Goal: Feedback & Contribution: Leave review/rating

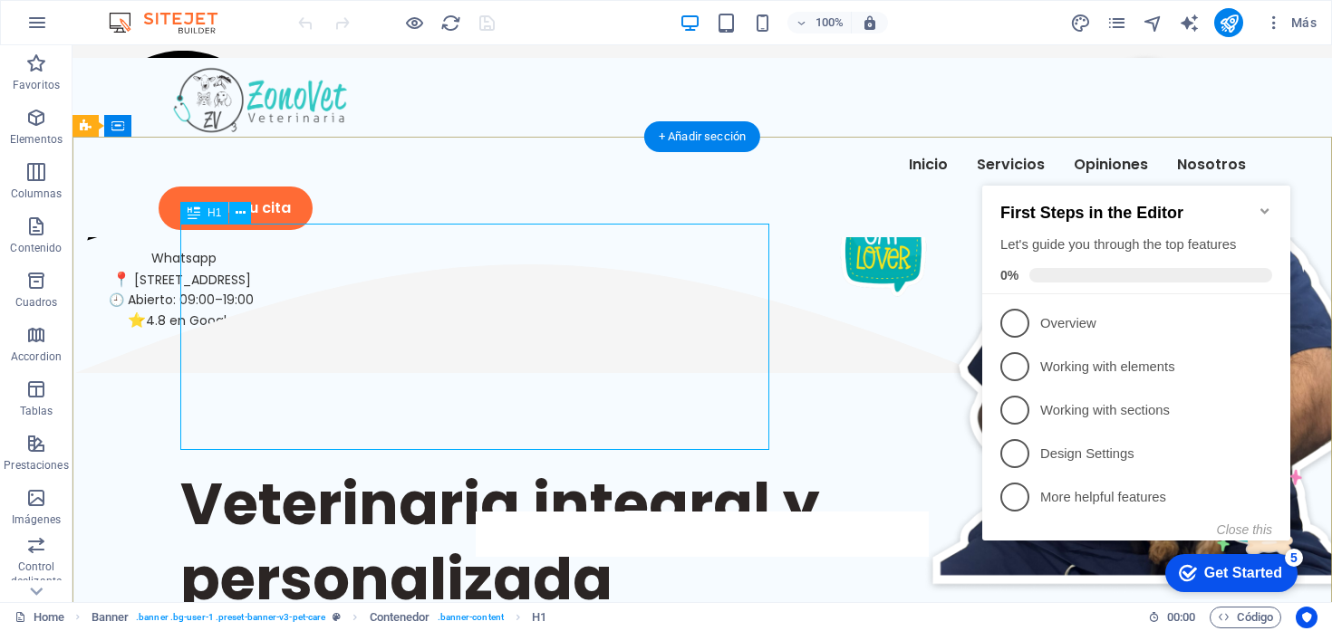
scroll to position [34, 0]
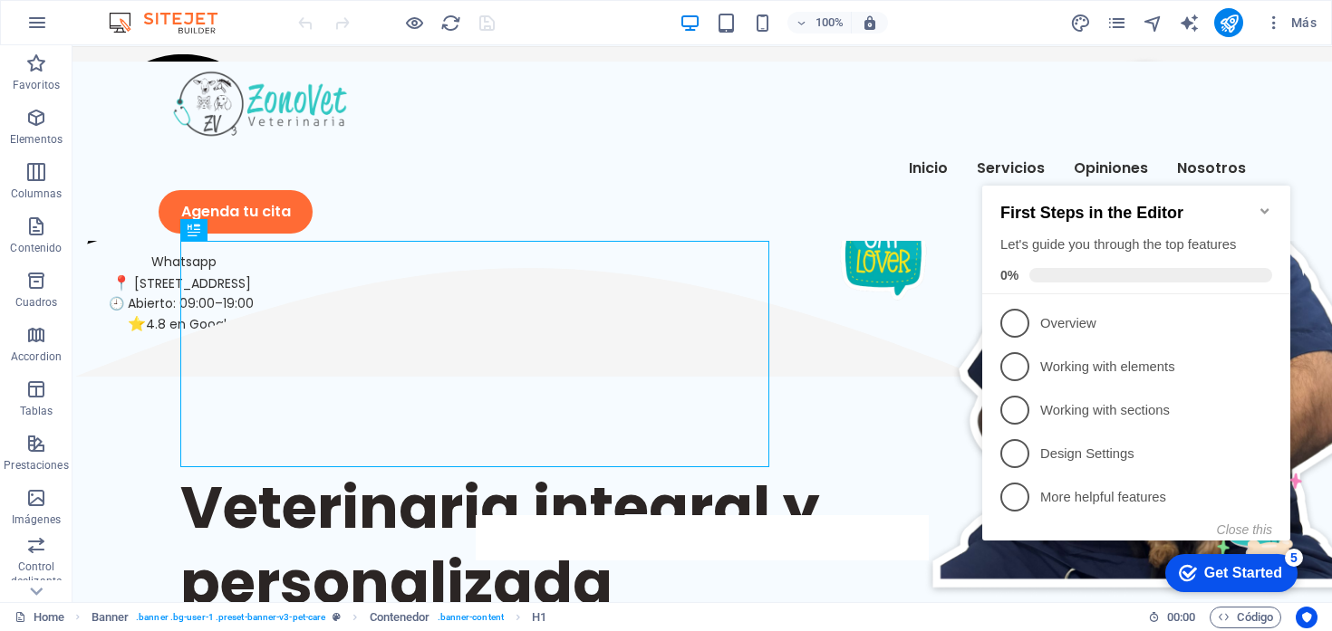
click at [1257, 204] on icon "Minimize checklist" at bounding box center [1264, 211] width 14 height 14
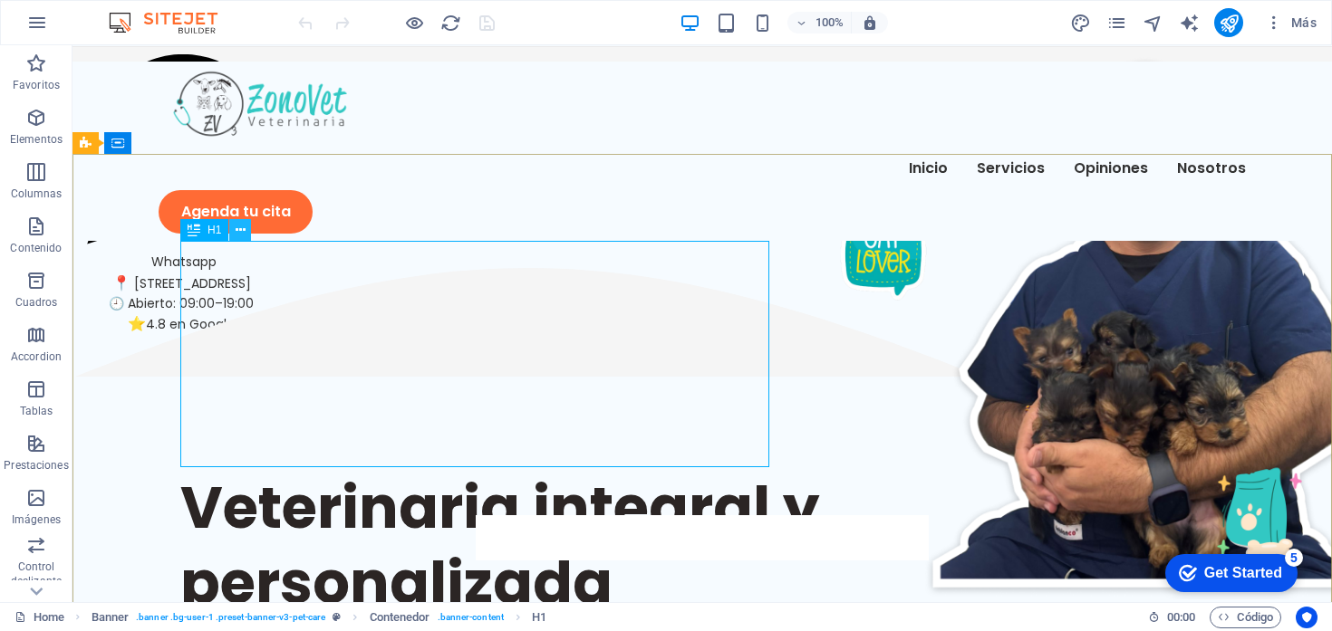
click at [236, 231] on icon at bounding box center [241, 230] width 10 height 19
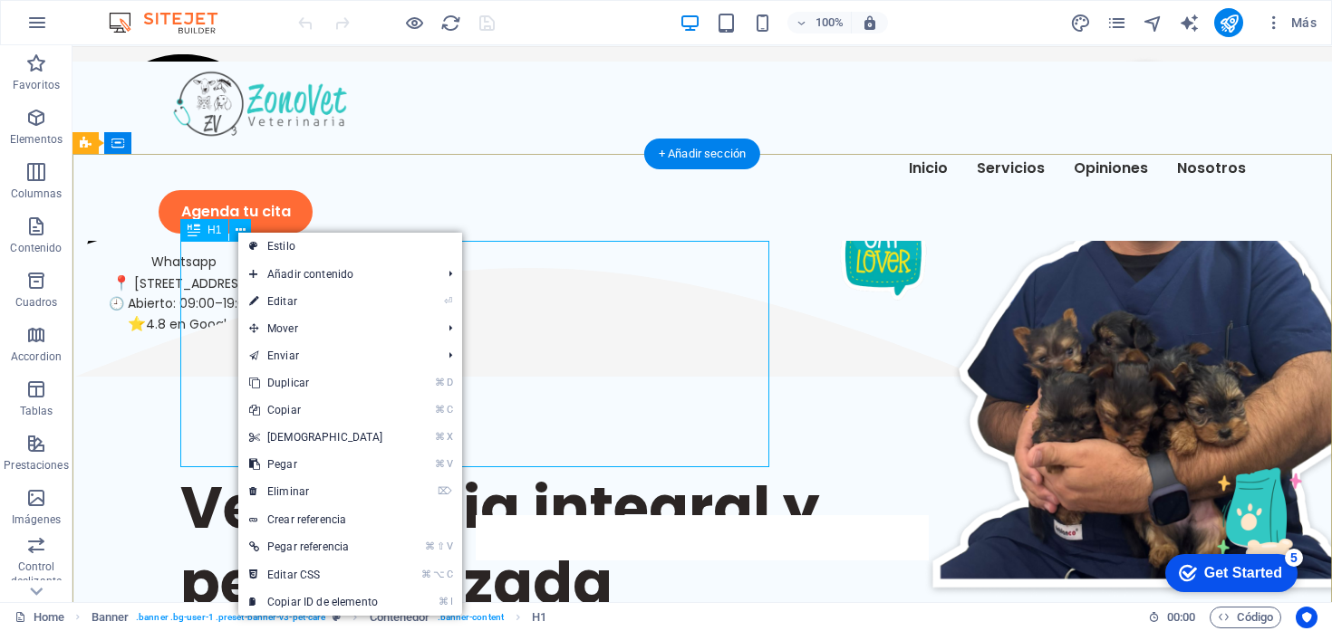
click at [215, 470] on div "Veterinaria integral y personalizada en Chía" at bounding box center [702, 583] width 1044 height 226
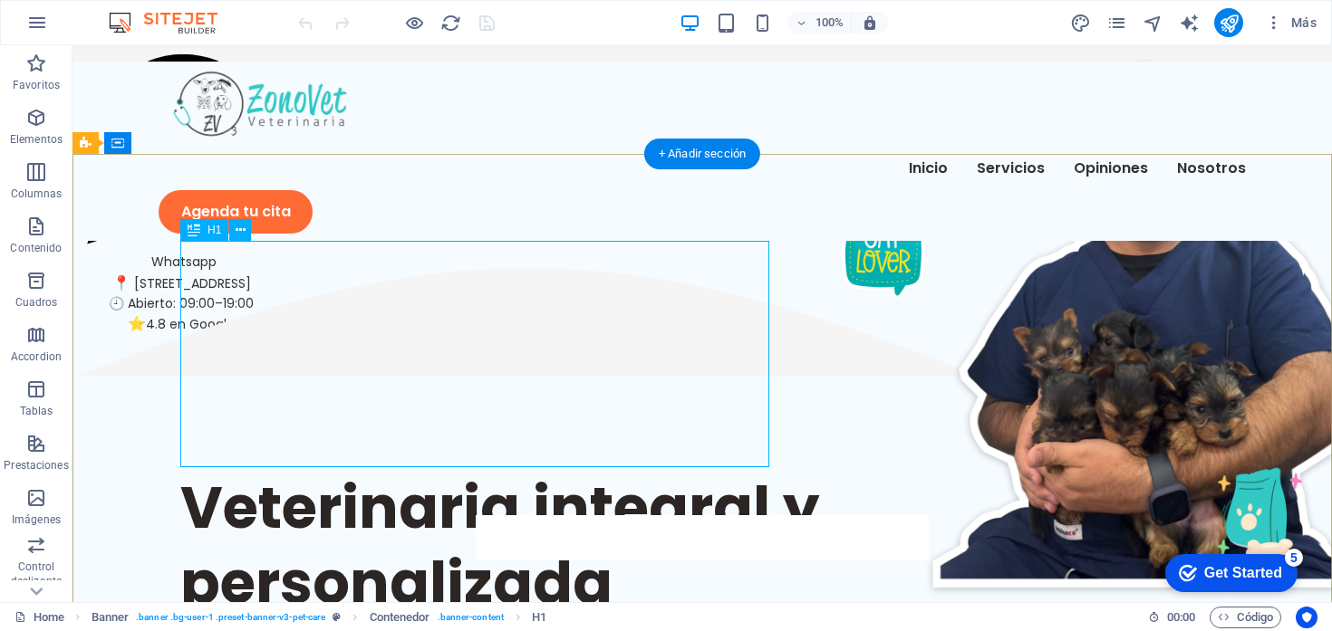
click at [215, 470] on div "Veterinaria integral y personalizada en Chía" at bounding box center [702, 583] width 1044 height 226
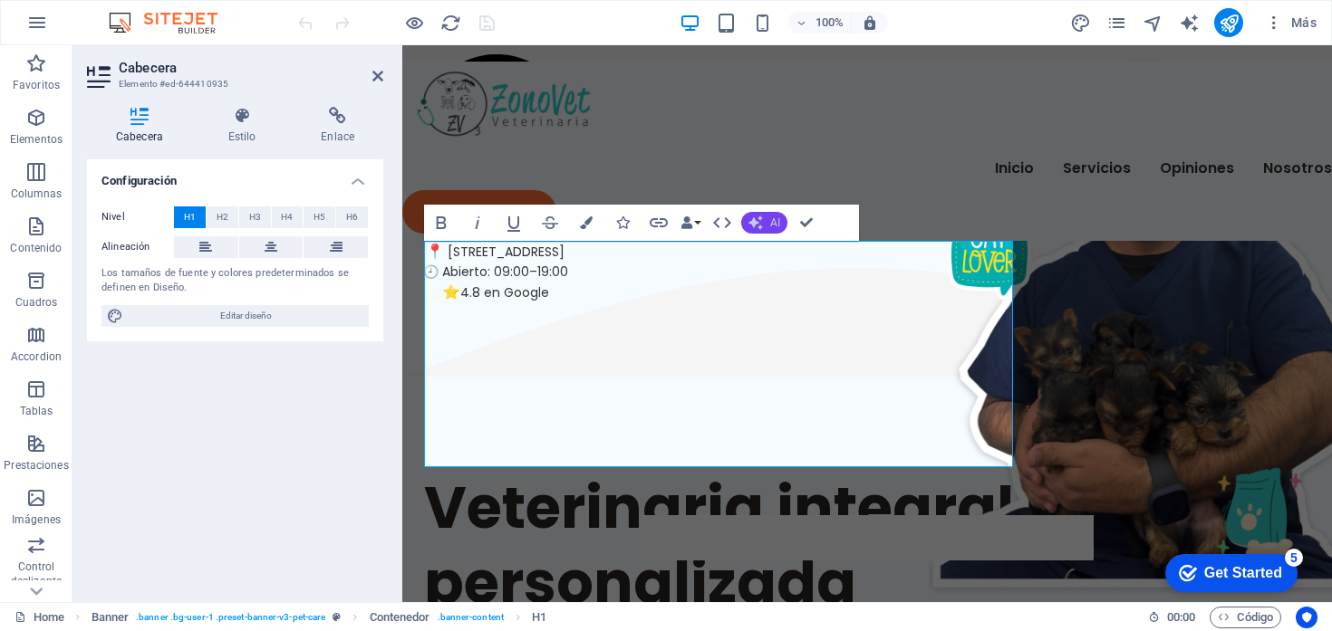
click at [767, 224] on button "AI" at bounding box center [764, 223] width 46 height 22
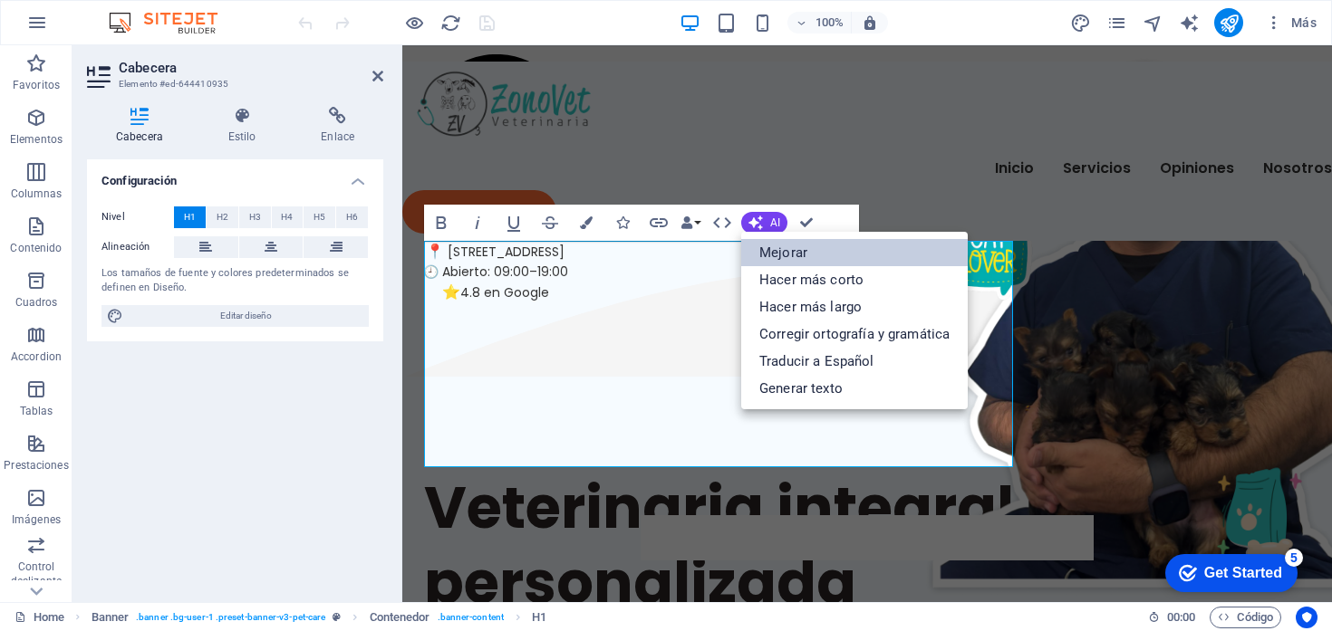
click at [773, 249] on link "Mejorar" at bounding box center [854, 252] width 226 height 27
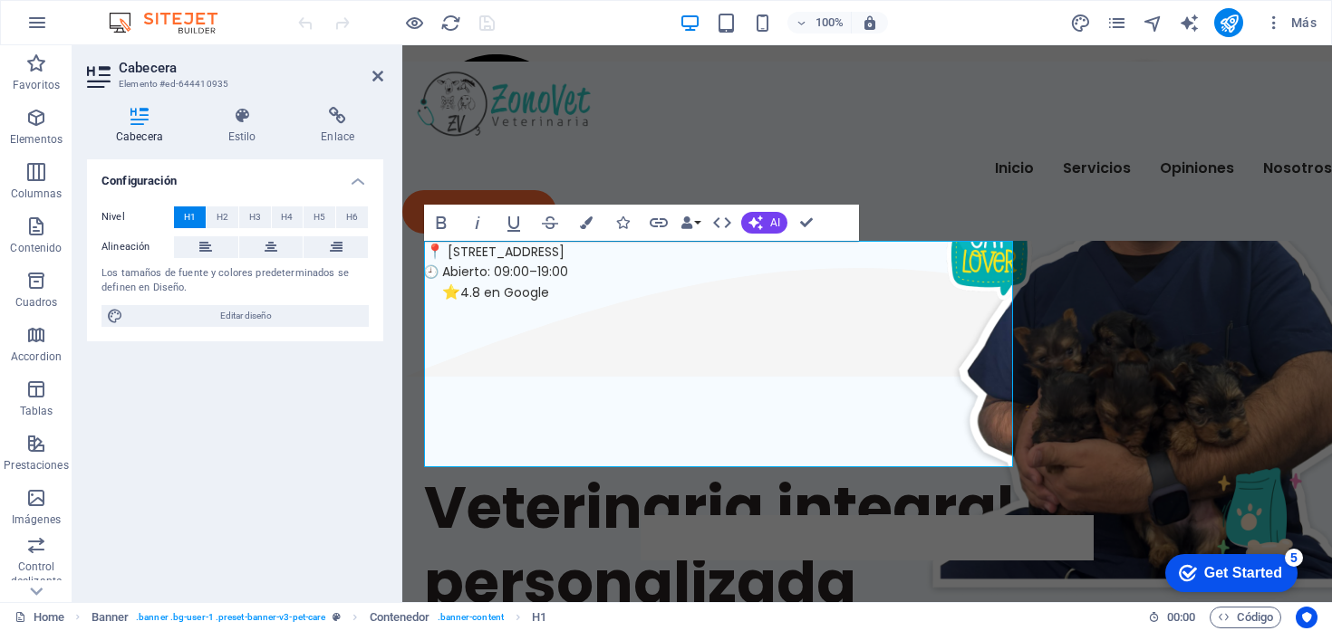
click at [310, 442] on div "Configuración Nivel H1 H2 H3 H4 H5 H6 Alineación Los tamaños de fuente y colore…" at bounding box center [235, 373] width 296 height 429
click at [382, 76] on icon at bounding box center [377, 76] width 11 height 14
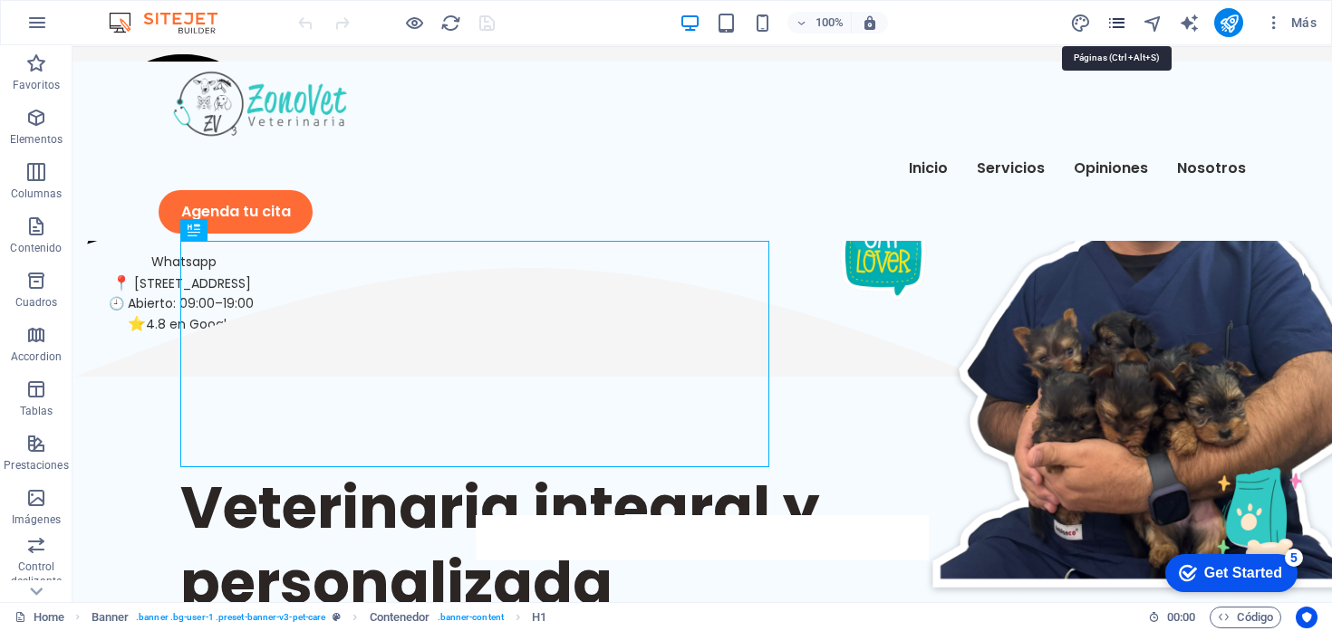
click at [1118, 17] on icon "pages" at bounding box center [1116, 23] width 21 height 21
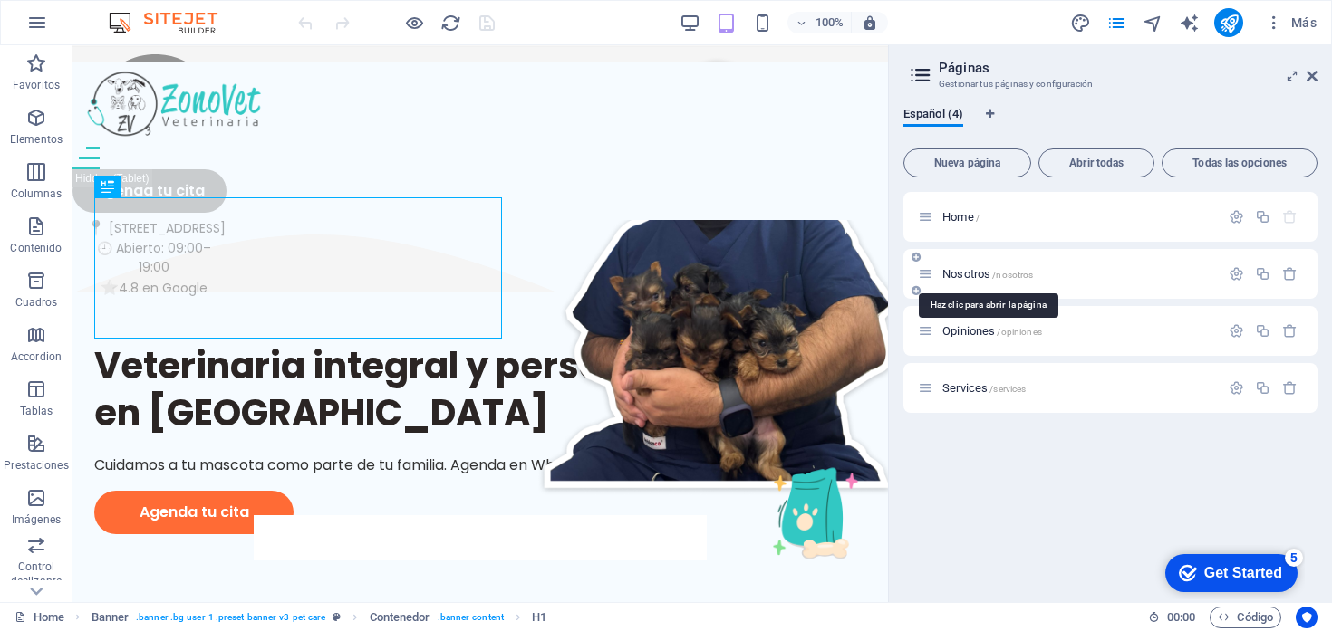
click at [967, 276] on span "Nosotros /nosotros" at bounding box center [987, 274] width 91 height 14
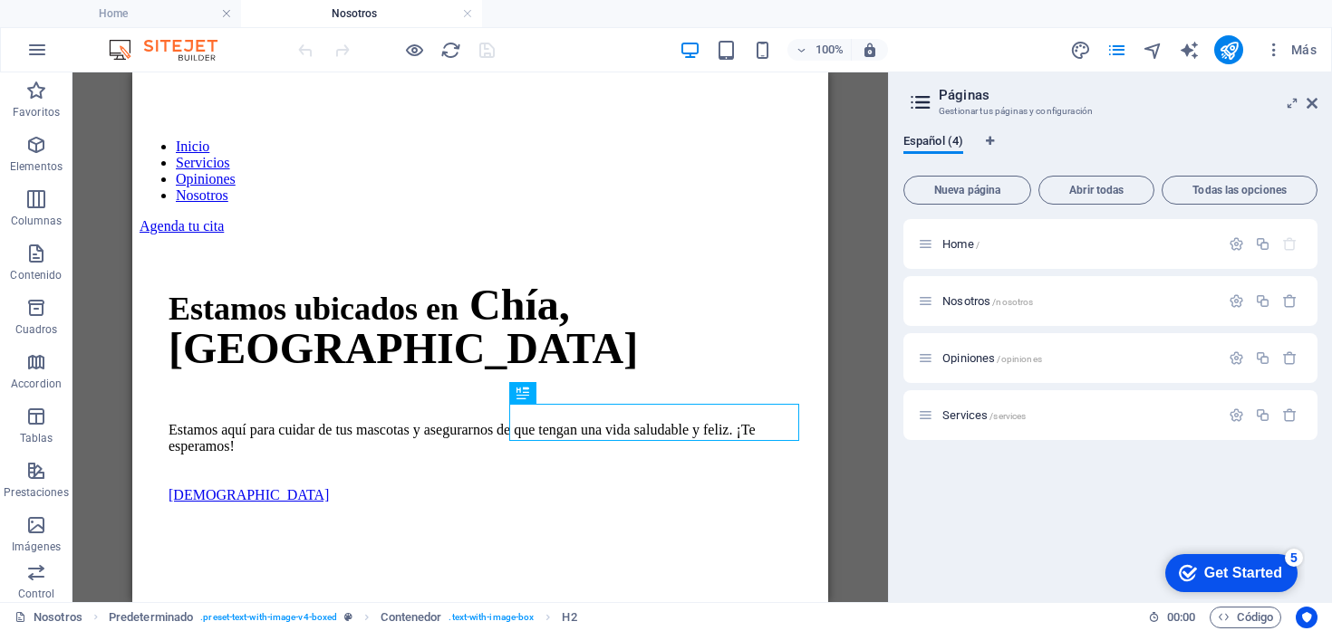
scroll to position [432, 0]
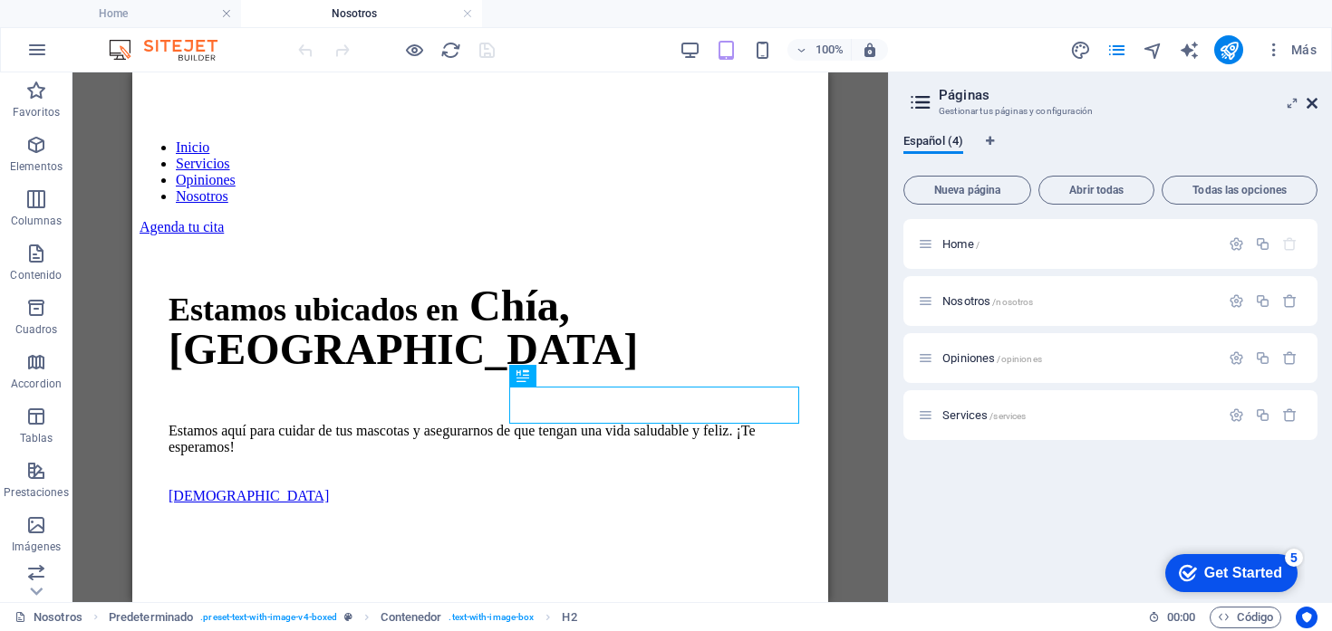
click at [1315, 99] on icon at bounding box center [1311, 103] width 11 height 14
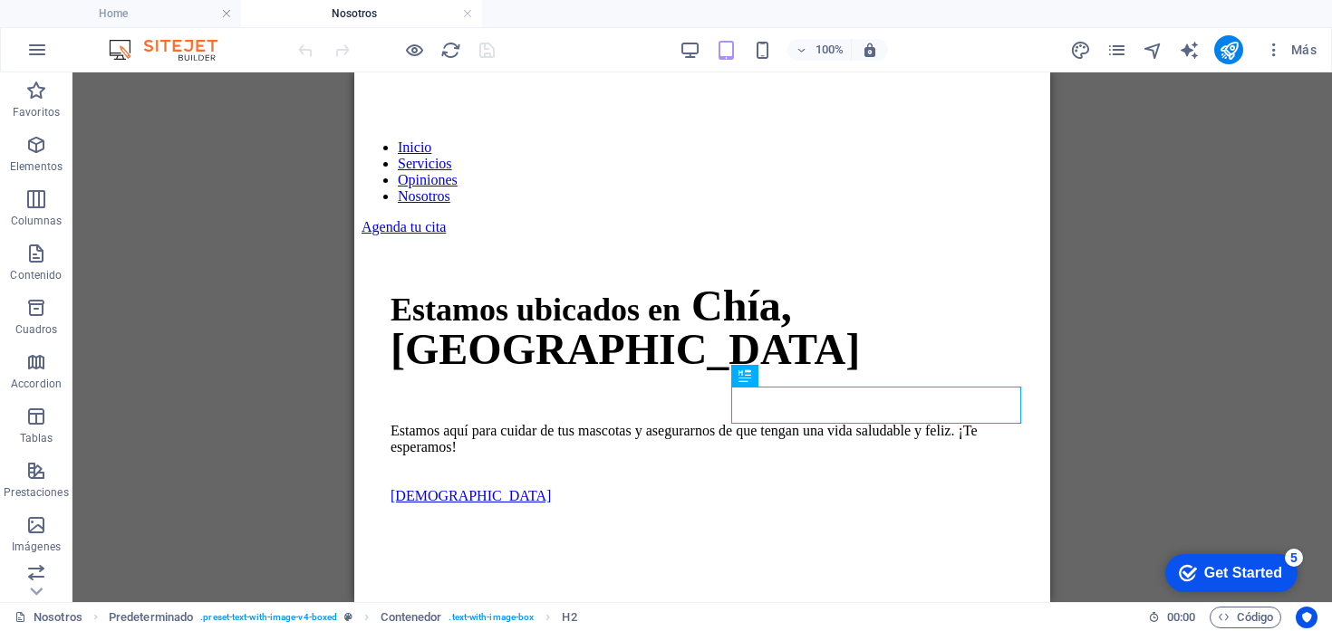
click at [674, 53] on div "100% Más" at bounding box center [808, 49] width 1029 height 29
click at [692, 53] on icon "button" at bounding box center [689, 50] width 21 height 21
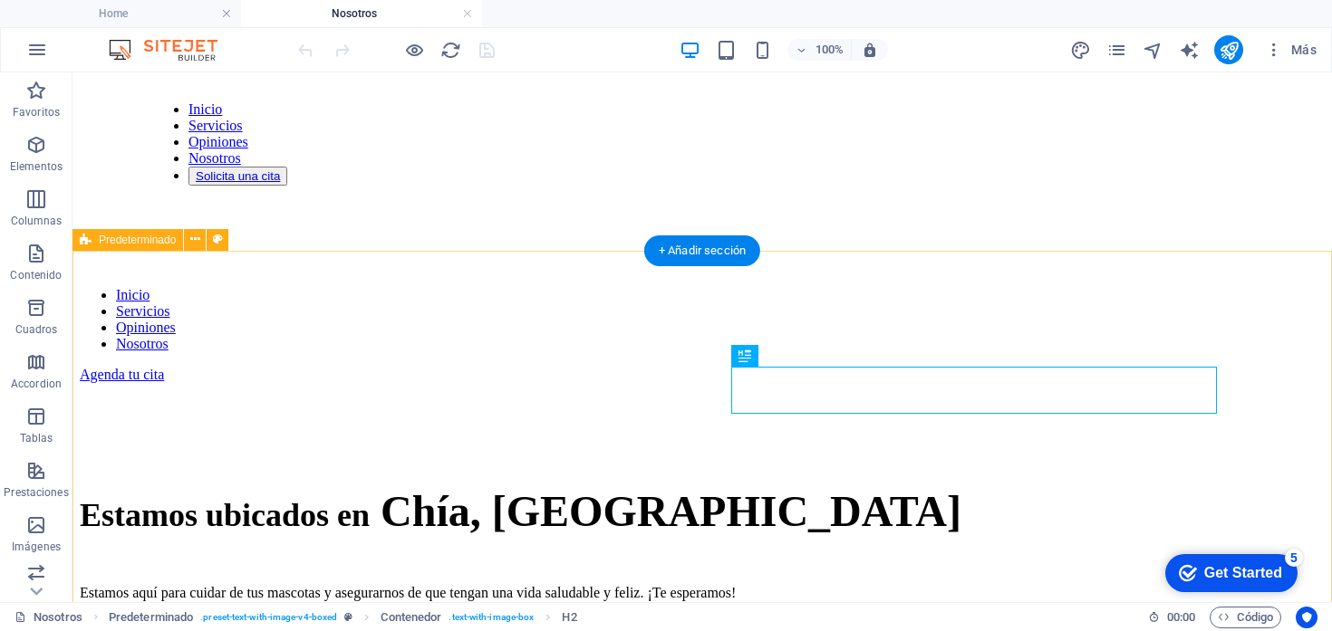
scroll to position [0, 0]
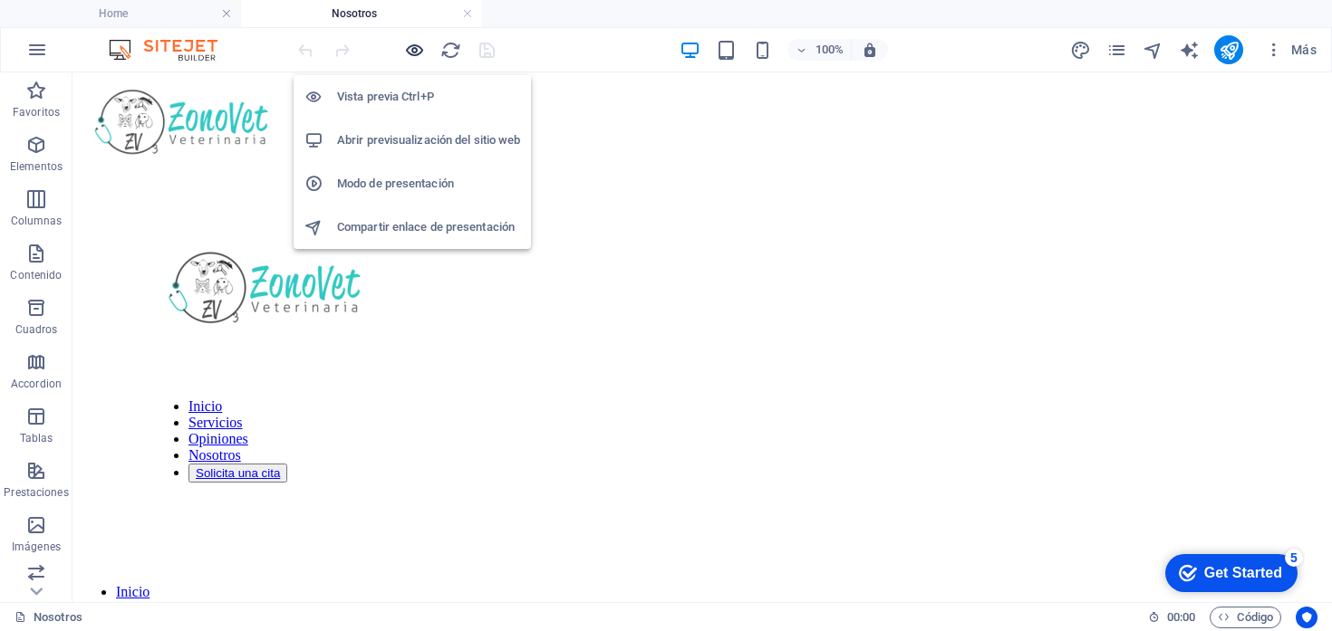
click at [409, 43] on icon "button" at bounding box center [414, 50] width 21 height 21
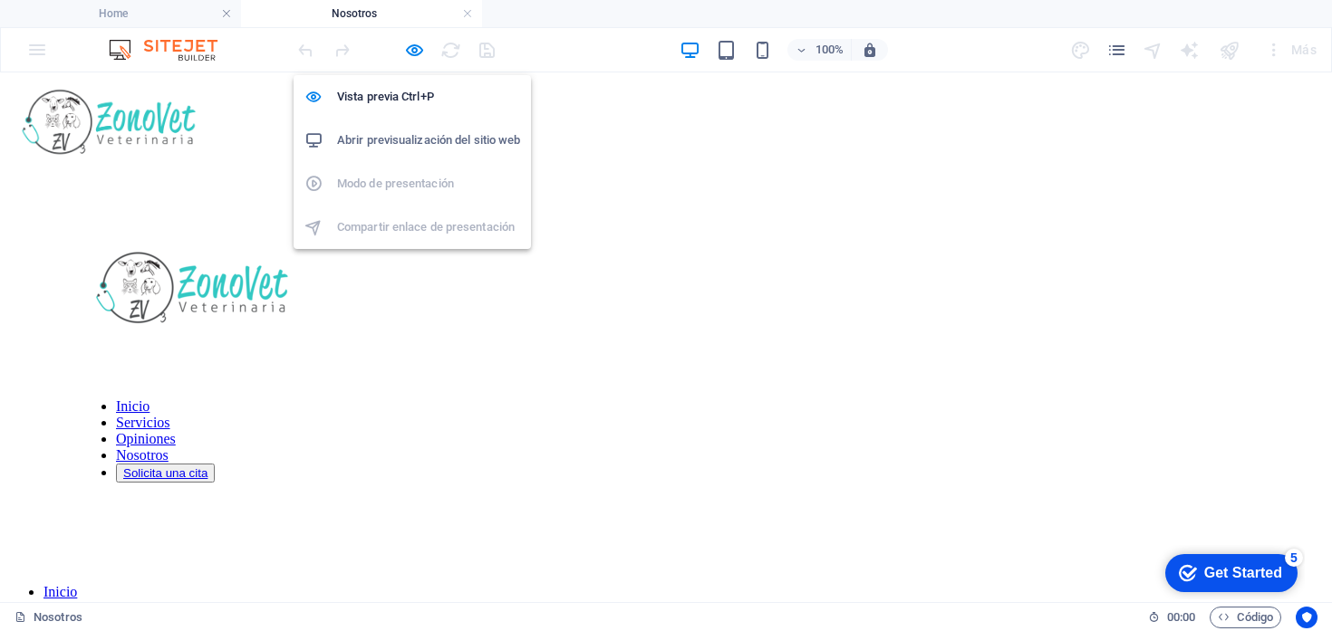
click at [388, 142] on h6 "Abrir previsualización del sitio web" at bounding box center [428, 141] width 183 height 22
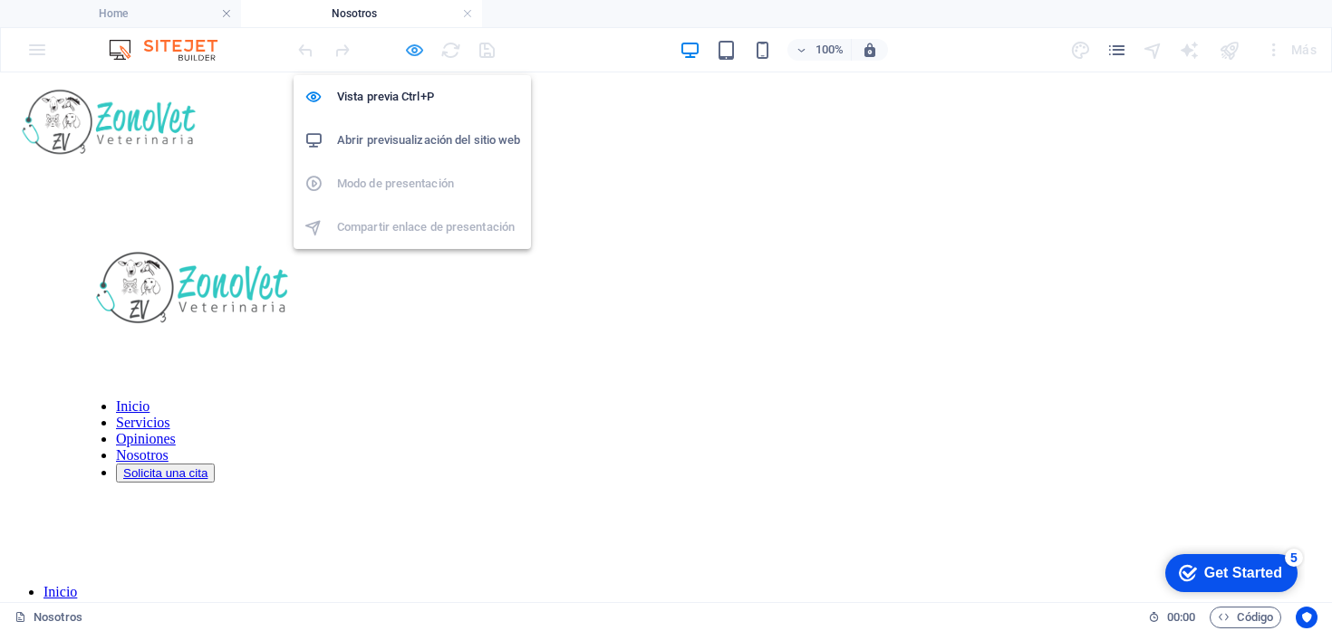
click at [415, 48] on icon "button" at bounding box center [414, 50] width 21 height 21
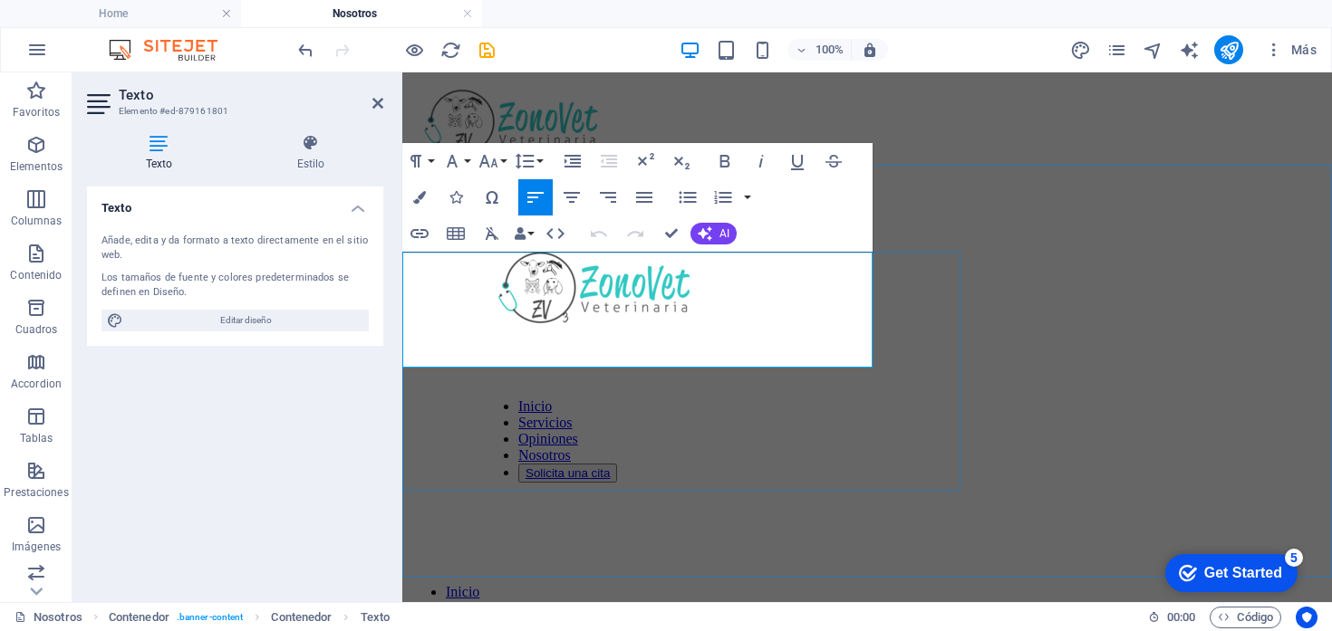
drag, startPoint x: 405, startPoint y: 280, endPoint x: 901, endPoint y: 332, distance: 498.3
click at [516, 166] on icon "button" at bounding box center [524, 161] width 19 height 15
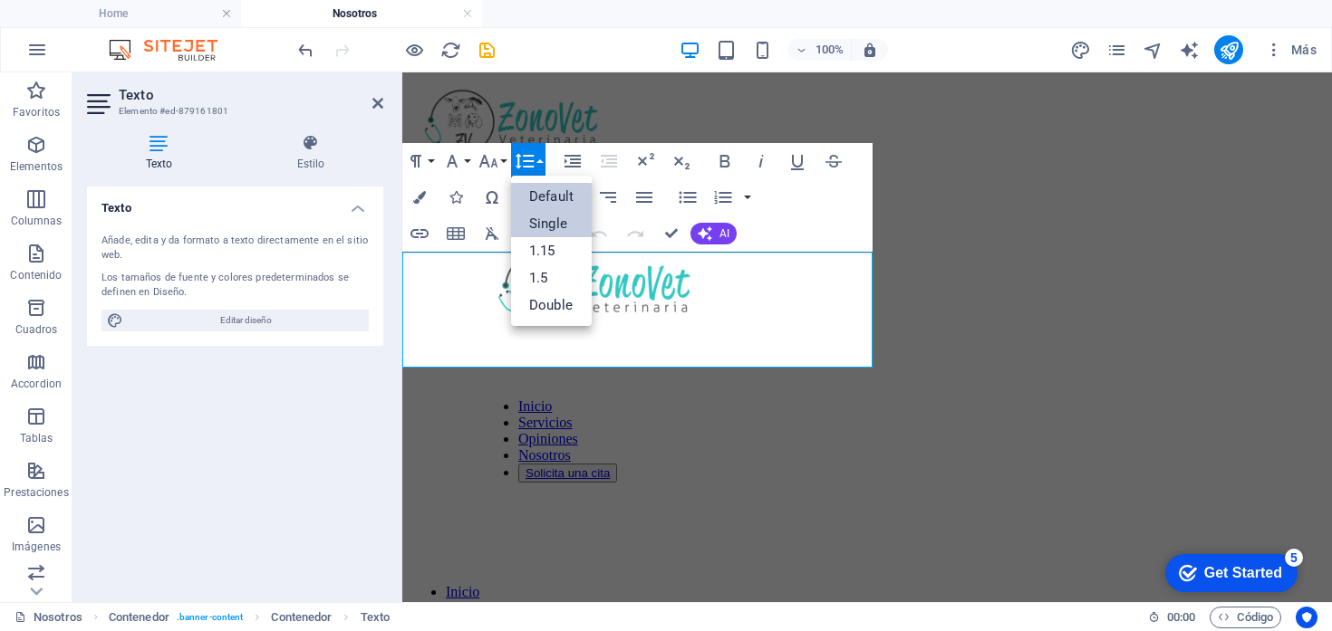
click at [534, 195] on link "Default" at bounding box center [551, 196] width 81 height 27
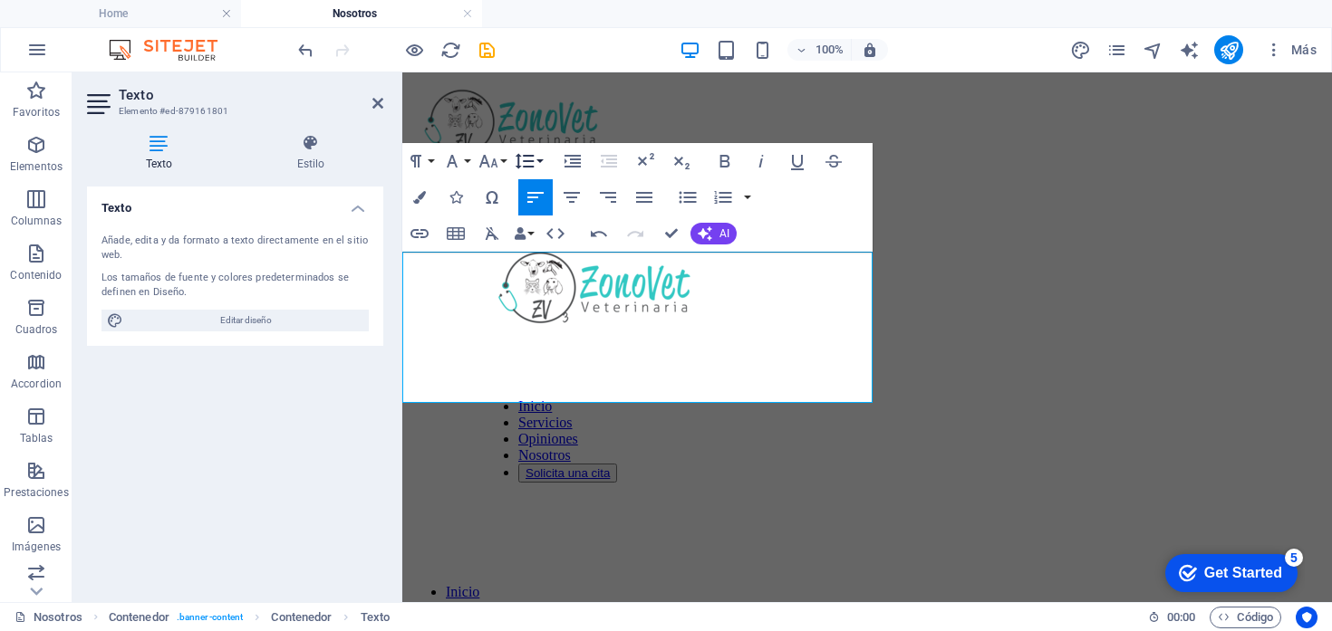
click at [534, 161] on icon "button" at bounding box center [525, 161] width 22 height 22
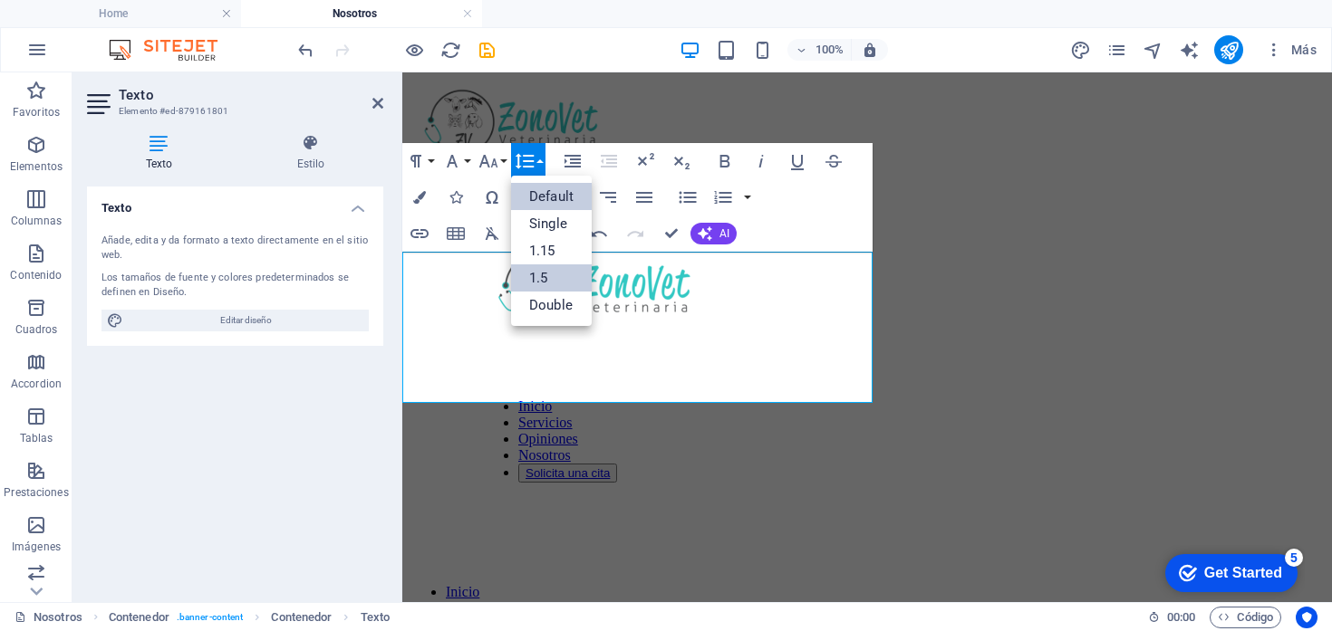
click at [538, 277] on link "1.5" at bounding box center [551, 278] width 81 height 27
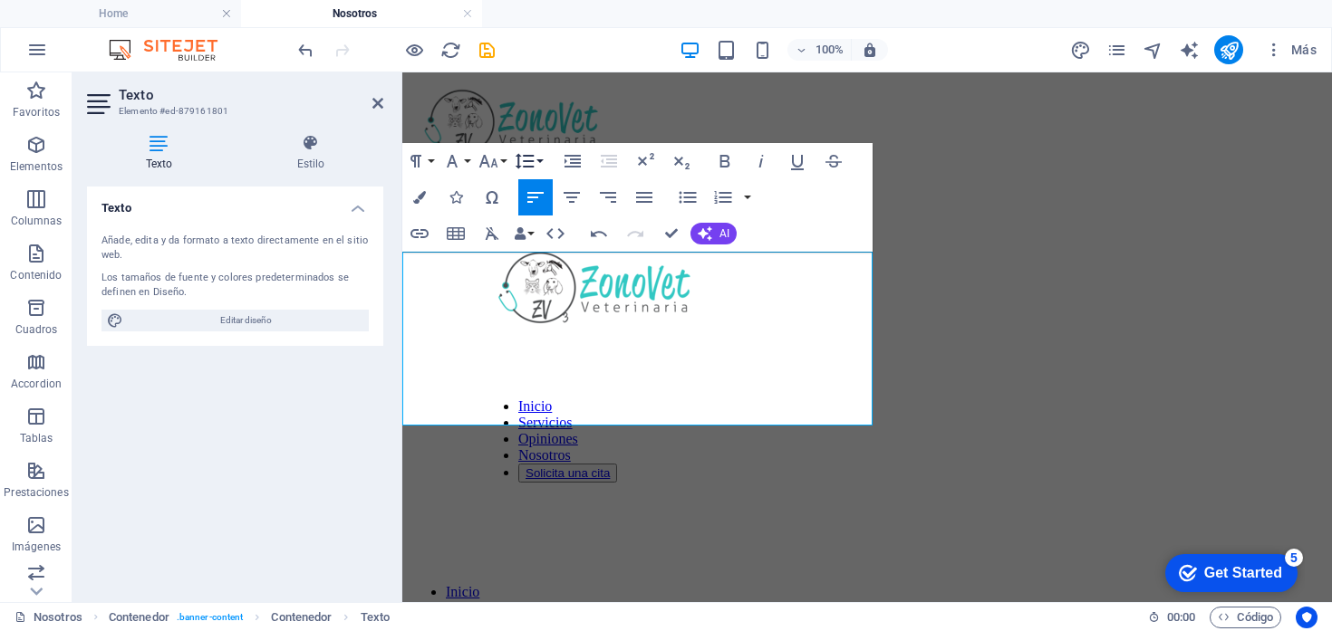
click at [529, 155] on icon "button" at bounding box center [524, 161] width 19 height 15
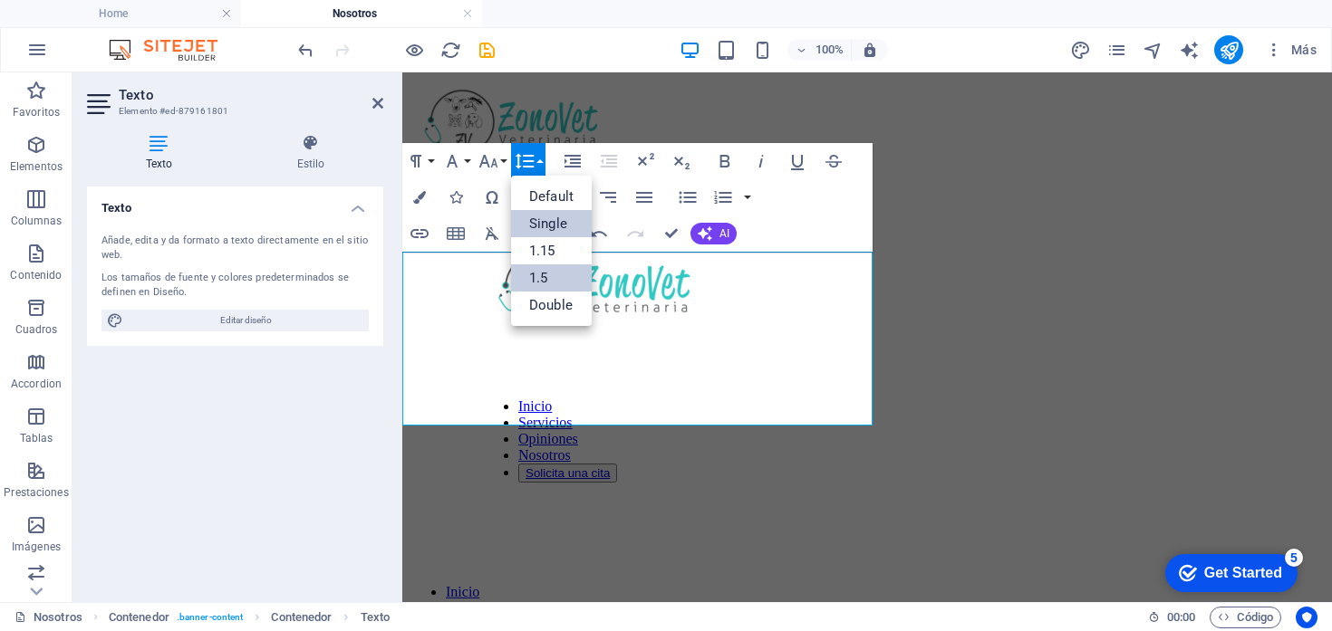
click at [537, 233] on link "Single" at bounding box center [551, 223] width 81 height 27
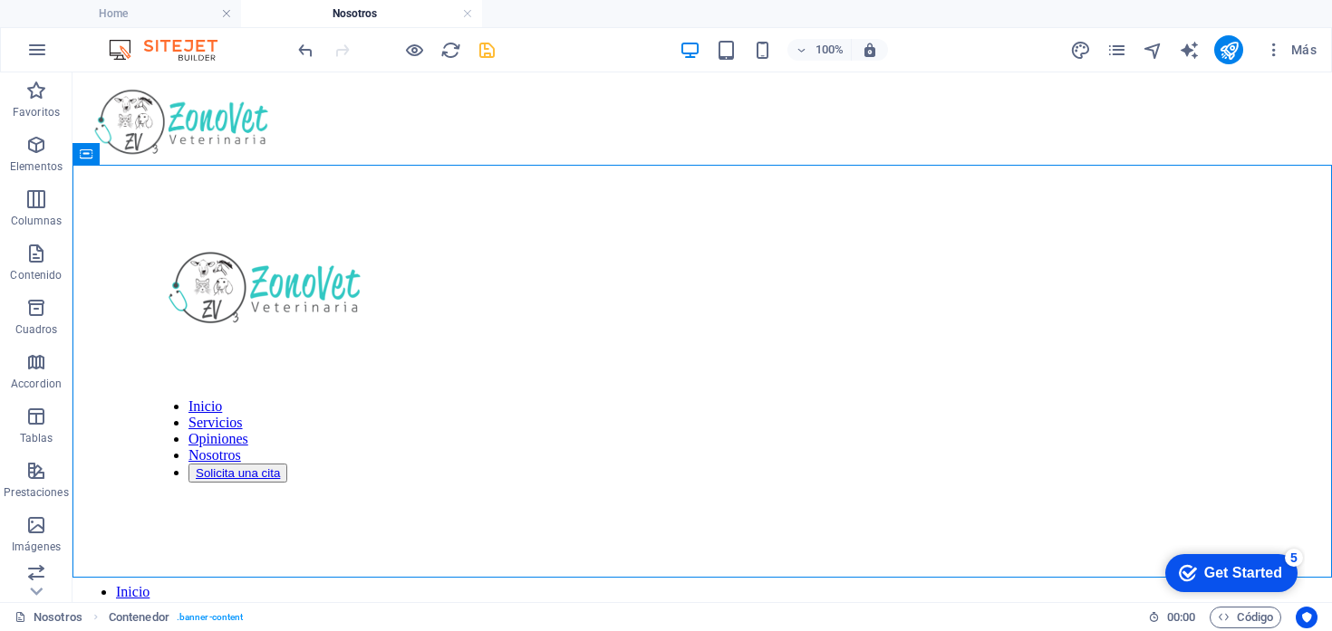
click at [484, 50] on icon "save" at bounding box center [487, 50] width 21 height 21
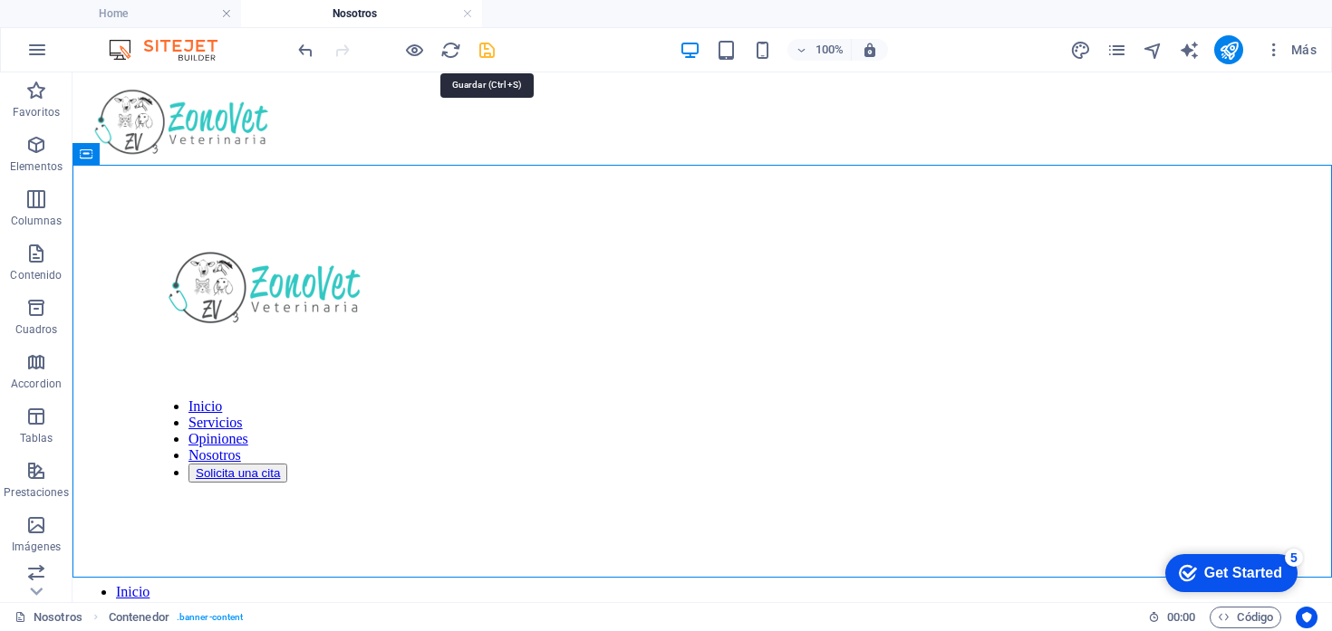
click at [483, 52] on icon "save" at bounding box center [487, 50] width 21 height 21
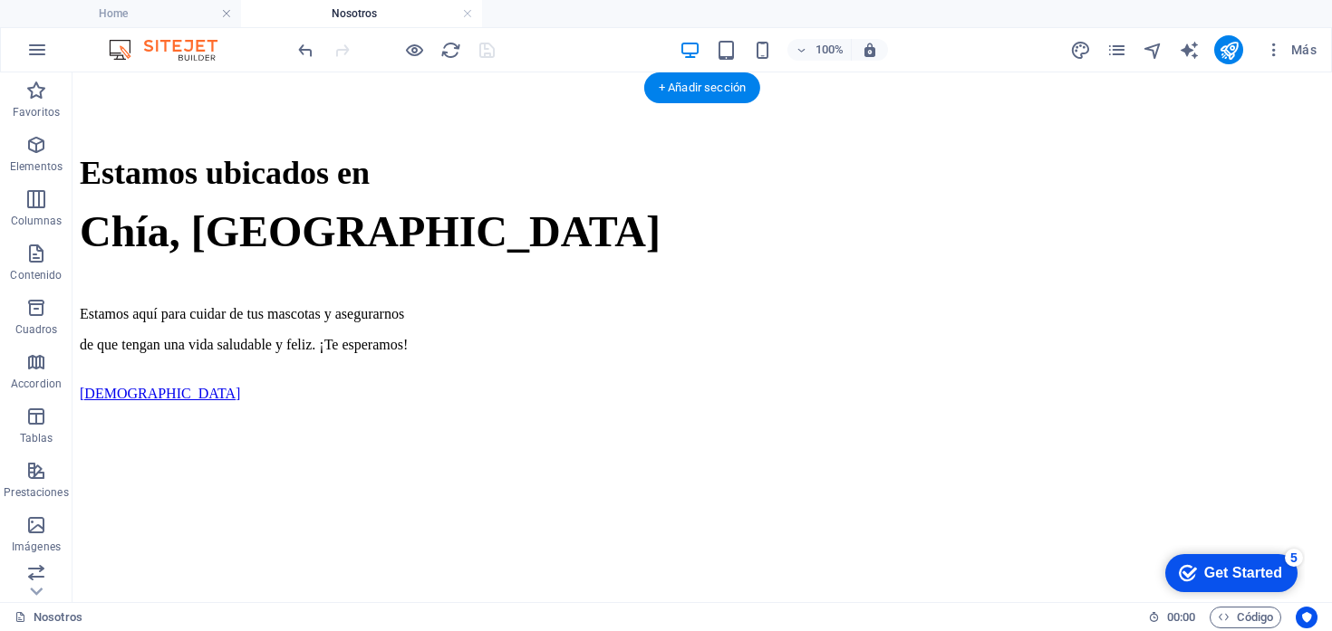
scroll to position [675, 0]
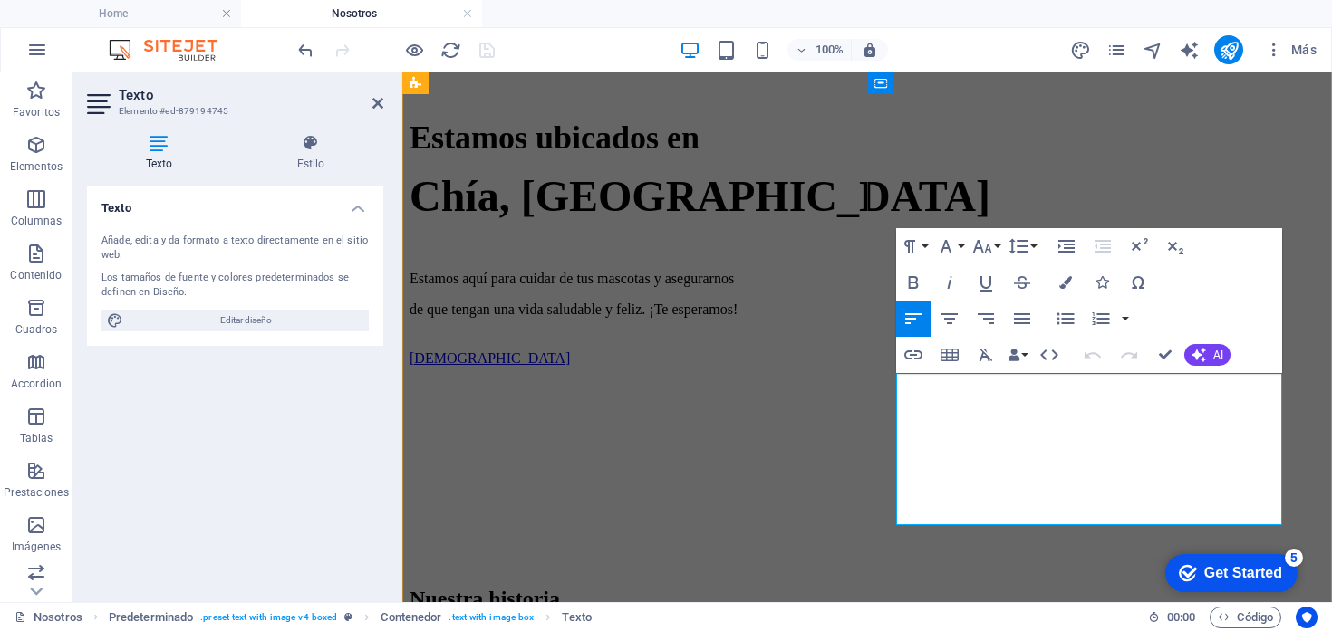
drag, startPoint x: 1154, startPoint y: 444, endPoint x: 1224, endPoint y: 442, distance: 69.8
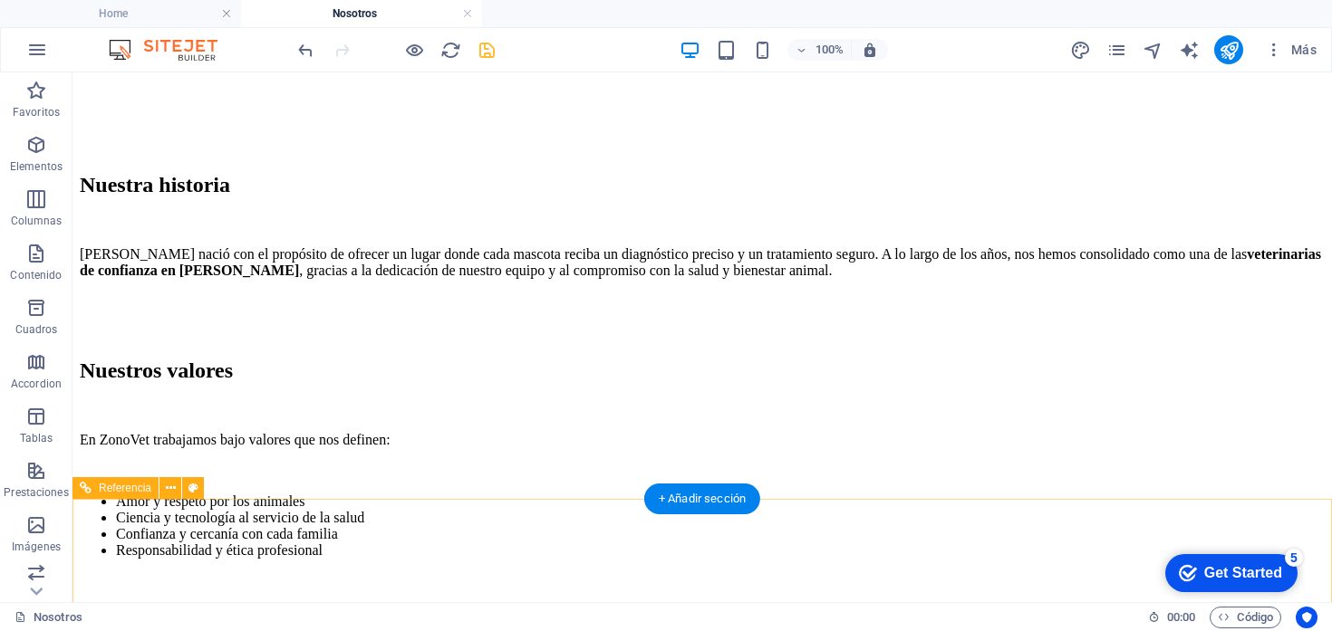
scroll to position [1094, 0]
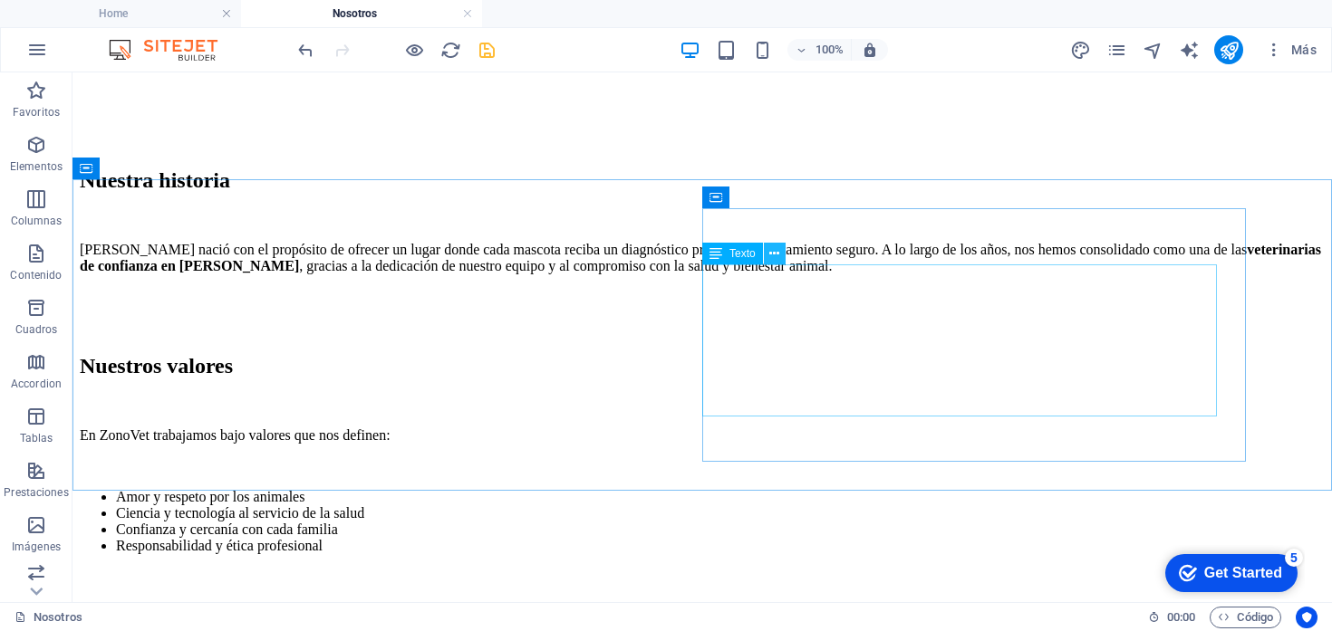
click at [777, 252] on icon at bounding box center [774, 254] width 10 height 19
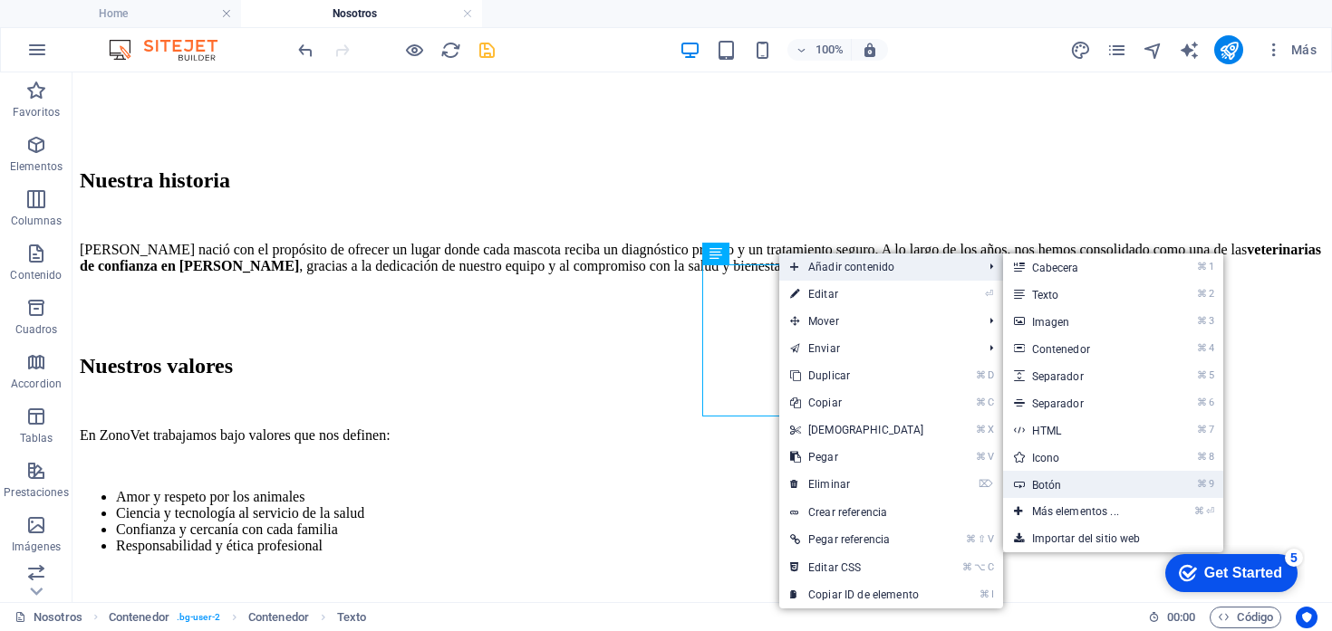
click at [1039, 492] on link "⌘ 9 Botón" at bounding box center [1079, 484] width 152 height 27
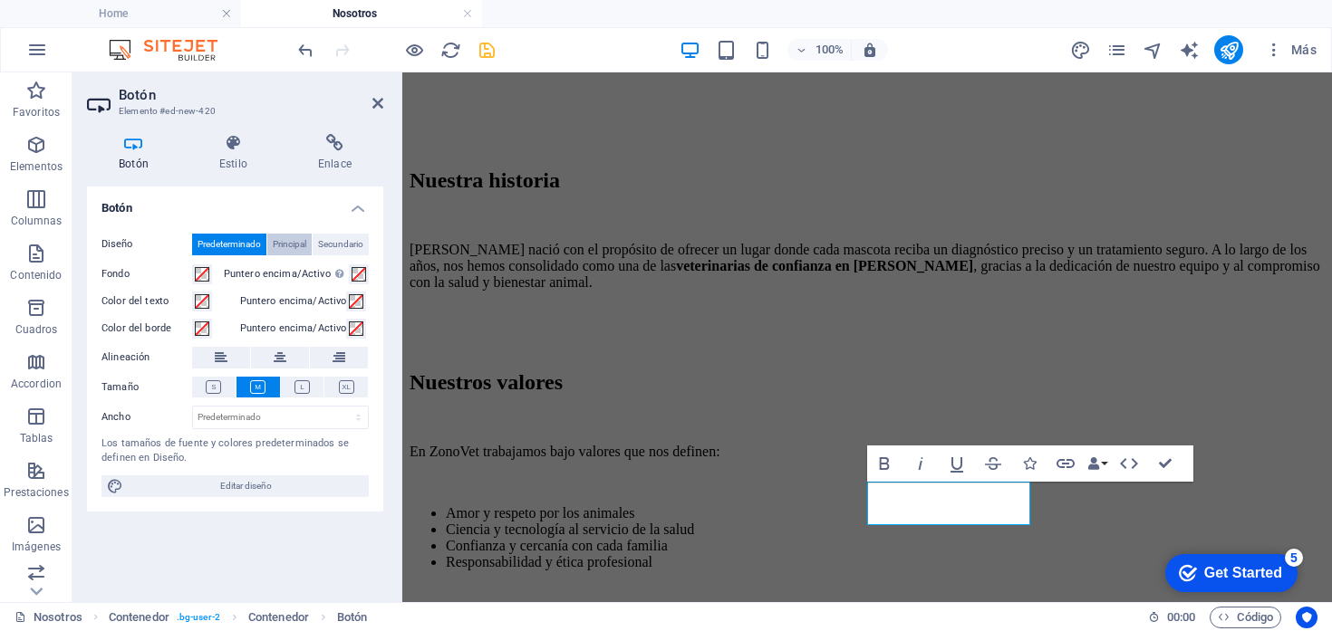
click at [294, 242] on span "Principal" at bounding box center [290, 245] width 34 height 22
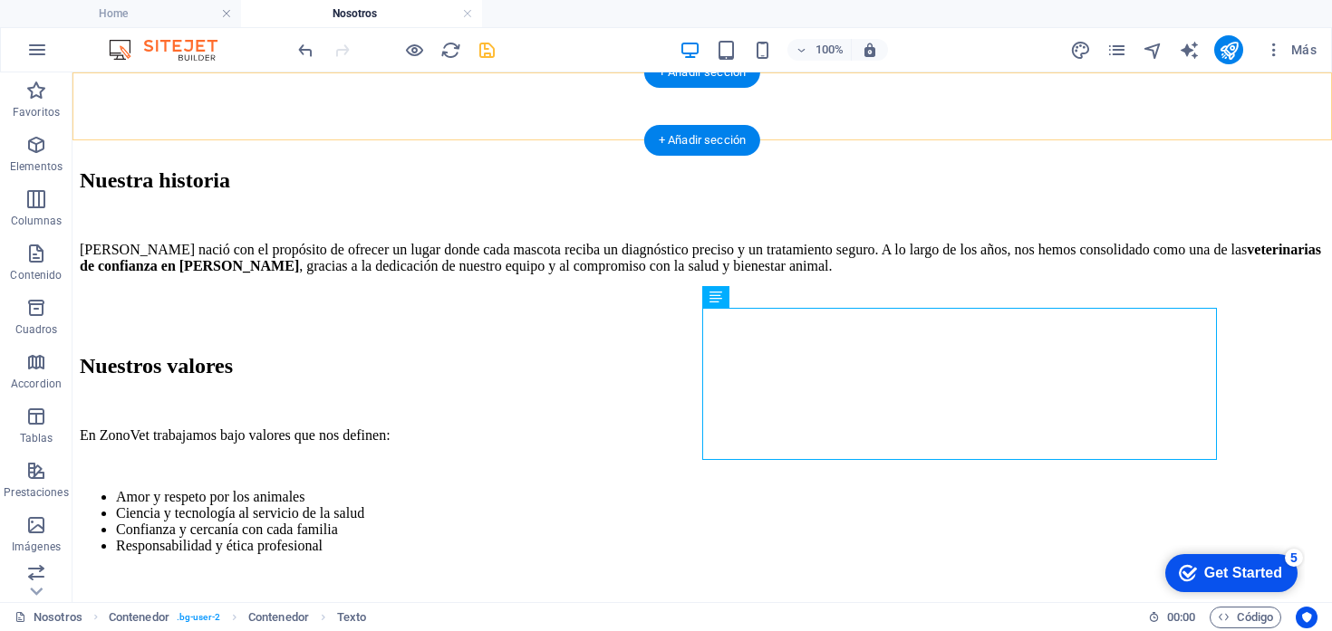
scroll to position [1050, 0]
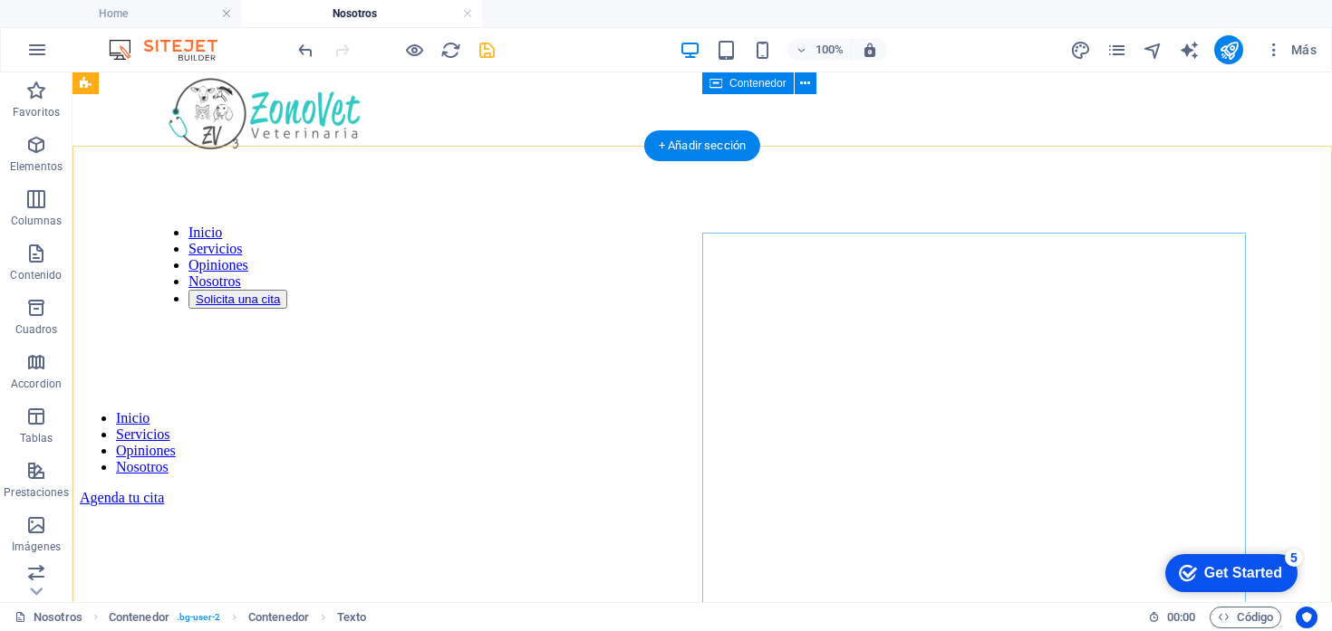
scroll to position [0, 0]
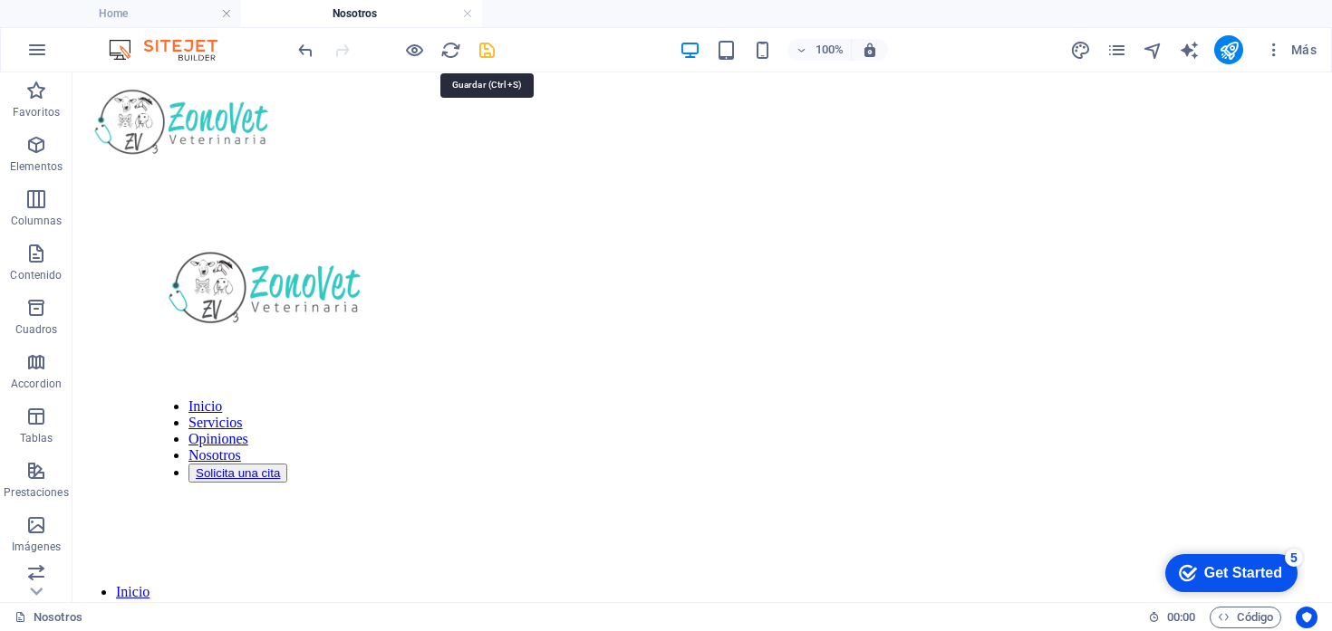
click at [487, 50] on icon "save" at bounding box center [487, 50] width 21 height 21
click at [127, 11] on h4 "Home" at bounding box center [120, 14] width 241 height 20
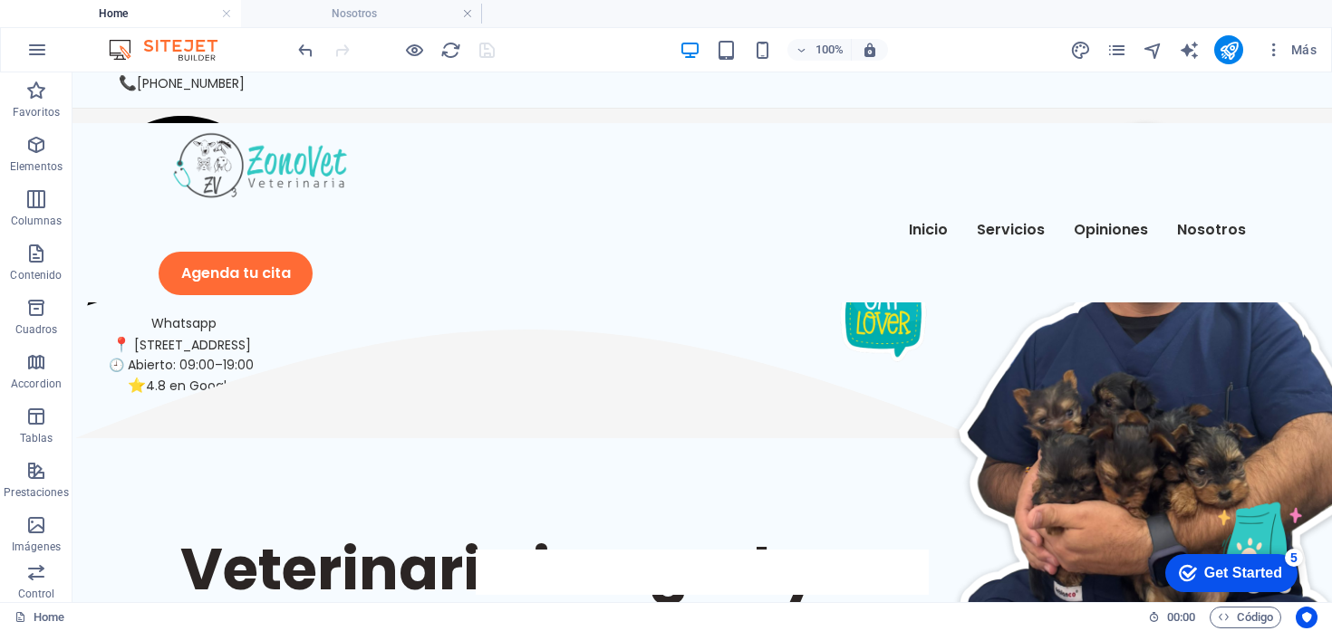
scroll to position [34, 0]
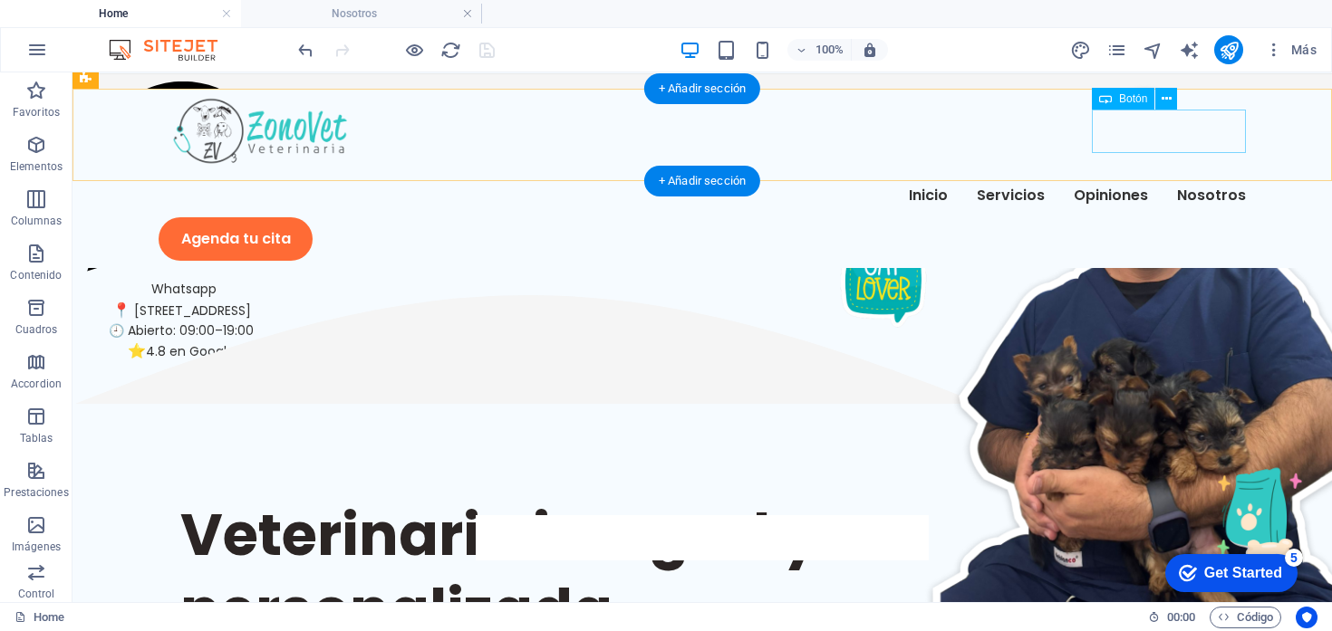
click at [1224, 217] on div "Agenda tu cita" at bounding box center [702, 238] width 1087 height 43
select select "px"
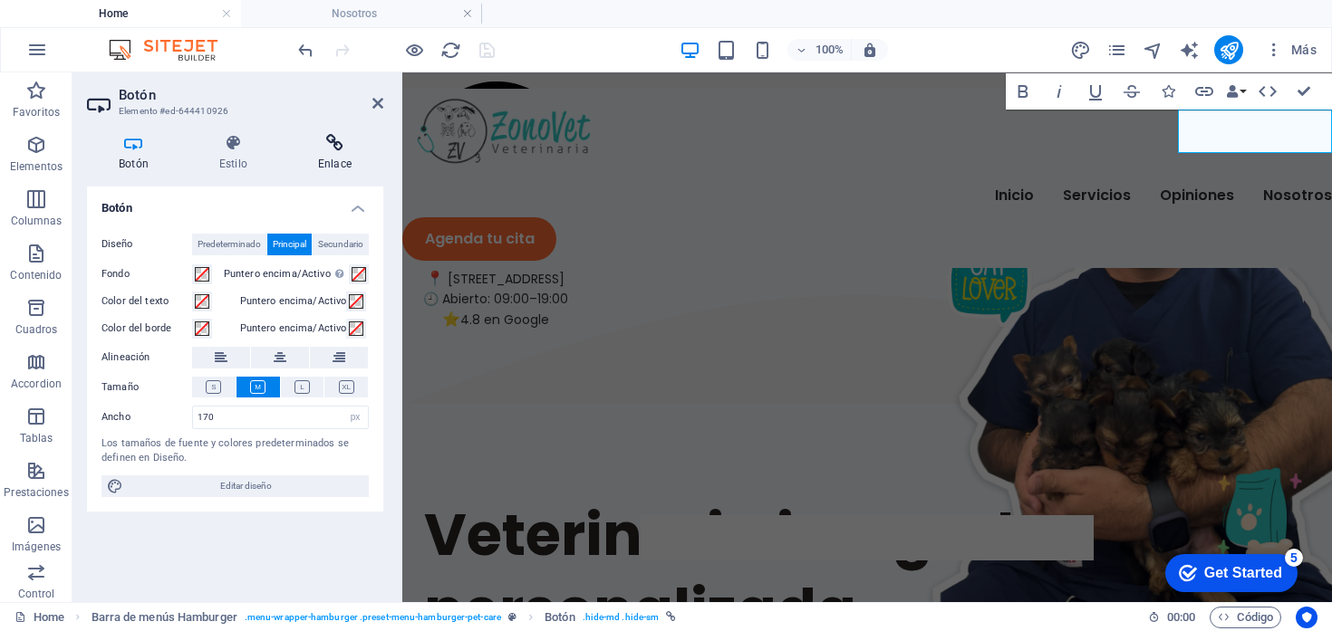
click at [332, 142] on icon at bounding box center [334, 143] width 97 height 18
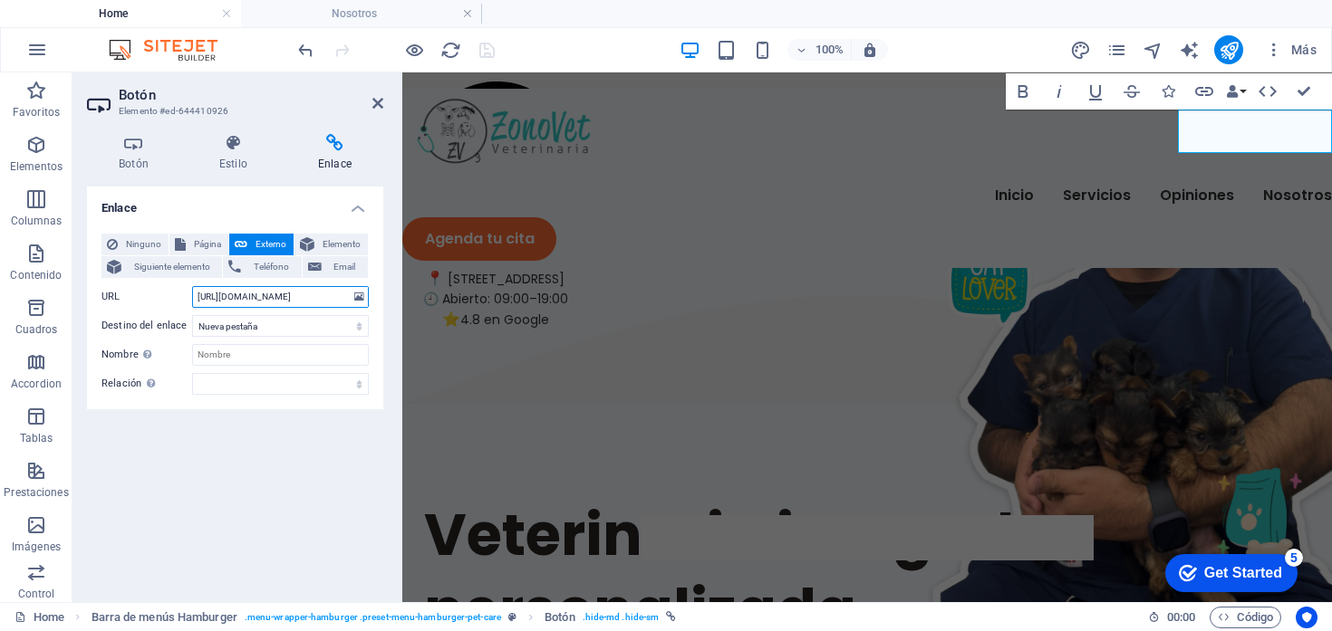
click at [291, 300] on input "https://wa.me/573148800378?text=Hola,%20quiero%20agendar%20una%20cita" at bounding box center [280, 297] width 177 height 22
click at [392, 16] on h4 "Nosotros" at bounding box center [361, 14] width 241 height 20
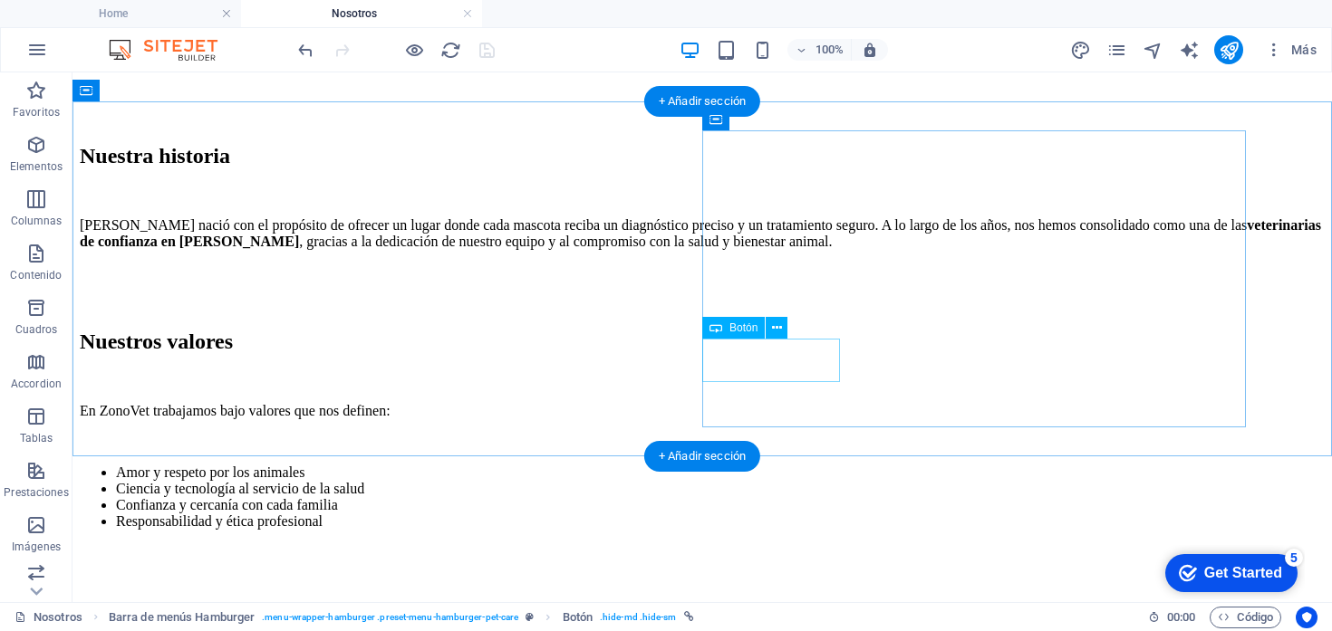
scroll to position [1171, 0]
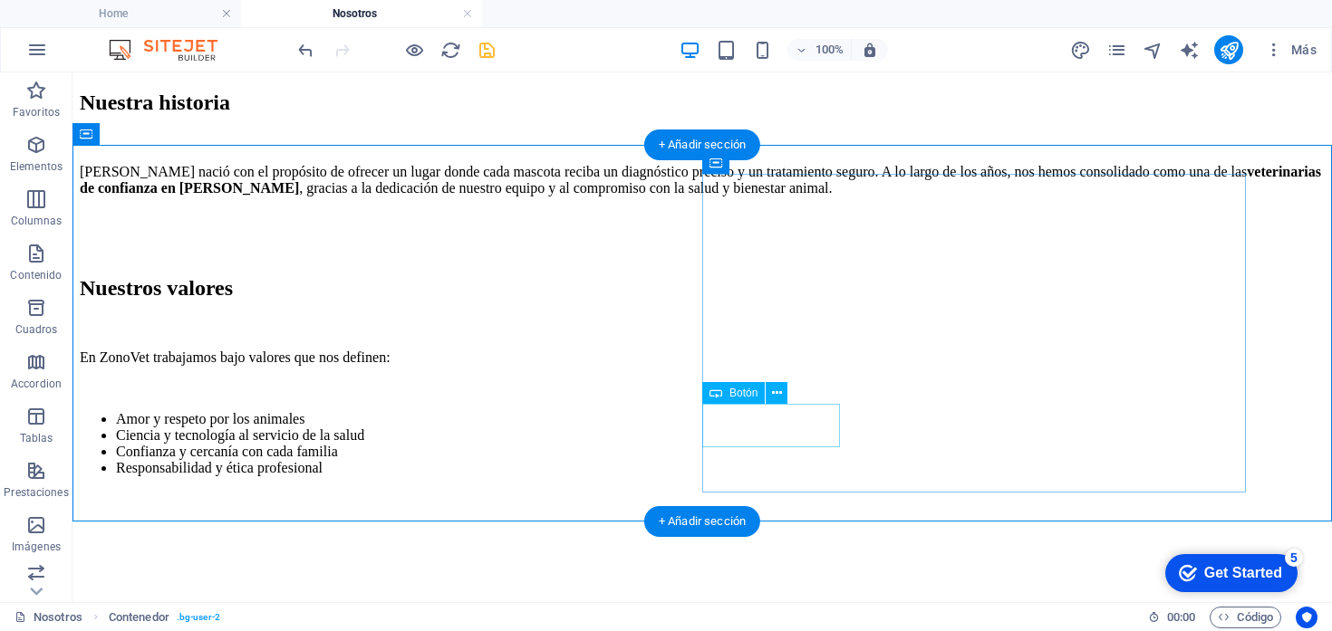
scroll to position [1128, 0]
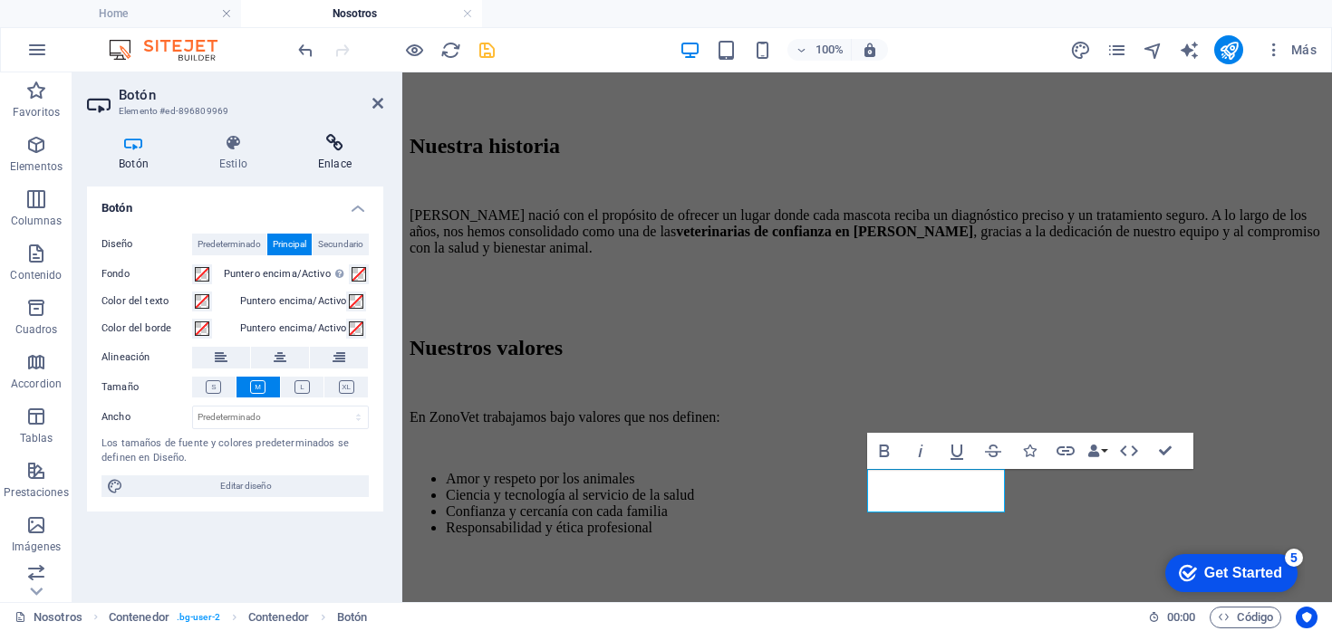
click at [344, 148] on icon at bounding box center [334, 143] width 97 height 18
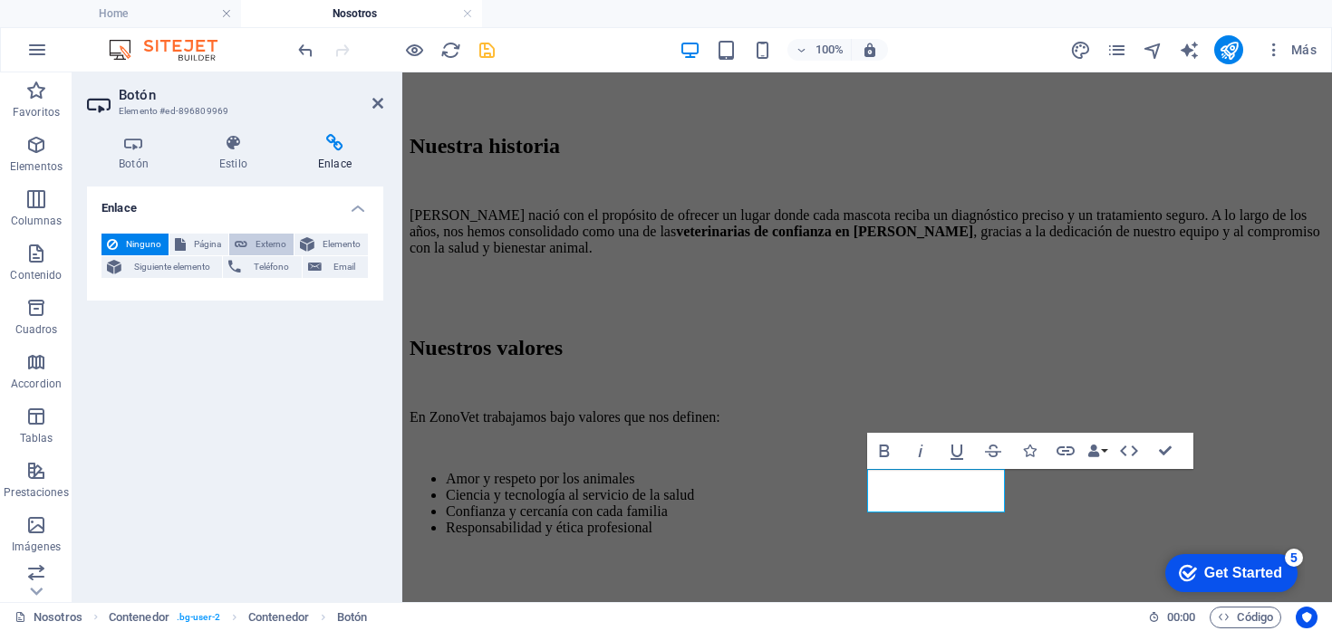
click at [254, 243] on span "Externo" at bounding box center [270, 245] width 35 height 22
select select "blank"
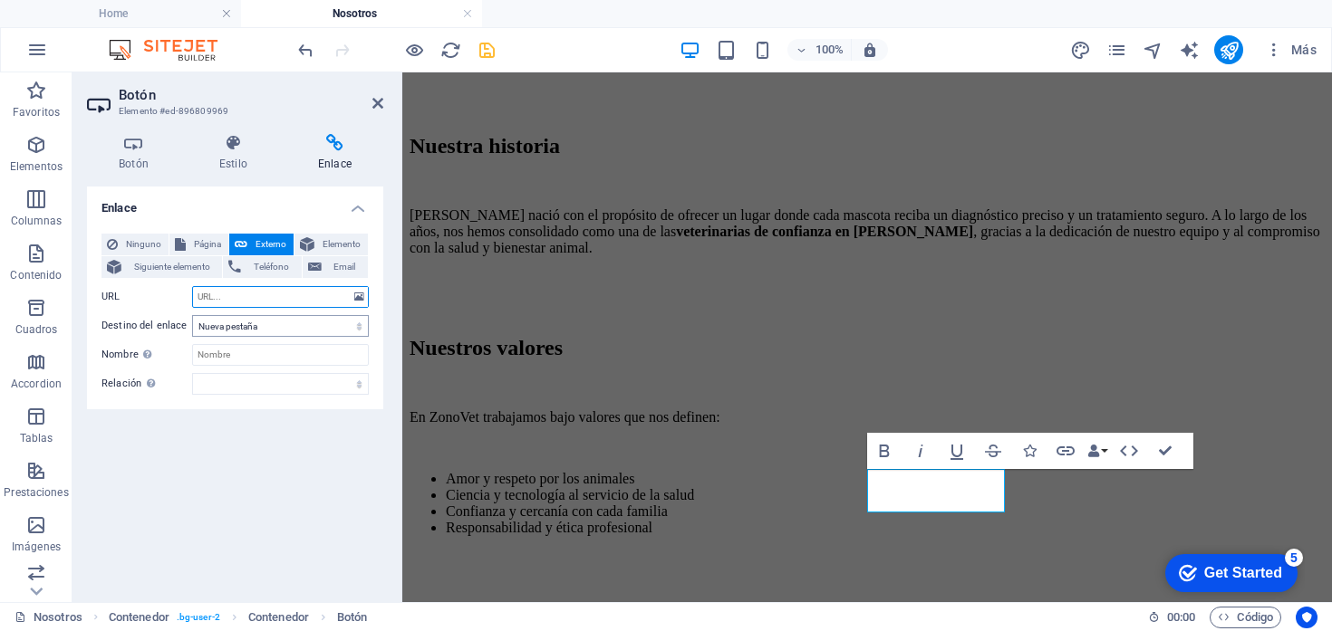
paste input "https://wa.me/573148800378?text=Hola,%20quiero%20agendar%20una%20cita"
type input "https://wa.me/573148800378?text=Hola,%20quiero%20agendar%20una%20cita"
click at [165, 350] on label "Nombre Una descripción adicional del enlace no debería ser igual al texto del e…" at bounding box center [146, 355] width 91 height 22
click at [192, 350] on input "Nombre Una descripción adicional del enlace no debería ser igual al texto del e…" at bounding box center [280, 355] width 177 height 22
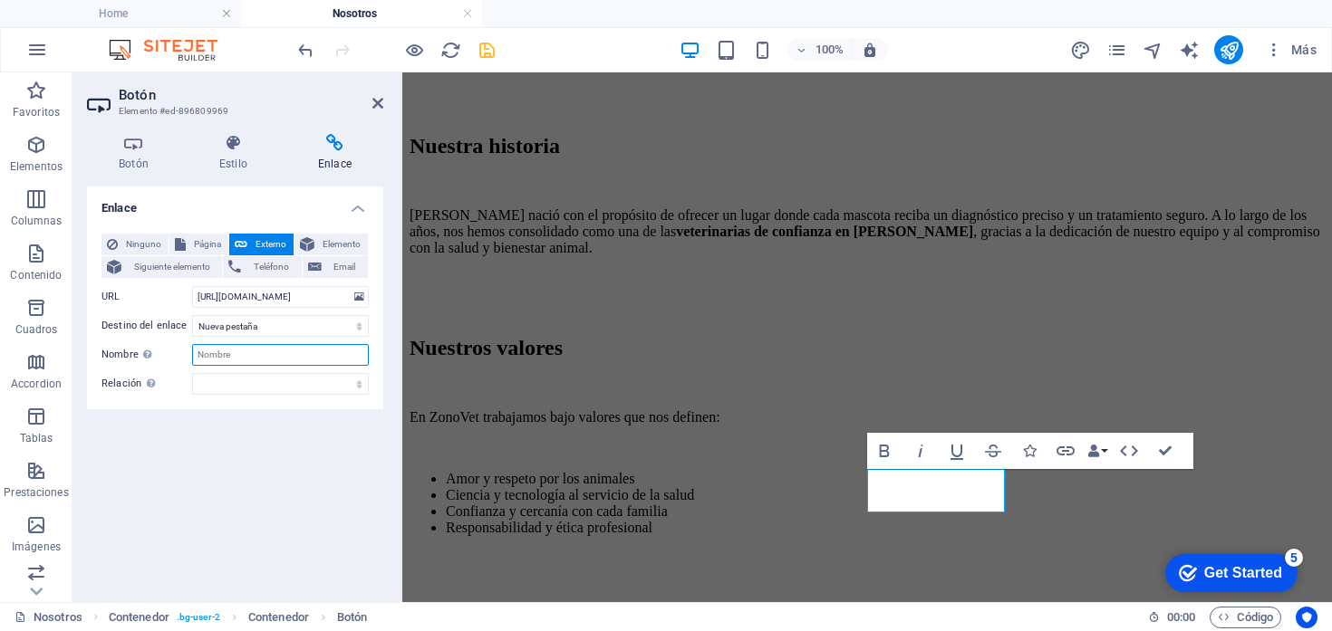
scroll to position [0, 0]
click at [178, 465] on div "Enlace Ninguno Página Externo Elemento Siguiente elemento Teléfono Email Página…" at bounding box center [235, 387] width 296 height 401
click at [489, 47] on icon "save" at bounding box center [487, 50] width 21 height 21
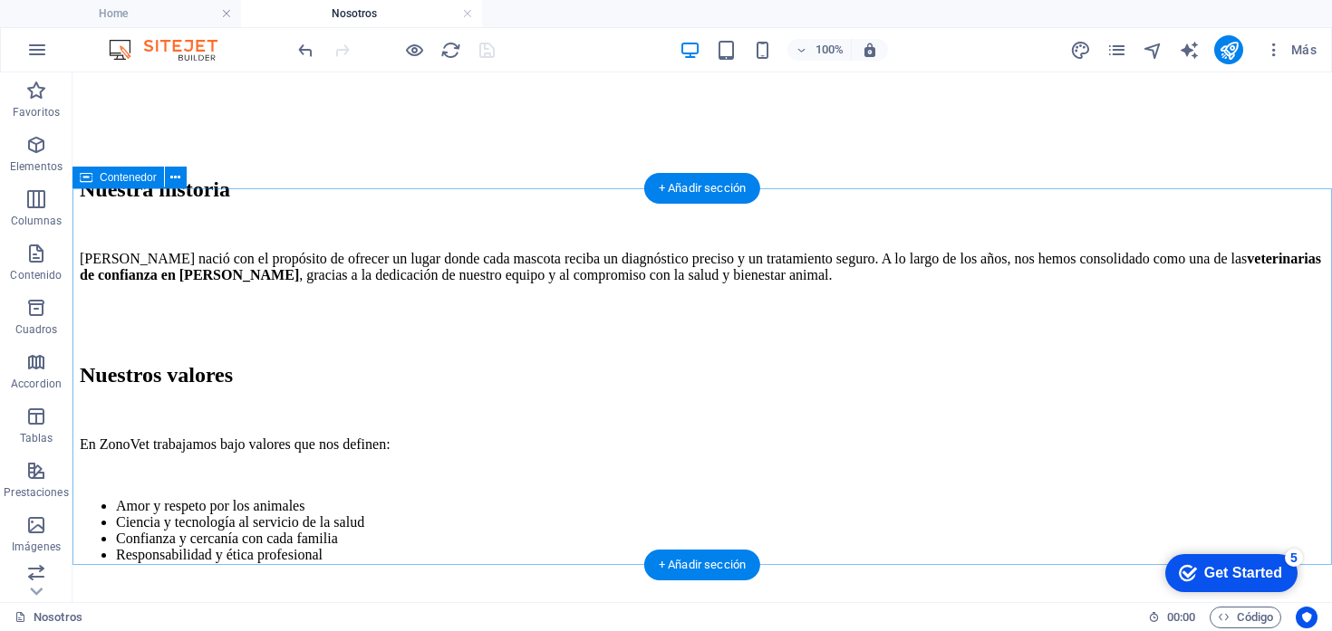
scroll to position [1447, 0]
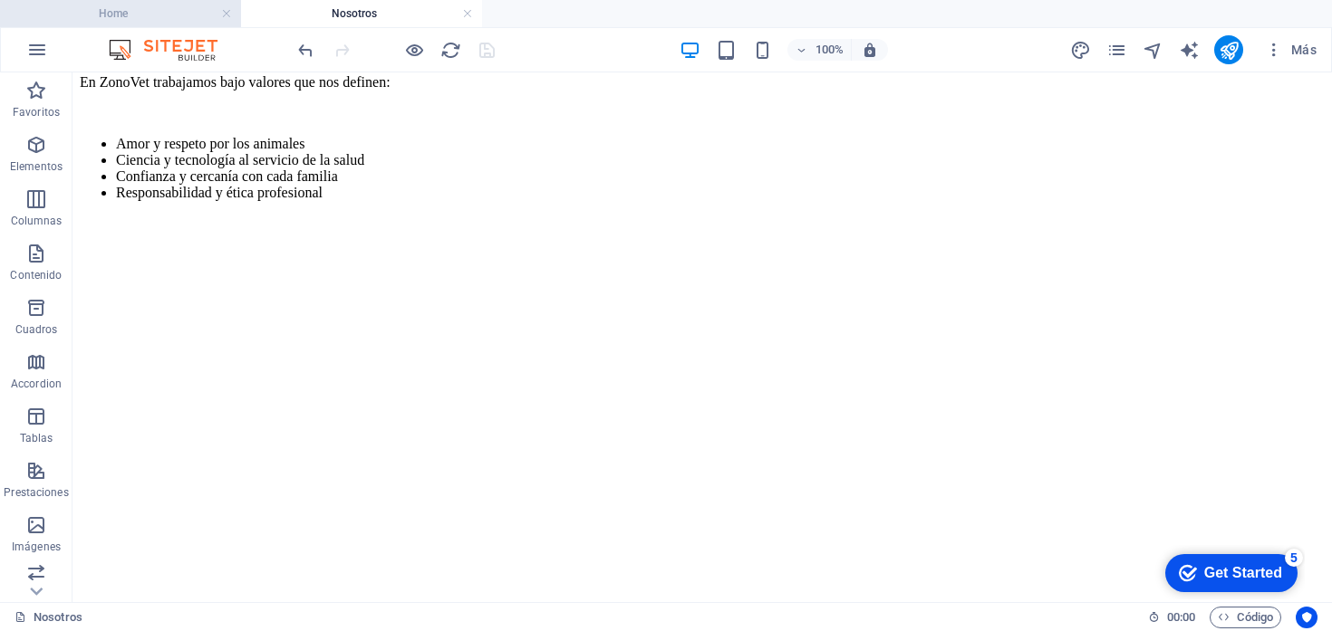
drag, startPoint x: 140, startPoint y: 17, endPoint x: 380, endPoint y: 188, distance: 293.6
click at [140, 17] on h4 "Home" at bounding box center [120, 14] width 241 height 20
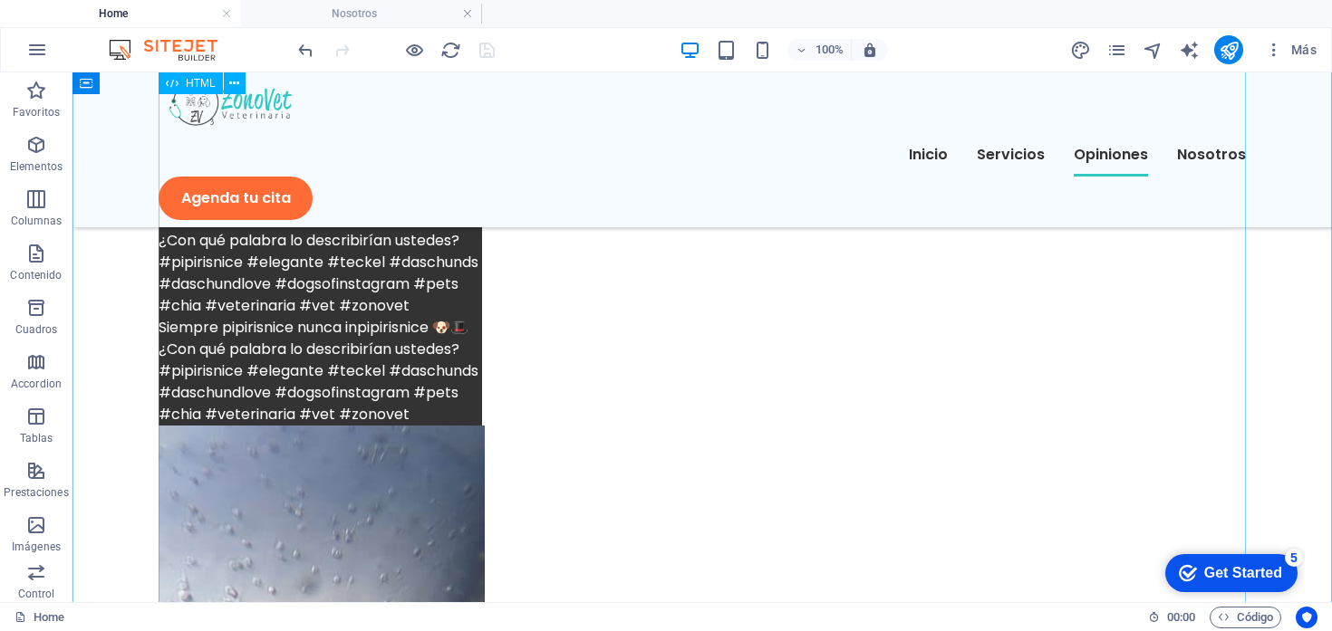
scroll to position [21958, 0]
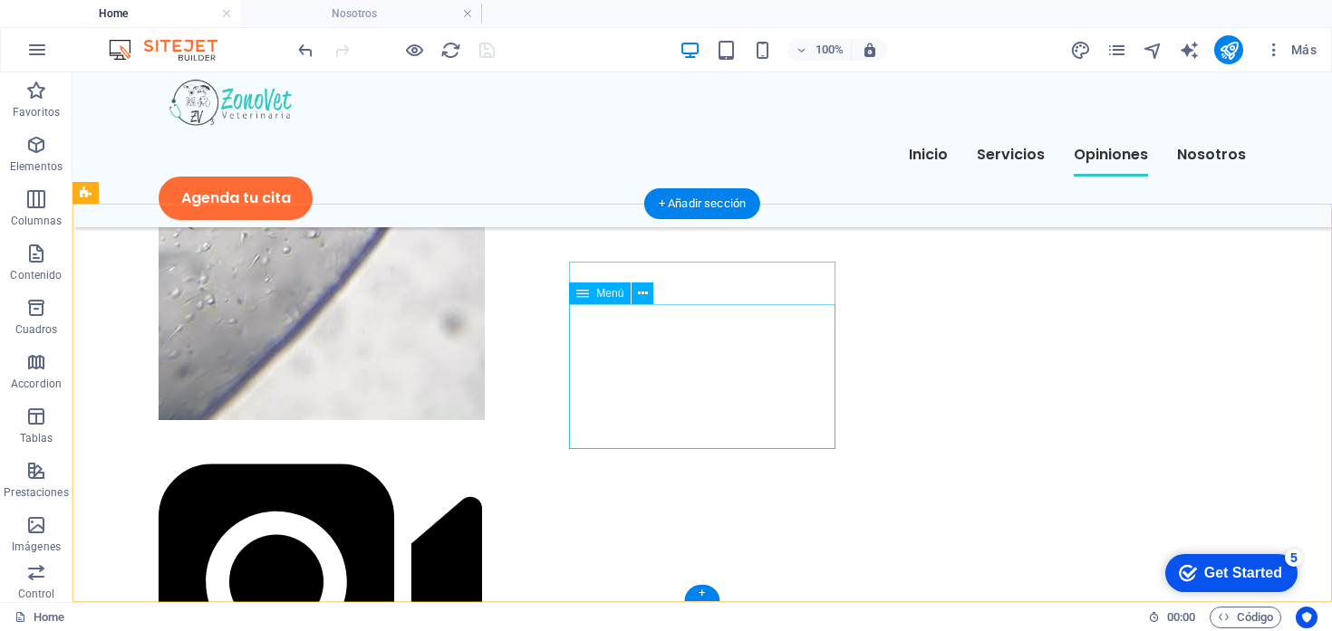
select select
select select "3"
select select
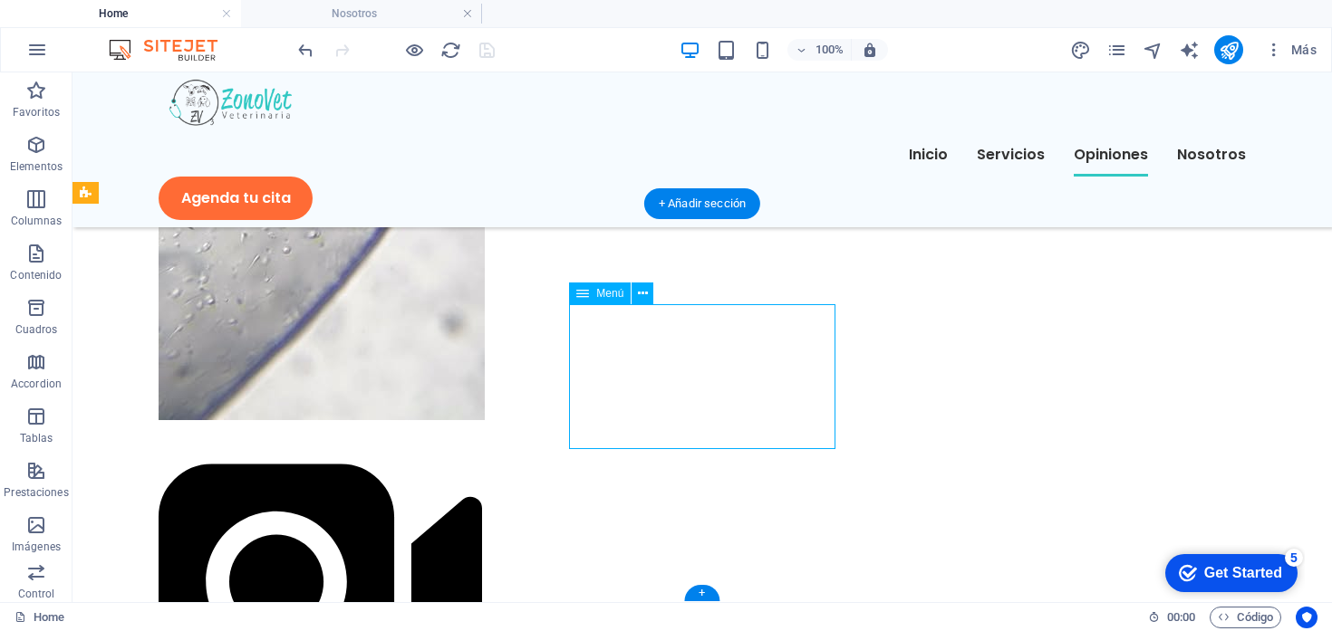
select select "1"
select select
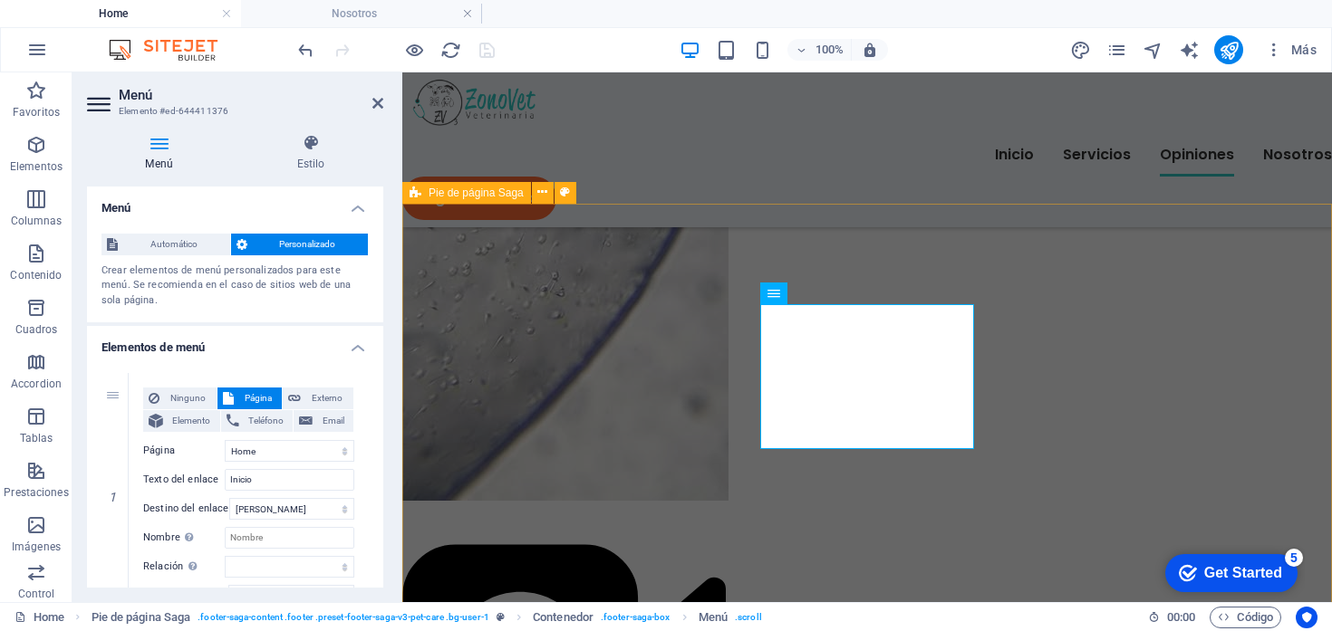
scroll to position [22320, 0]
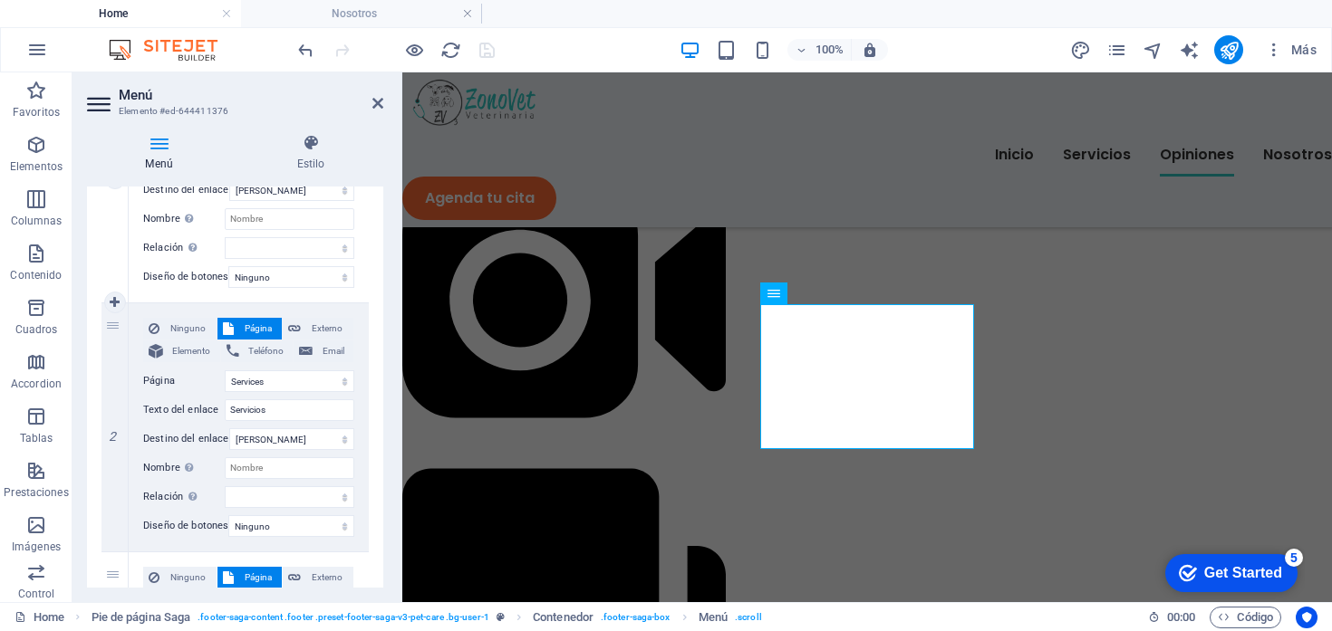
scroll to position [352, 0]
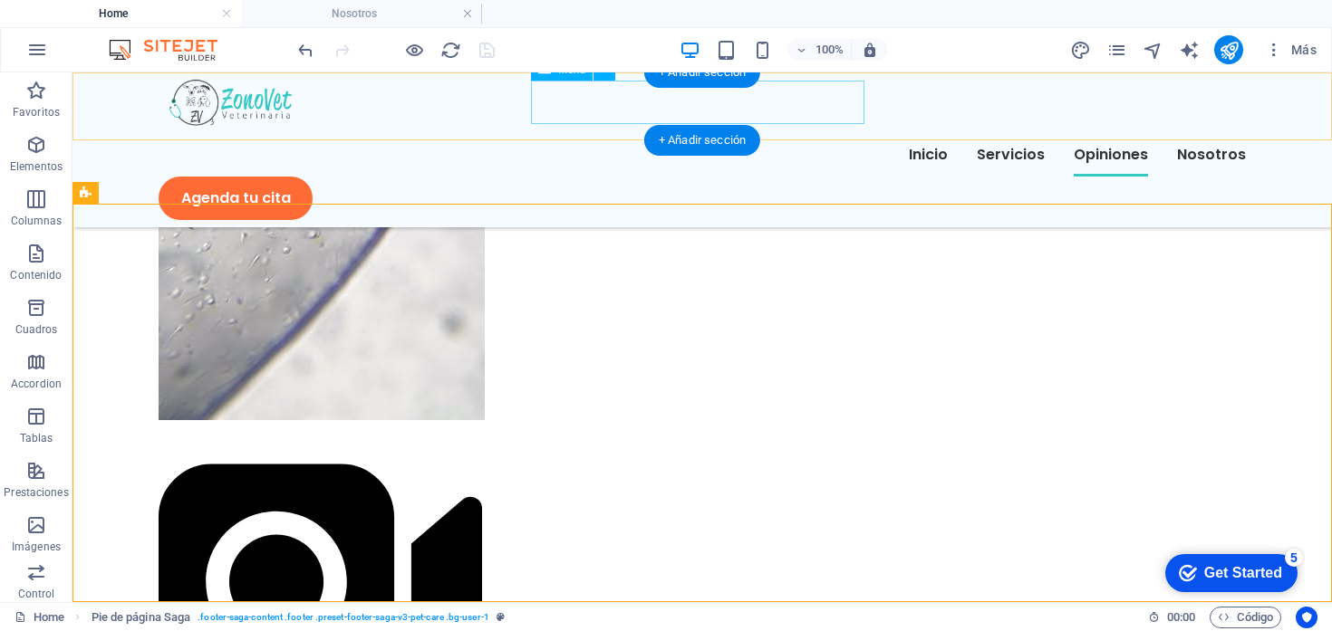
click at [640, 133] on nav "Inicio Servicios Opiniones Nosotros" at bounding box center [702, 154] width 1087 height 43
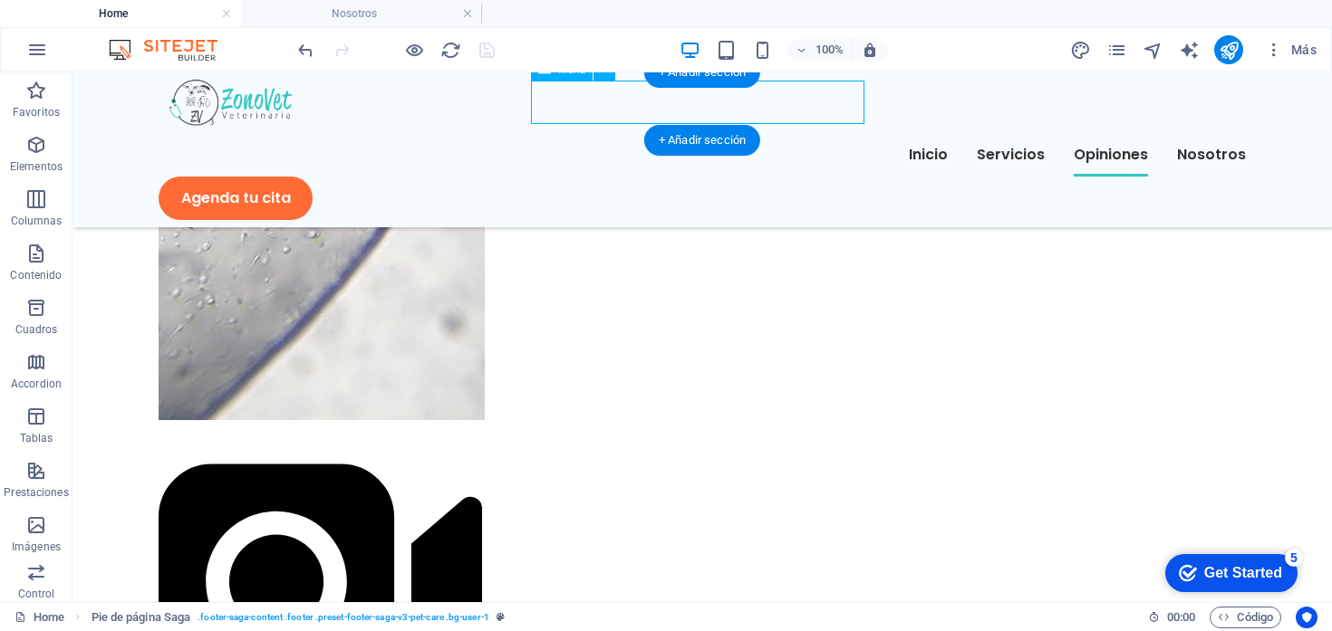
click at [640, 133] on nav "Inicio Servicios Opiniones Nosotros" at bounding box center [702, 154] width 1087 height 43
select select
select select "1"
select select
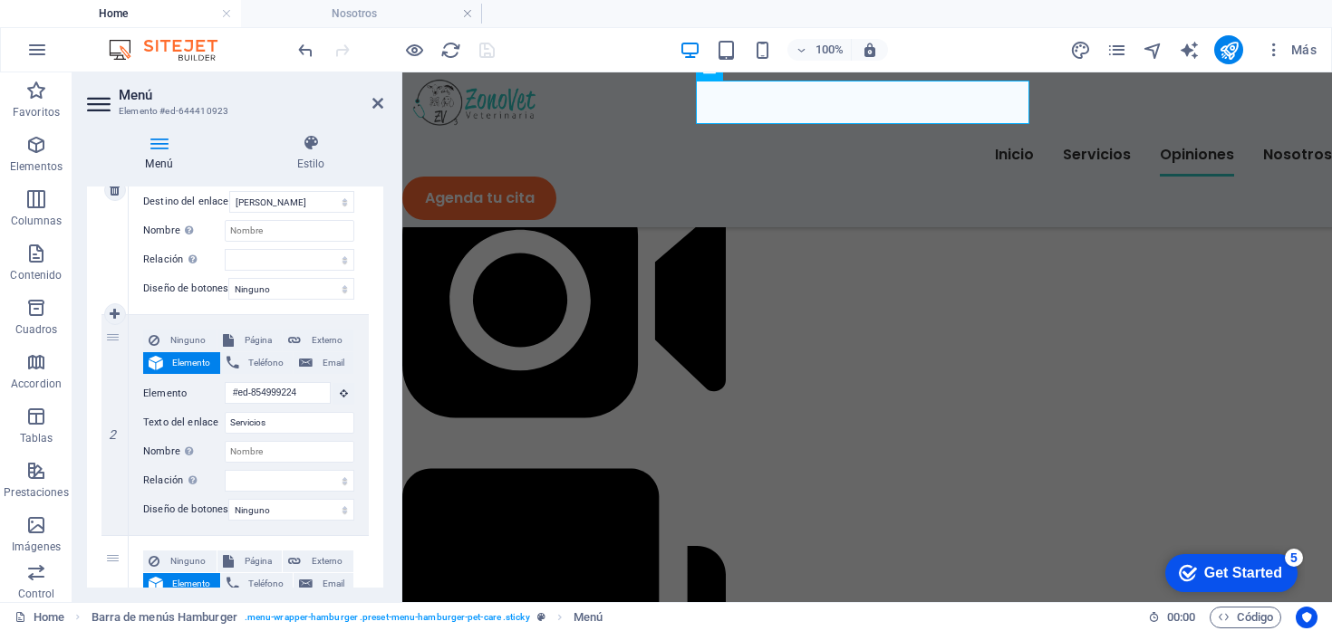
scroll to position [308, 0]
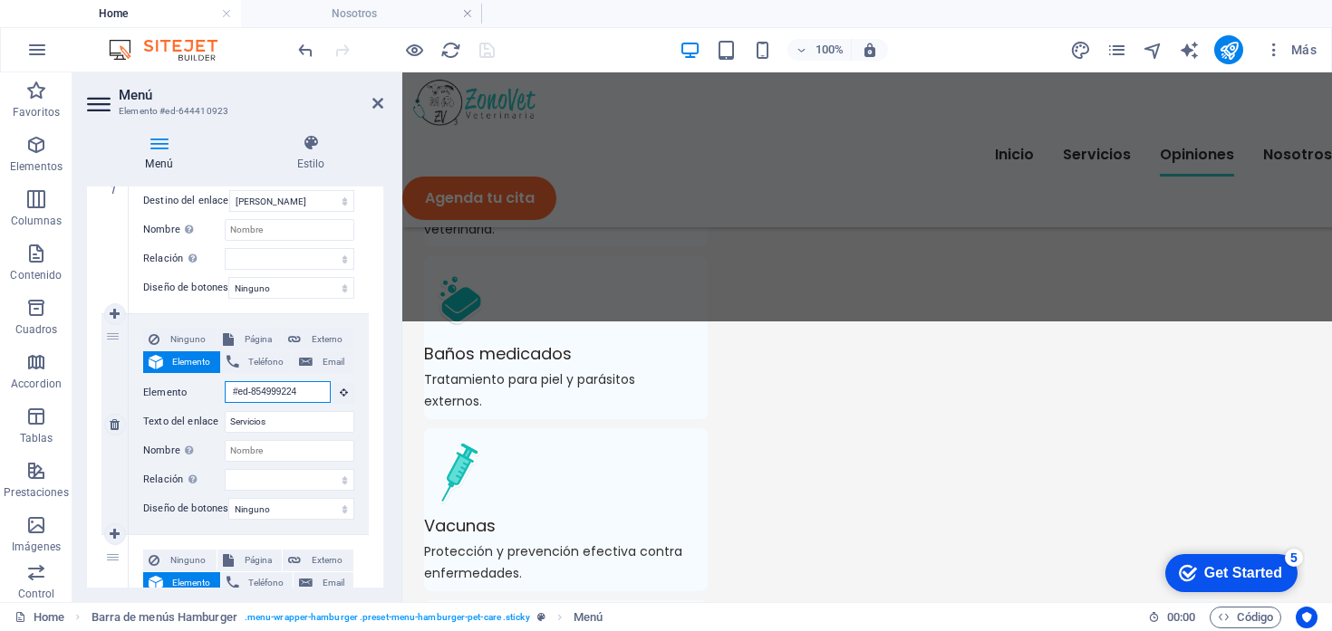
click at [267, 389] on input "#ed-854999224" at bounding box center [278, 392] width 106 height 22
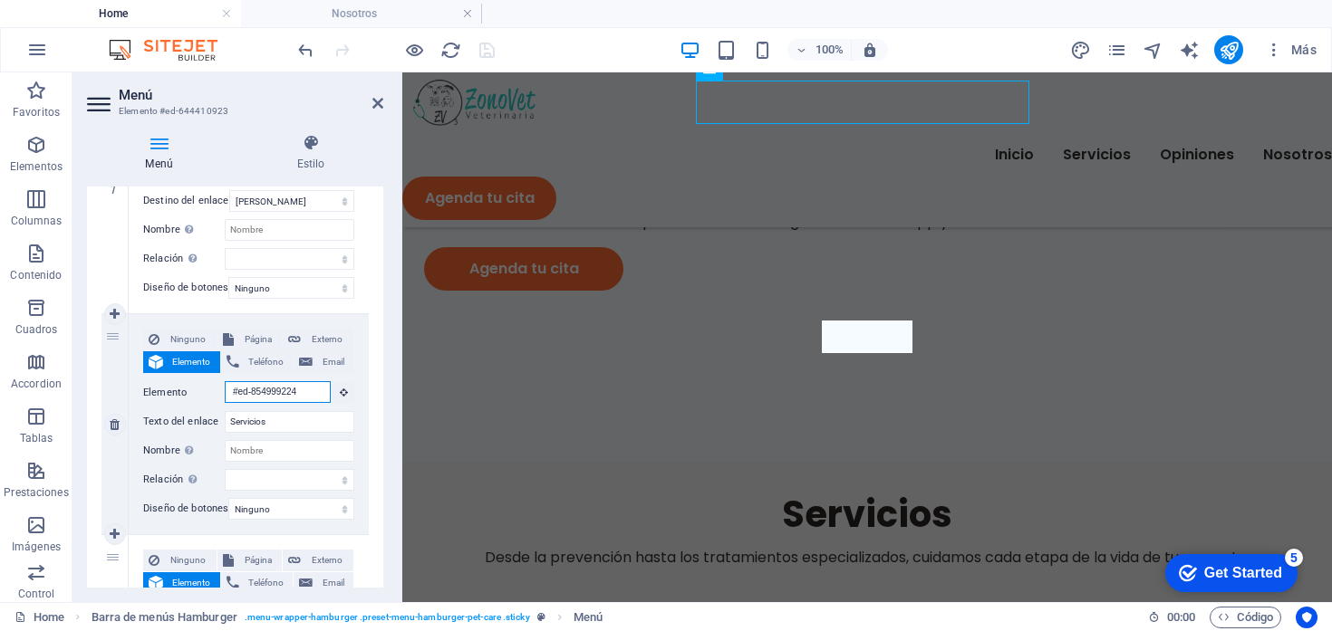
click at [267, 389] on input "#ed-854999224" at bounding box center [278, 392] width 106 height 22
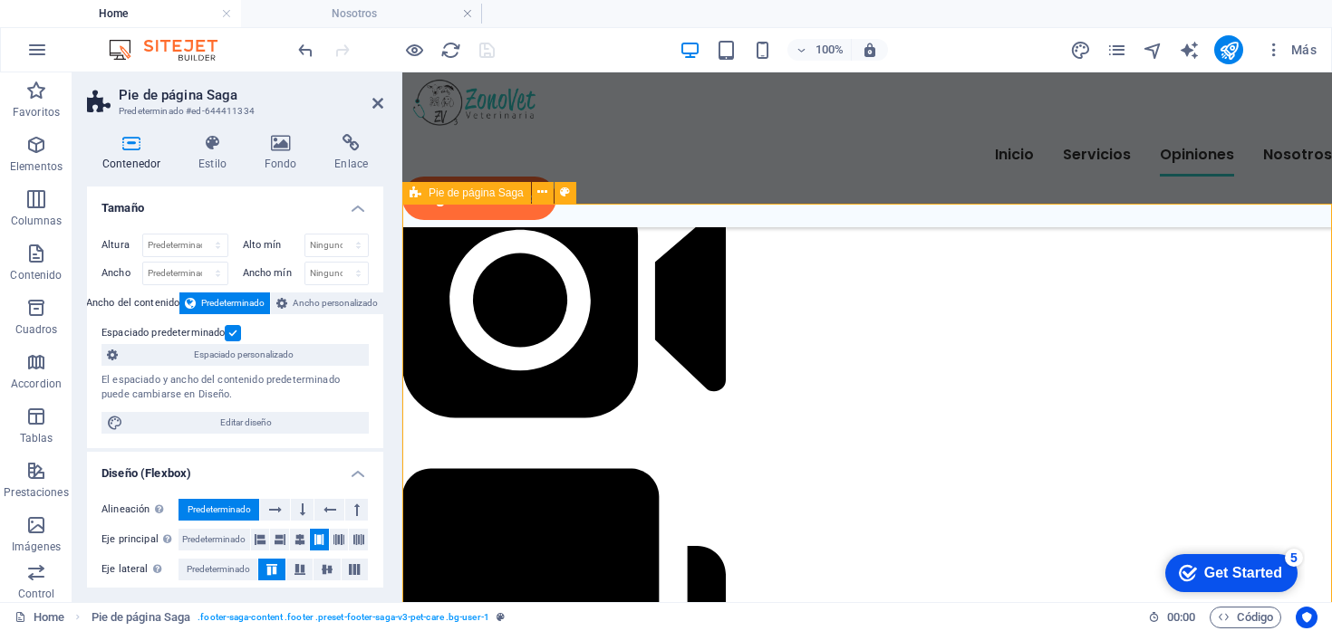
scroll to position [22335, 0]
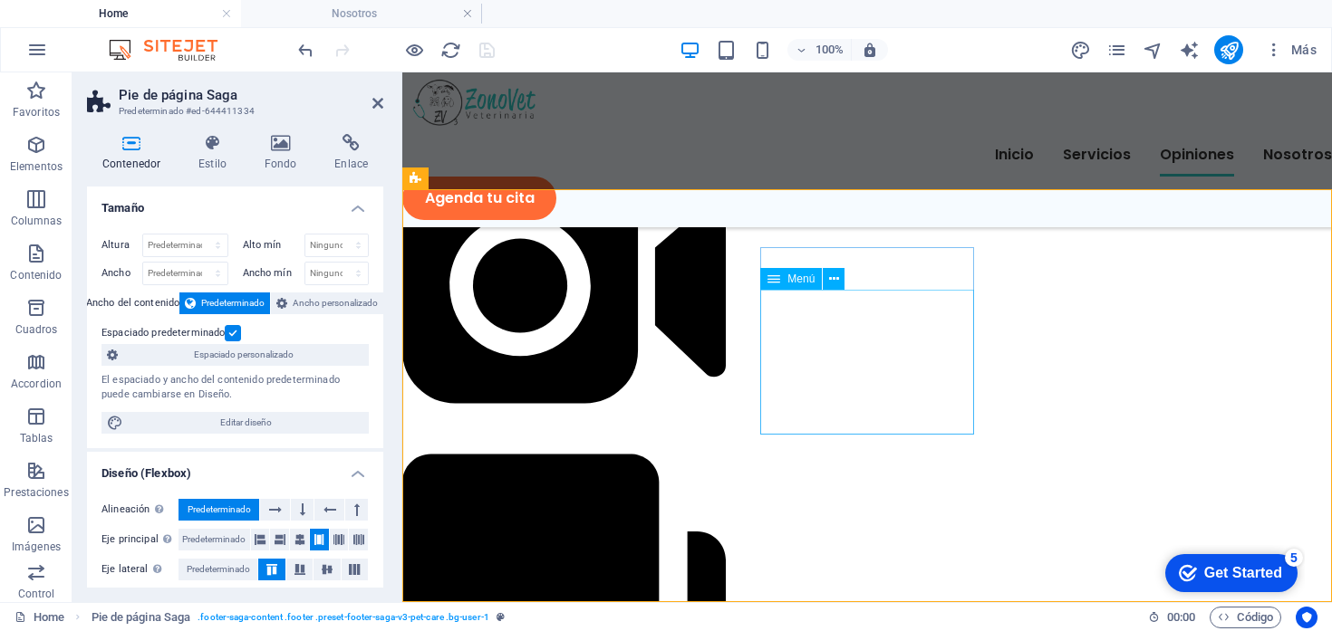
select select
select select "3"
select select
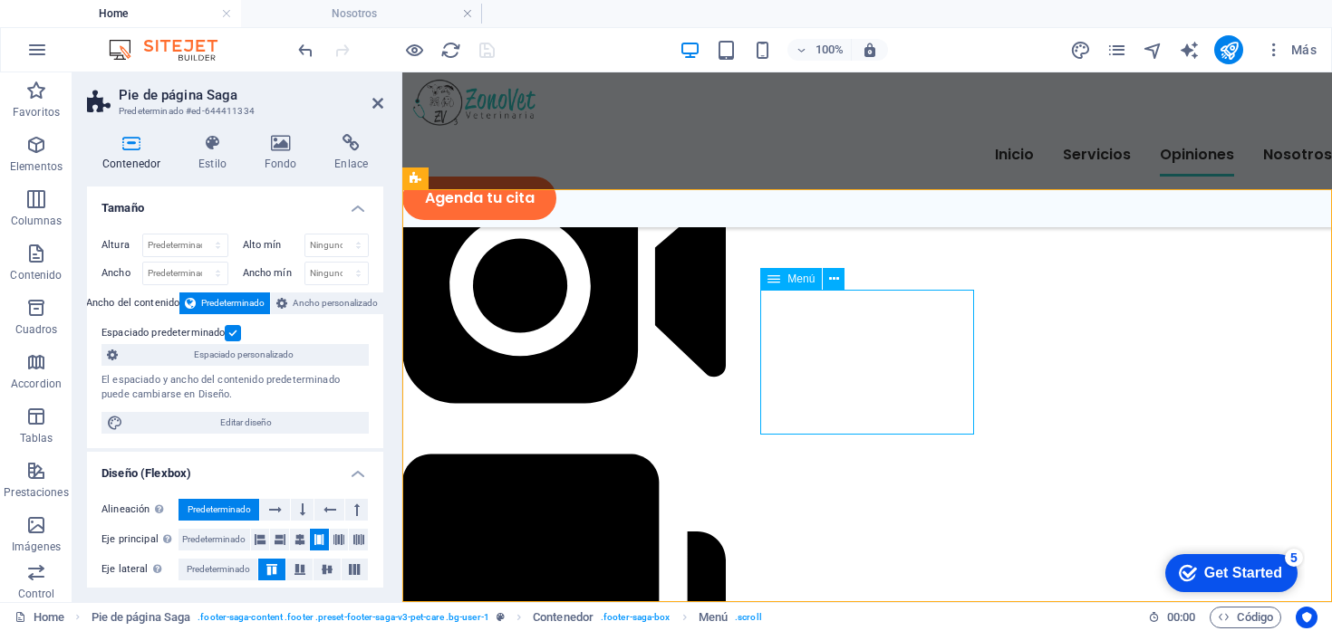
select select "1"
select select
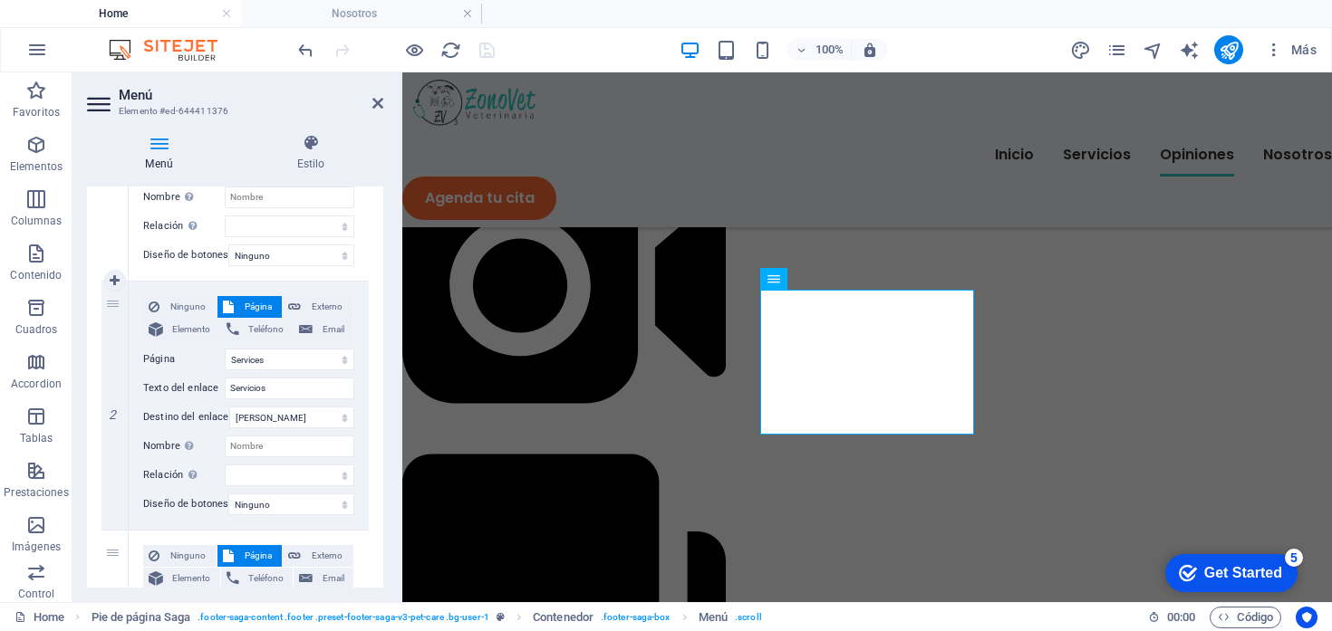
scroll to position [344, 0]
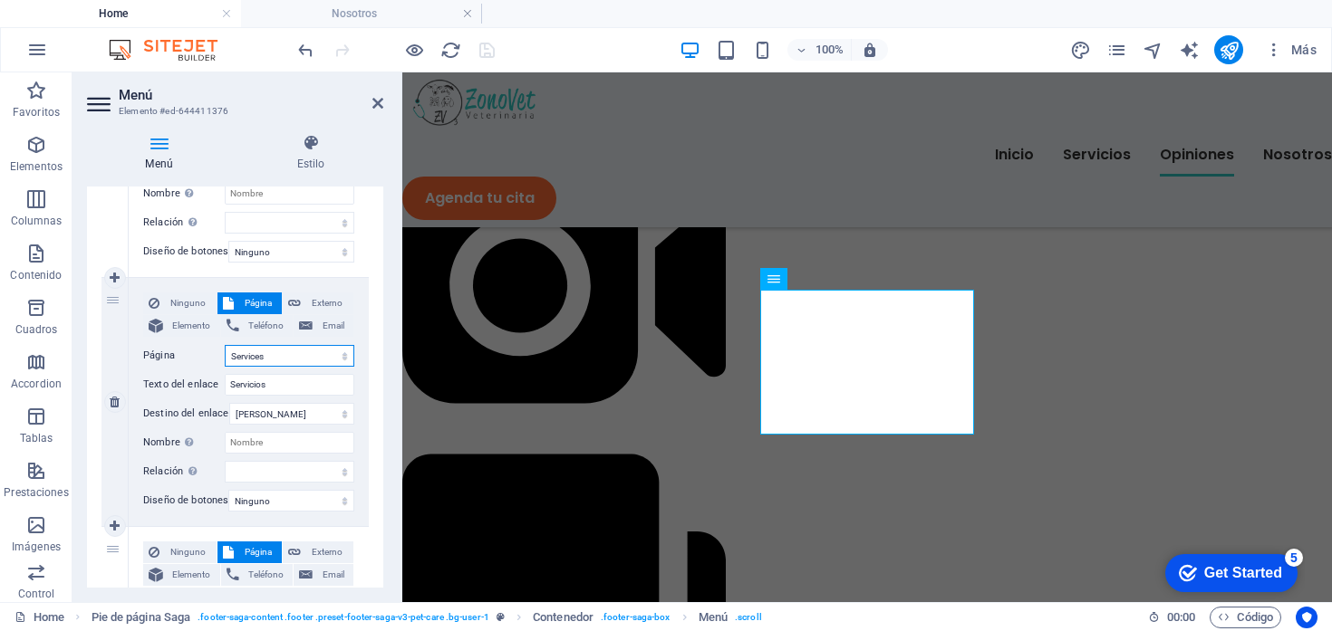
click at [297, 356] on select "Home Nosotros Opiniones Services" at bounding box center [290, 356] width 130 height 22
click at [225, 345] on select "Home Nosotros Opiniones Services" at bounding box center [290, 356] width 130 height 22
click at [284, 407] on select "Nueva pestaña Misma pestaña Superposición" at bounding box center [291, 414] width 125 height 22
click at [229, 403] on select "Nueva pestaña Misma pestaña Superposición" at bounding box center [291, 414] width 125 height 22
click at [284, 386] on input "Servicios" at bounding box center [290, 385] width 130 height 22
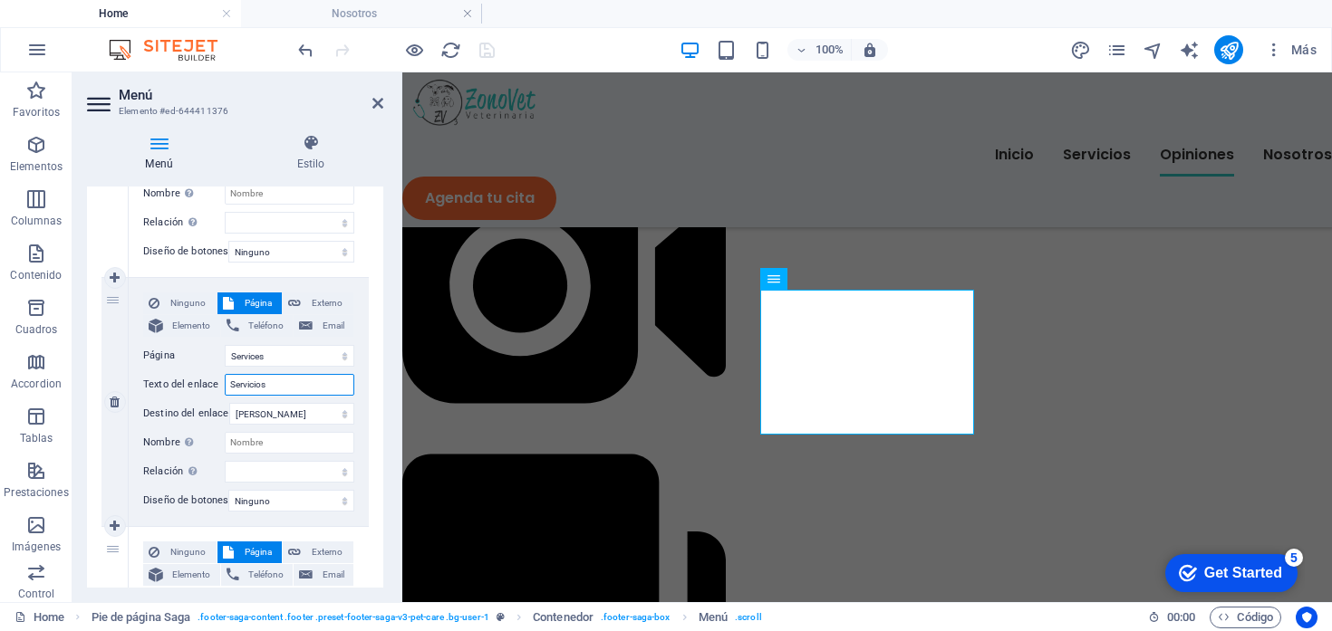
click at [284, 386] on input "Servicios" at bounding box center [290, 385] width 130 height 22
click at [198, 322] on span "Elemento" at bounding box center [192, 326] width 46 height 22
select select
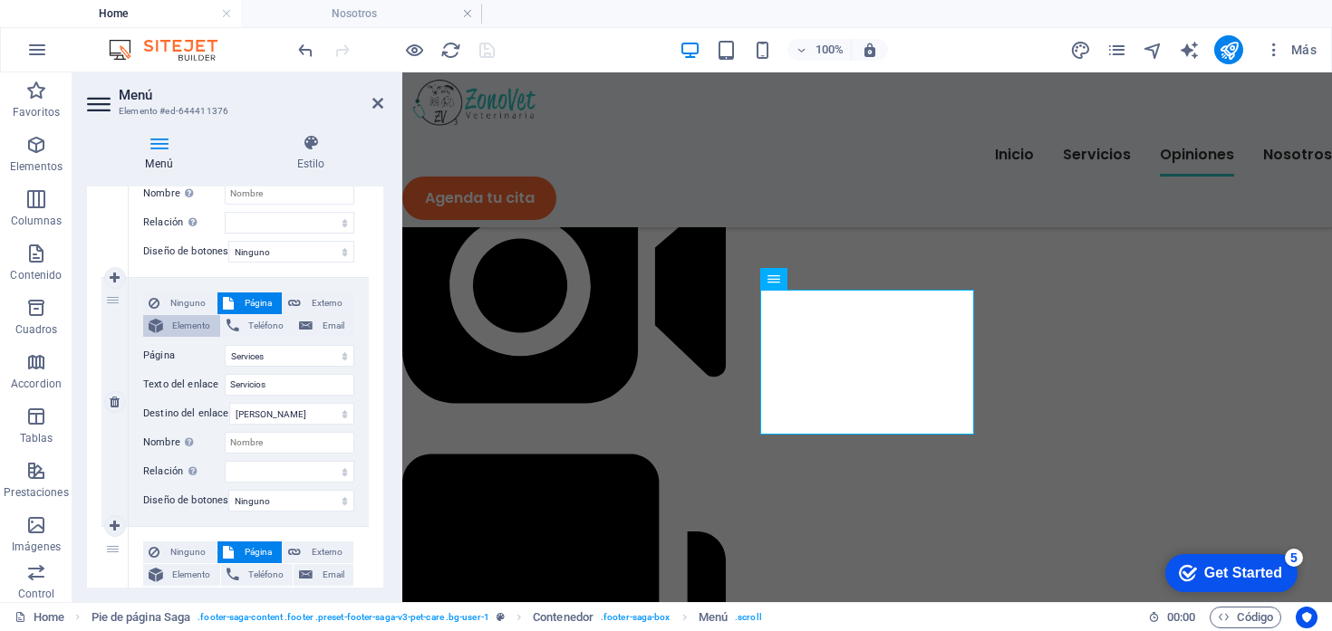
select select
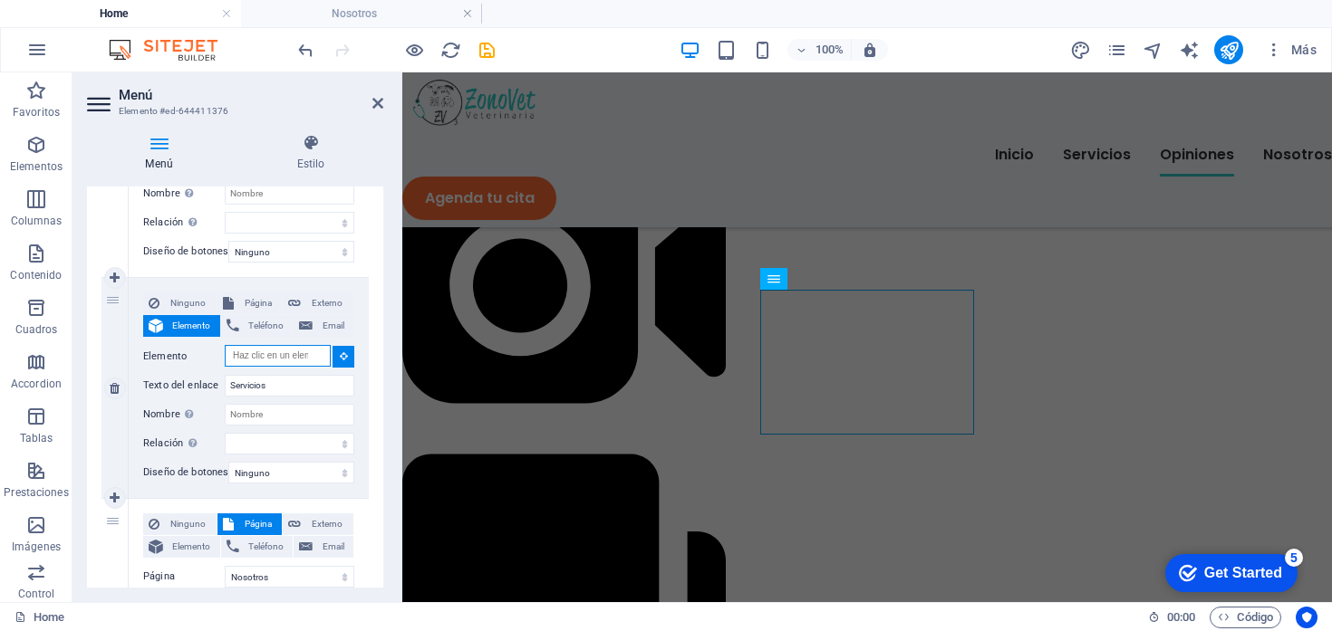
click at [265, 356] on input "Elemento" at bounding box center [278, 356] width 106 height 22
paste input "#ed-854999224"
type input "#ed-854999224"
select select
type input "#ed-854999224"
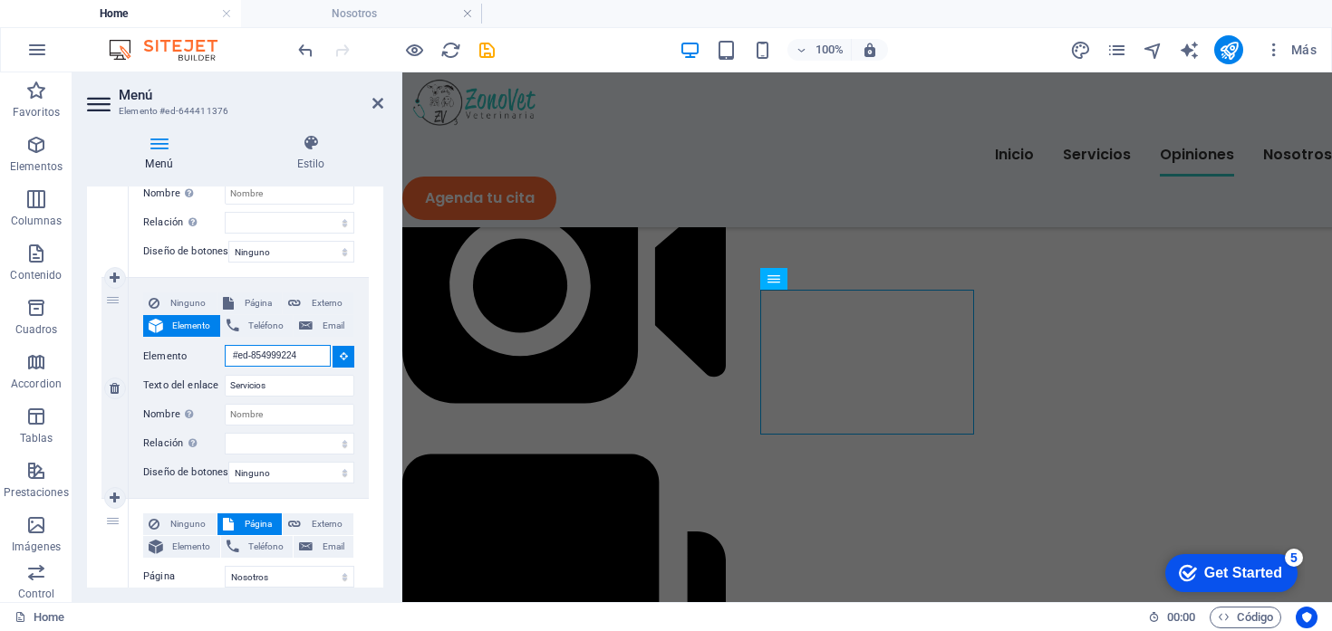
select select
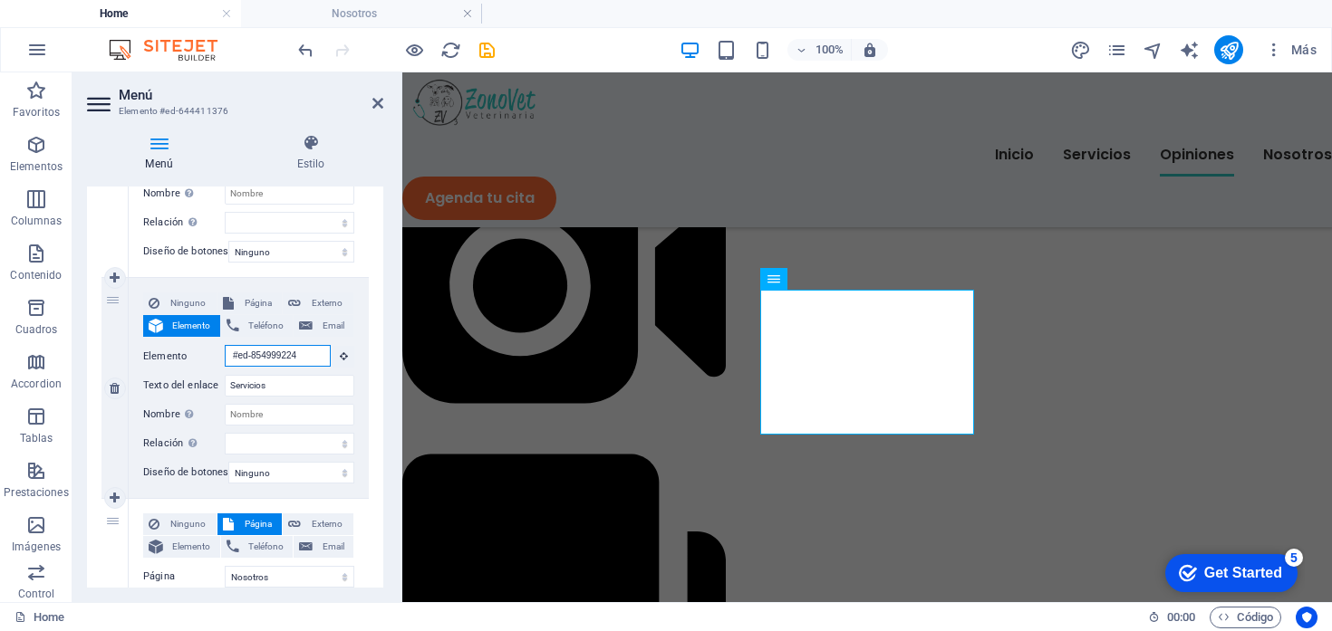
type input "#ed-854999224"
click at [199, 371] on div "Ninguno Página Externo Elemento Teléfono Email Página Home Nosotros Opiniones S…" at bounding box center [248, 374] width 211 height 162
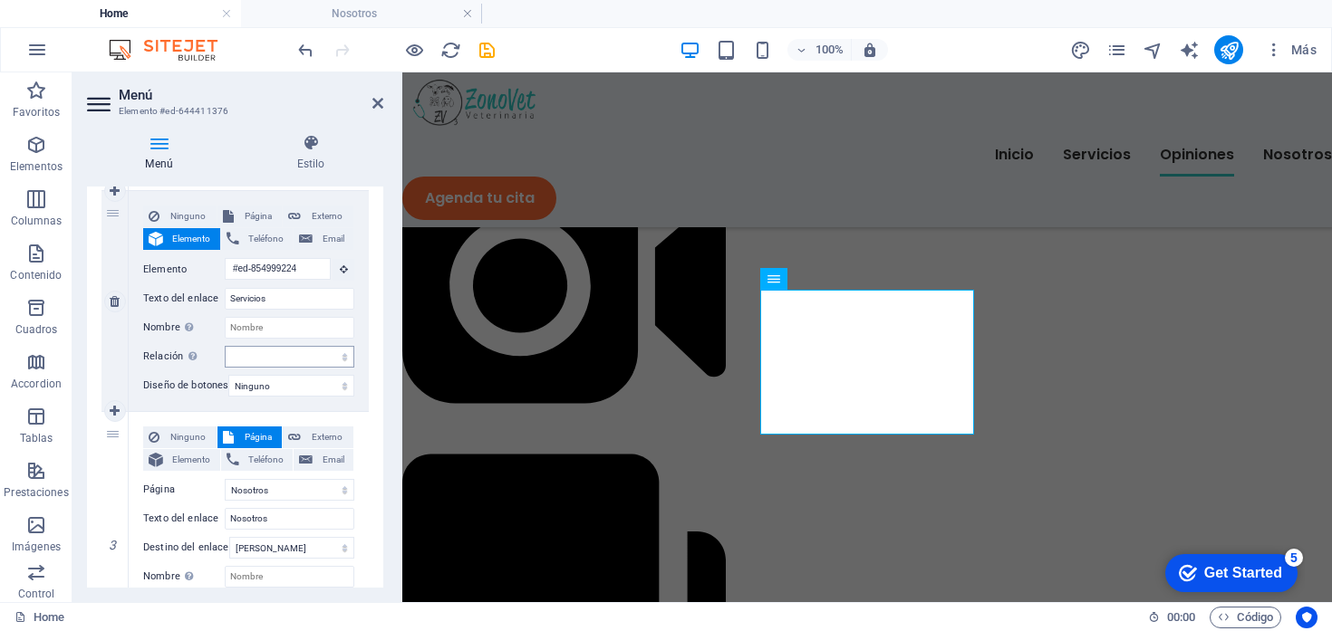
scroll to position [0, 0]
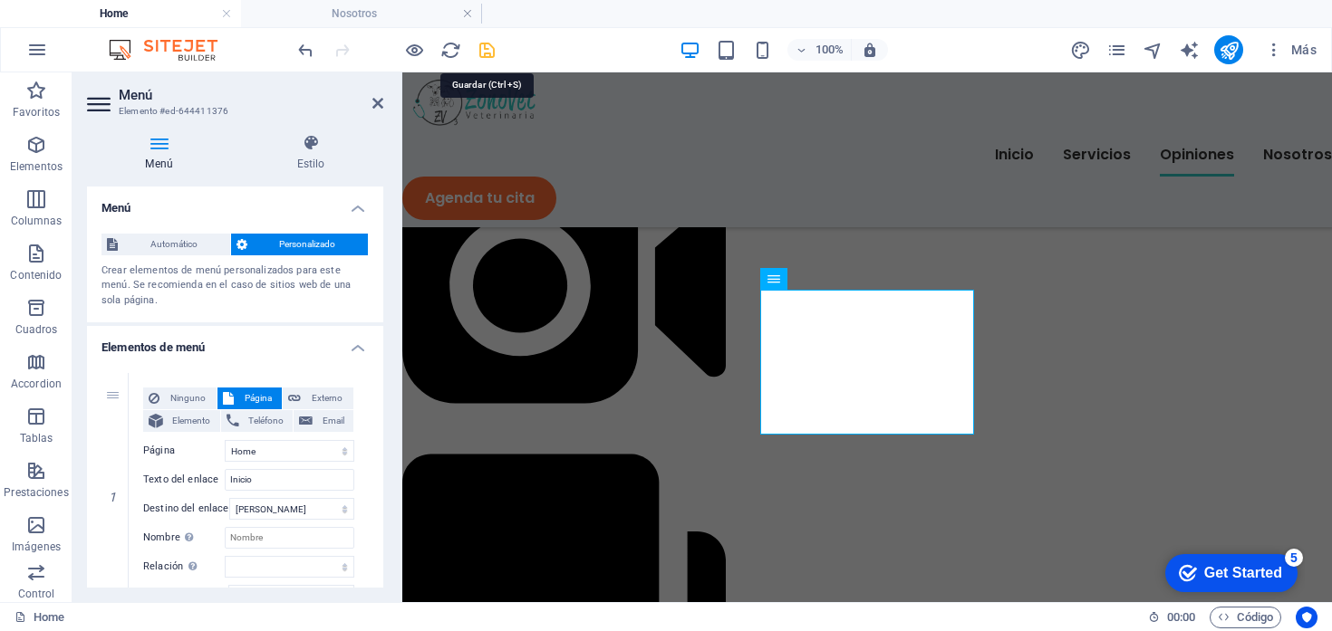
click at [487, 51] on icon "save" at bounding box center [487, 50] width 21 height 21
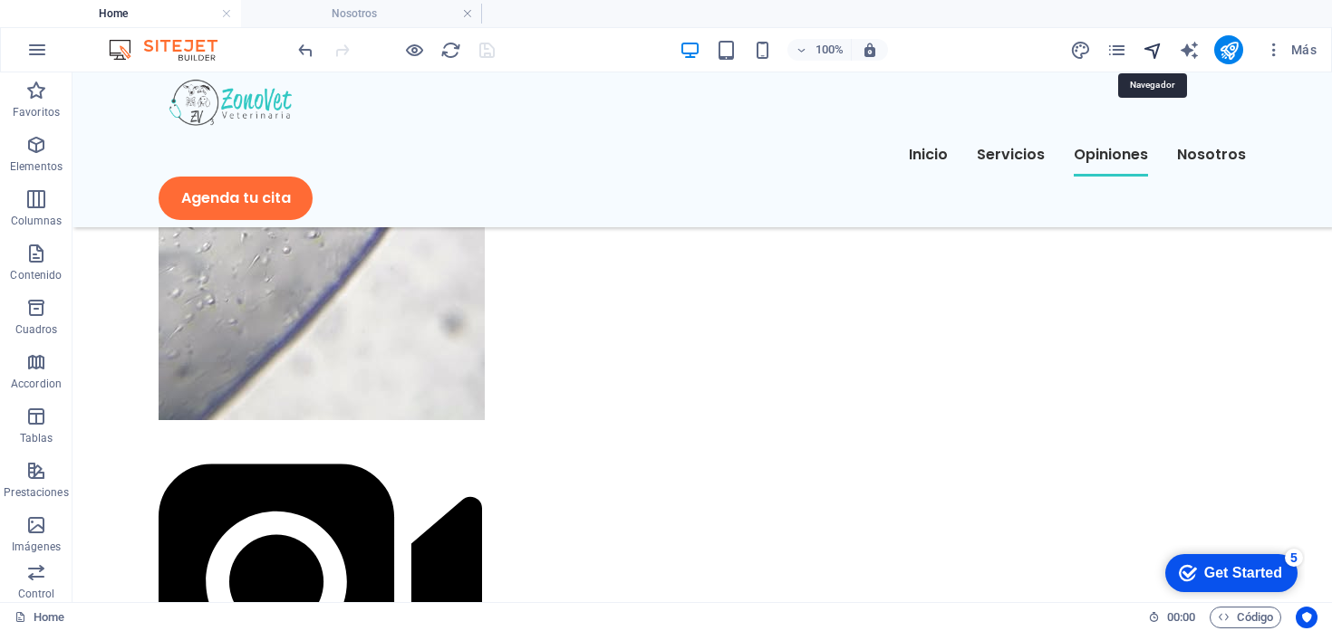
click at [1159, 49] on icon "navigator" at bounding box center [1152, 50] width 21 height 21
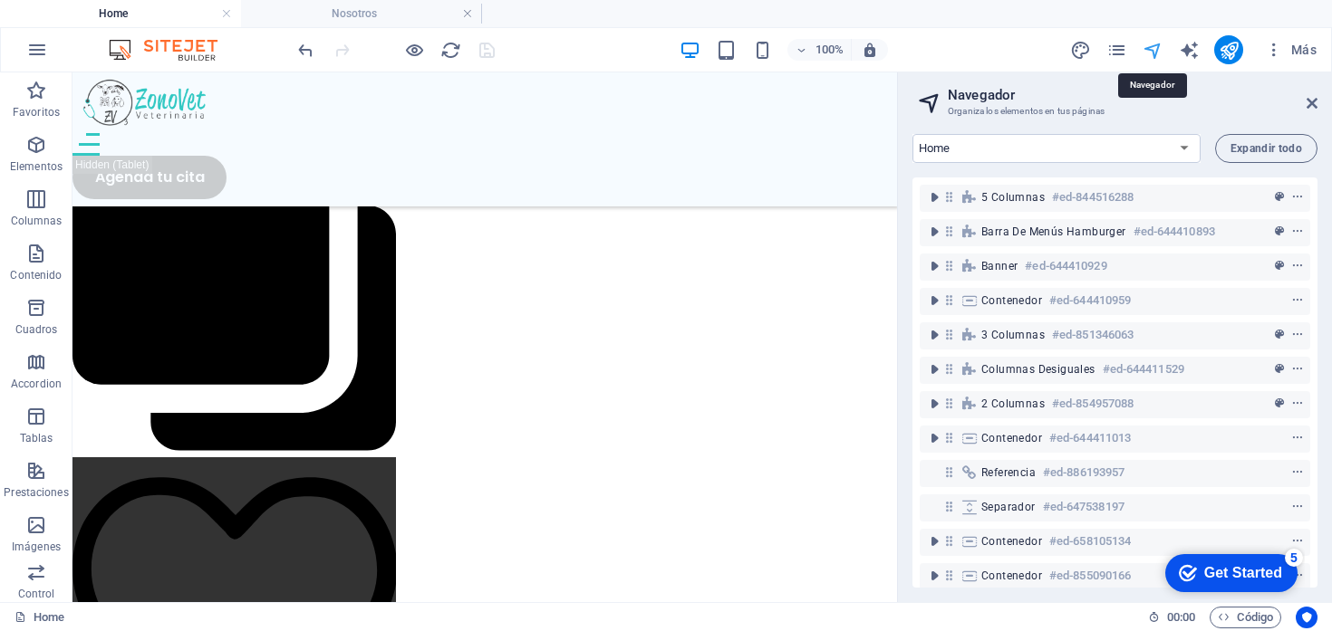
scroll to position [21614, 0]
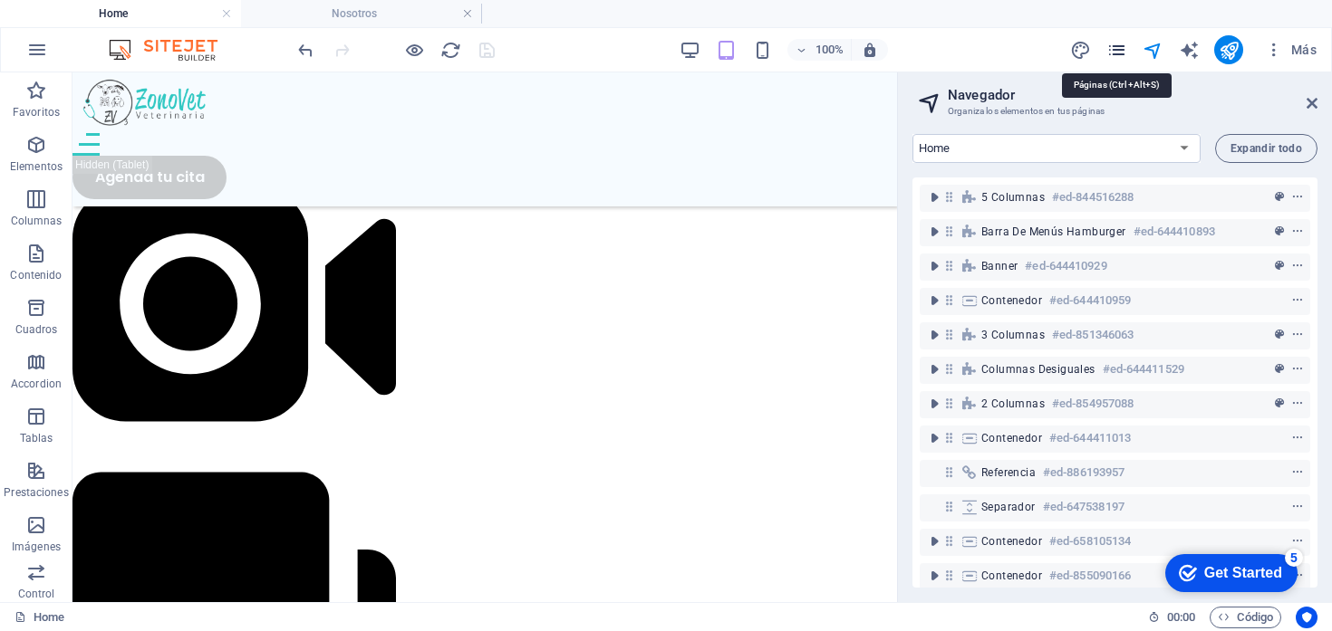
click at [1120, 52] on icon "pages" at bounding box center [1116, 50] width 21 height 21
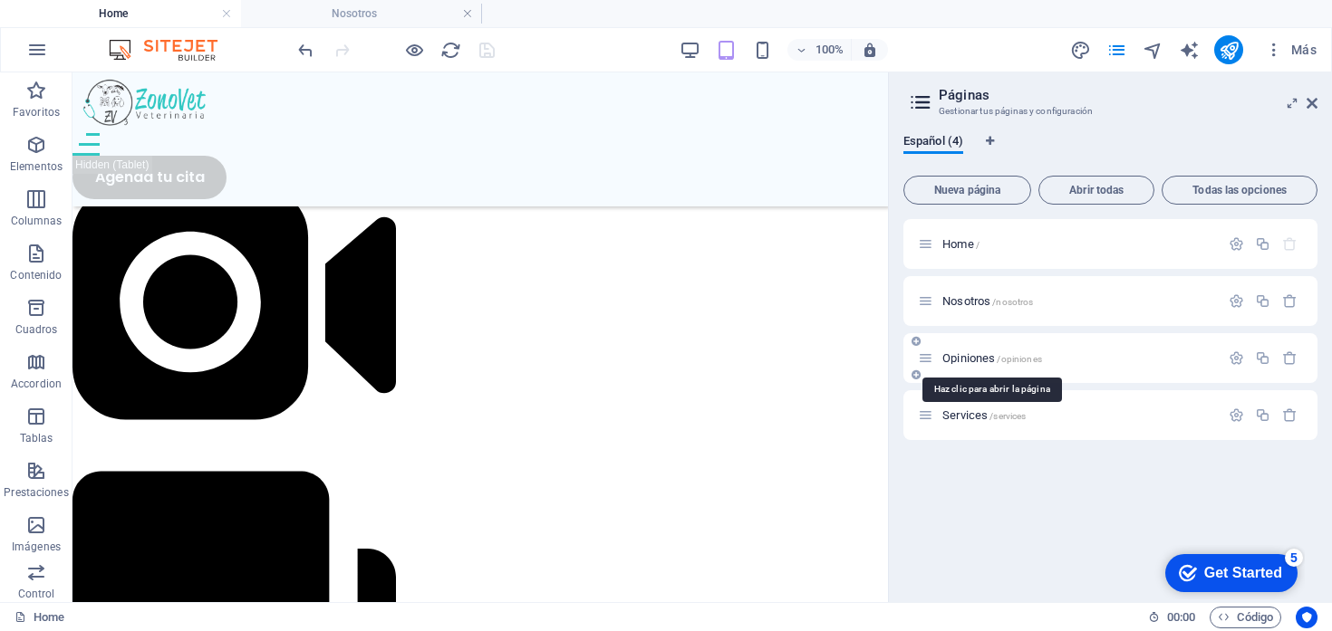
click at [991, 360] on span "Opiniones /opiniones" at bounding box center [992, 359] width 100 height 14
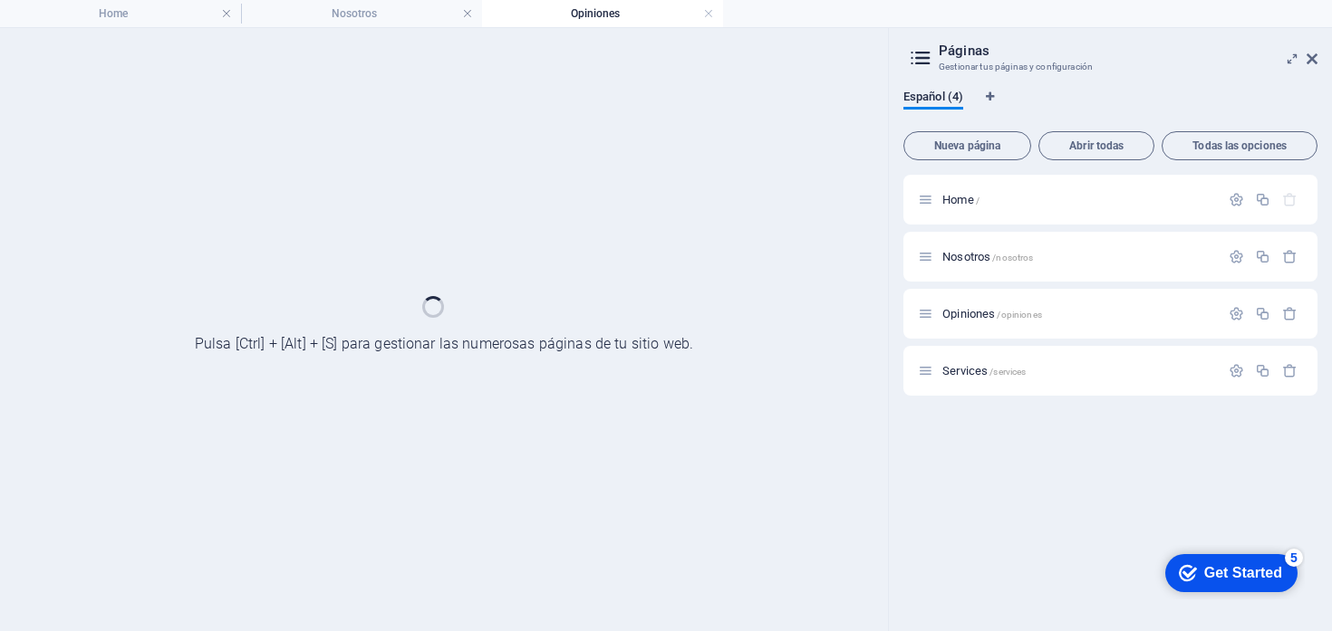
scroll to position [0, 0]
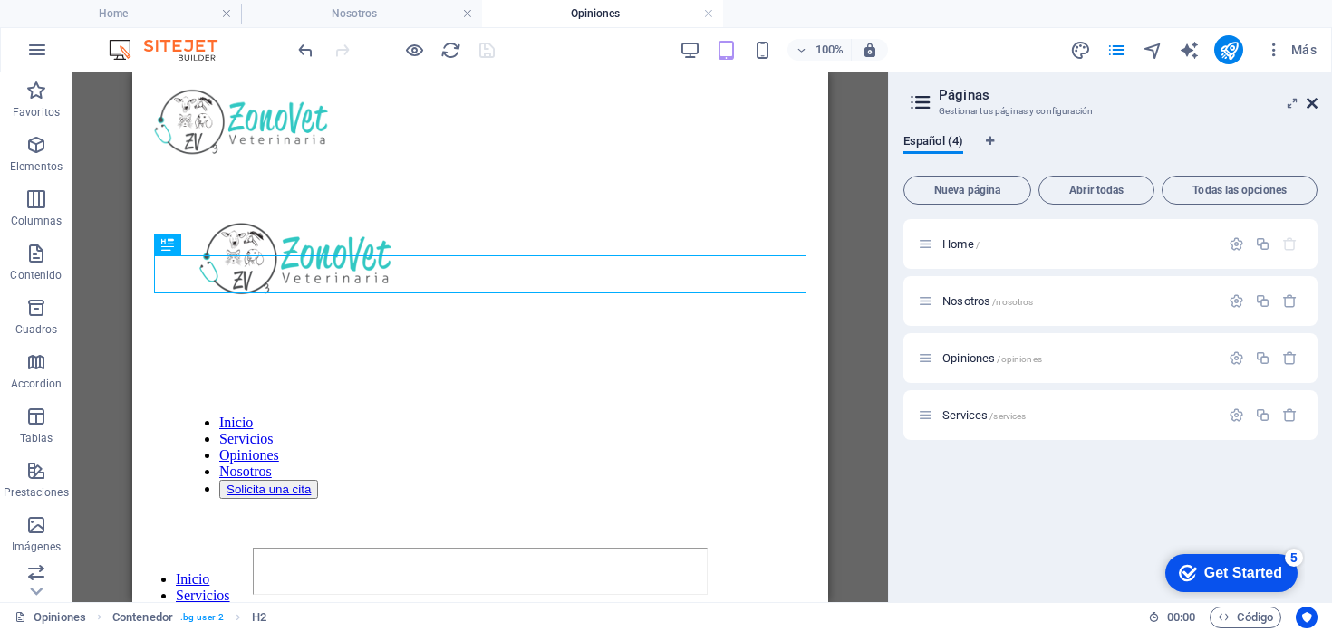
click at [1315, 105] on icon at bounding box center [1311, 103] width 11 height 14
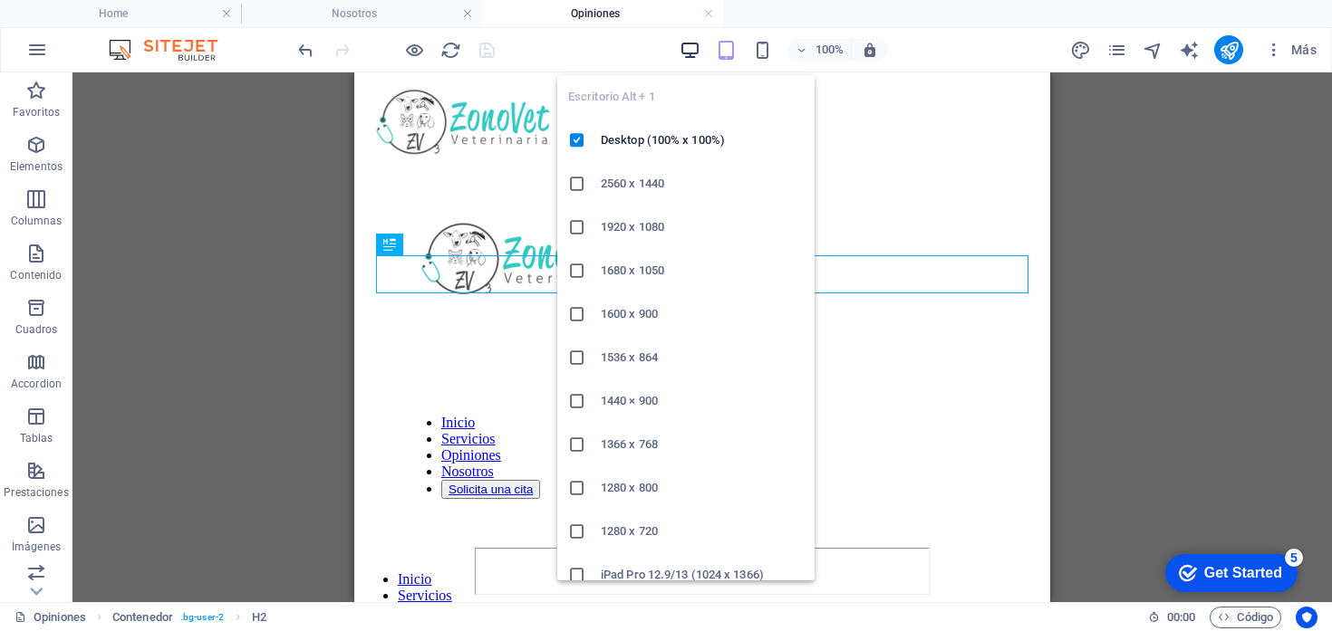
click at [684, 51] on icon "button" at bounding box center [689, 50] width 21 height 21
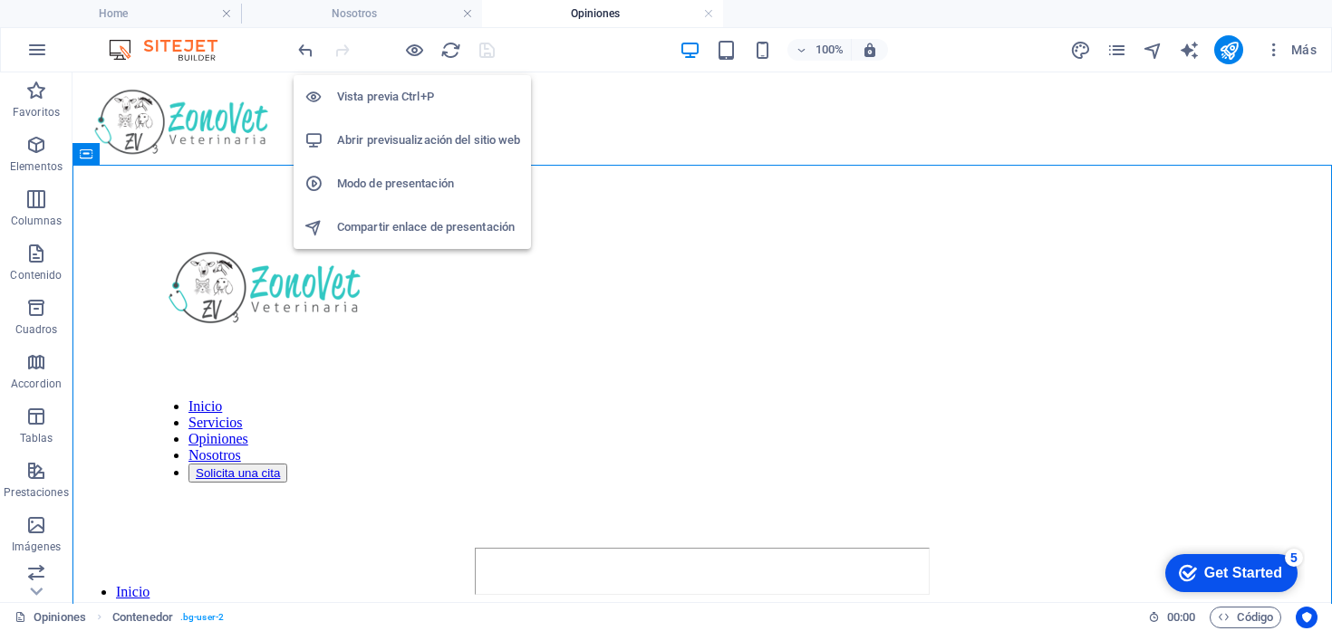
click at [407, 133] on h6 "Abrir previsualización del sitio web" at bounding box center [428, 141] width 183 height 22
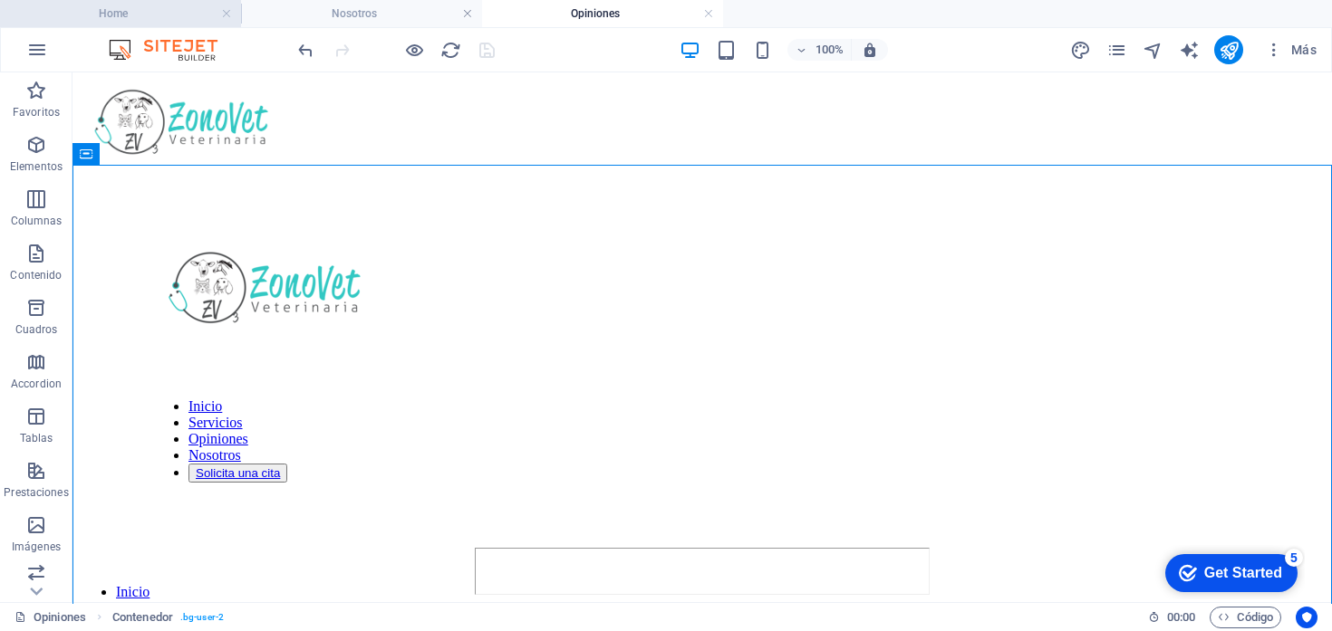
drag, startPoint x: 159, startPoint y: 11, endPoint x: 207, endPoint y: 90, distance: 91.8
click at [164, 11] on h4 "Home" at bounding box center [120, 14] width 241 height 20
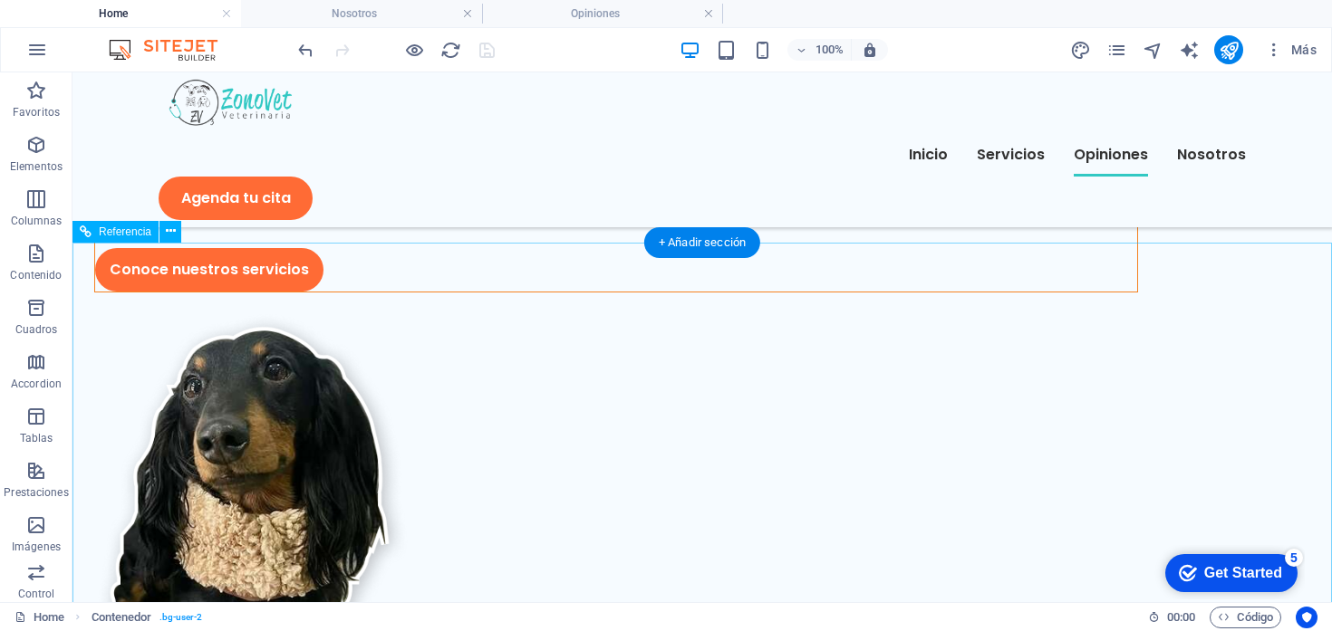
scroll to position [4438, 0]
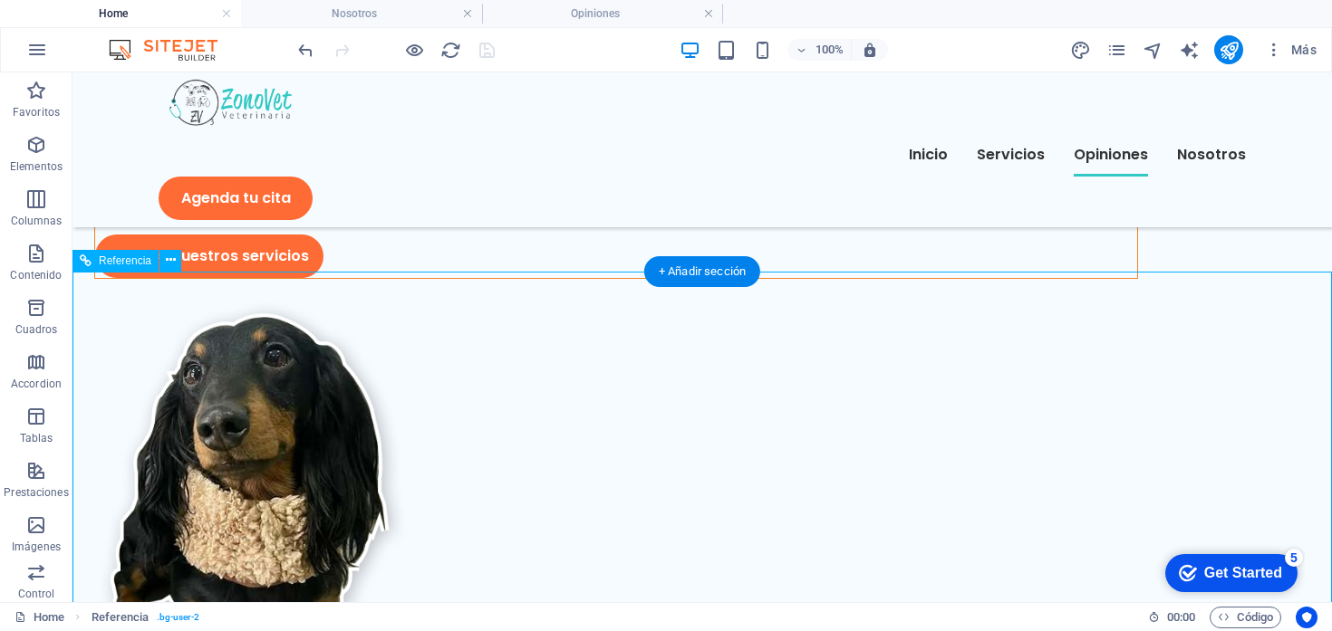
scroll to position [4358, 0]
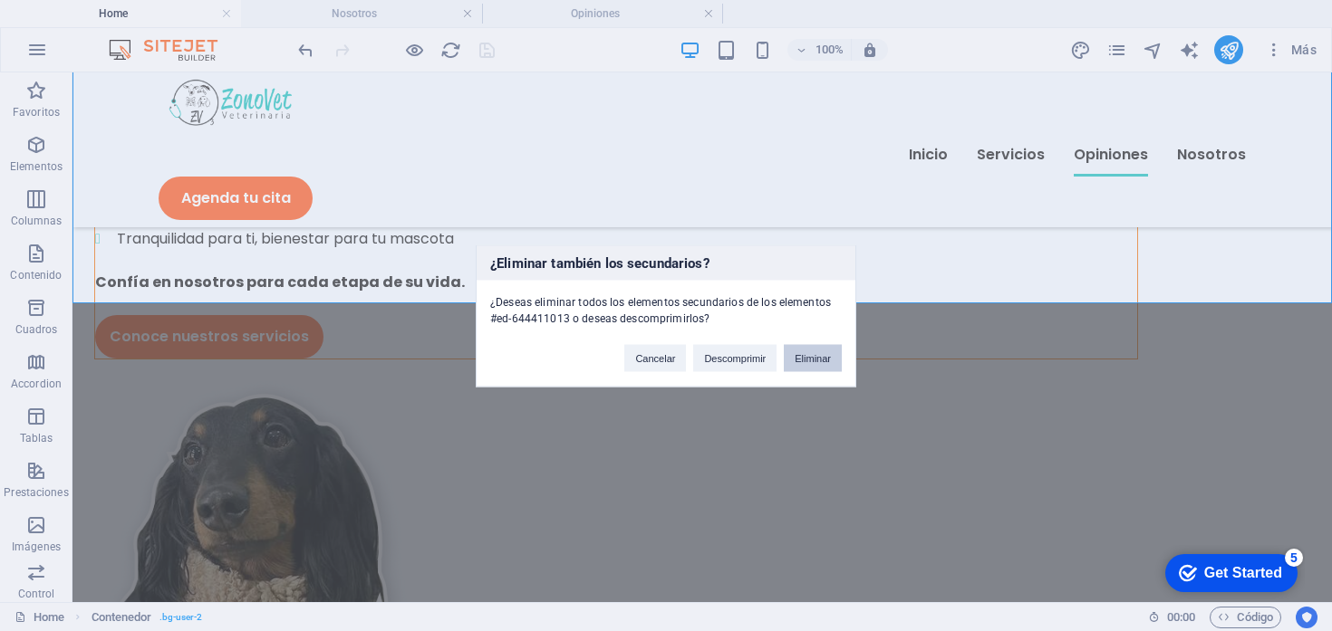
click at [821, 354] on button "Eliminar" at bounding box center [813, 357] width 58 height 27
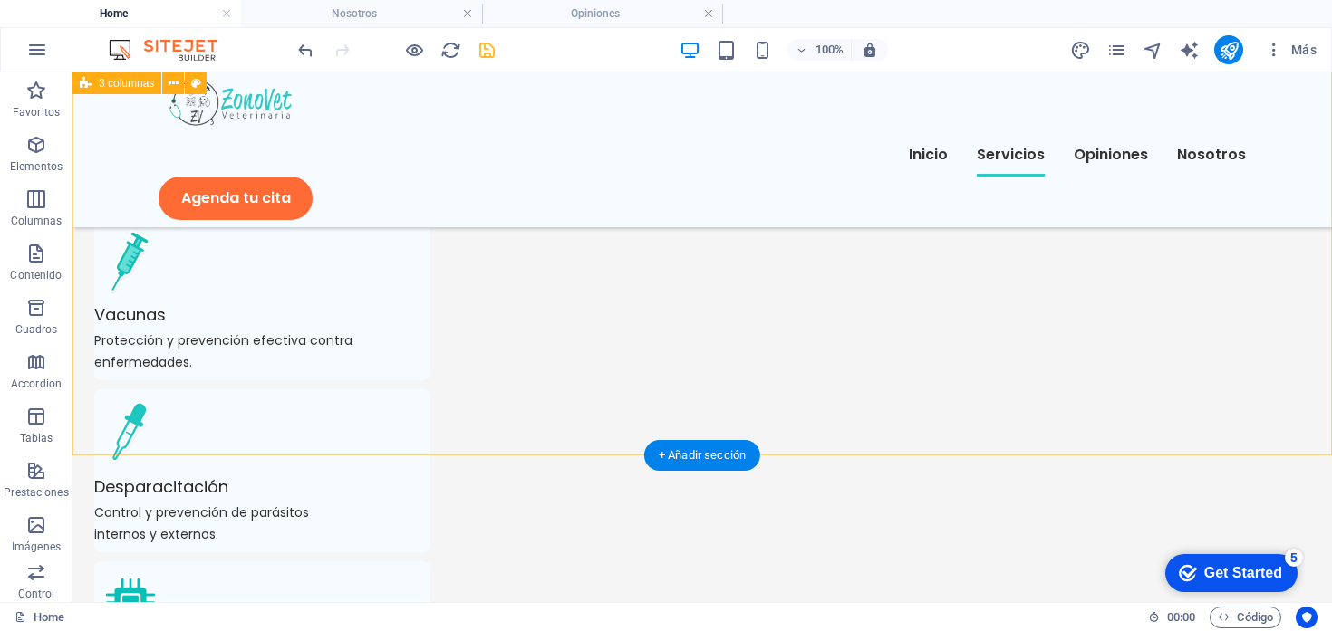
scroll to position [1473, 0]
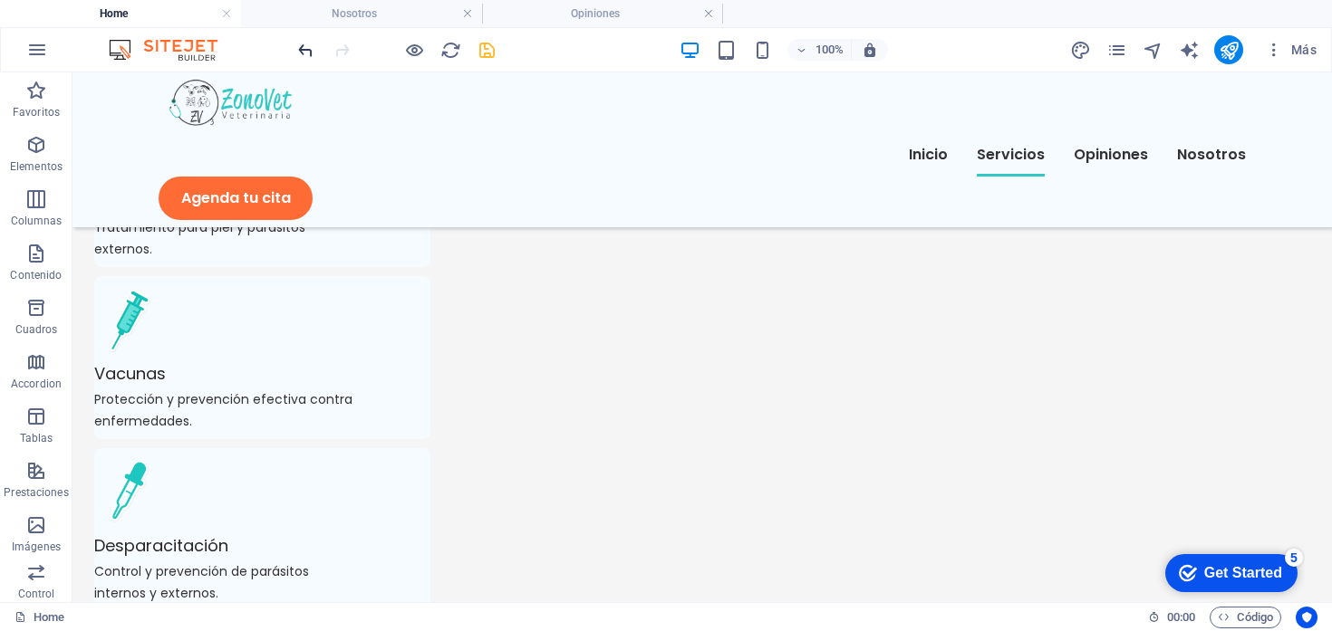
click at [301, 52] on icon "undo" at bounding box center [305, 50] width 21 height 21
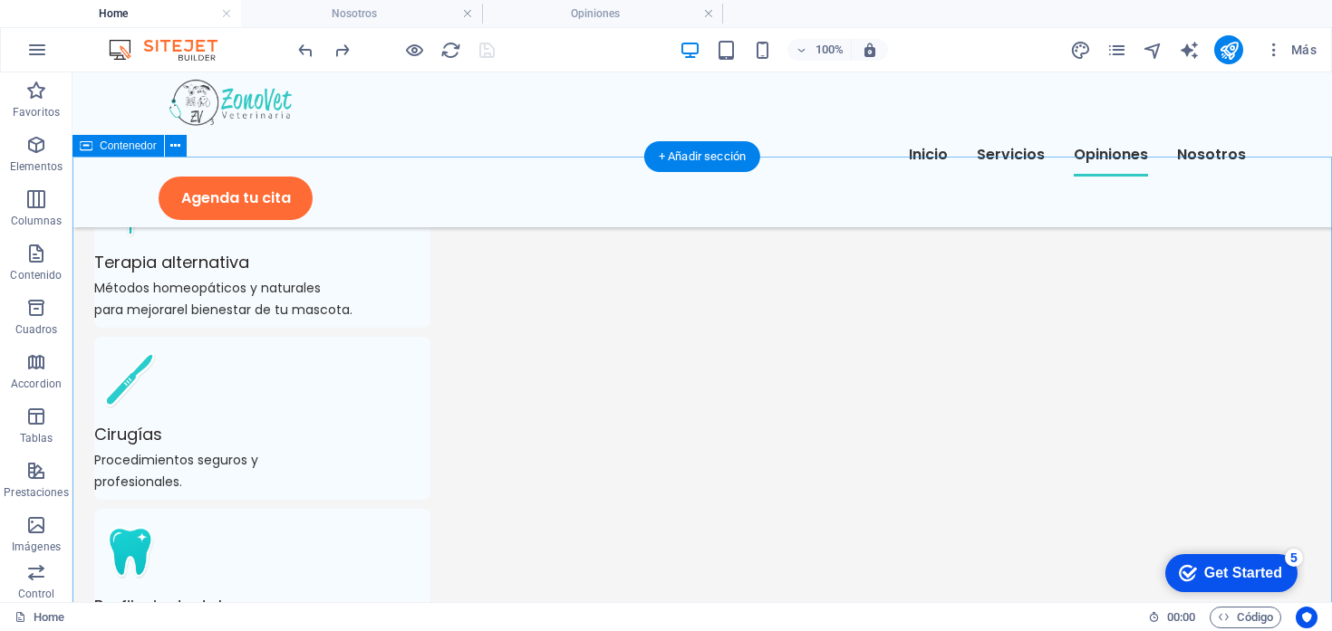
scroll to position [2969, 0]
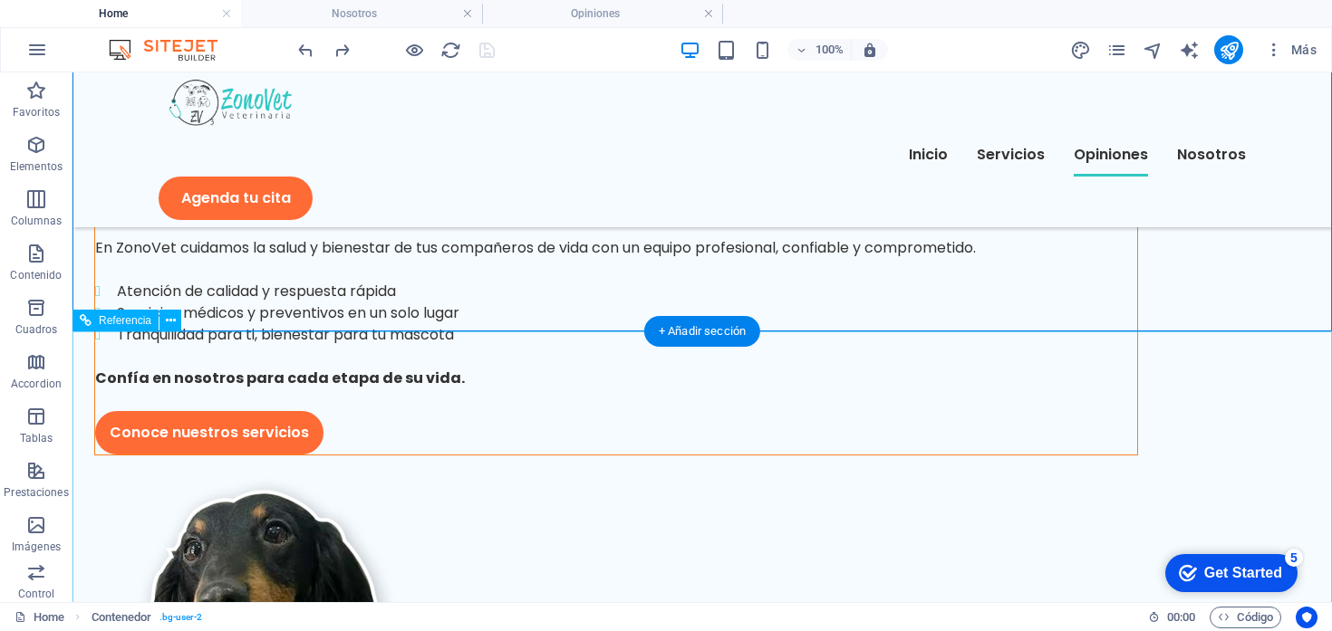
scroll to position [4359, 0]
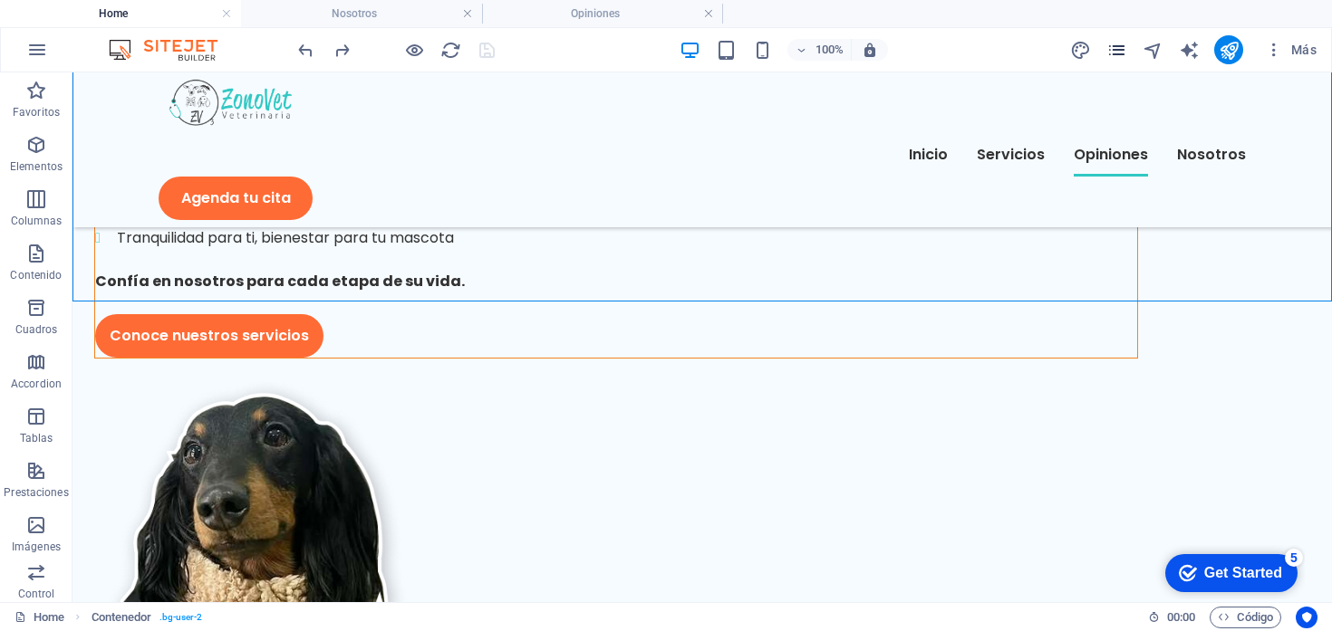
click at [1116, 56] on icon "pages" at bounding box center [1116, 50] width 21 height 21
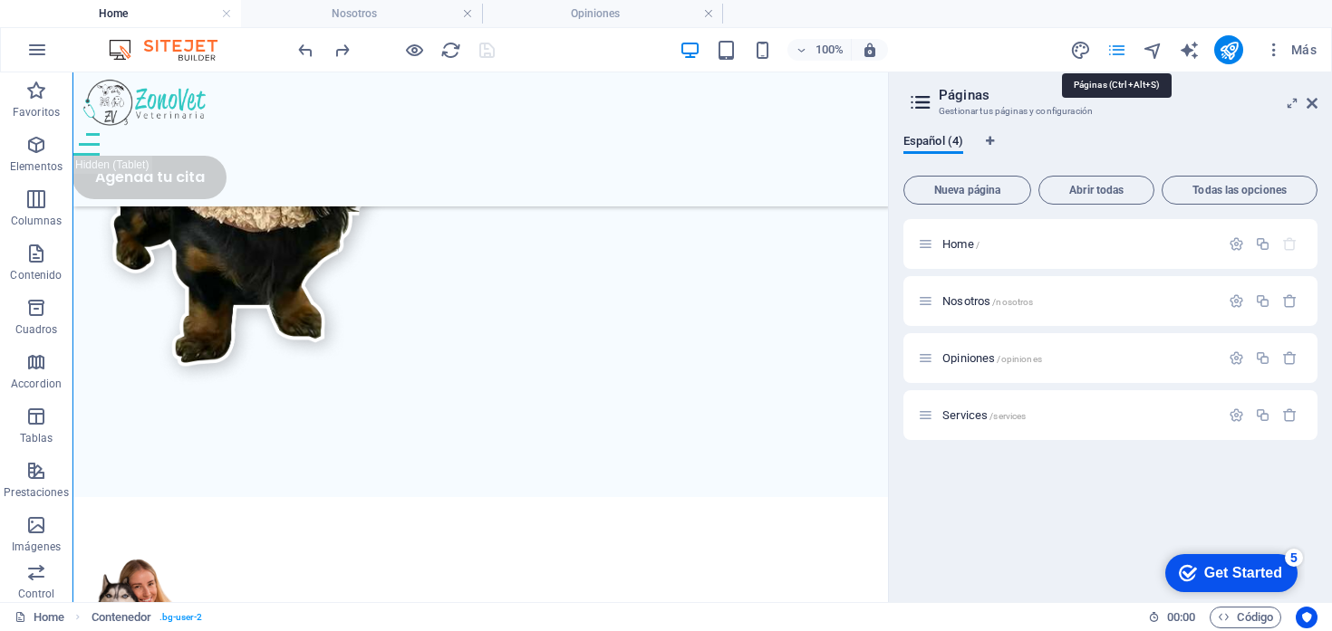
scroll to position [3383, 0]
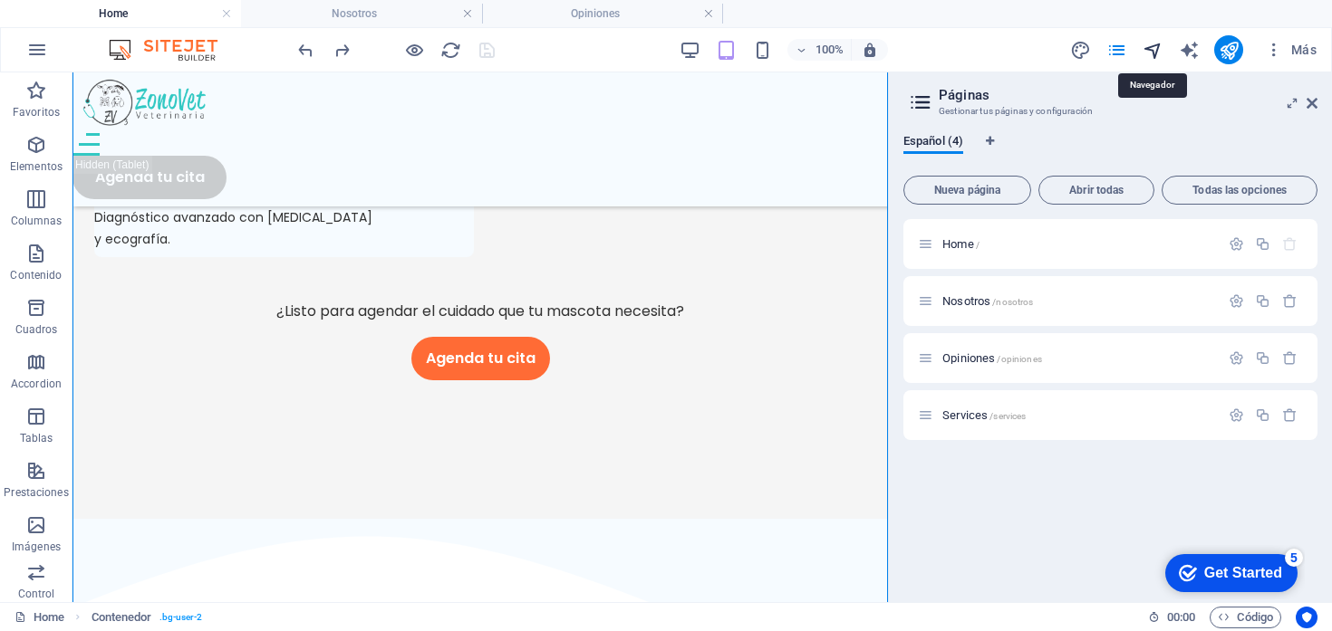
click at [1160, 51] on icon "navigator" at bounding box center [1152, 50] width 21 height 21
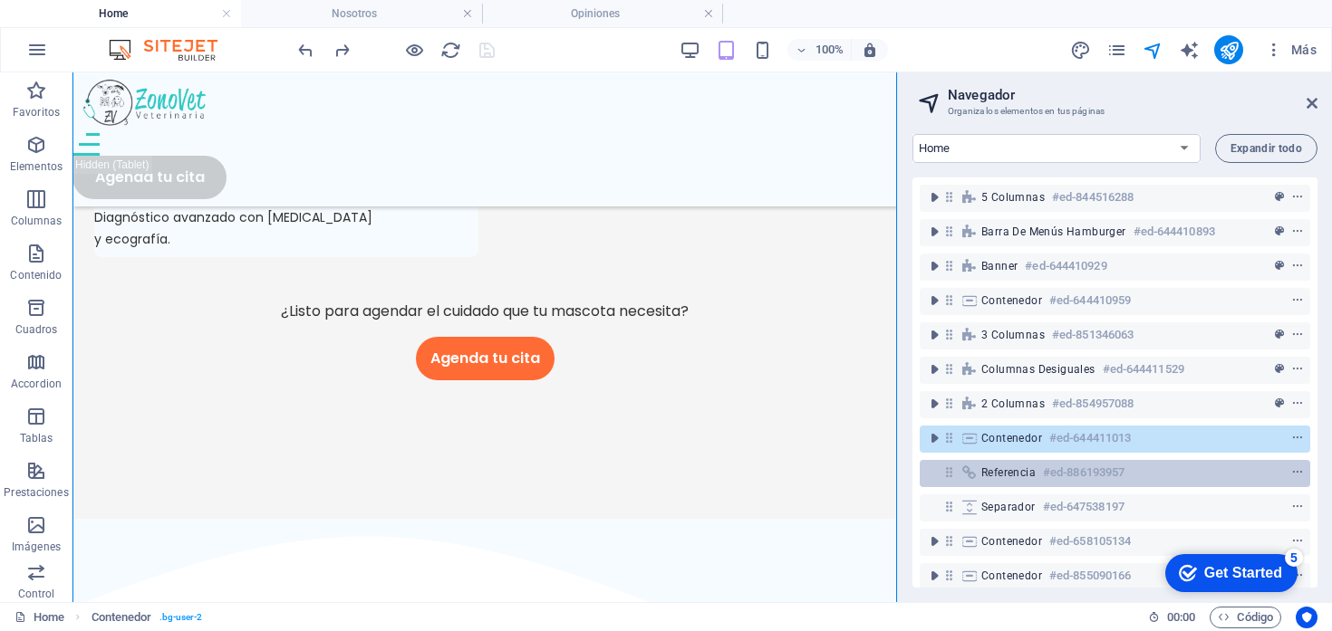
click at [993, 467] on span "Referencia" at bounding box center [1008, 473] width 54 height 14
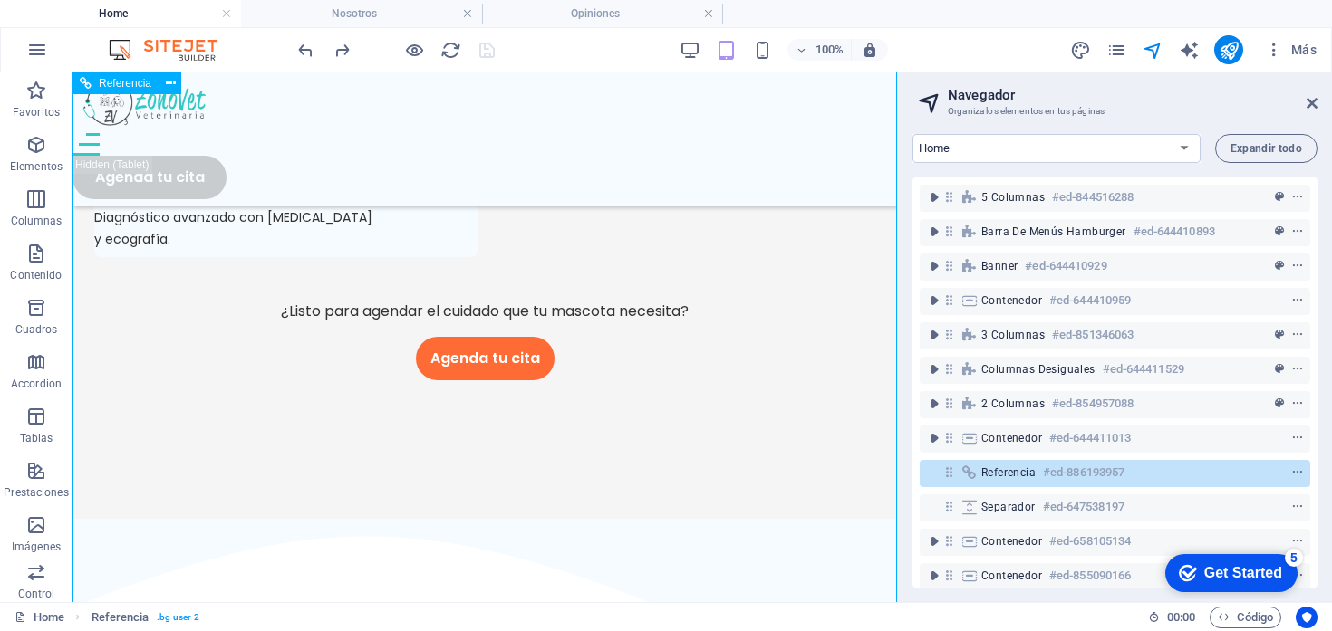
scroll to position [4750, 0]
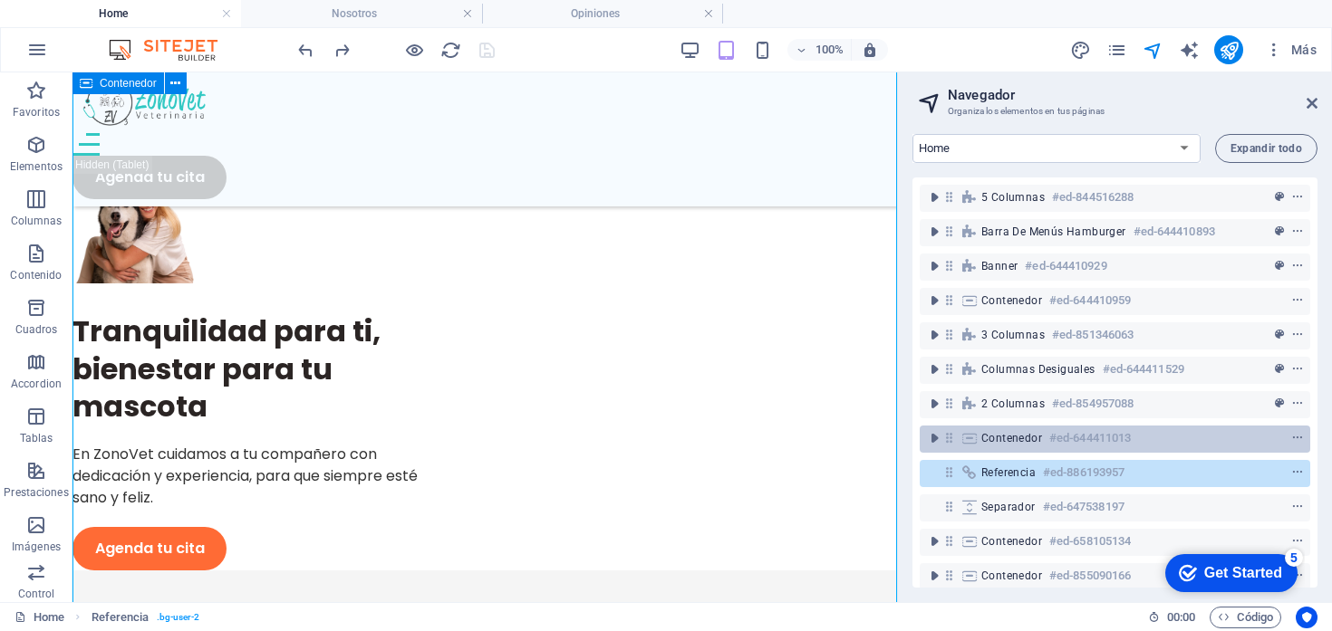
click at [998, 434] on span "Contenedor" at bounding box center [1011, 438] width 61 height 14
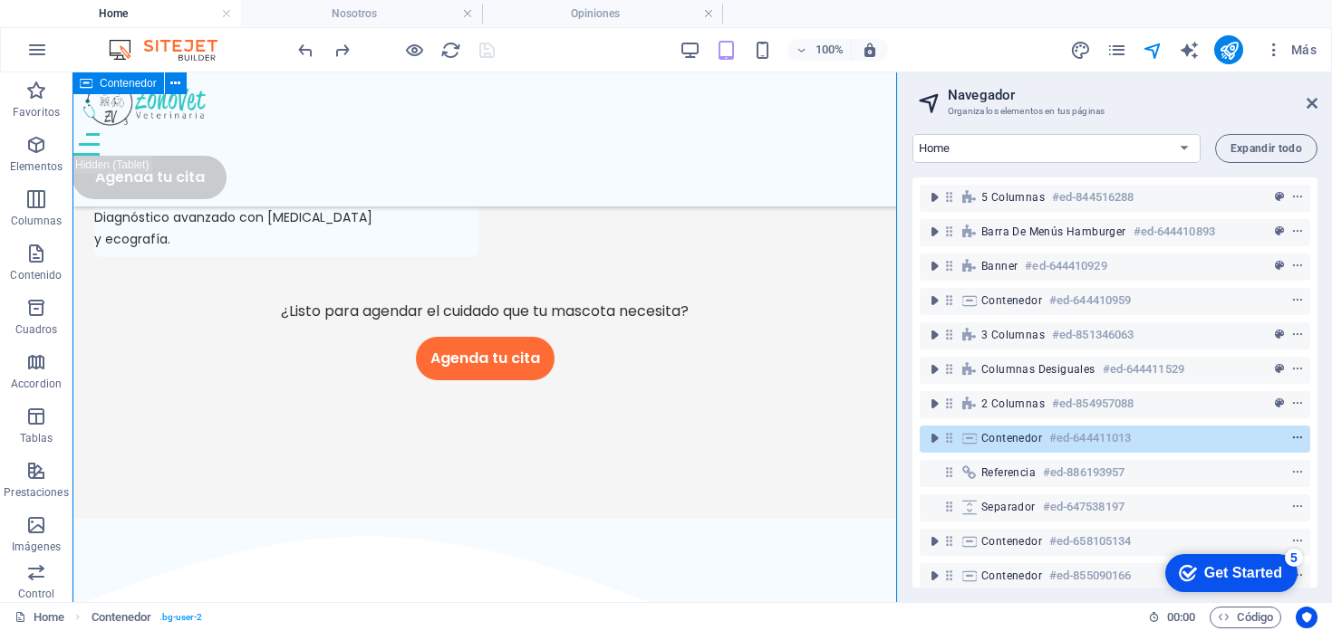
click at [1295, 438] on icon "context-menu" at bounding box center [1297, 438] width 13 height 13
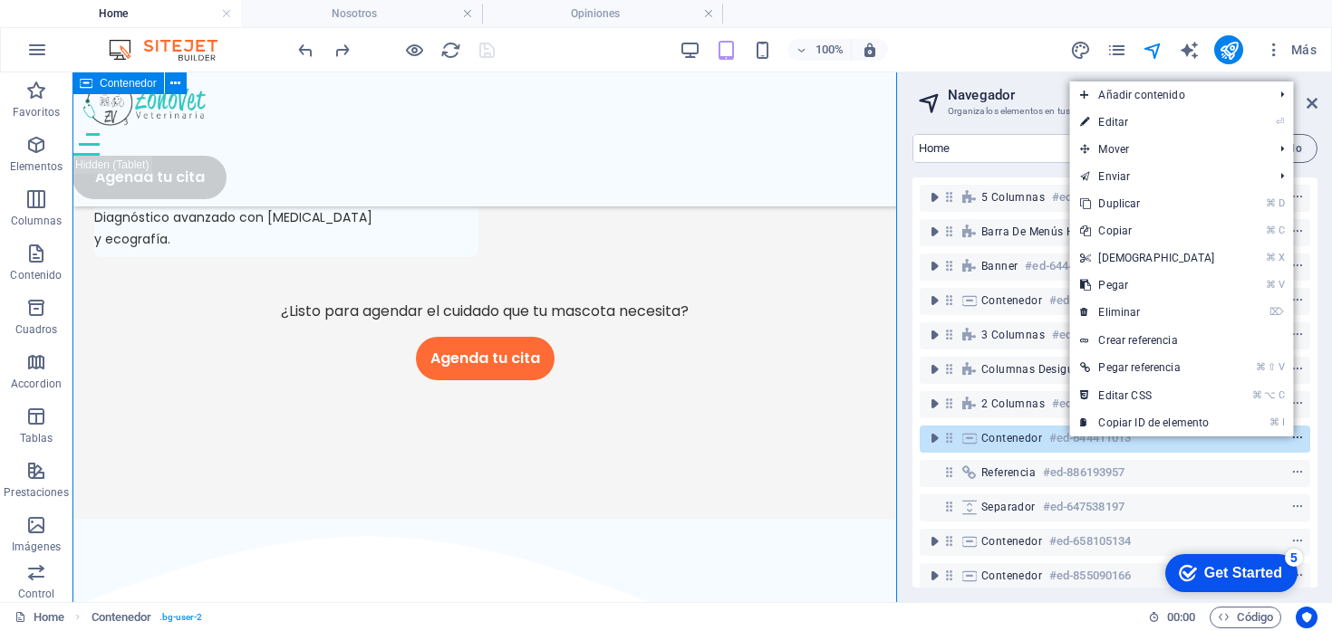
click at [1295, 438] on icon "context-menu" at bounding box center [1297, 438] width 13 height 13
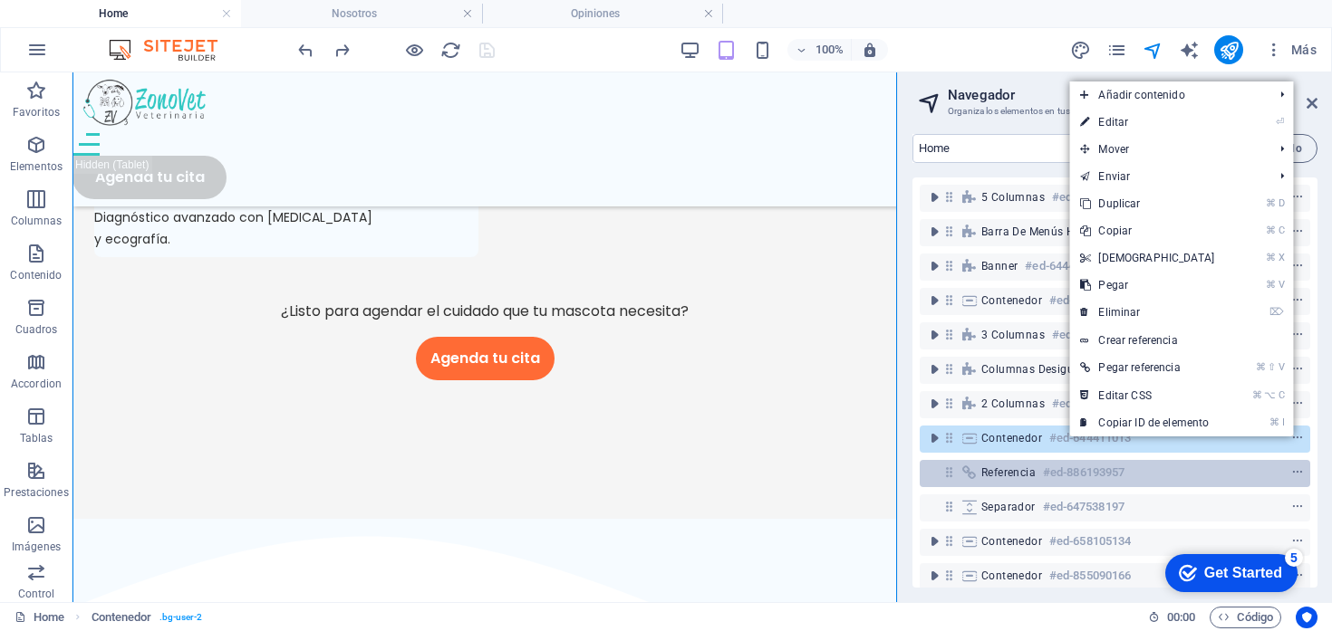
click at [1245, 474] on div at bounding box center [1263, 473] width 85 height 22
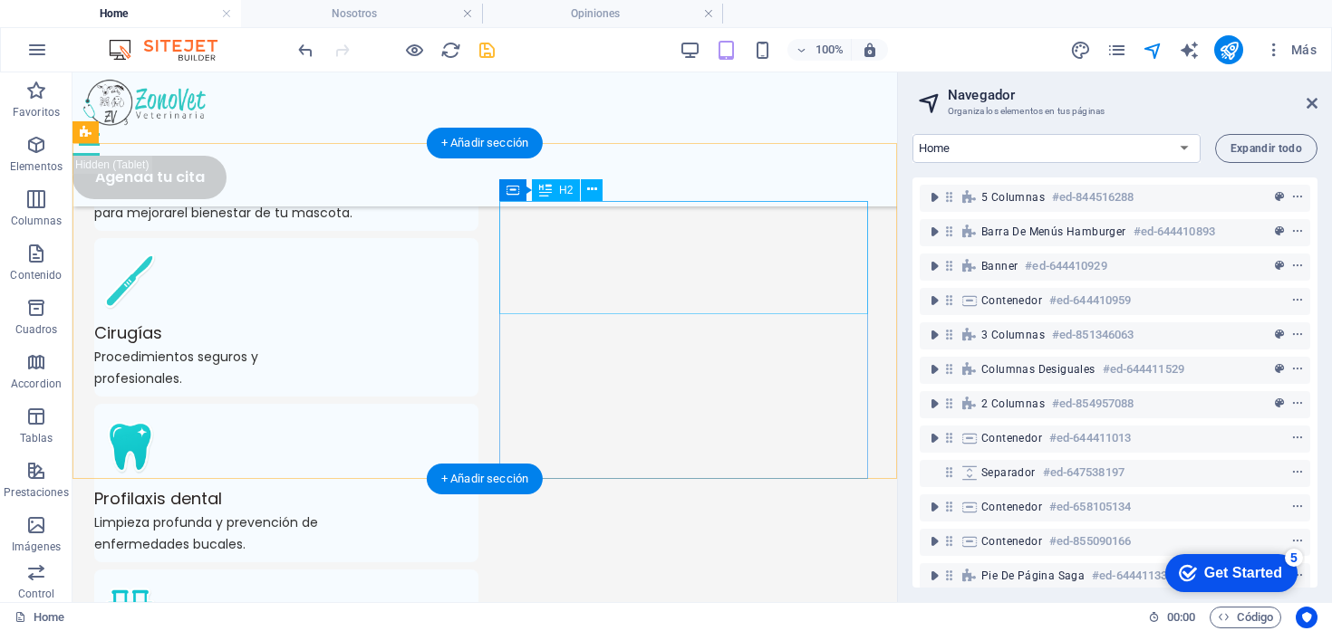
scroll to position [2797, 0]
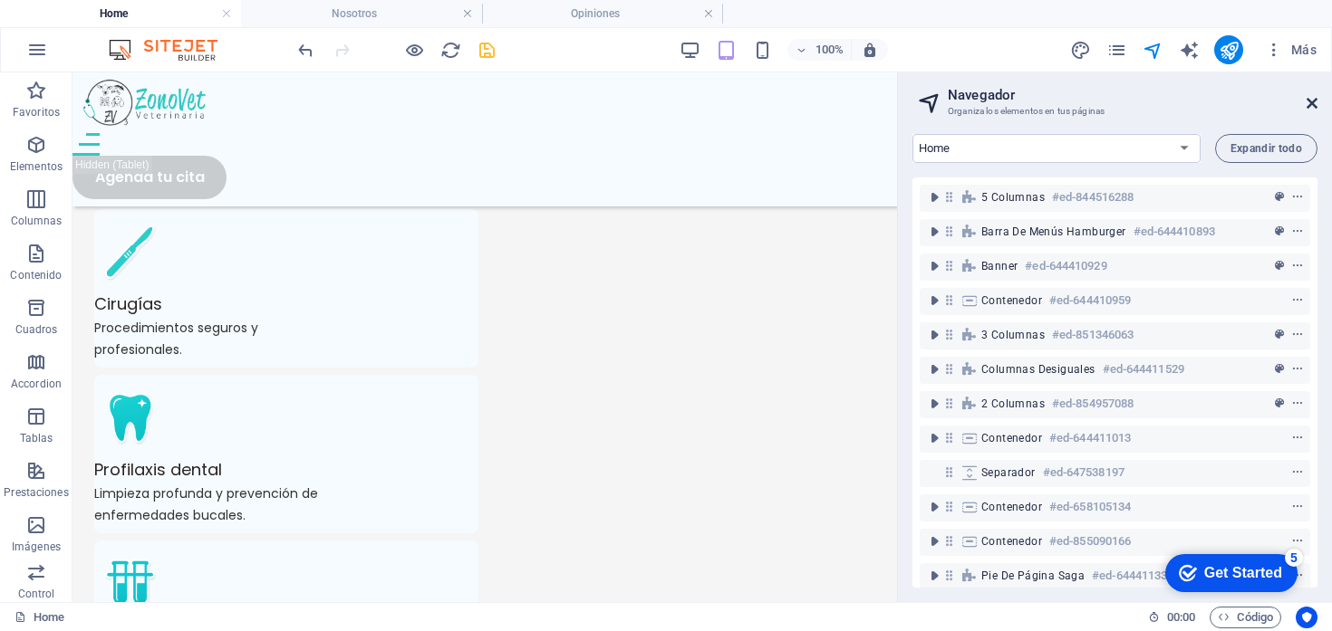
drag, startPoint x: 1308, startPoint y: 103, endPoint x: 1149, endPoint y: 31, distance: 175.1
click at [1308, 103] on icon at bounding box center [1311, 103] width 11 height 14
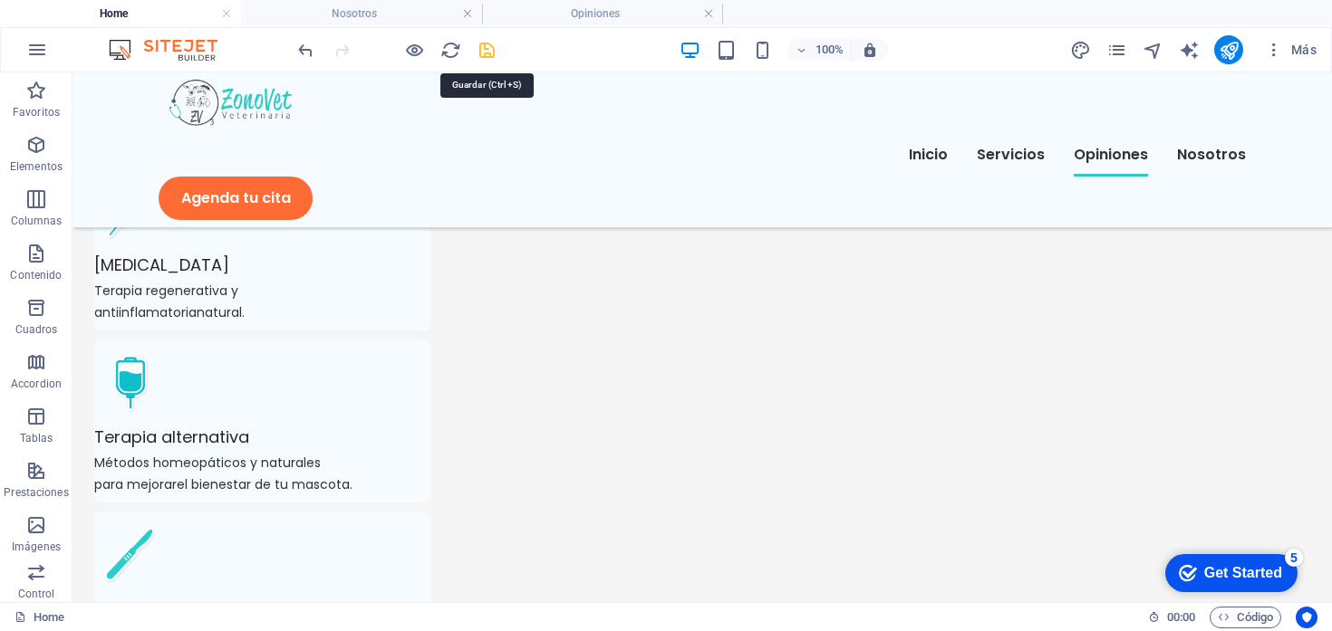
click at [487, 51] on icon "save" at bounding box center [487, 50] width 21 height 21
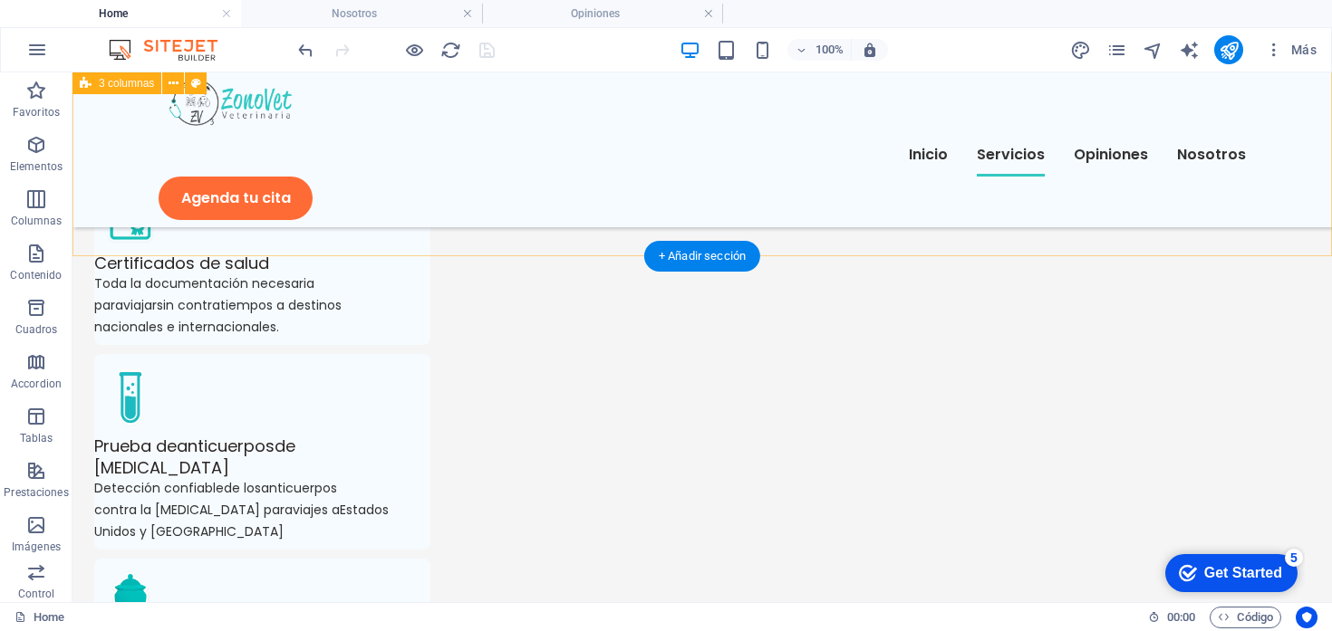
scroll to position [1837, 0]
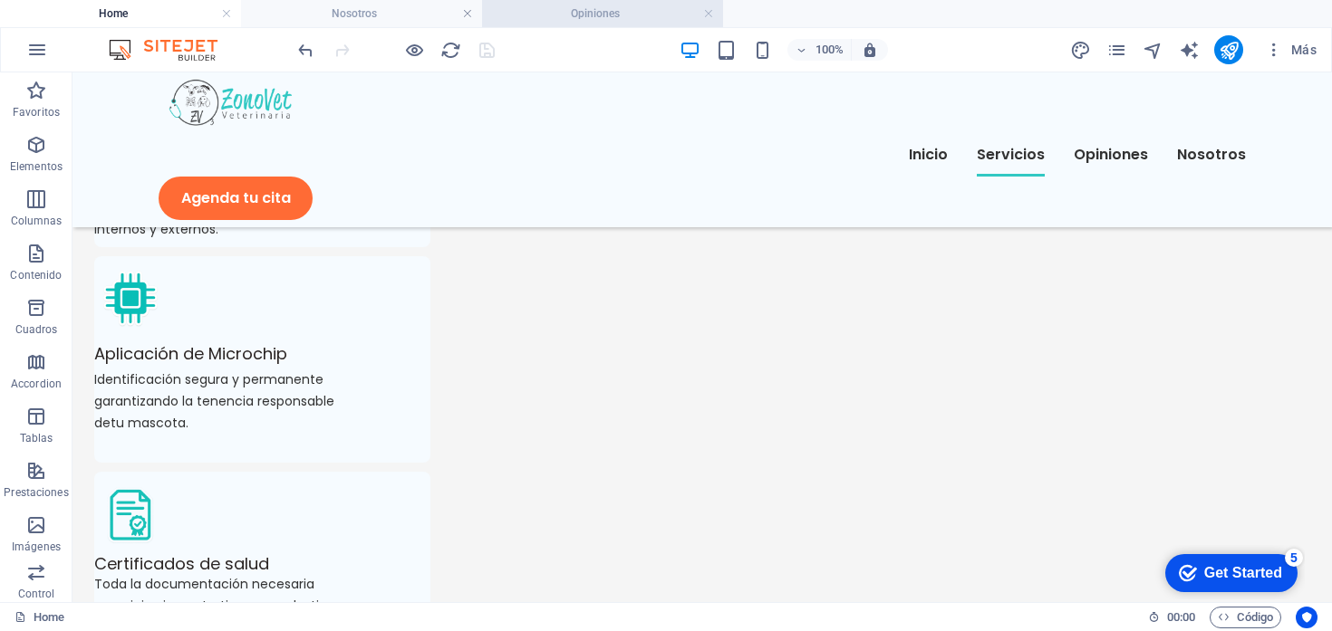
click at [579, 15] on h4 "Opiniones" at bounding box center [602, 14] width 241 height 20
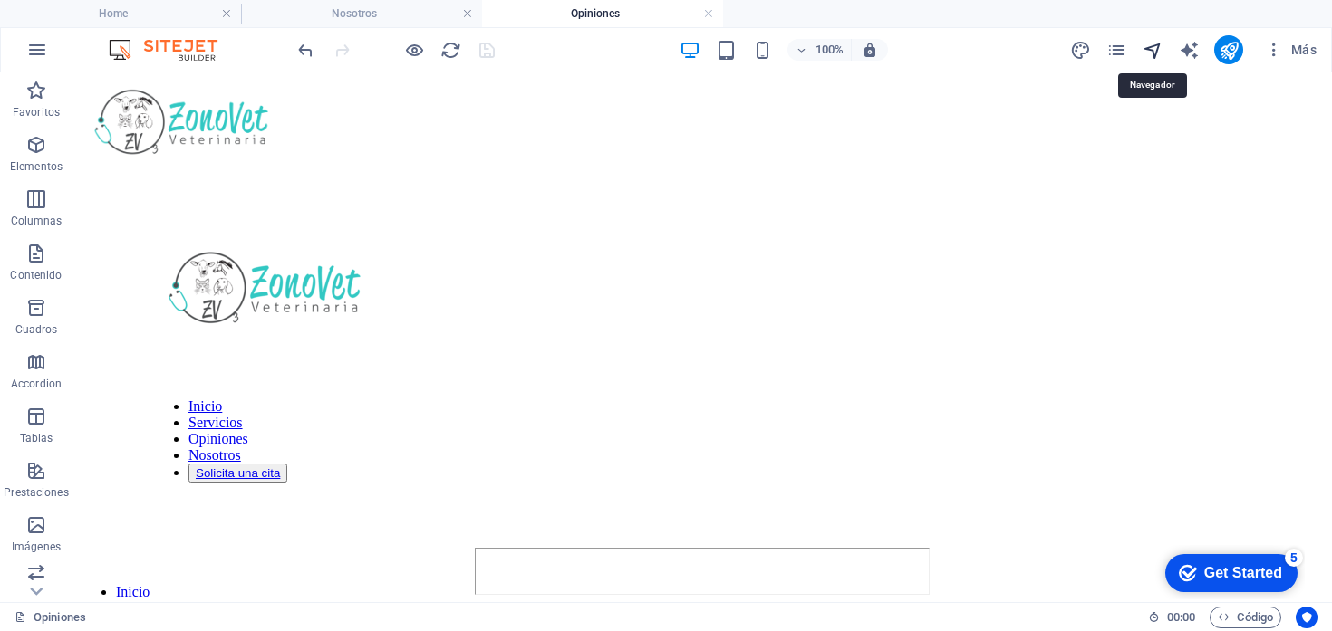
click at [1153, 50] on icon "navigator" at bounding box center [1152, 50] width 21 height 21
select select "16747731-es"
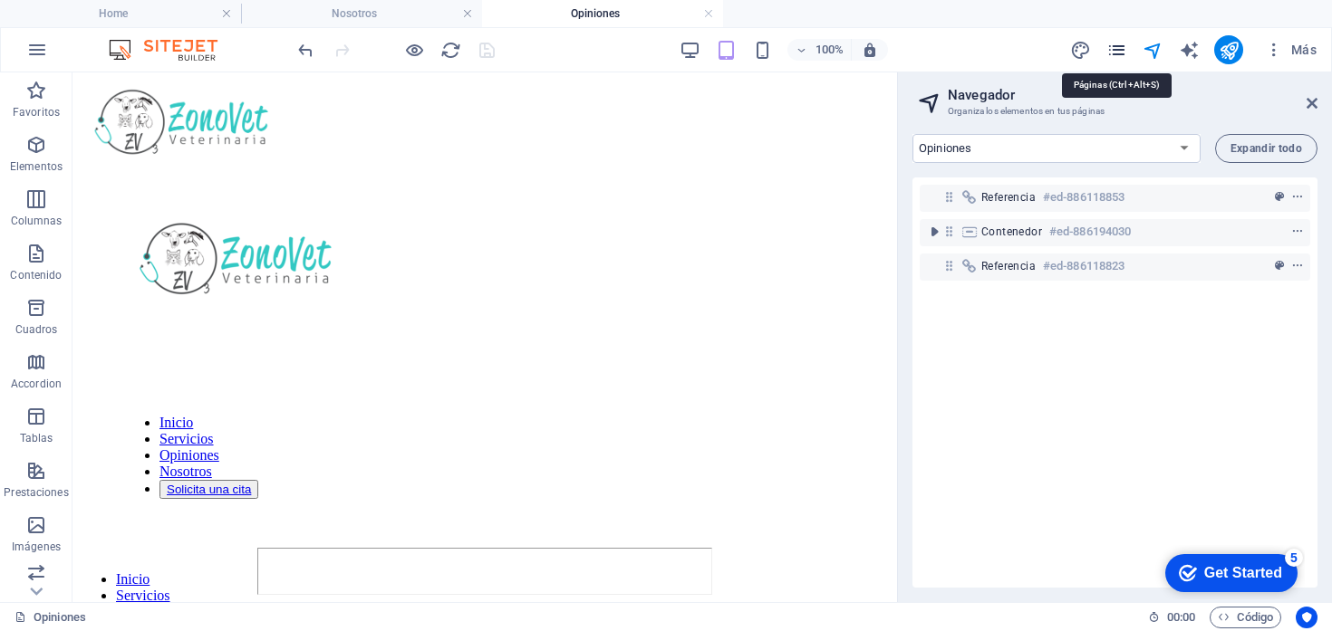
click at [1113, 50] on icon "pages" at bounding box center [1116, 50] width 21 height 21
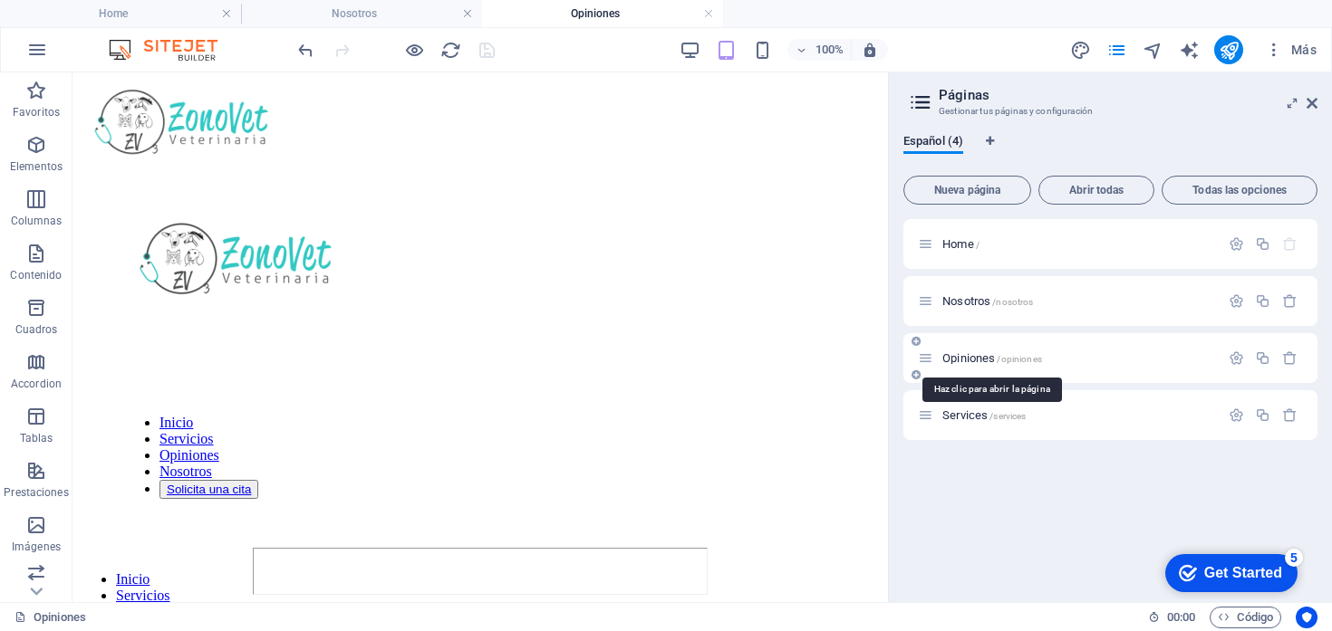
click at [1001, 359] on span "/opiniones" at bounding box center [1019, 359] width 44 height 10
click at [1234, 357] on icon "button" at bounding box center [1235, 358] width 15 height 15
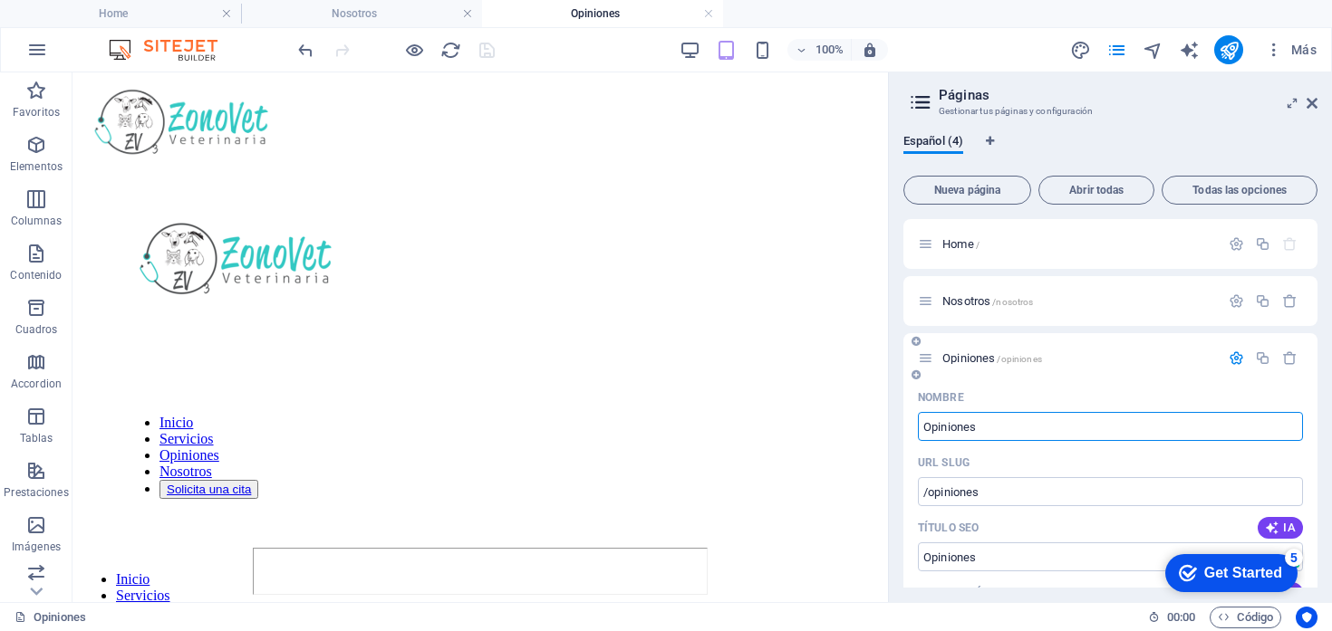
click at [969, 429] on input "Opiniones" at bounding box center [1110, 426] width 385 height 29
type input "Cal"
type input "/cal"
type input "Cal"
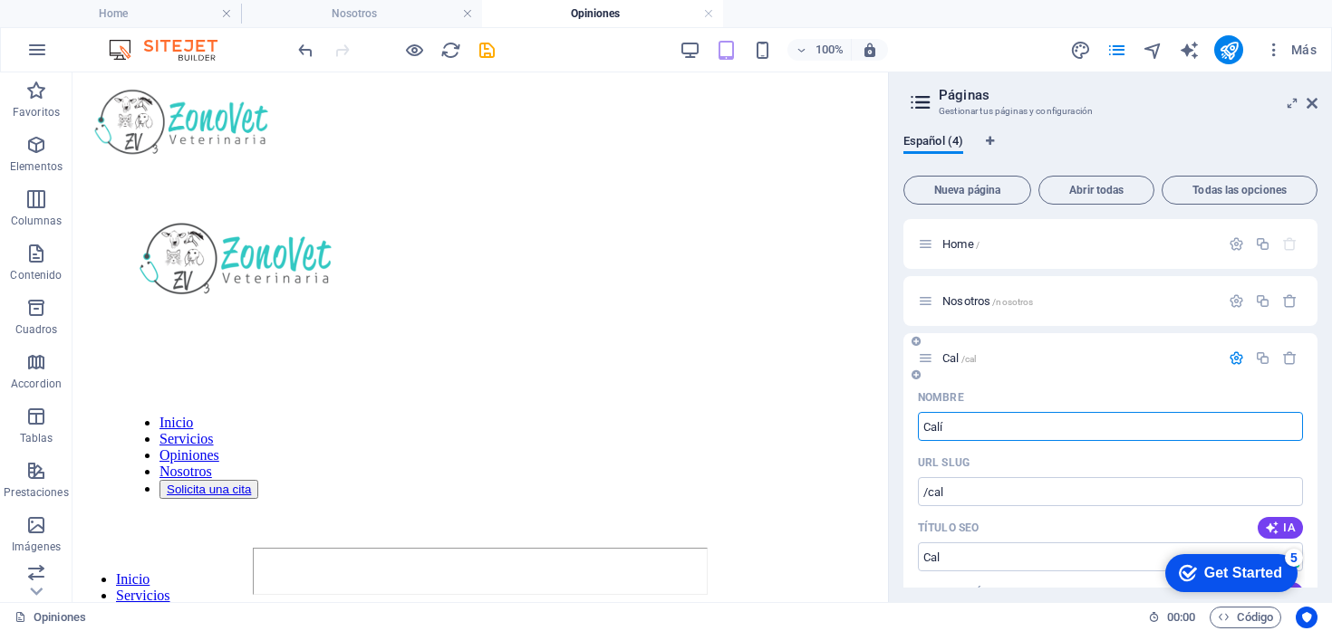
type input "Calí"
type input "/cali"
type input "Calí"
type input "Cali"
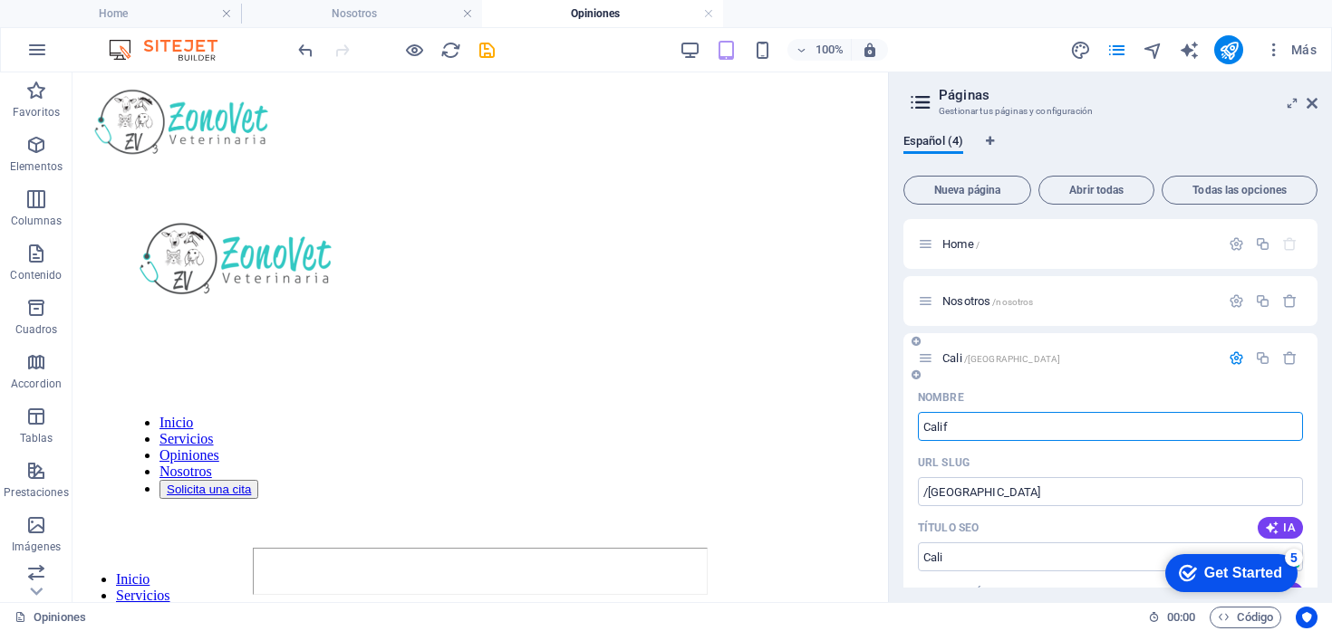
type input "Calif´"
type input "/calif"
type input "Calif"
type input "Califí"
type input "/califi"
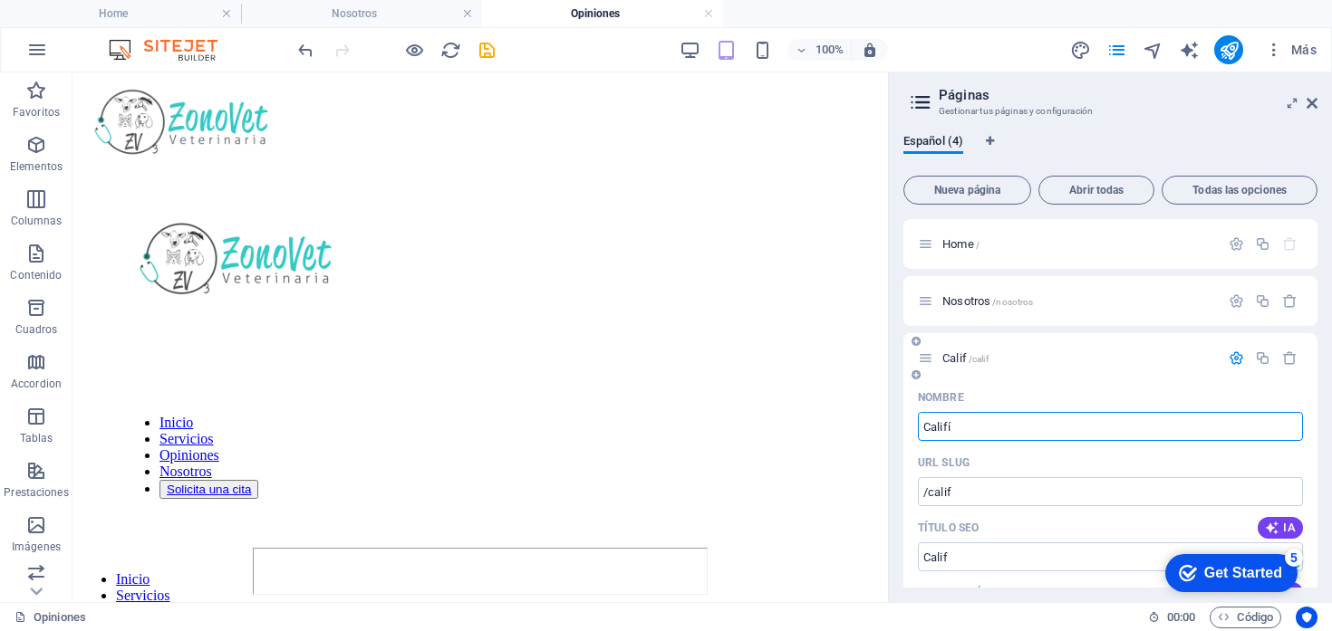
type input "Califí"
type input "Califícanos"
type input "/calificanos"
type input "Califícanos"
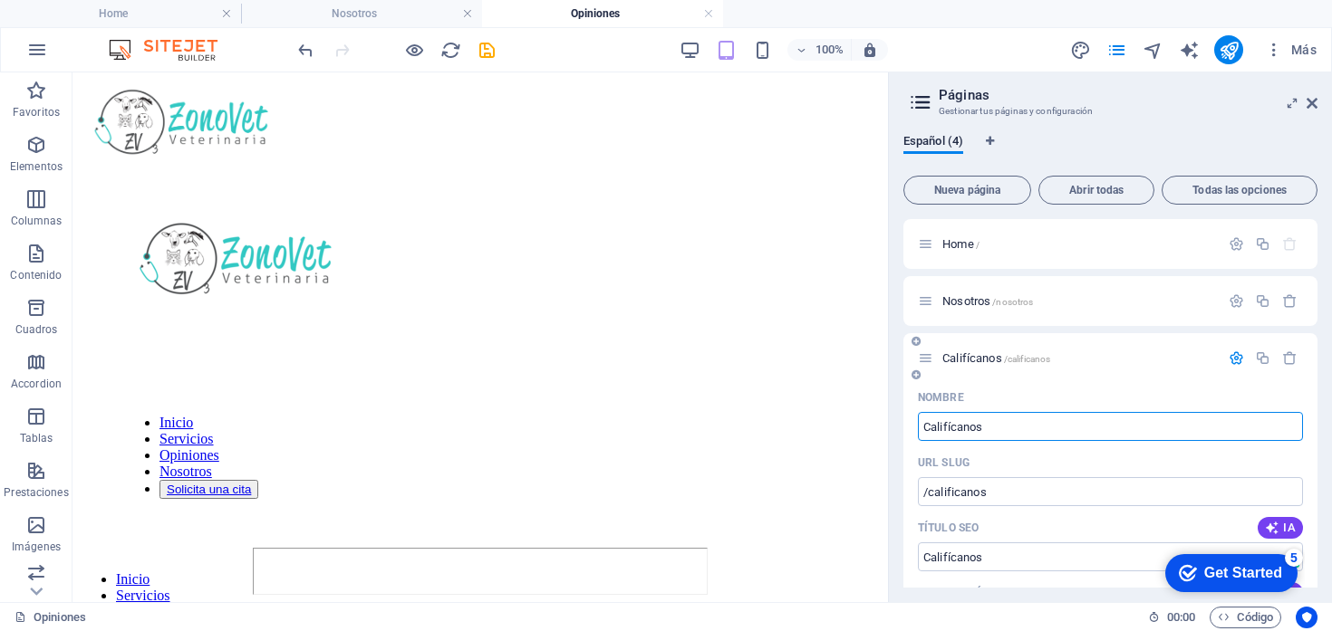
click at [1012, 457] on div "URL SLUG" at bounding box center [1110, 462] width 385 height 29
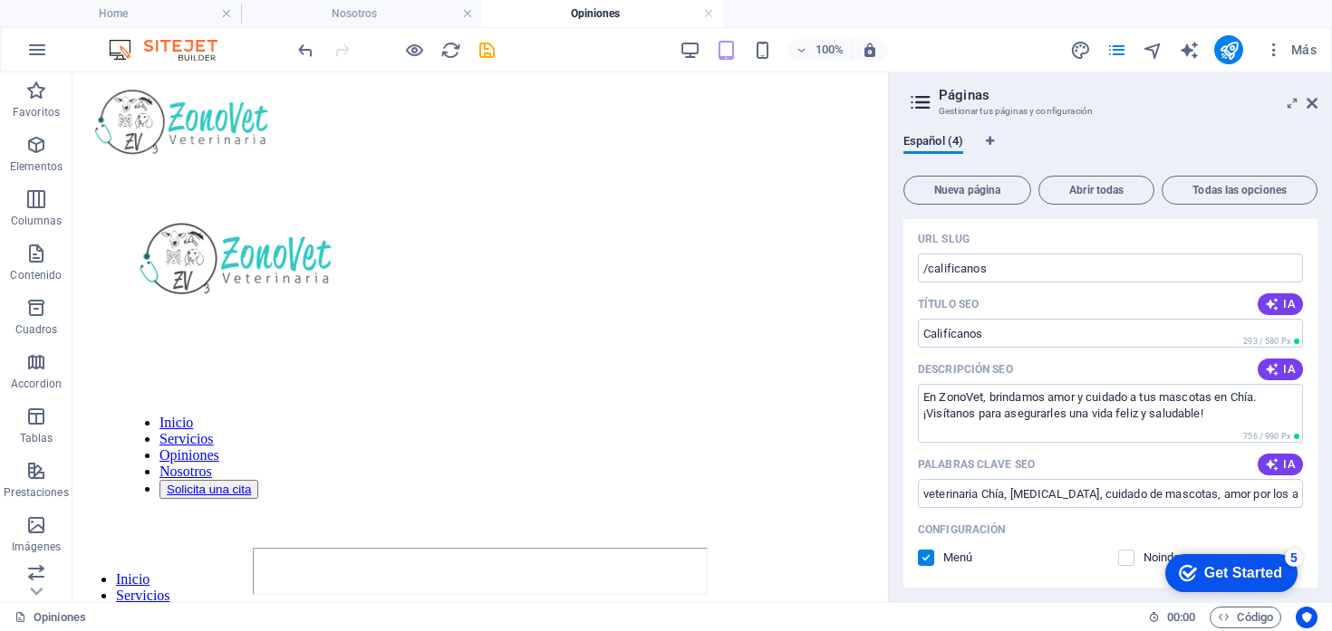
scroll to position [222, 0]
click at [1279, 370] on span "IA" at bounding box center [1280, 371] width 31 height 14
type textarea "Descubre las historias de clientes felices y mascotas saludables en ZonoVet. Co…"
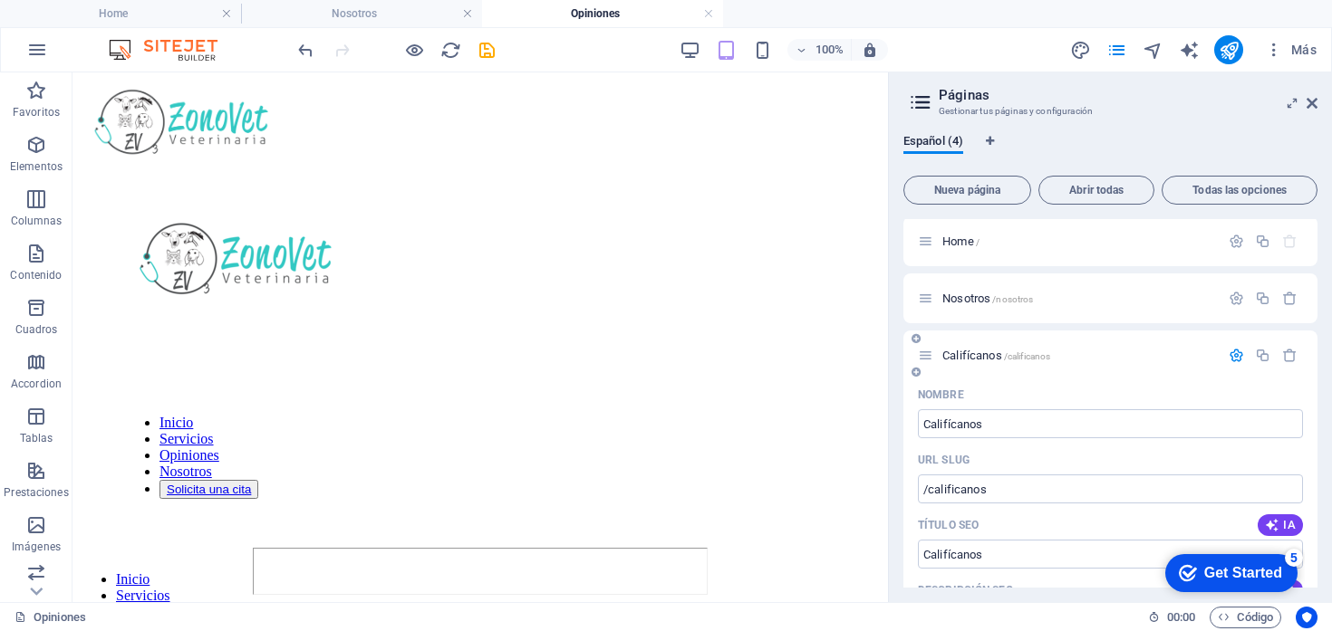
scroll to position [0, 0]
click at [1315, 100] on icon at bounding box center [1311, 103] width 11 height 14
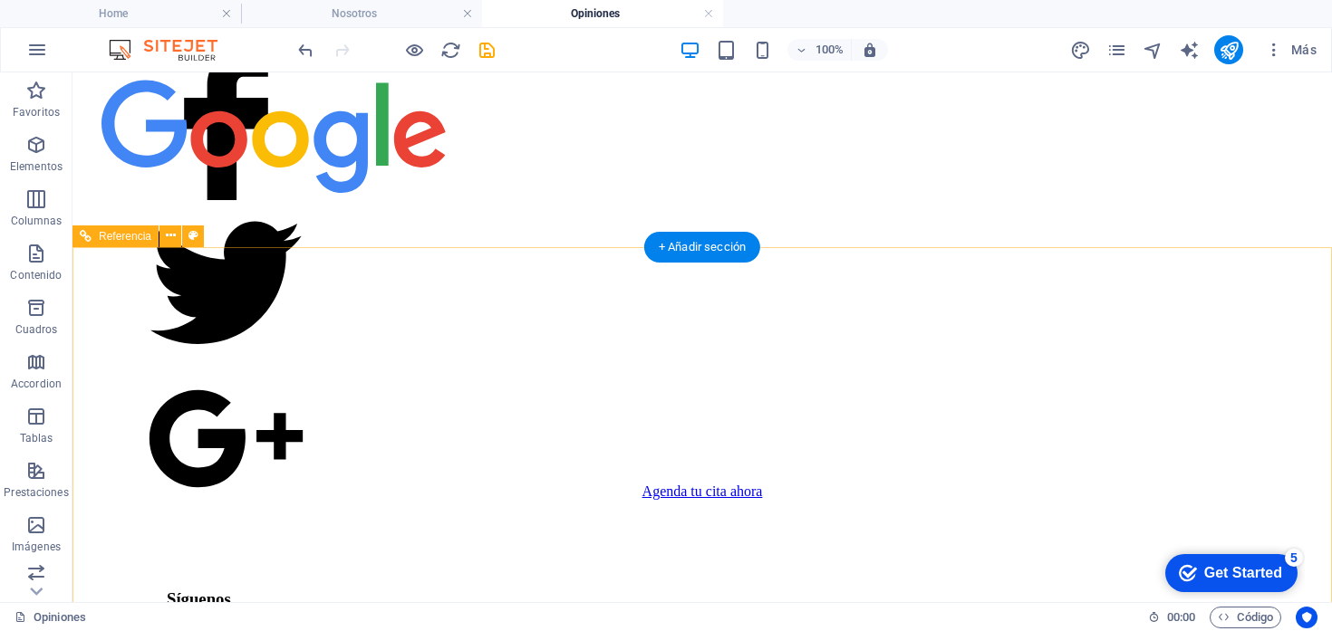
scroll to position [1331, 0]
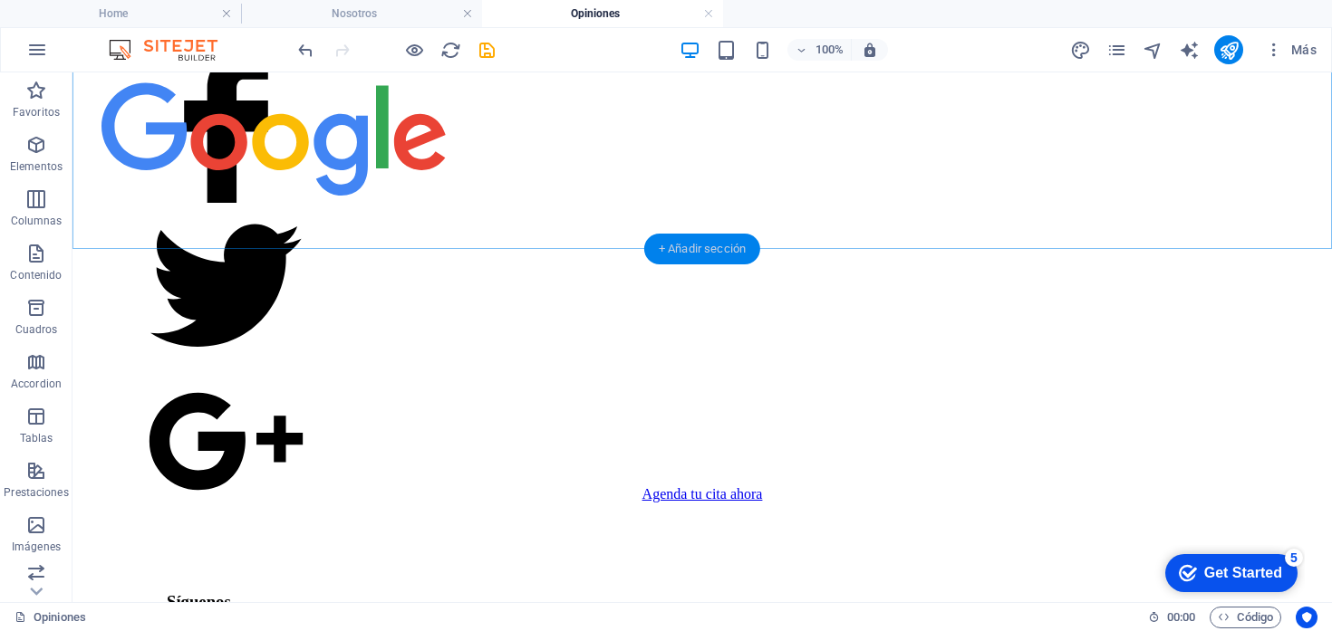
click at [672, 247] on div "+ Añadir sección" at bounding box center [702, 249] width 116 height 31
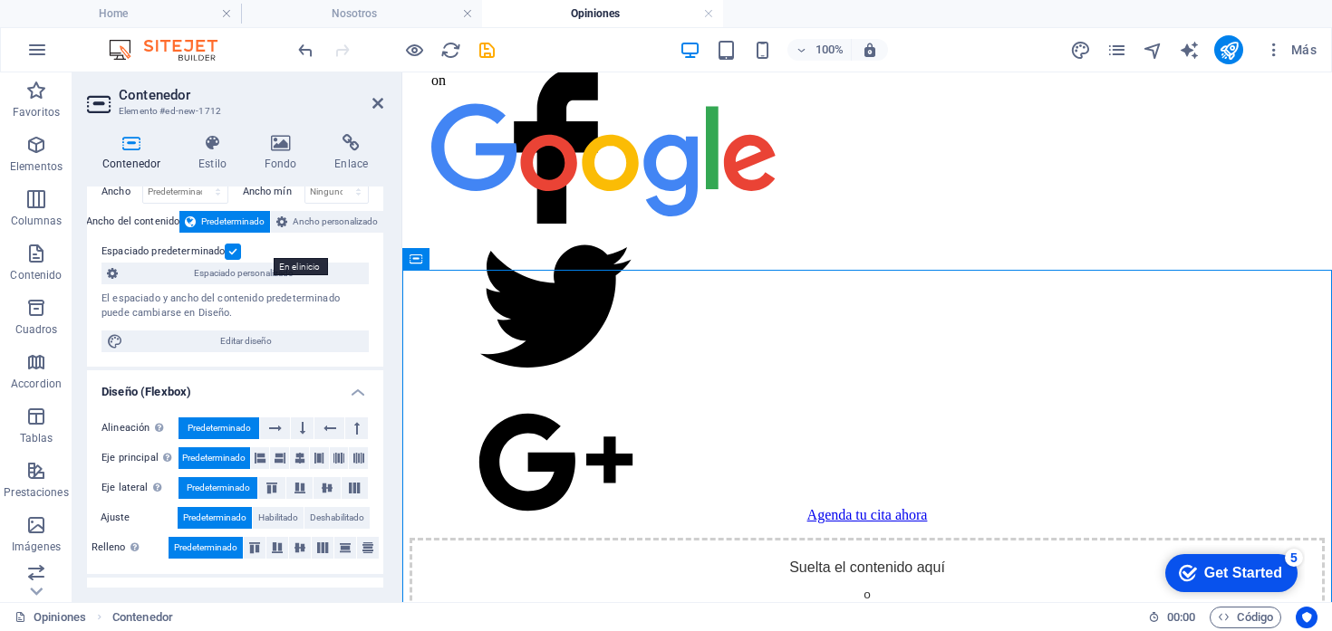
scroll to position [0, 0]
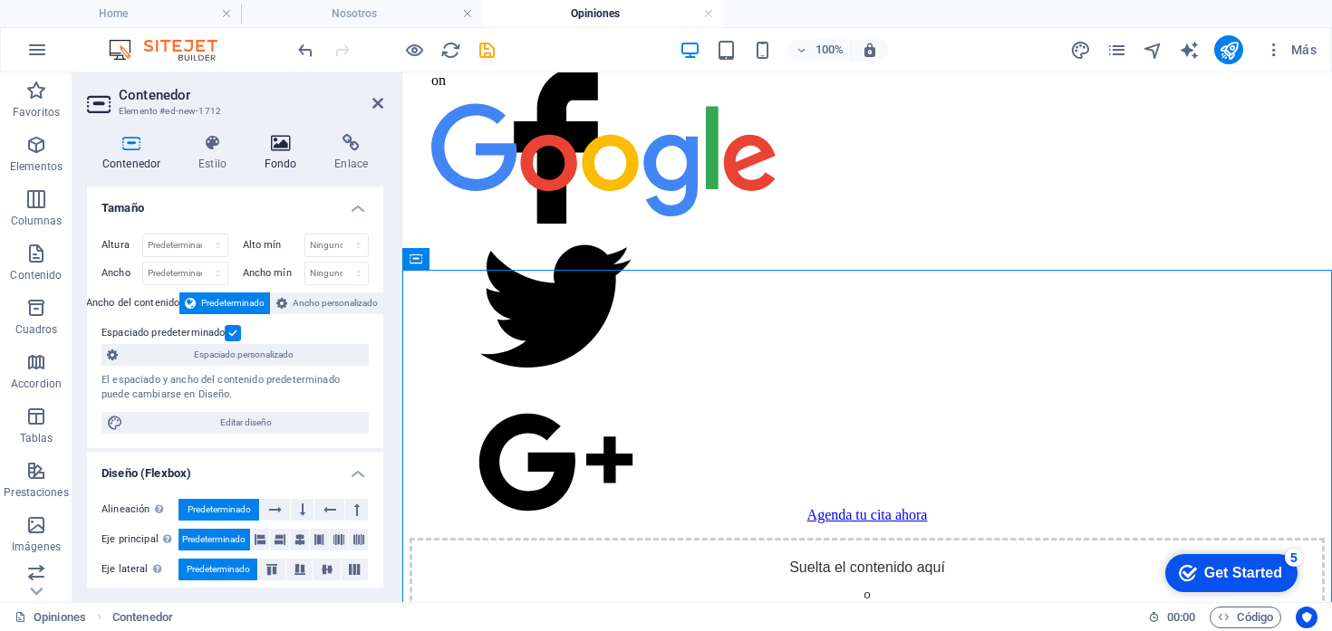
click at [275, 150] on icon at bounding box center [280, 143] width 63 height 18
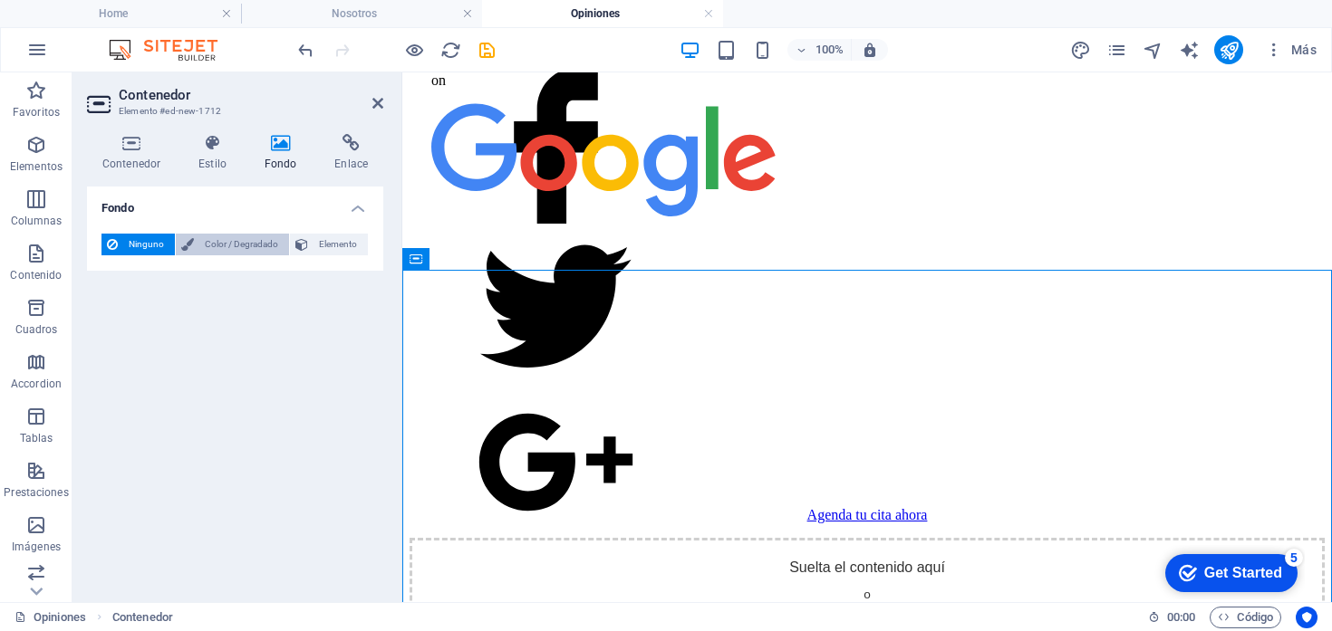
click at [199, 242] on span "Color / Degradado" at bounding box center [241, 245] width 84 height 22
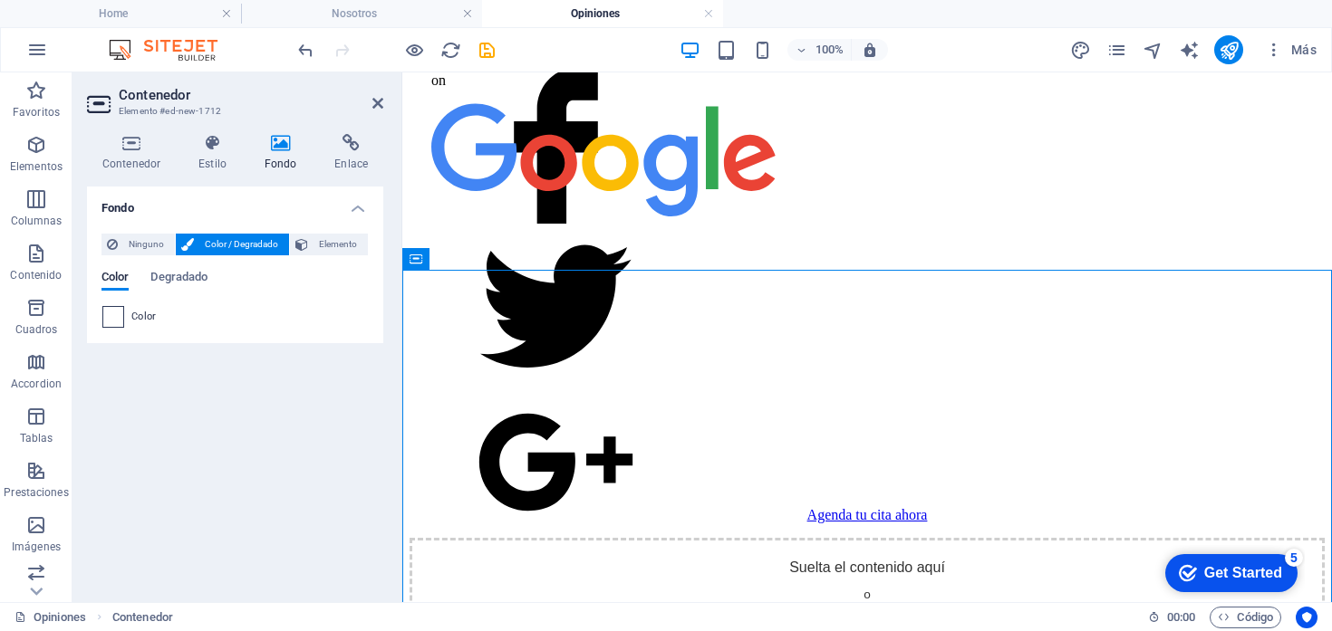
click at [106, 323] on span at bounding box center [113, 317] width 20 height 20
type input "#ffffff"
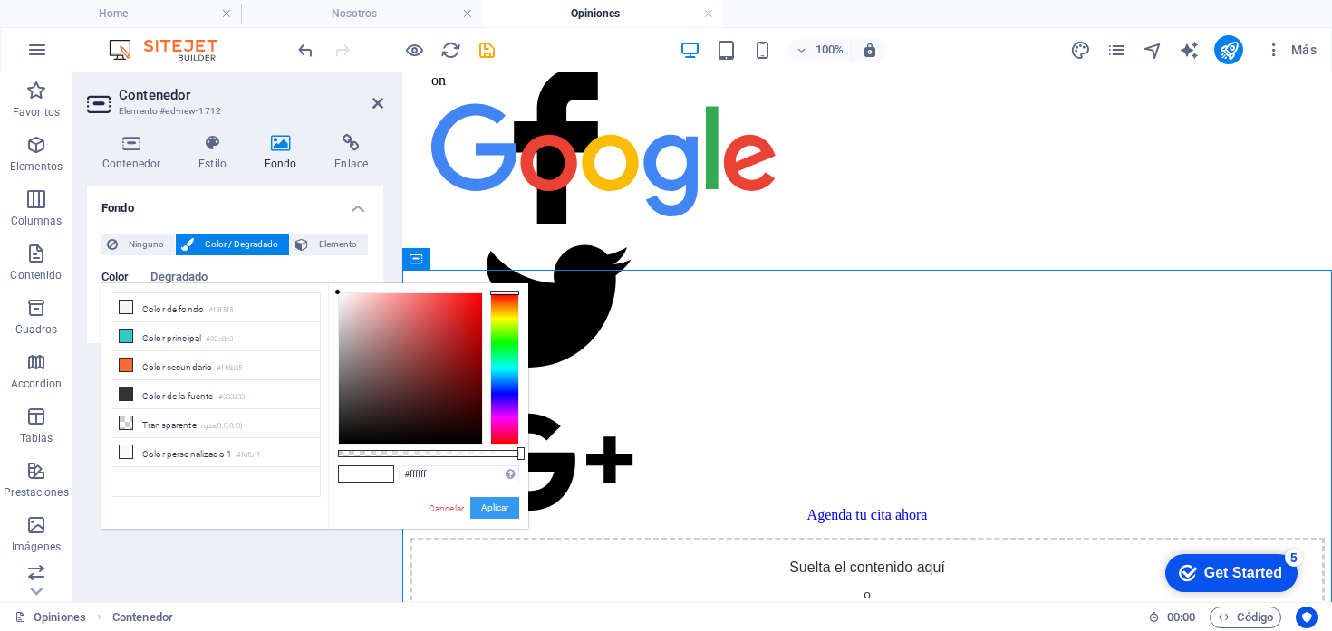
click at [505, 509] on button "Aplicar" at bounding box center [494, 508] width 49 height 22
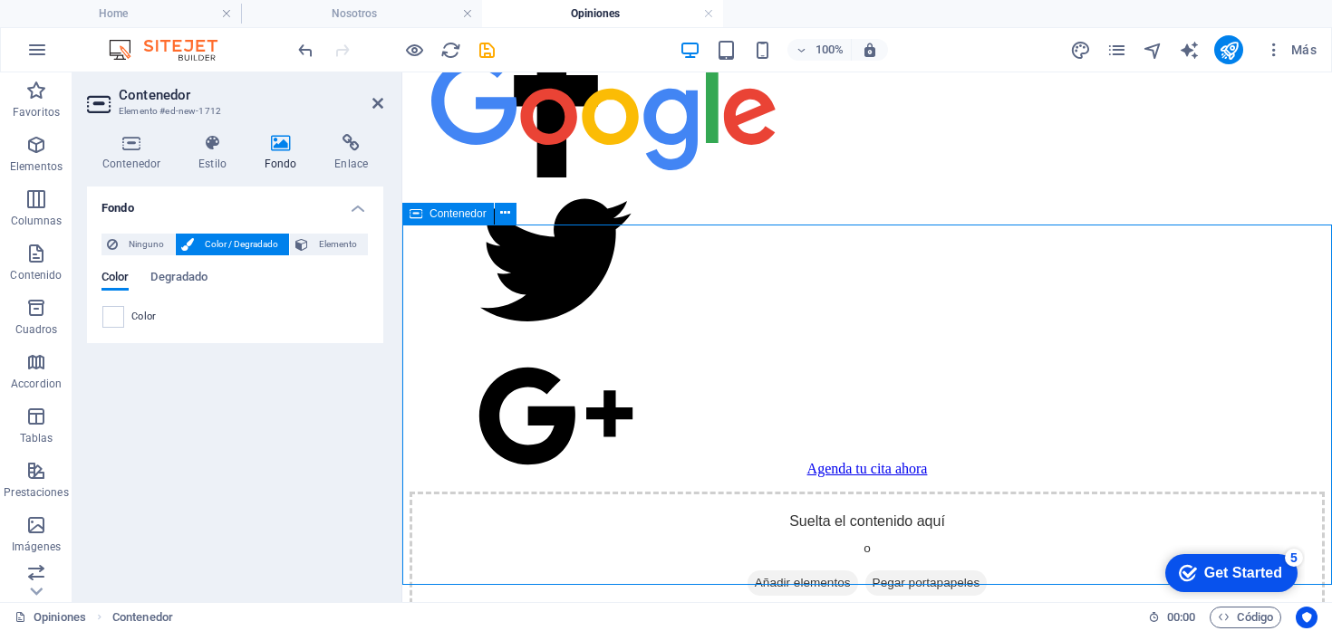
scroll to position [1355, 0]
click at [622, 493] on div "Suelta el contenido aquí o Añadir elementos Pegar portapapeles" at bounding box center [866, 557] width 915 height 129
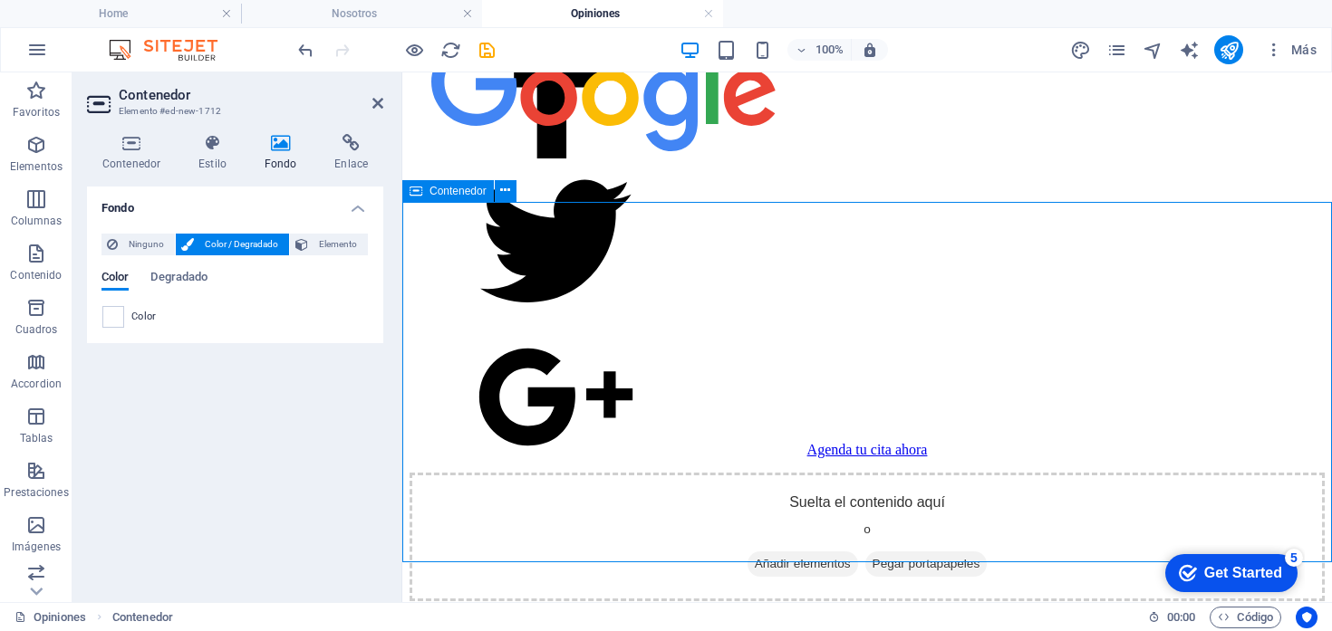
scroll to position [1378, 0]
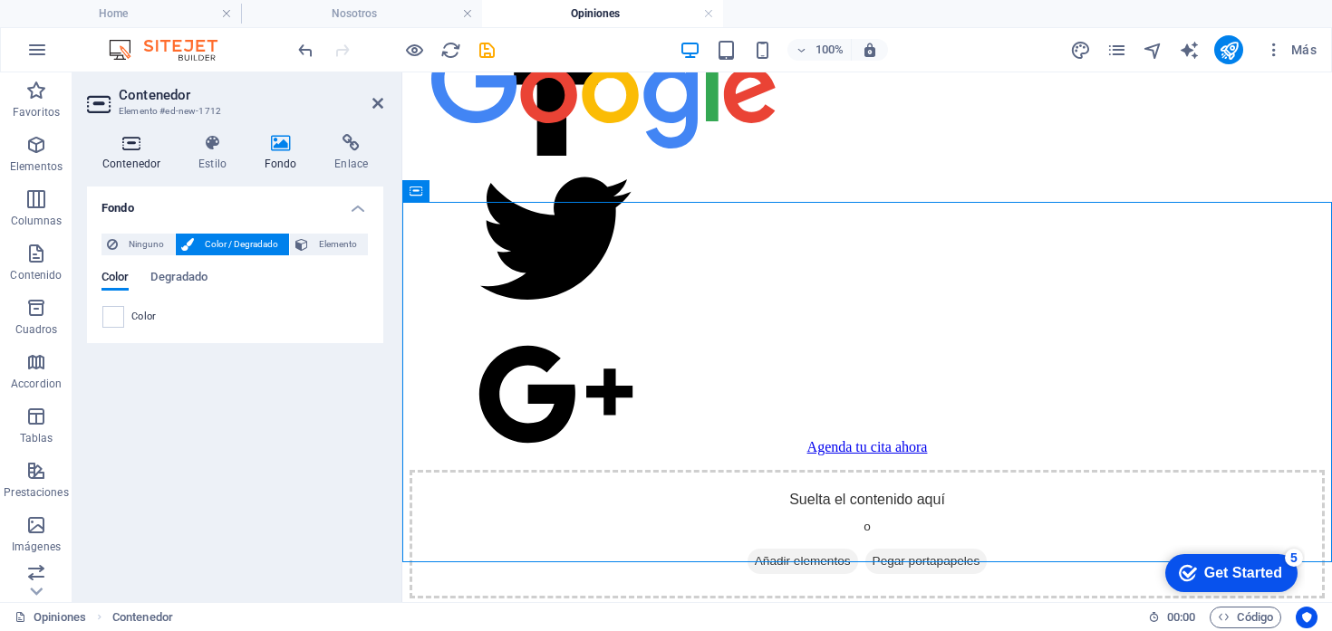
click at [134, 155] on h4 "Contenedor" at bounding box center [135, 153] width 96 height 38
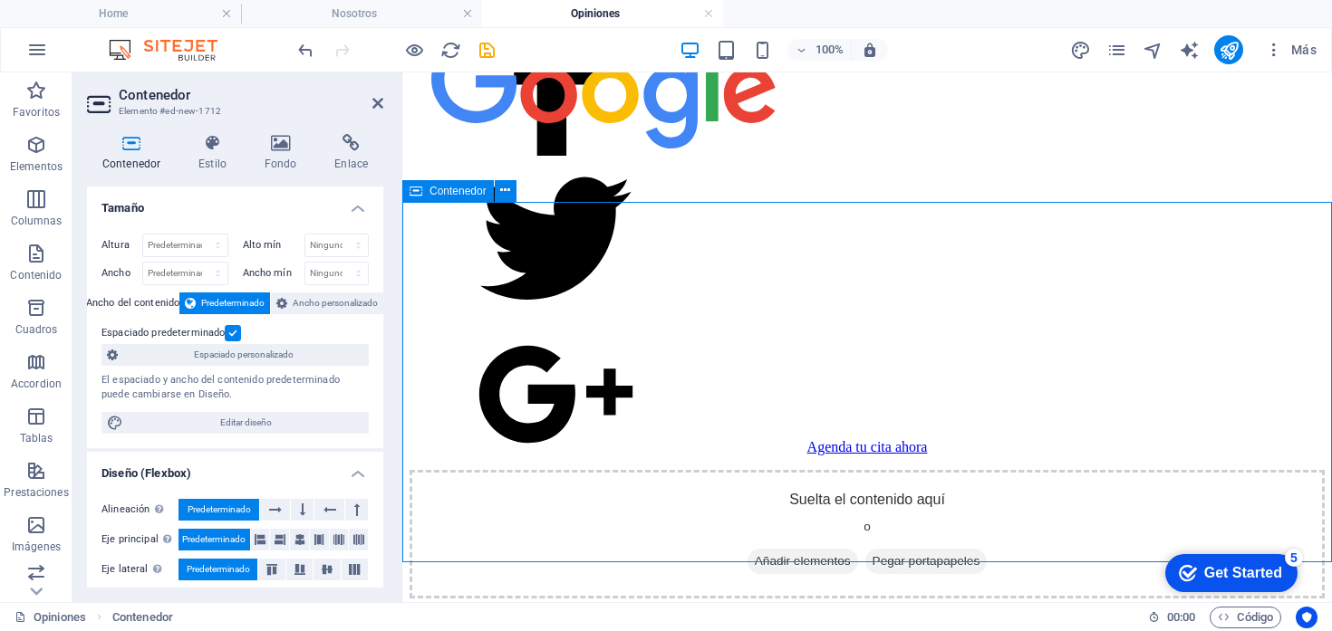
click at [781, 549] on span "Añadir elementos" at bounding box center [802, 561] width 111 height 25
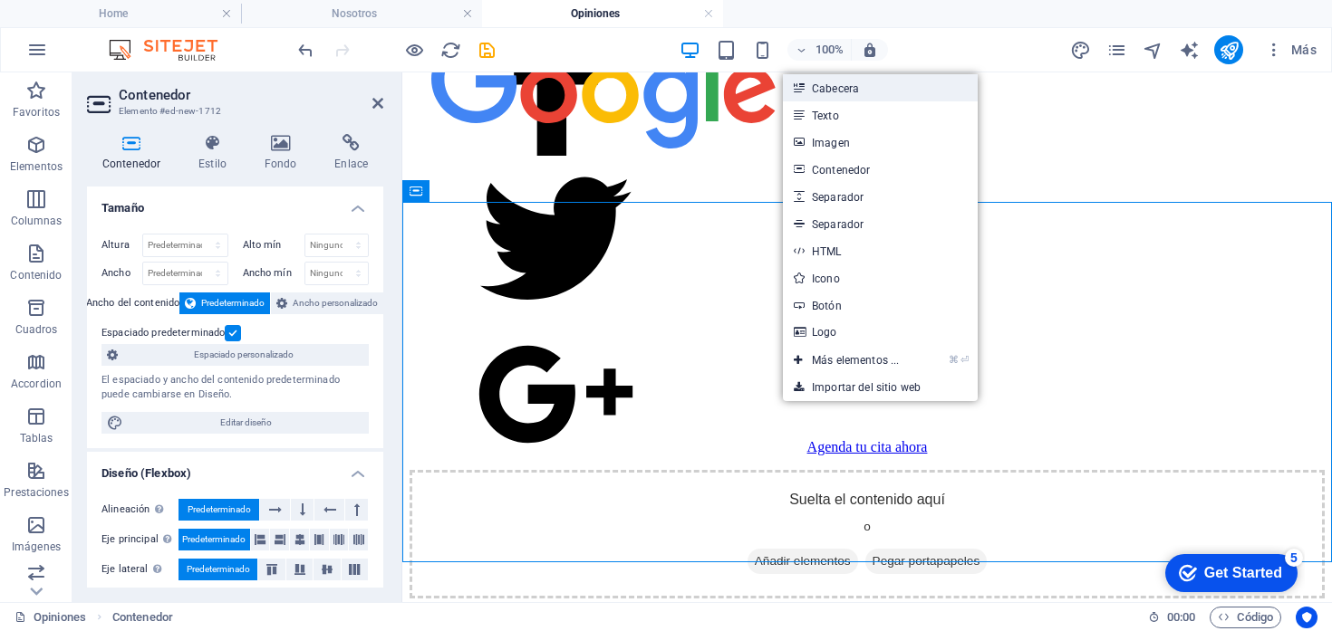
click at [855, 92] on link "Cabecera" at bounding box center [880, 87] width 195 height 27
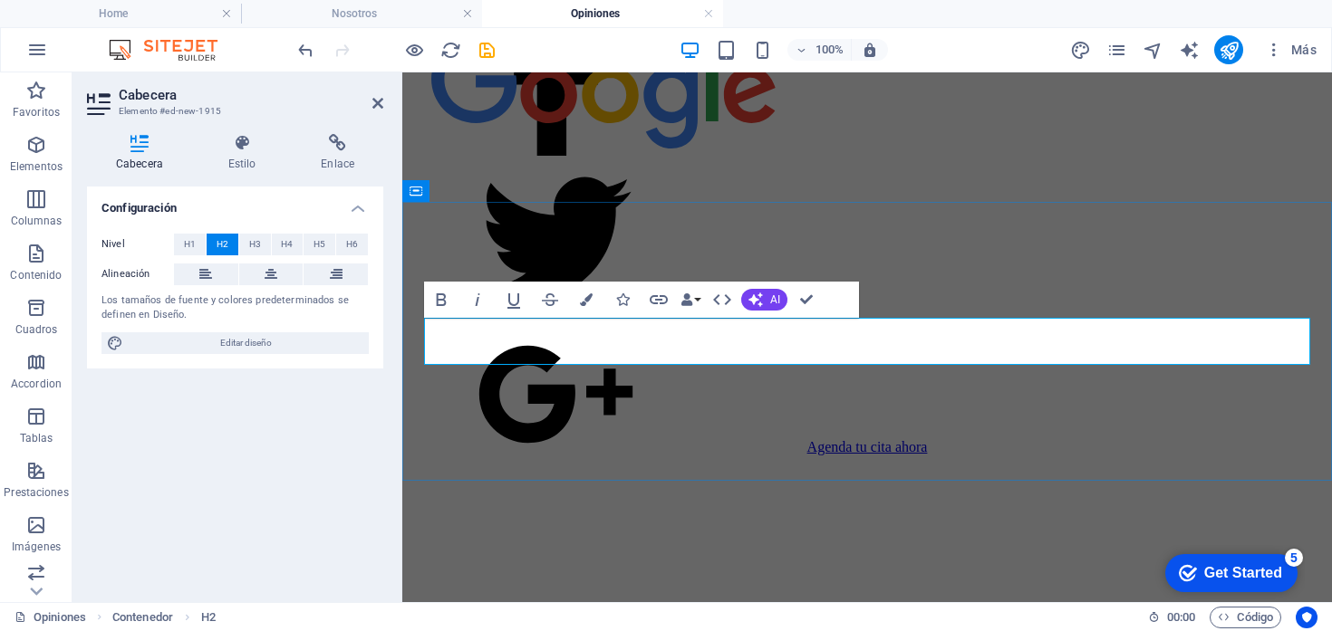
click at [861, 488] on h2 "​" at bounding box center [866, 500] width 915 height 24
click at [434, 488] on h2 "​Qué opinas de nosotros?" at bounding box center [866, 500] width 915 height 24
click at [431, 488] on h2 "​Qué opinas de nosotros?" at bounding box center [866, 500] width 915 height 24
click at [613, 488] on div "¿Qué opinas de nosotros?" at bounding box center [866, 500] width 915 height 24
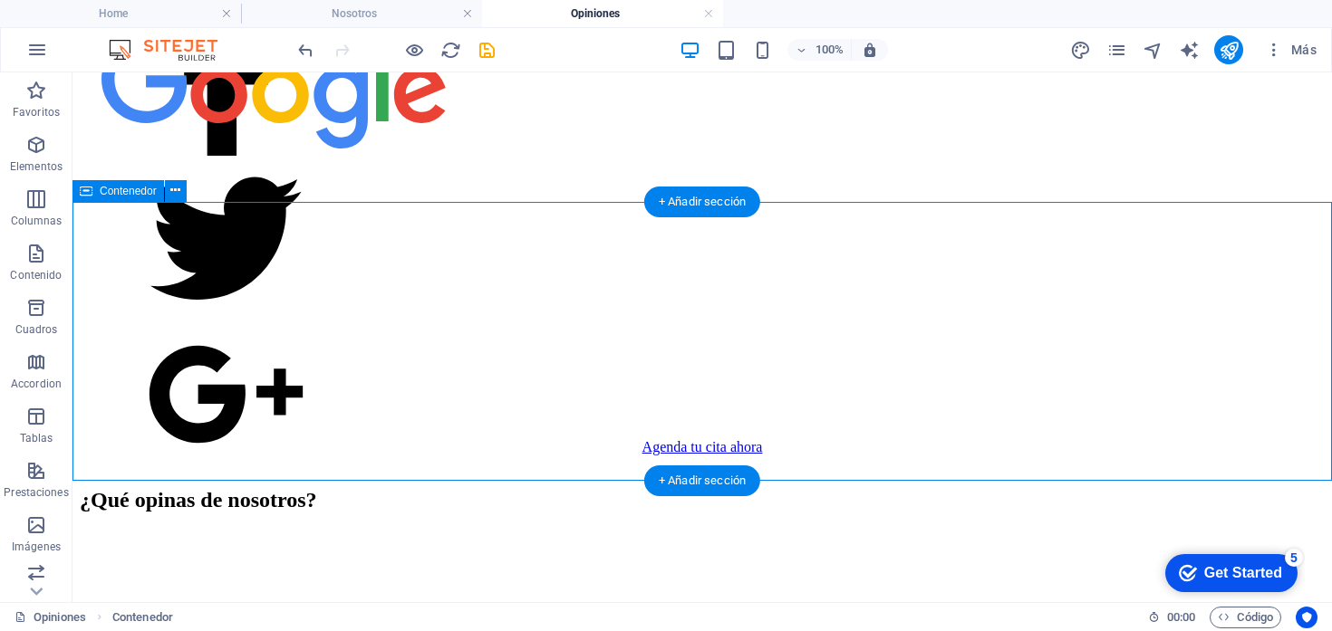
click at [547, 488] on div "¿Qué opinas de nosotros?" at bounding box center [702, 500] width 1245 height 24
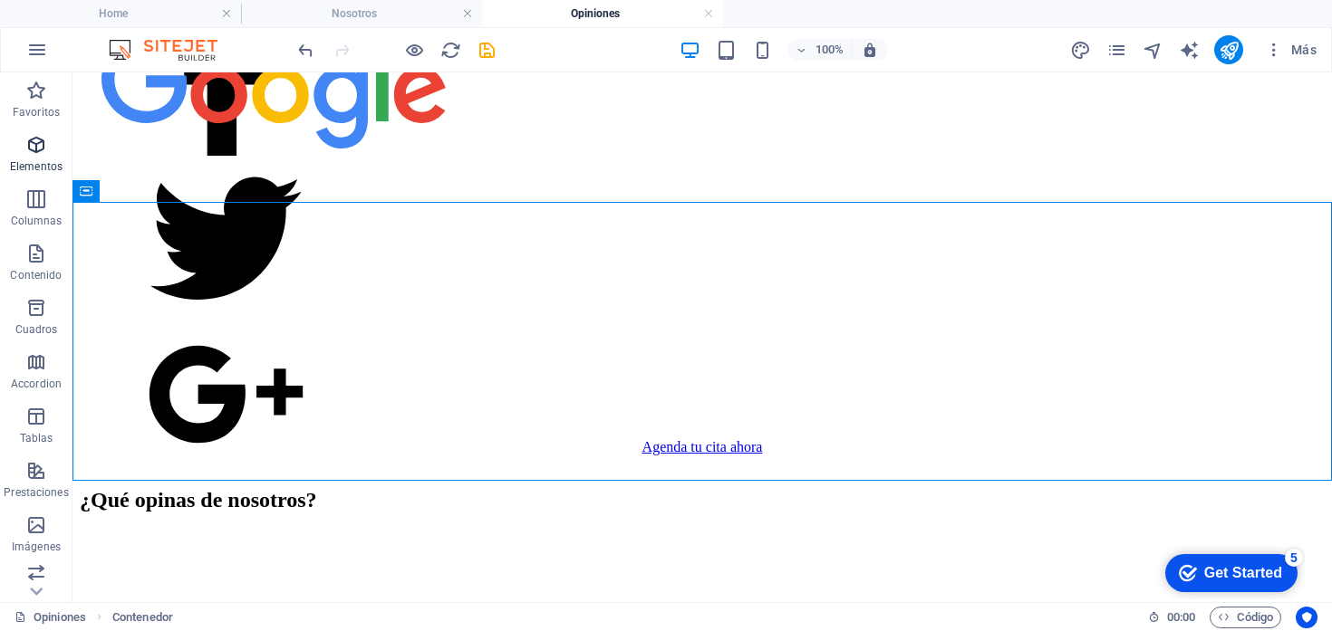
click at [40, 151] on icon "button" at bounding box center [36, 145] width 22 height 22
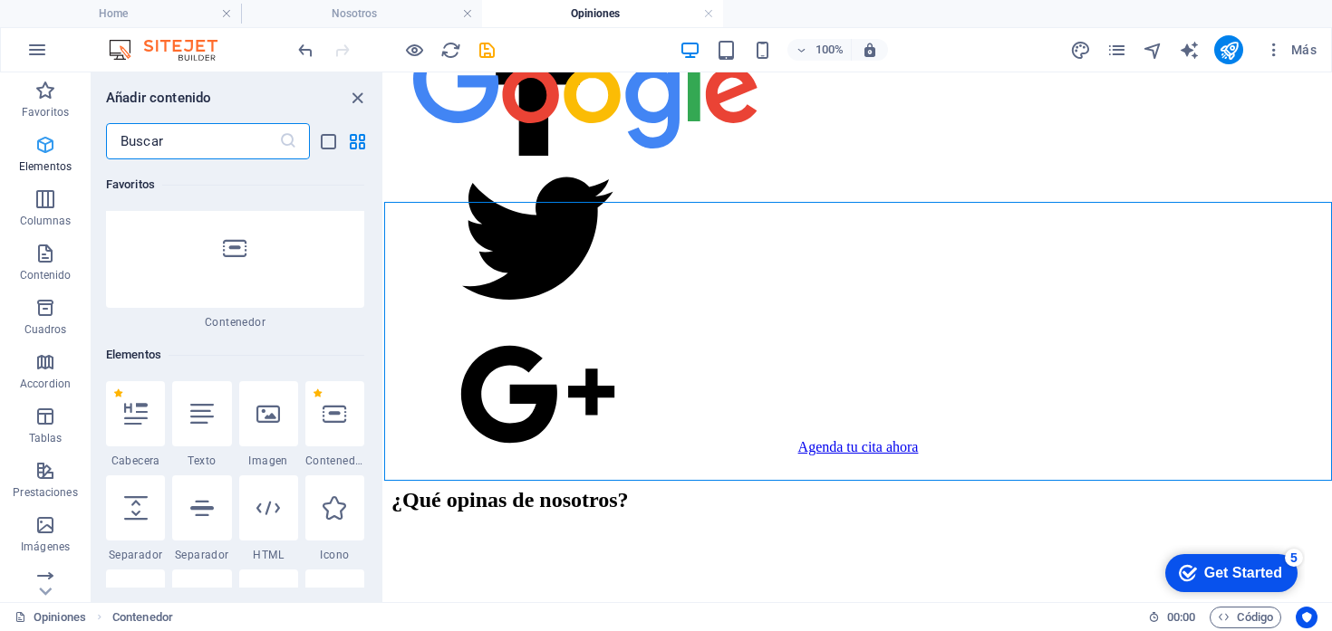
scroll to position [342, 0]
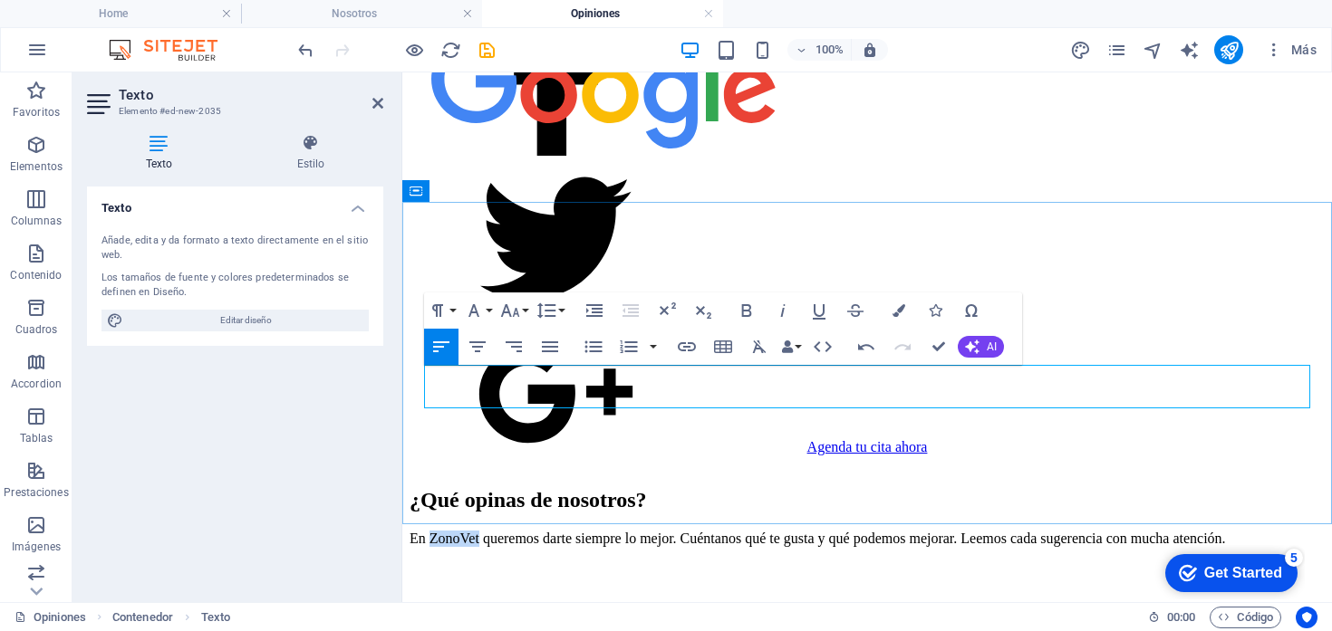
drag, startPoint x: 504, startPoint y: 375, endPoint x: 443, endPoint y: 373, distance: 60.7
click at [443, 531] on p "En ZonoVet queremos darte siempre lo mejor. Cuéntanos qué te gusta y qué podemo…" at bounding box center [866, 539] width 915 height 16
click at [744, 306] on icon "button" at bounding box center [747, 311] width 22 height 22
click at [1122, 531] on p "En ZonoVet queremos darte siempre lo mejor. Cuéntanos qué te gusta y qué podemo…" at bounding box center [866, 539] width 915 height 16
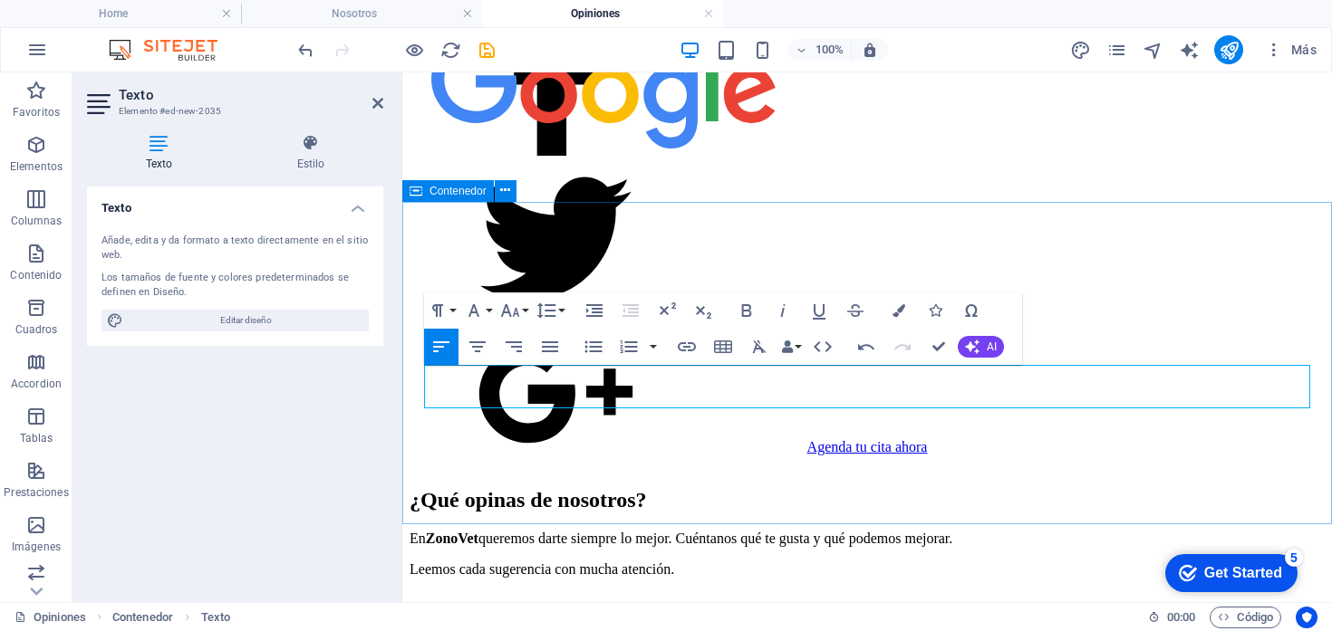
click at [776, 521] on div "¿Qué opinas de nosotros? En ZonoVet queremos darte siempre lo mejor. Cuéntanos …" at bounding box center [866, 533] width 915 height 90
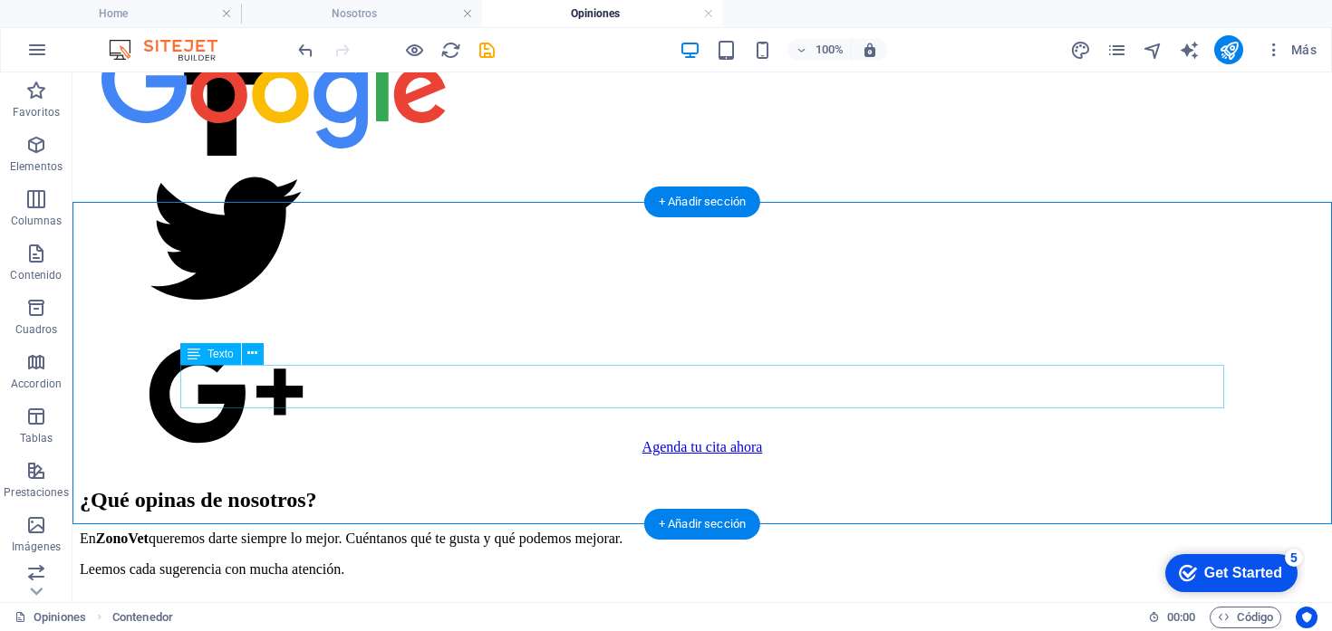
click at [631, 531] on div "En ZonoVet queremos darte siempre lo mejor. Cuéntanos qué te gusta y qué podemo…" at bounding box center [702, 554] width 1245 height 47
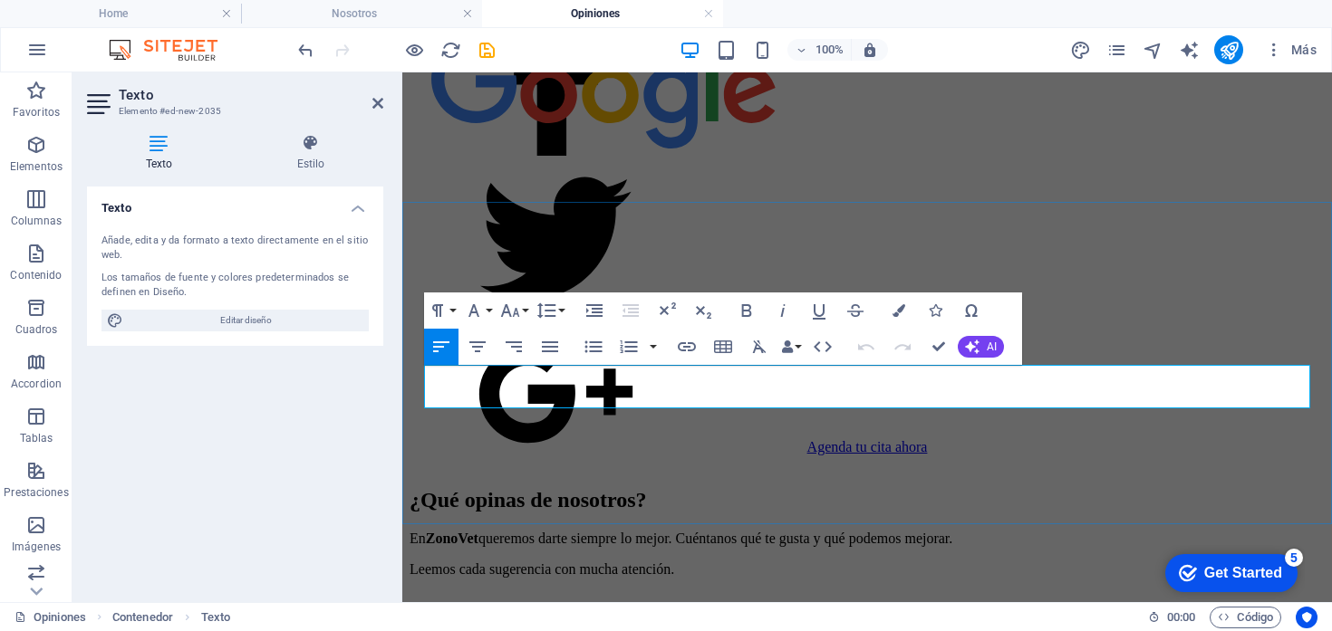
click at [762, 531] on p "En ZonoVet queremos darte siempre lo mejor. Cuéntanos qué te gusta y qué podemo…" at bounding box center [866, 539] width 915 height 16
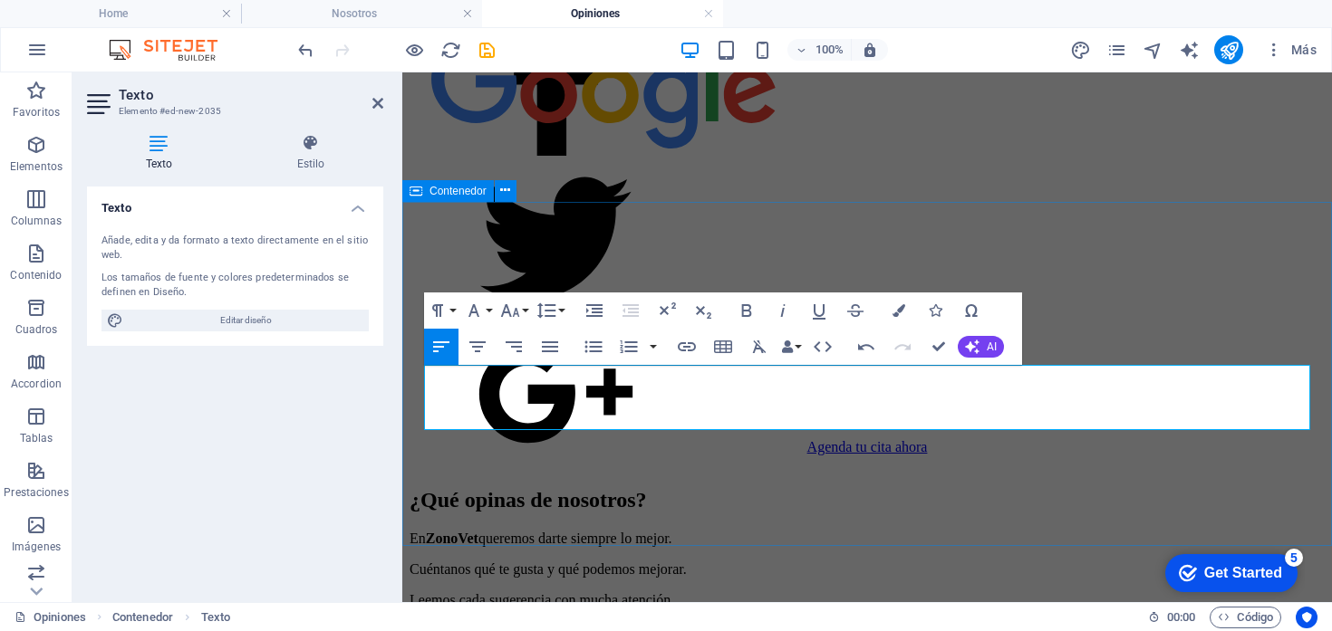
click at [785, 488] on div "¿Qué opinas de nosotros? En ZonoVet queremos darte siempre lo mejor. Cuéntanos …" at bounding box center [866, 548] width 915 height 120
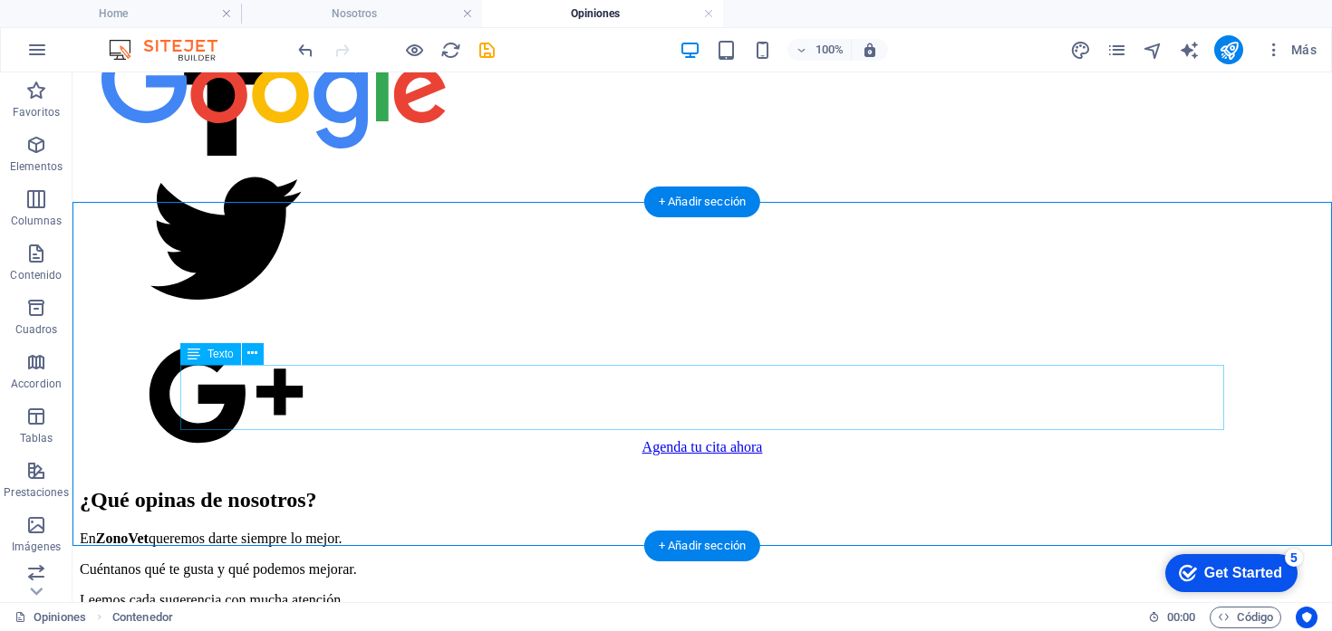
click at [546, 531] on div "En ZonoVet queremos darte siempre lo mejor. Cuéntanos qué te gusta y qué podemo…" at bounding box center [702, 570] width 1245 height 78
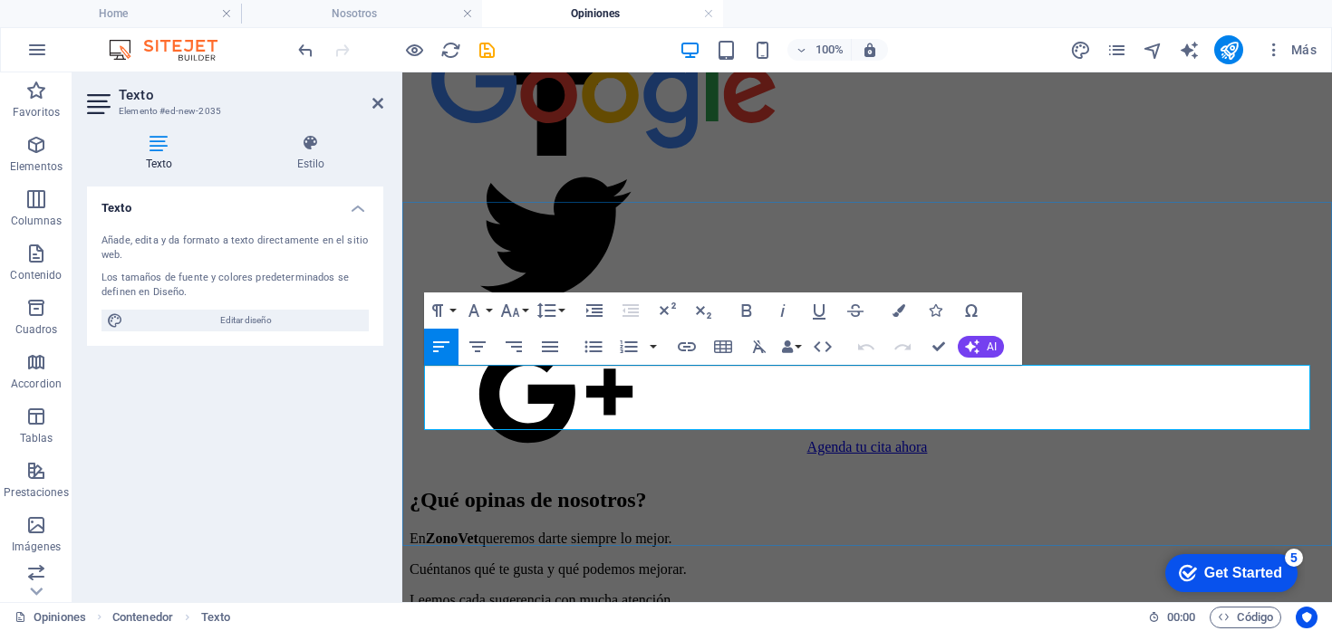
click at [429, 562] on p "Cuéntanos qué te gusta y qué podemos mejorar." at bounding box center [866, 570] width 915 height 16
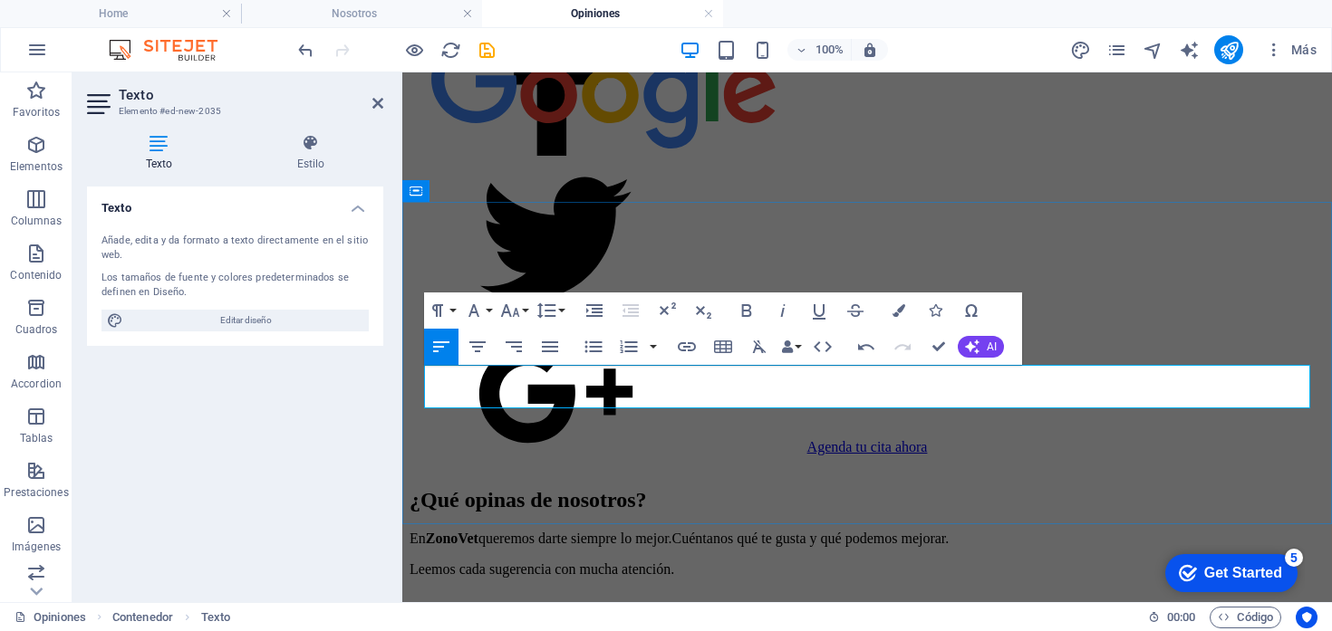
click at [952, 531] on p "En ZonoVet queremos darte siempre lo mejor. Cuéntanos qué te gusta y qué podemo…" at bounding box center [866, 539] width 915 height 16
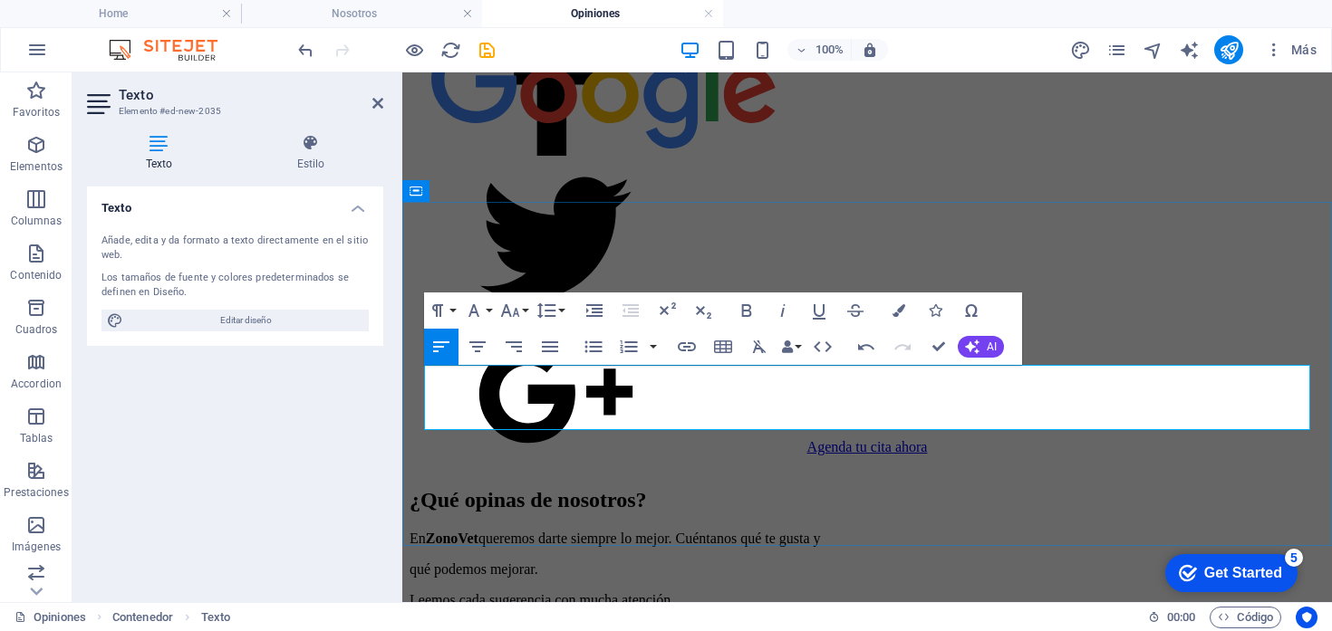
click at [437, 593] on p "Leemos cada sugerencia con mucha atención." at bounding box center [866, 601] width 915 height 16
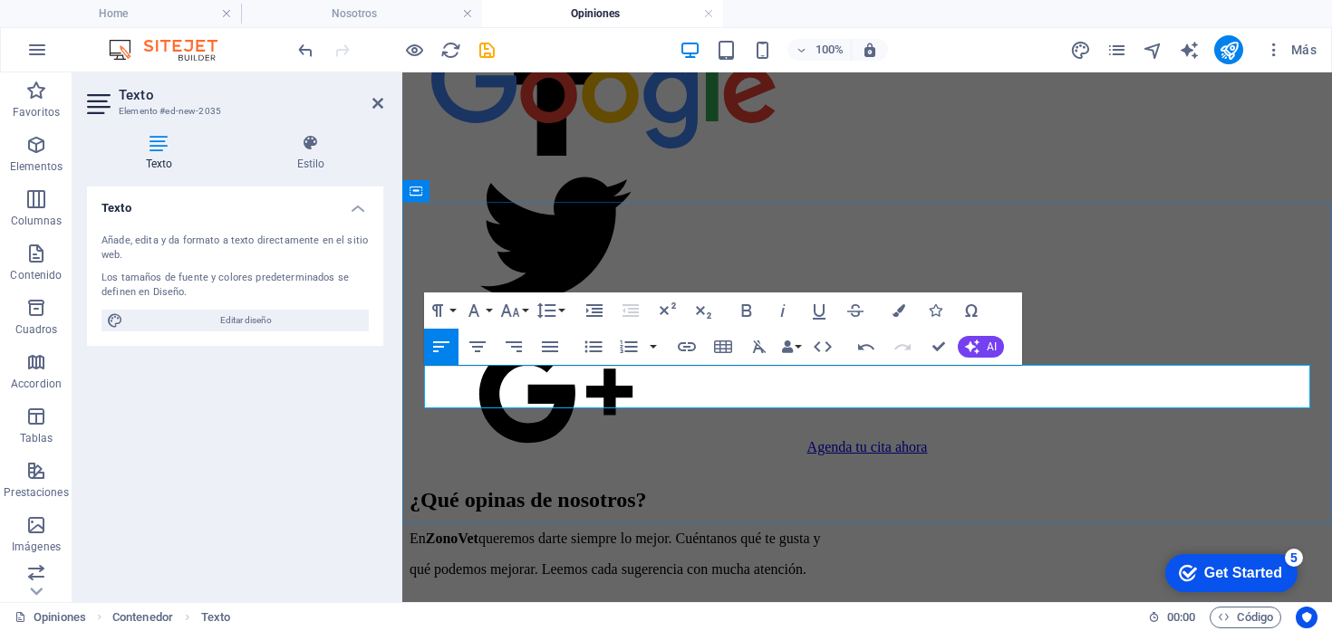
click at [622, 517] on div "¿Qué opinas de nosotros? En ZonoVet queremos darte siempre lo mejor. Cuéntanos …" at bounding box center [866, 533] width 915 height 90
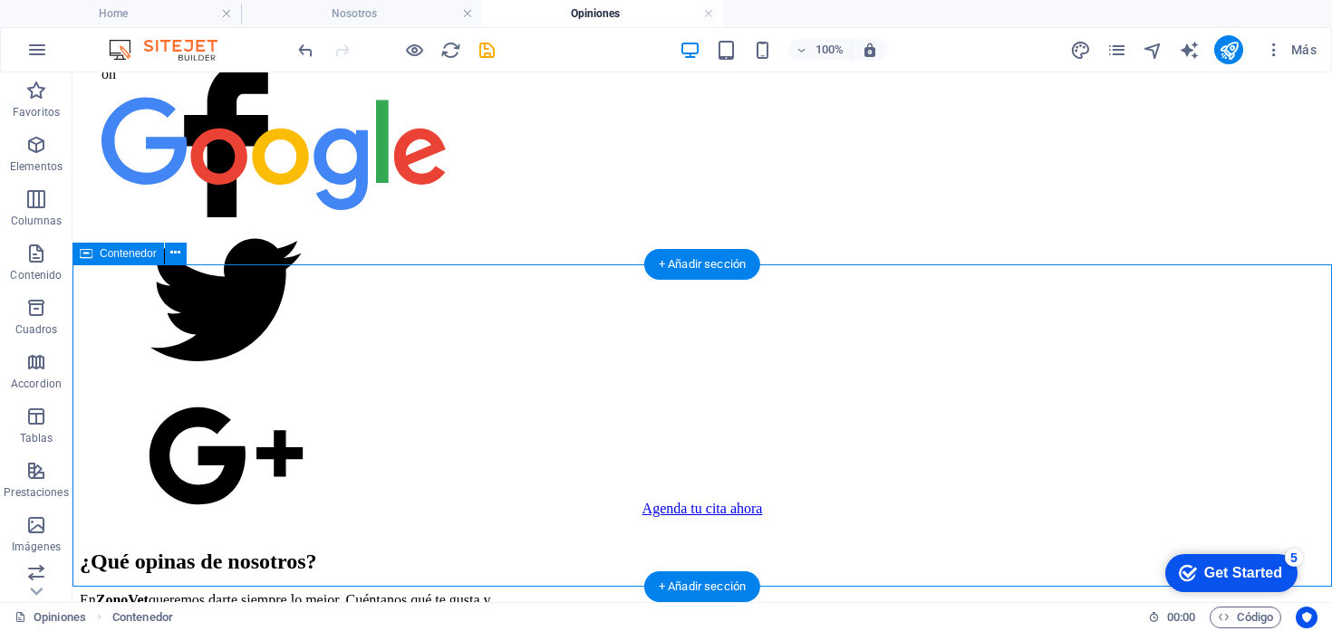
scroll to position [1314, 0]
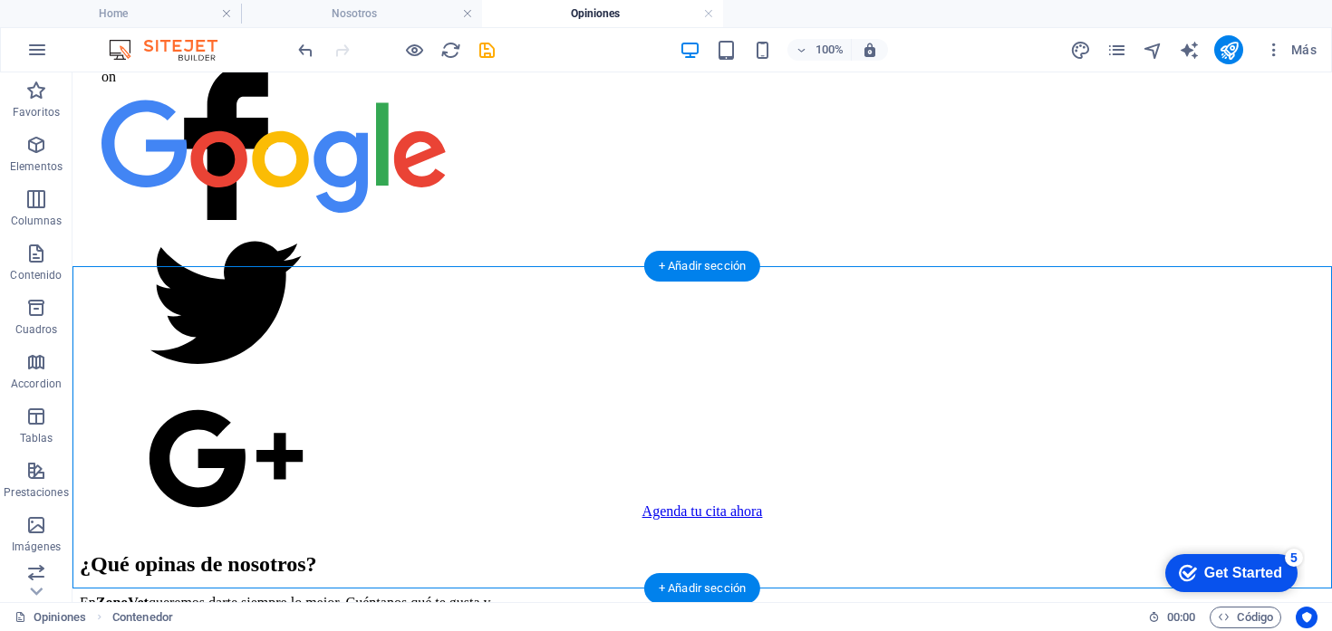
click at [177, 553] on div "¿Qué opinas de nosotros? En ZonoVet queremos darte siempre lo mejor. Cuéntanos …" at bounding box center [702, 598] width 1245 height 90
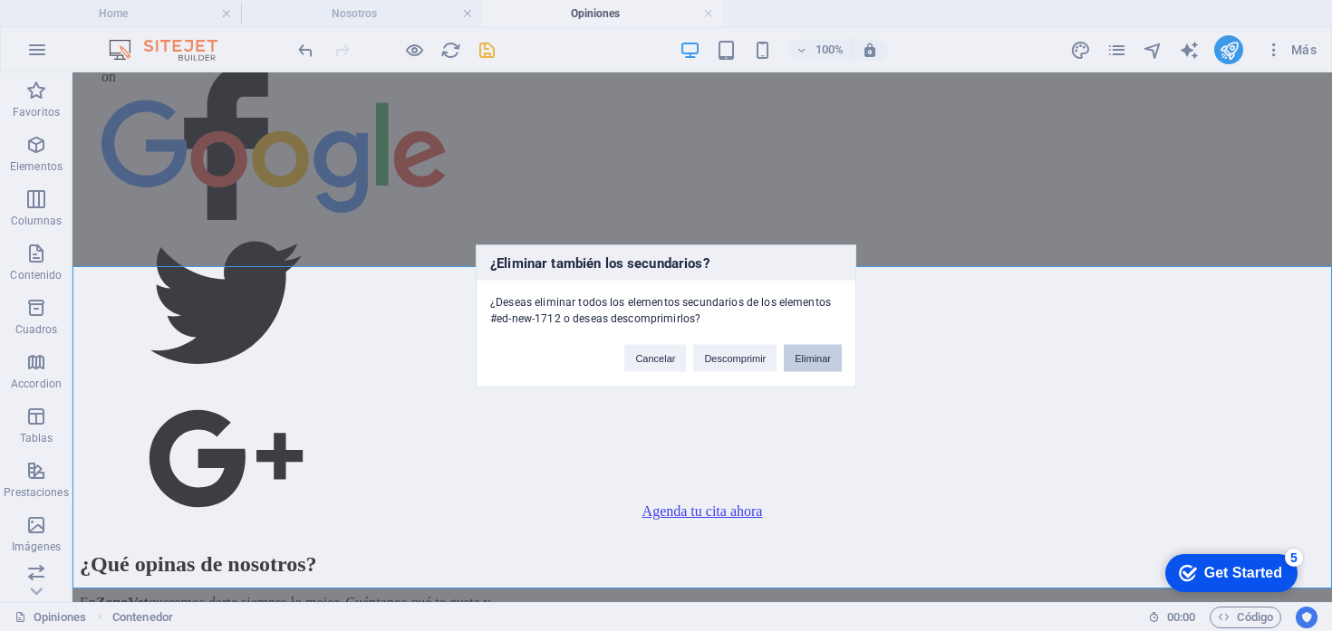
drag, startPoint x: 810, startPoint y: 361, endPoint x: 669, endPoint y: 307, distance: 151.1
click at [810, 361] on button "Eliminar" at bounding box center [813, 357] width 58 height 27
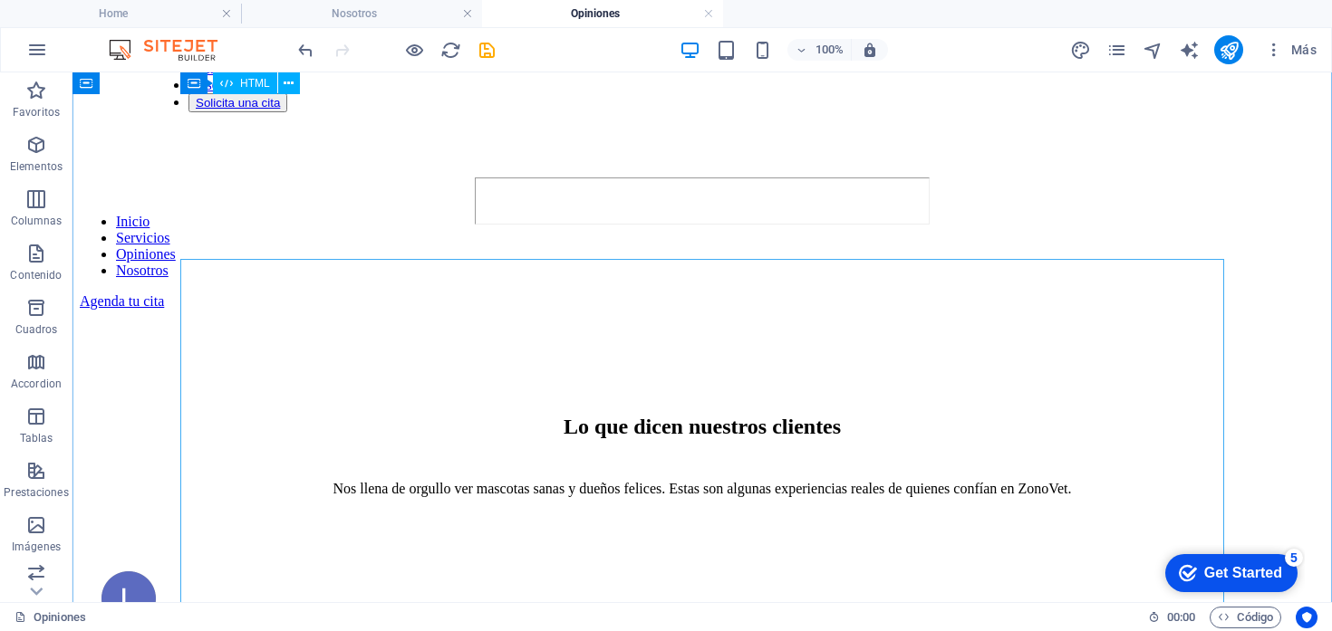
scroll to position [0, 0]
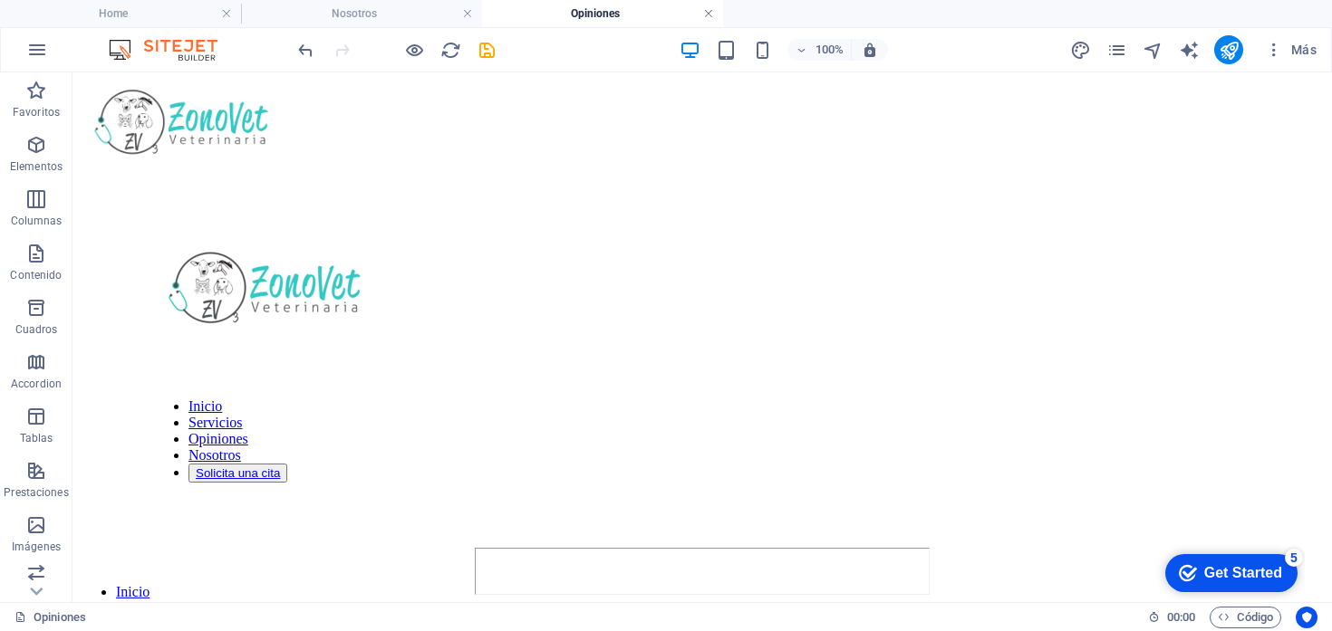
click at [709, 12] on link at bounding box center [708, 13] width 11 height 17
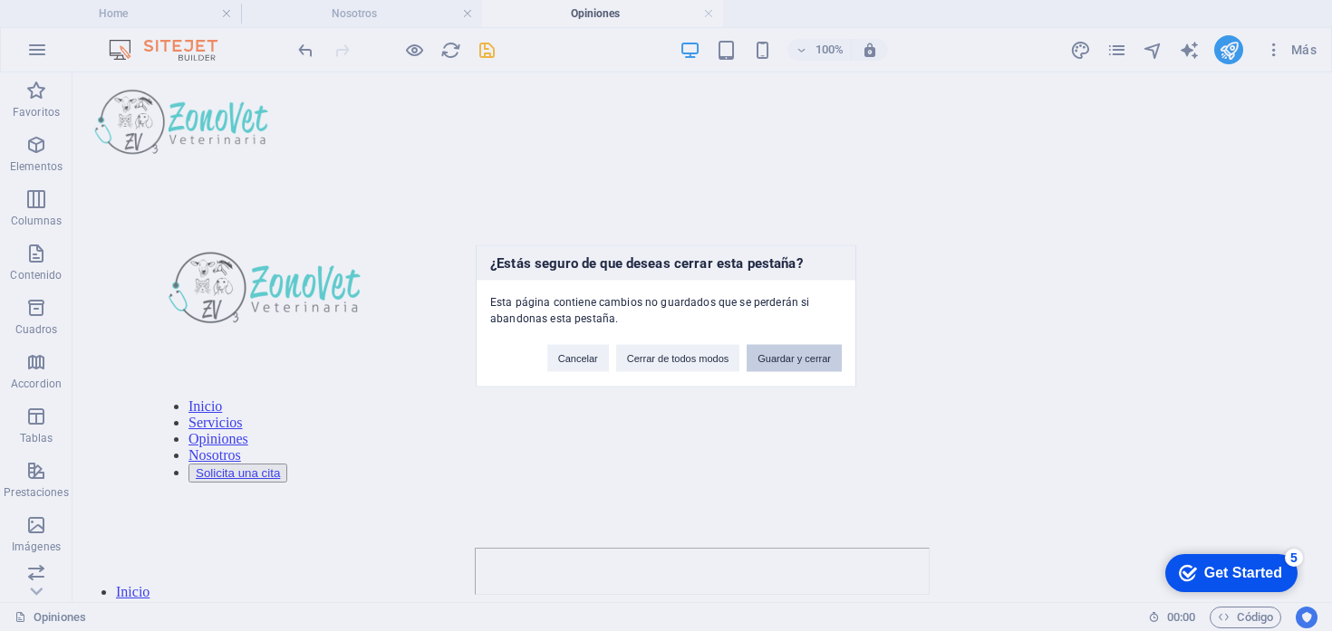
click at [784, 353] on button "Guardar y cerrar" at bounding box center [794, 357] width 95 height 27
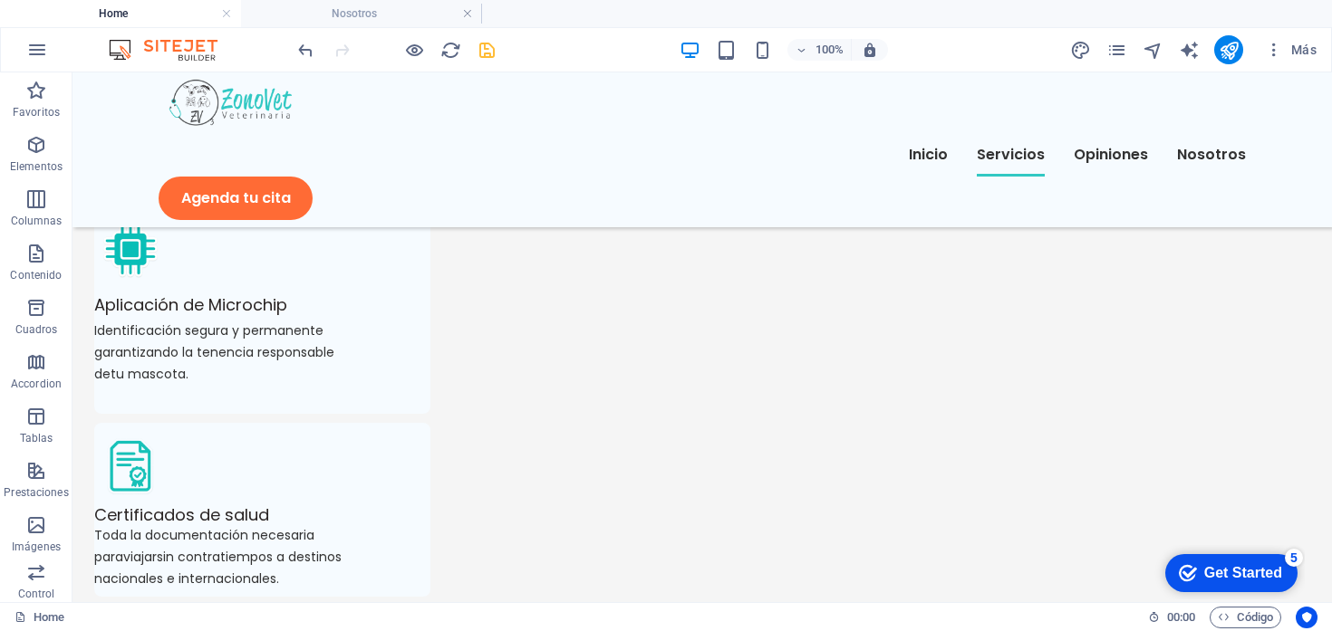
scroll to position [1880, 0]
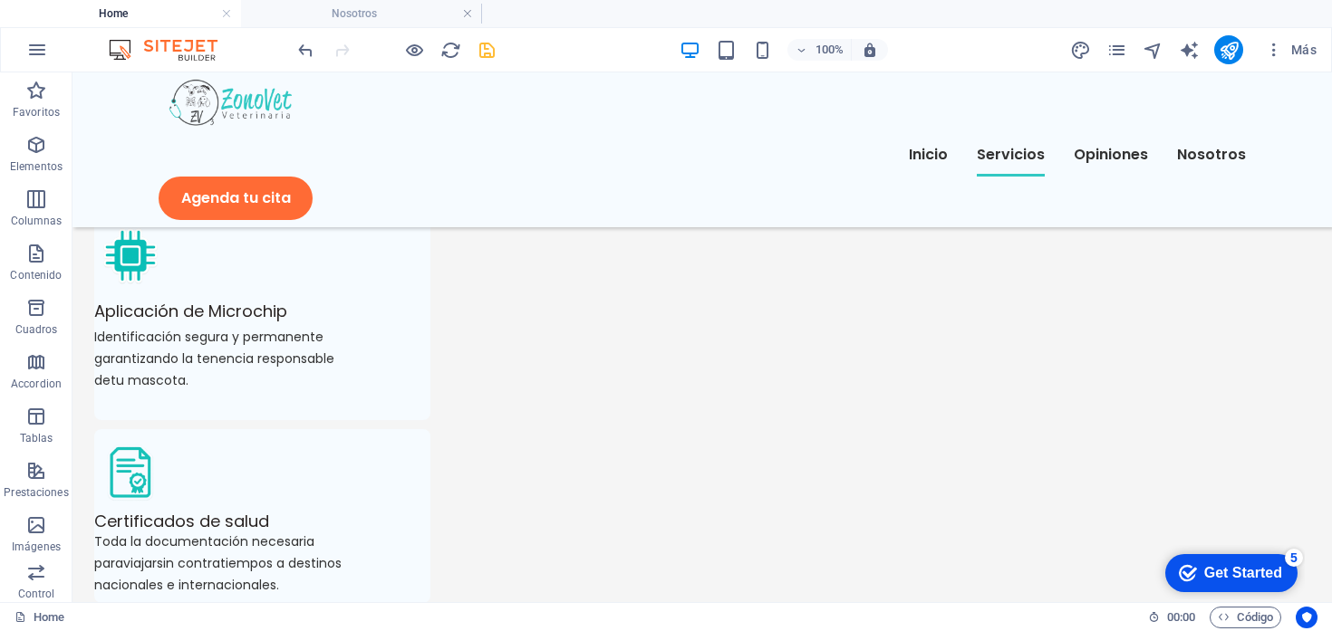
click at [121, 16] on h4 "Home" at bounding box center [120, 14] width 241 height 20
click at [1120, 49] on icon "pages" at bounding box center [1116, 50] width 21 height 21
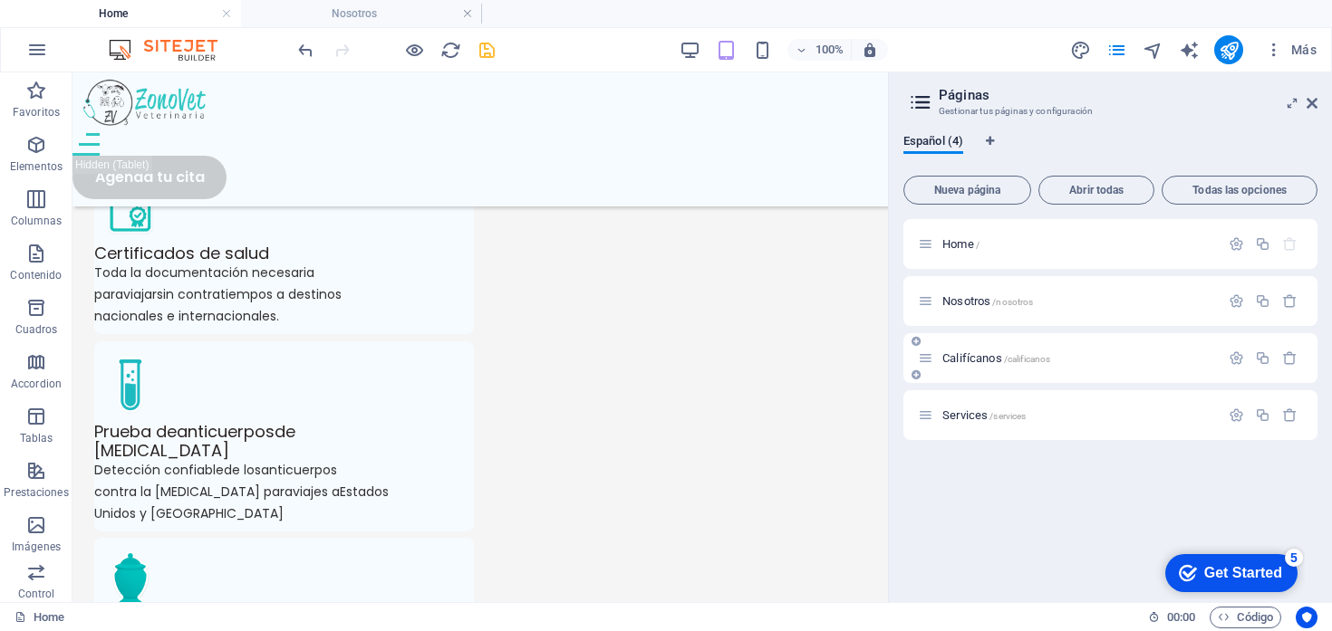
click at [965, 361] on span "Califícanos /calificanos" at bounding box center [996, 359] width 108 height 14
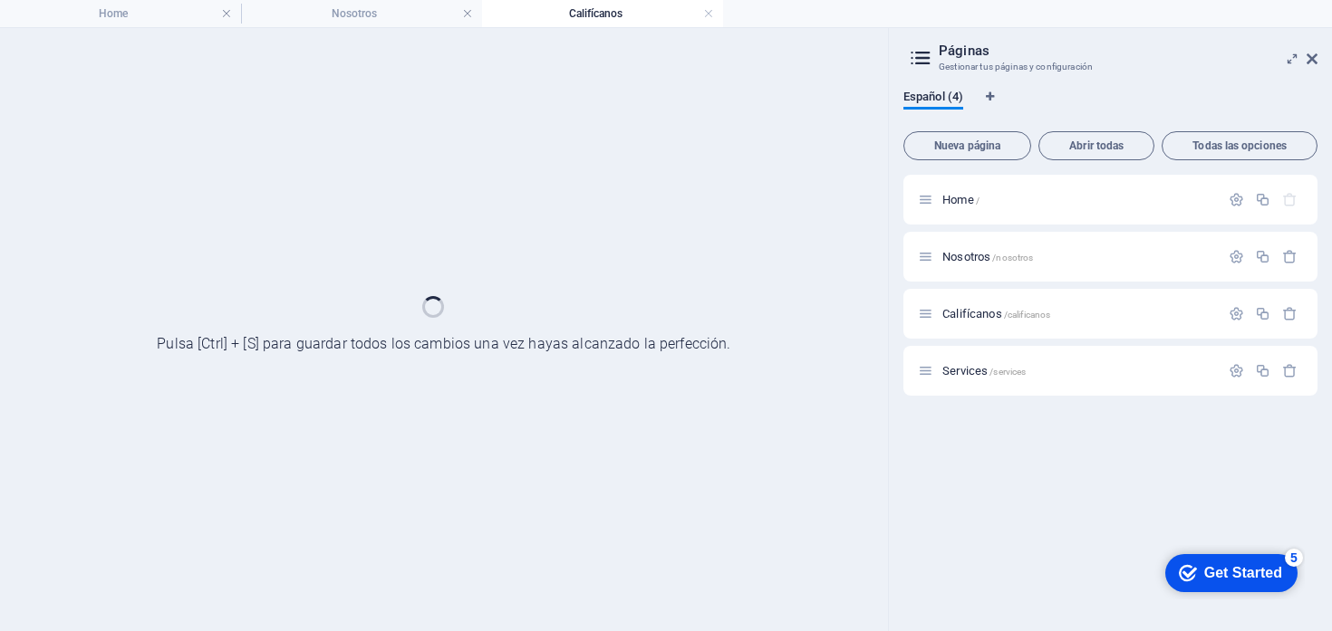
scroll to position [0, 0]
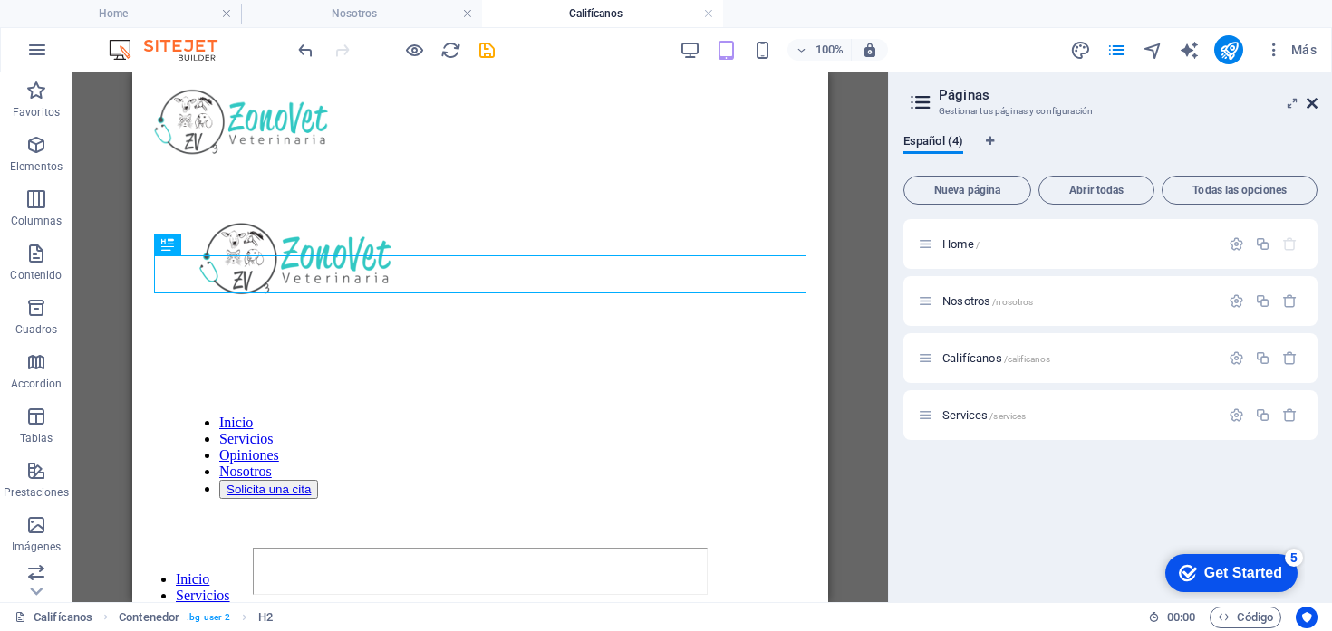
click at [1310, 98] on icon at bounding box center [1311, 103] width 11 height 14
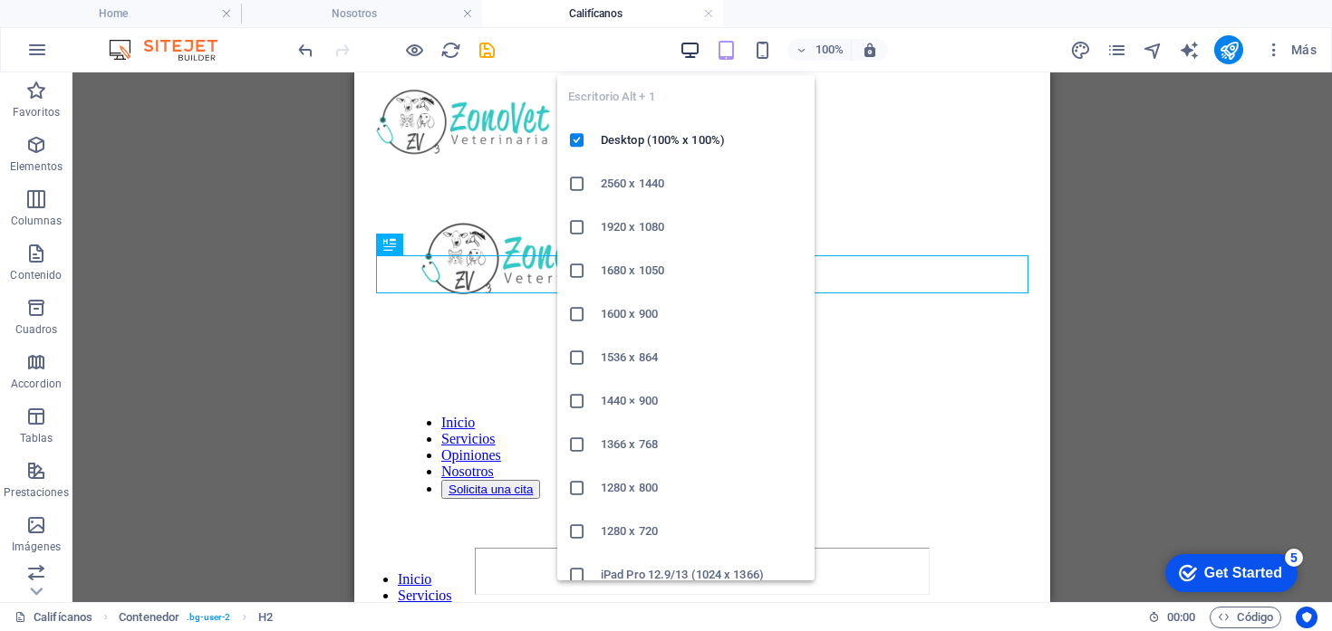
click at [688, 43] on icon "button" at bounding box center [689, 50] width 21 height 21
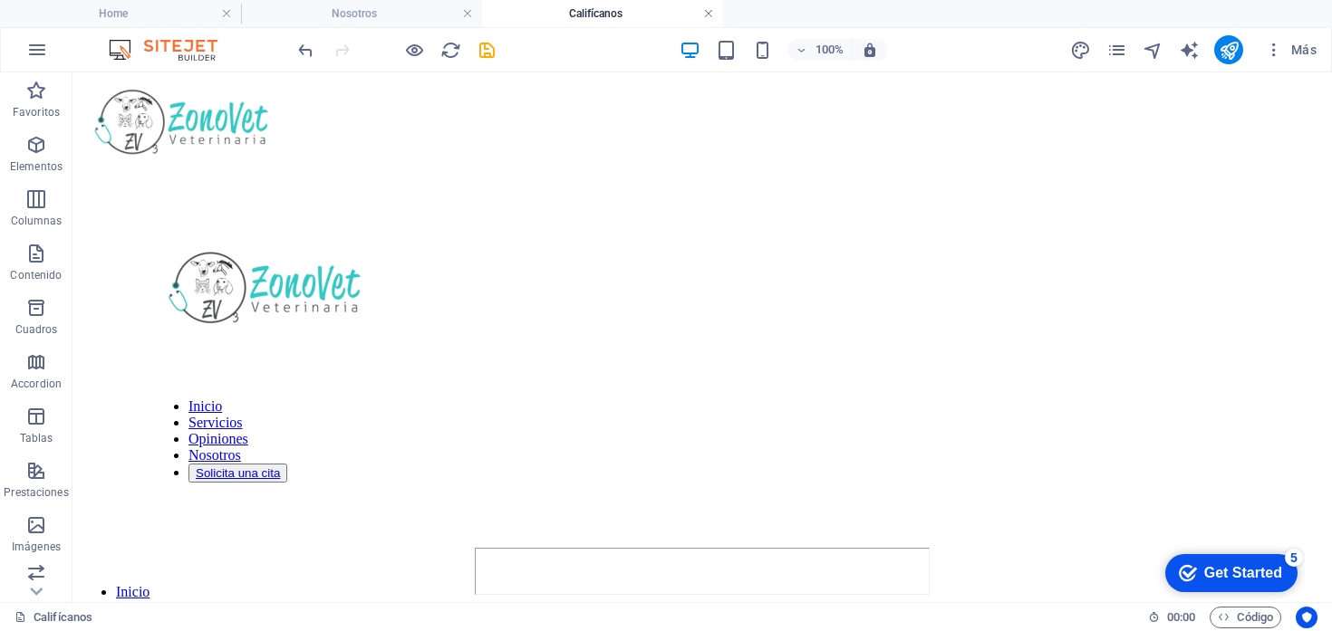
click at [709, 13] on link at bounding box center [708, 13] width 11 height 17
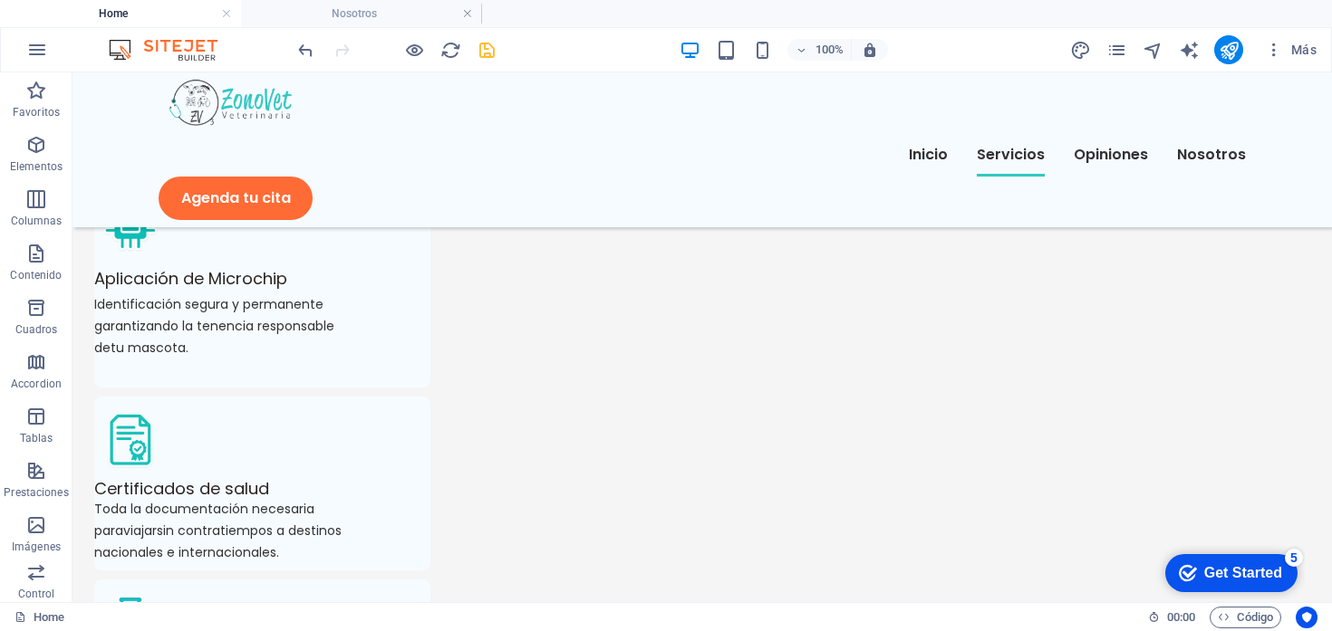
scroll to position [1921, 0]
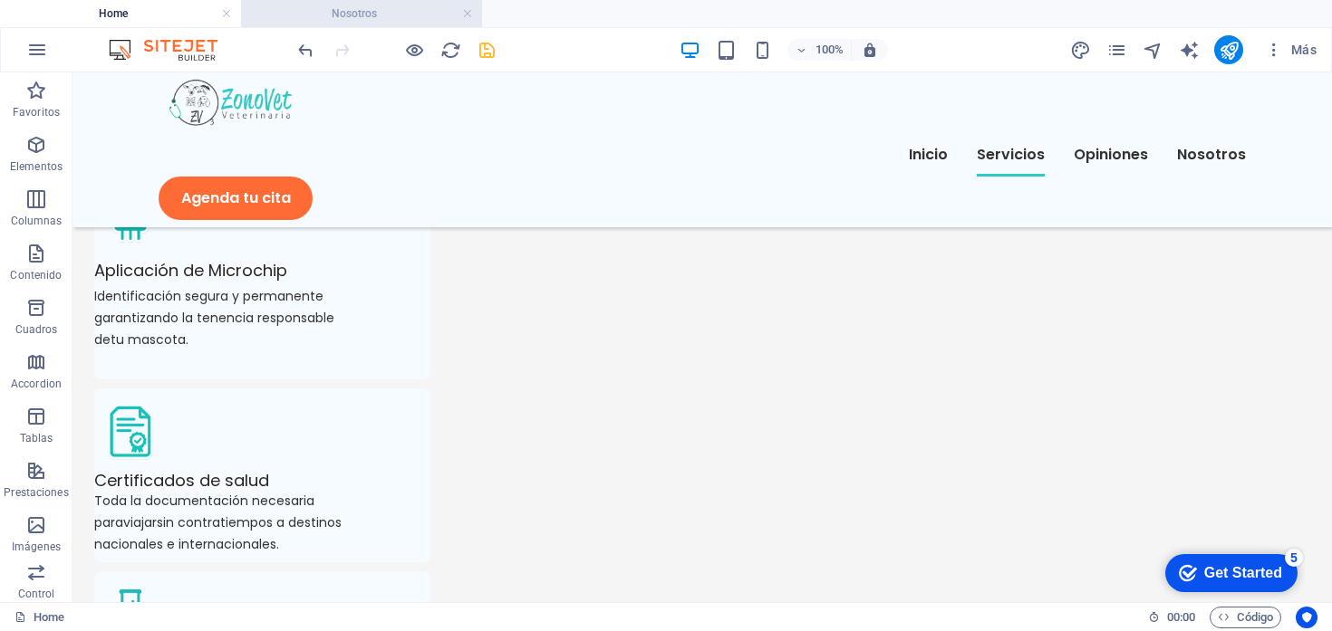
click at [332, 18] on h4 "Nosotros" at bounding box center [361, 14] width 241 height 20
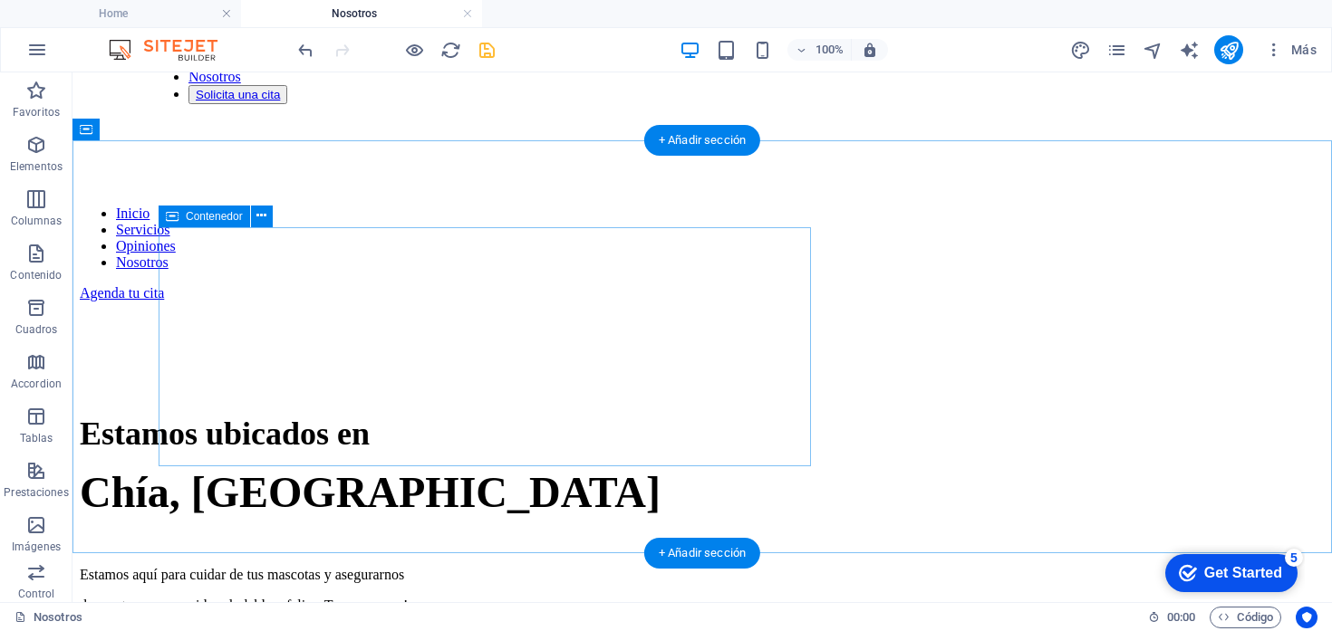
scroll to position [0, 0]
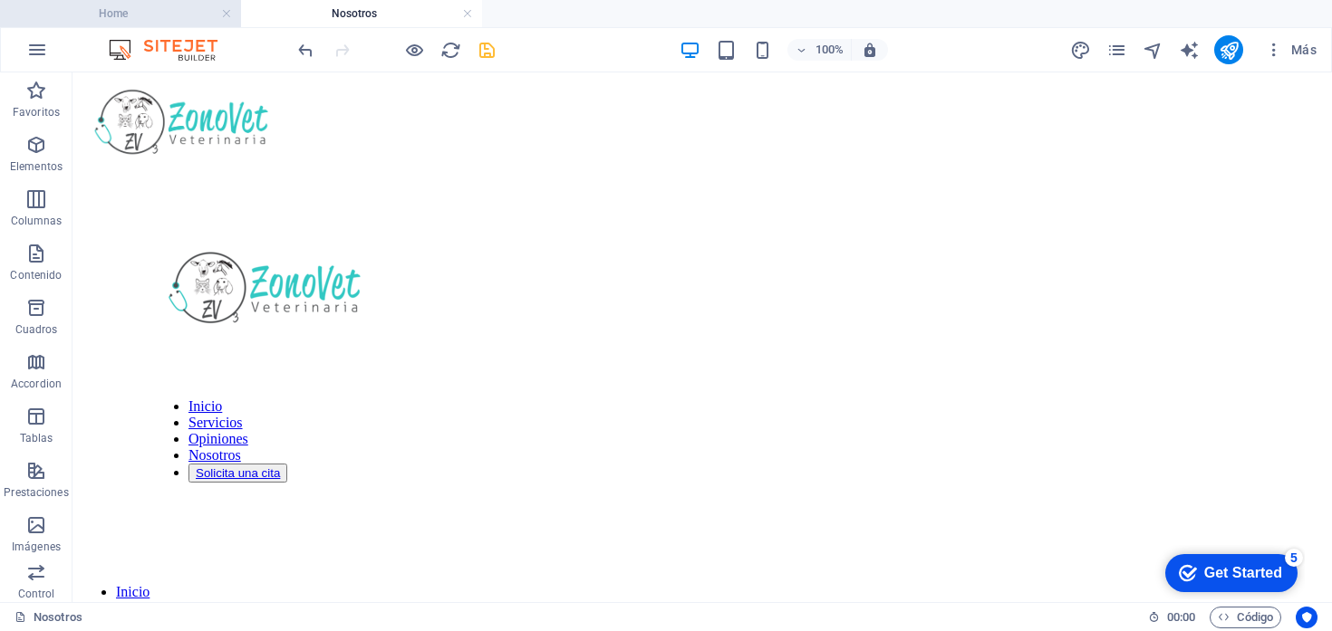
click at [137, 9] on h4 "Home" at bounding box center [120, 14] width 241 height 20
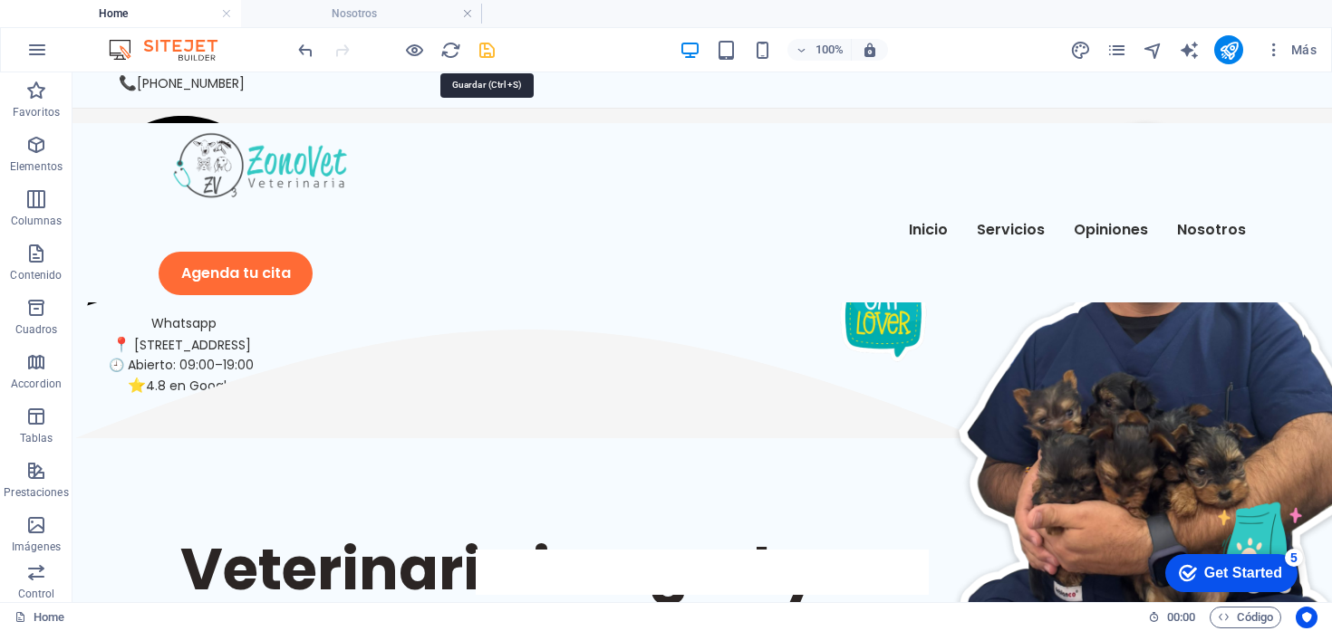
click at [483, 47] on icon "save" at bounding box center [487, 50] width 21 height 21
click at [1229, 47] on icon "publish" at bounding box center [1229, 50] width 21 height 21
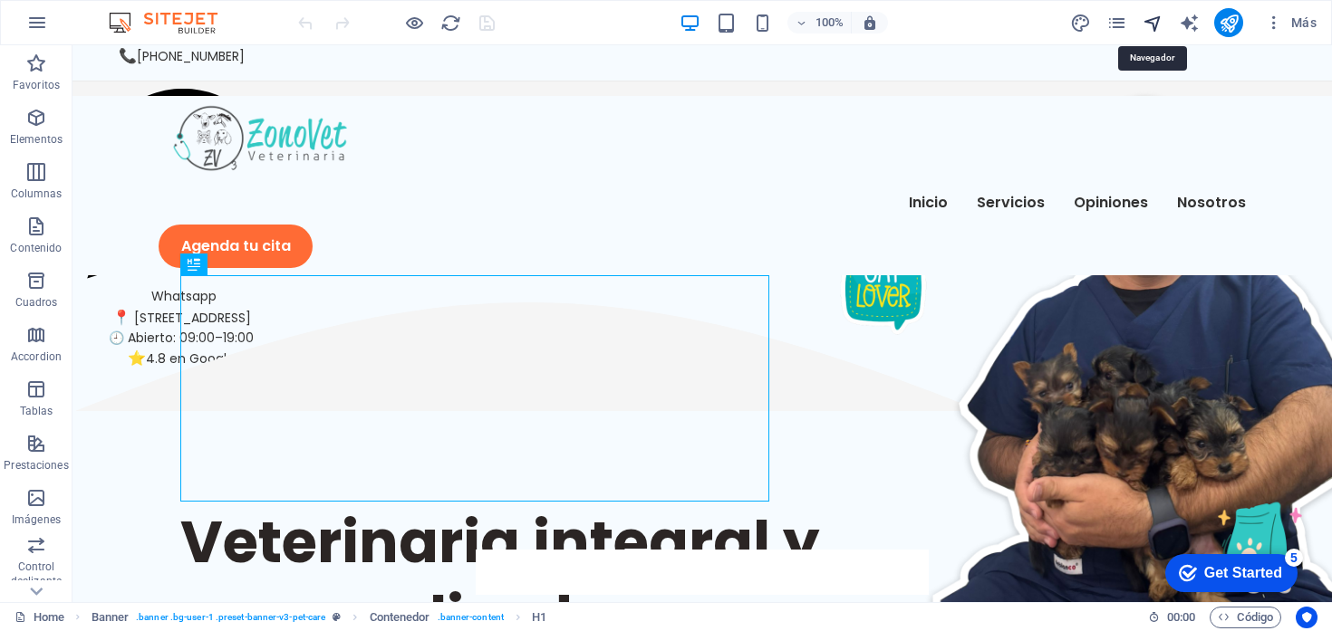
click at [1150, 24] on icon "navigator" at bounding box center [1152, 23] width 21 height 21
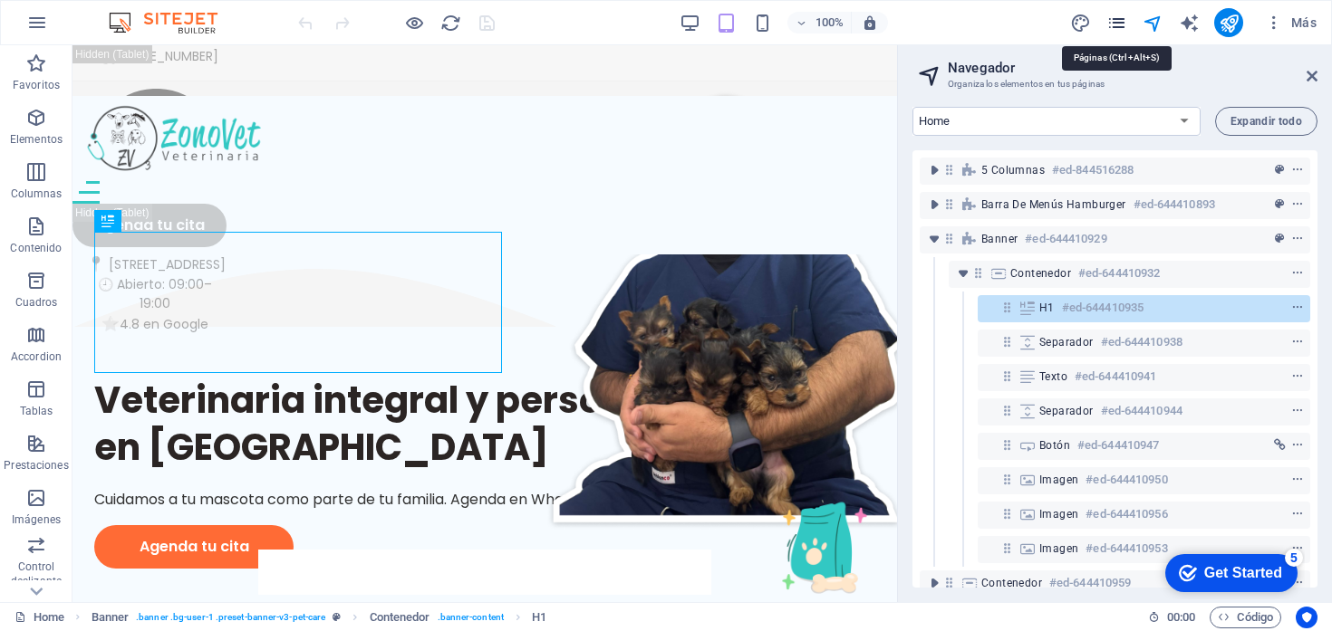
click at [1110, 28] on icon "pages" at bounding box center [1116, 23] width 21 height 21
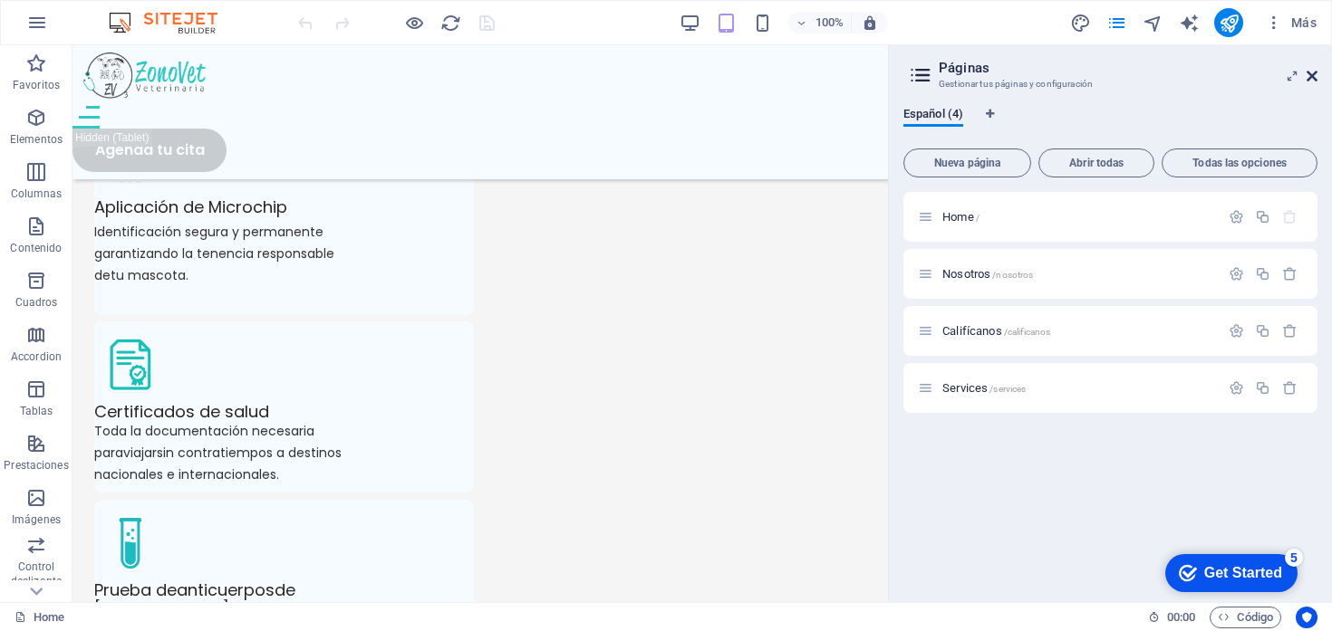
click at [1311, 71] on icon at bounding box center [1311, 76] width 11 height 14
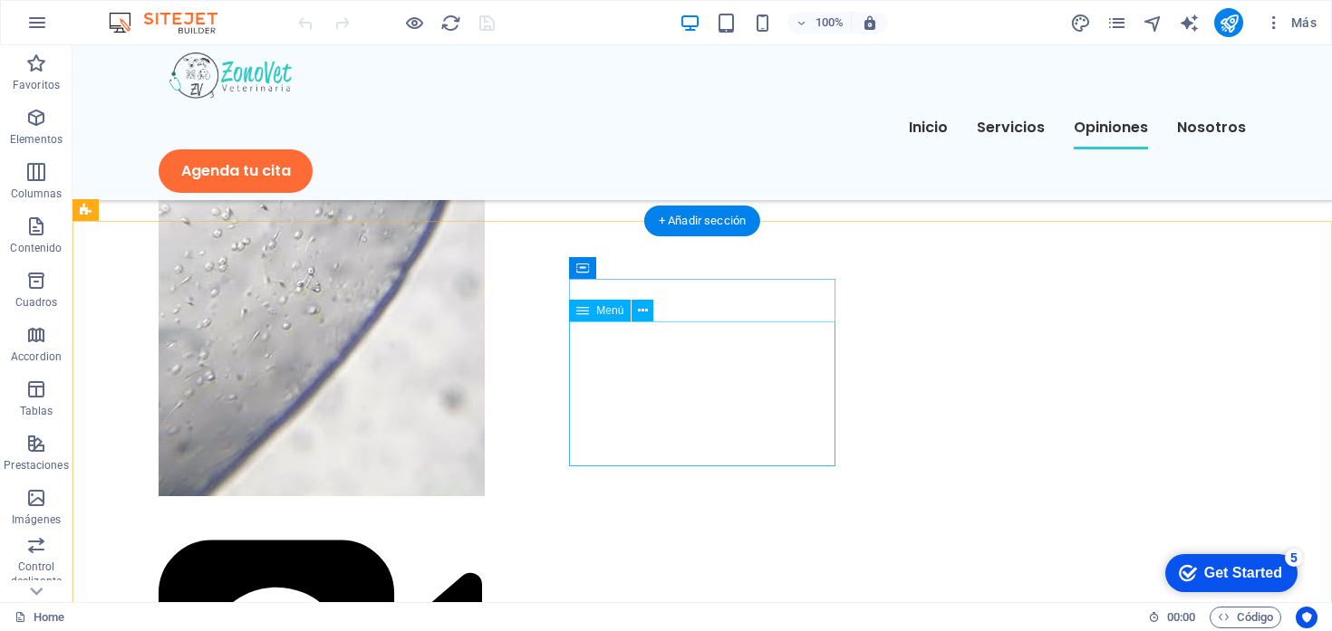
scroll to position [20444, 0]
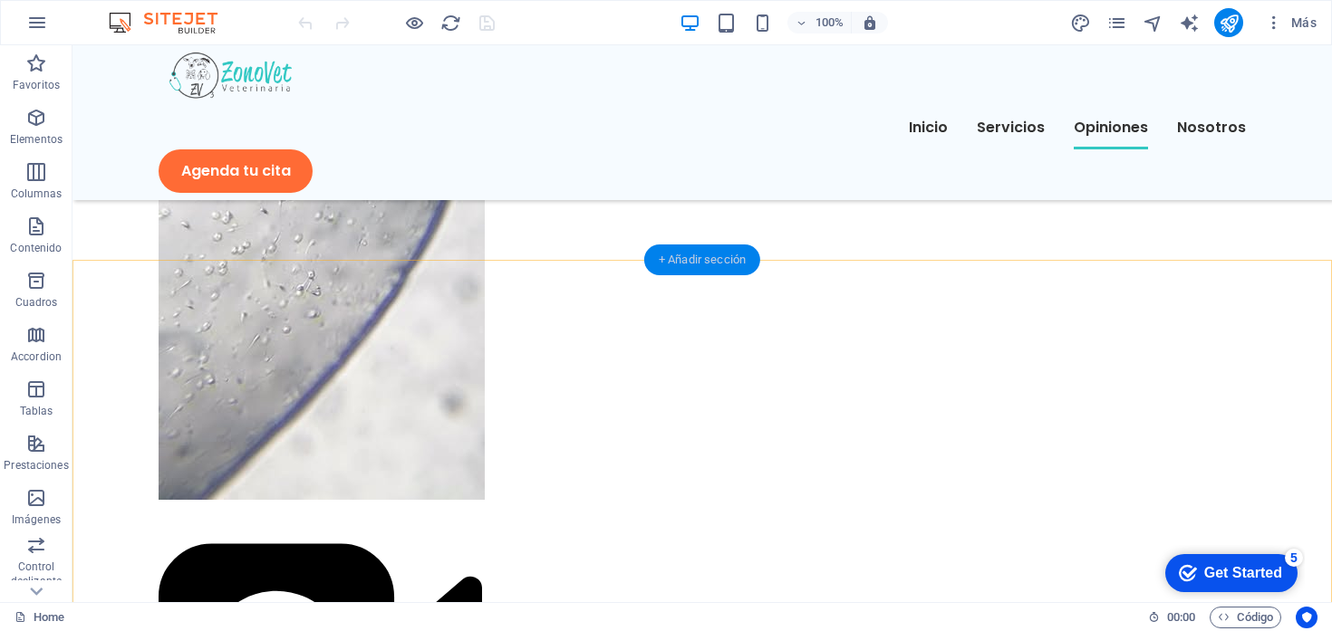
click at [716, 259] on div "+ Añadir sección" at bounding box center [702, 260] width 116 height 31
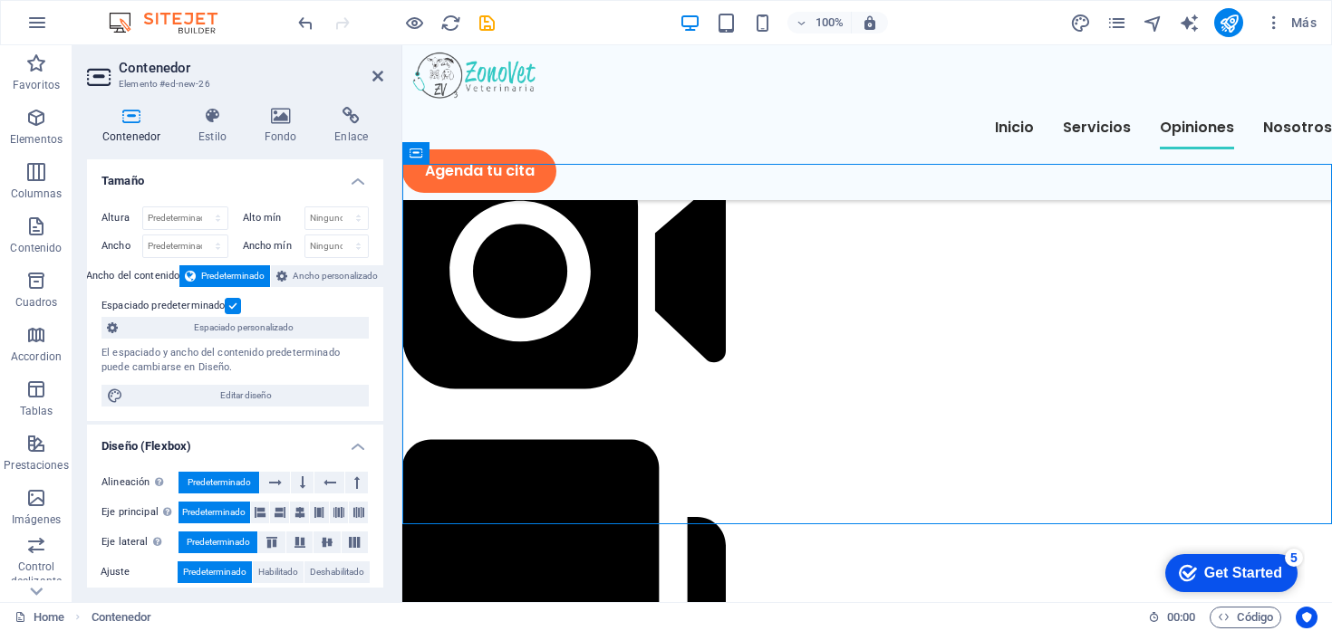
scroll to position [20923, 0]
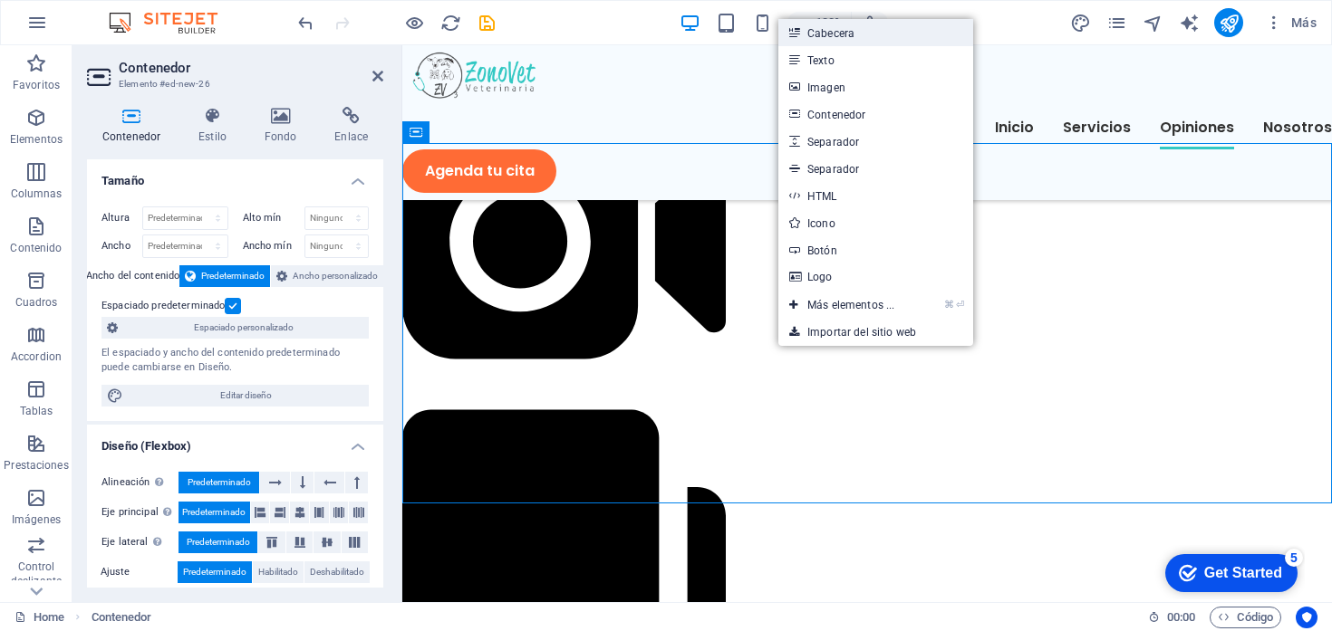
click at [842, 39] on link "Cabecera" at bounding box center [875, 32] width 195 height 27
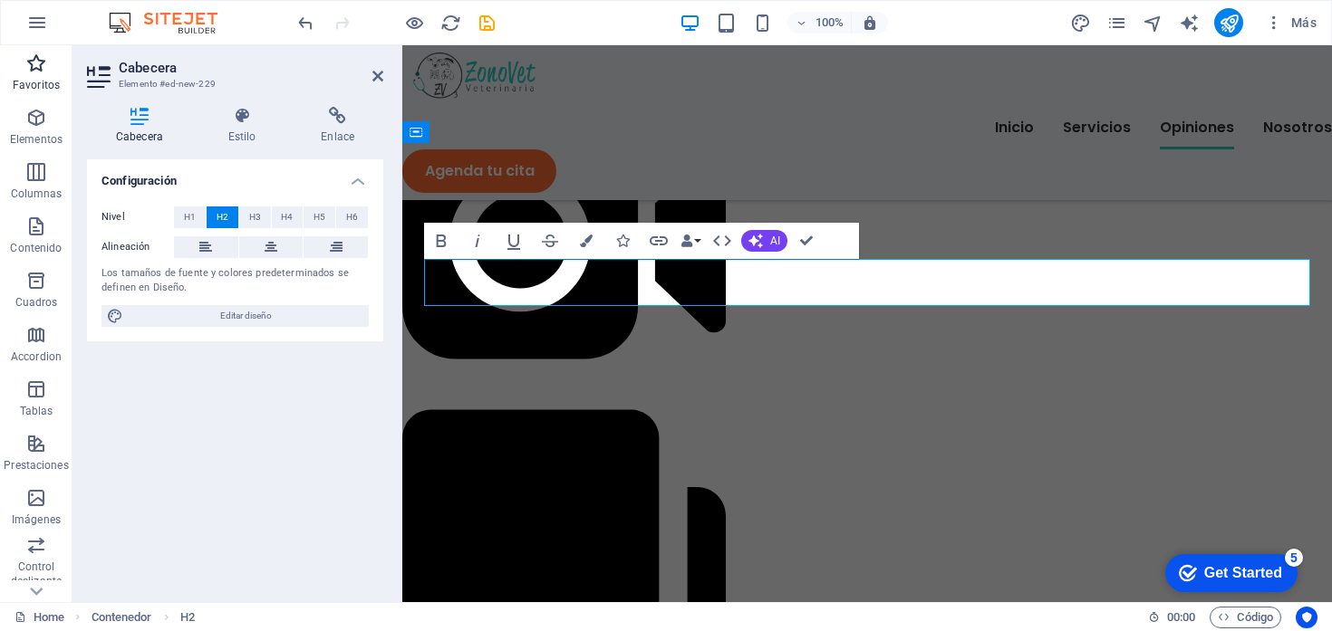
click at [34, 67] on icon "button" at bounding box center [36, 64] width 22 height 22
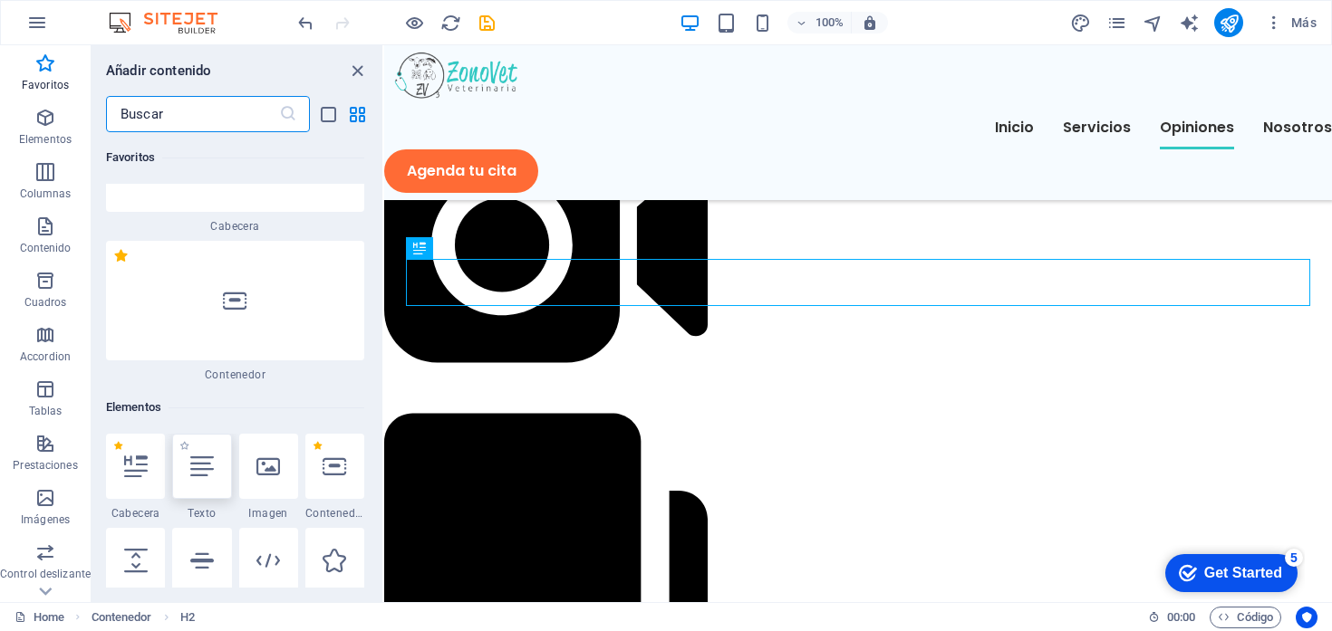
scroll to position [122, 0]
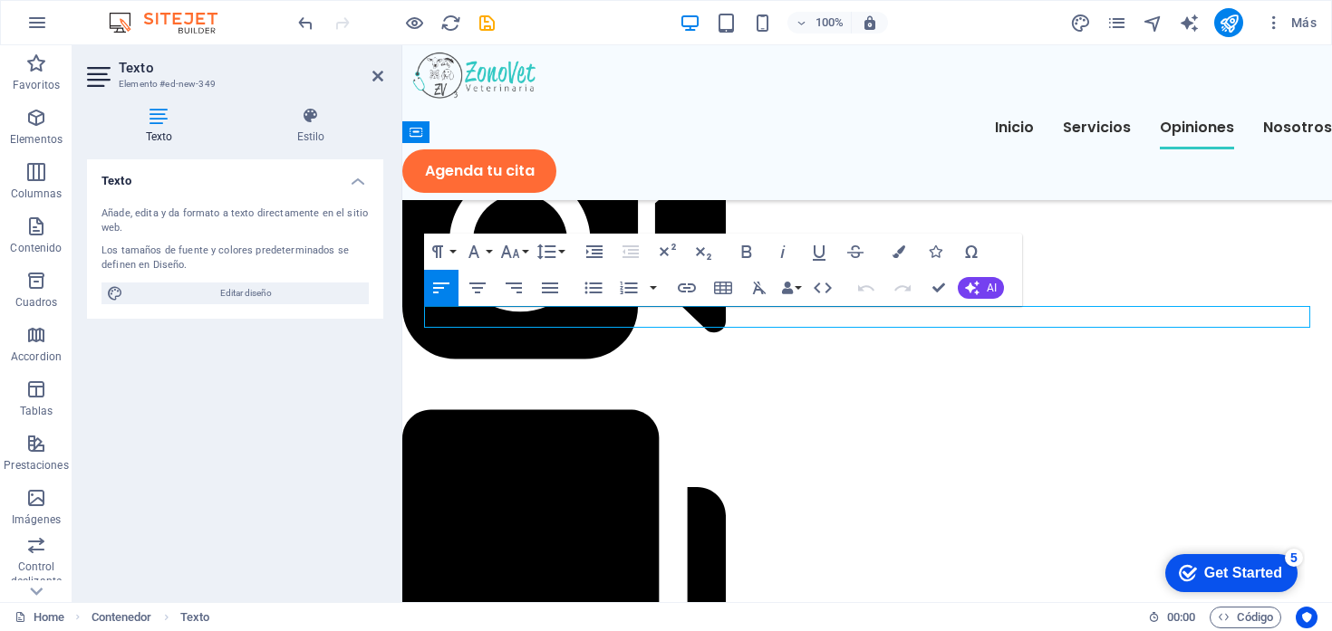
drag, startPoint x: 203, startPoint y: 435, endPoint x: 433, endPoint y: 7, distance: 485.6
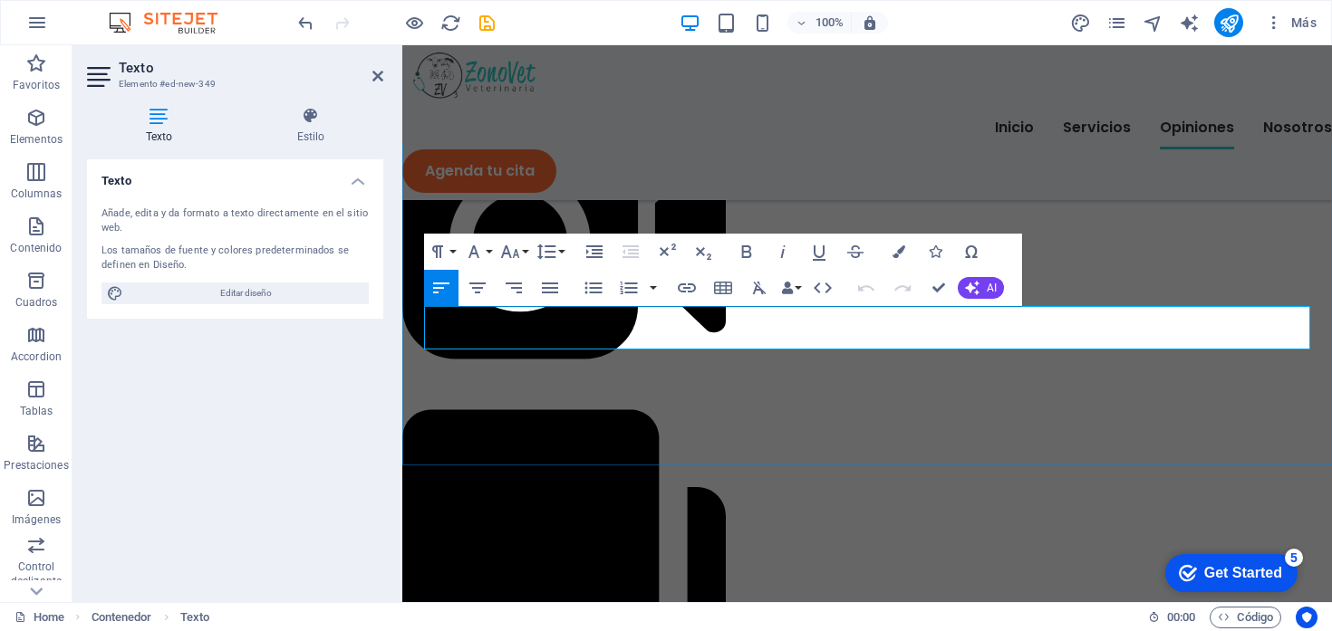
click at [744, 246] on icon "button" at bounding box center [747, 252] width 10 height 13
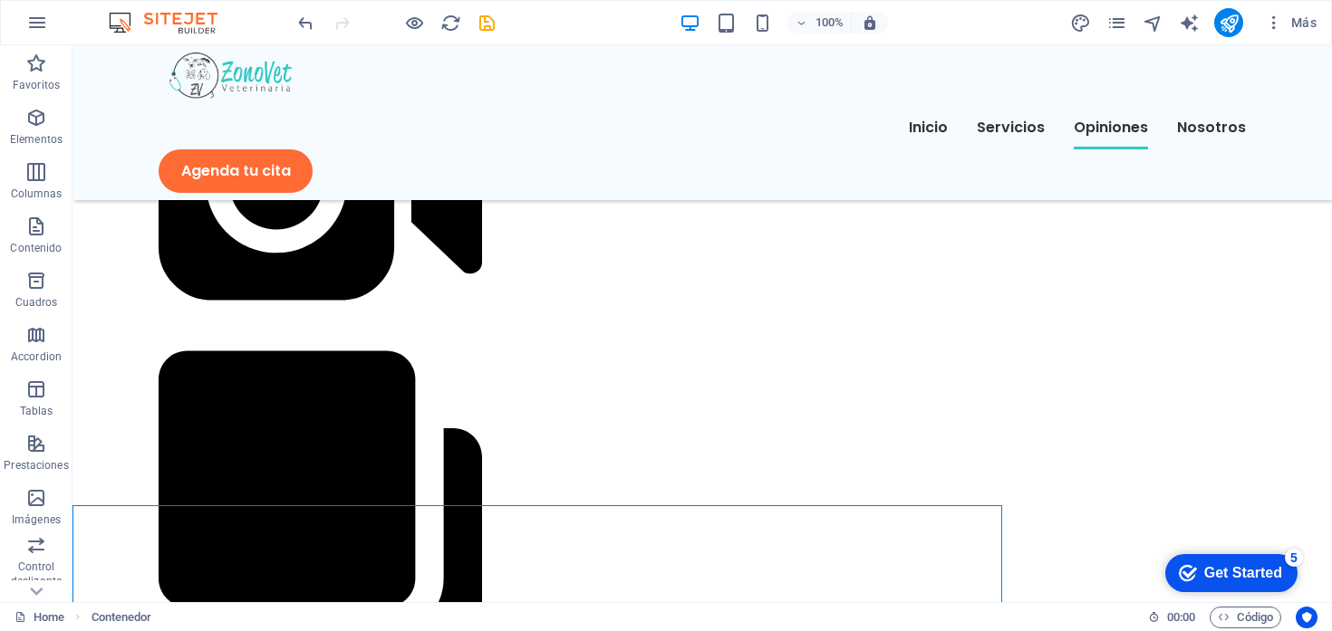
scroll to position [20561, 0]
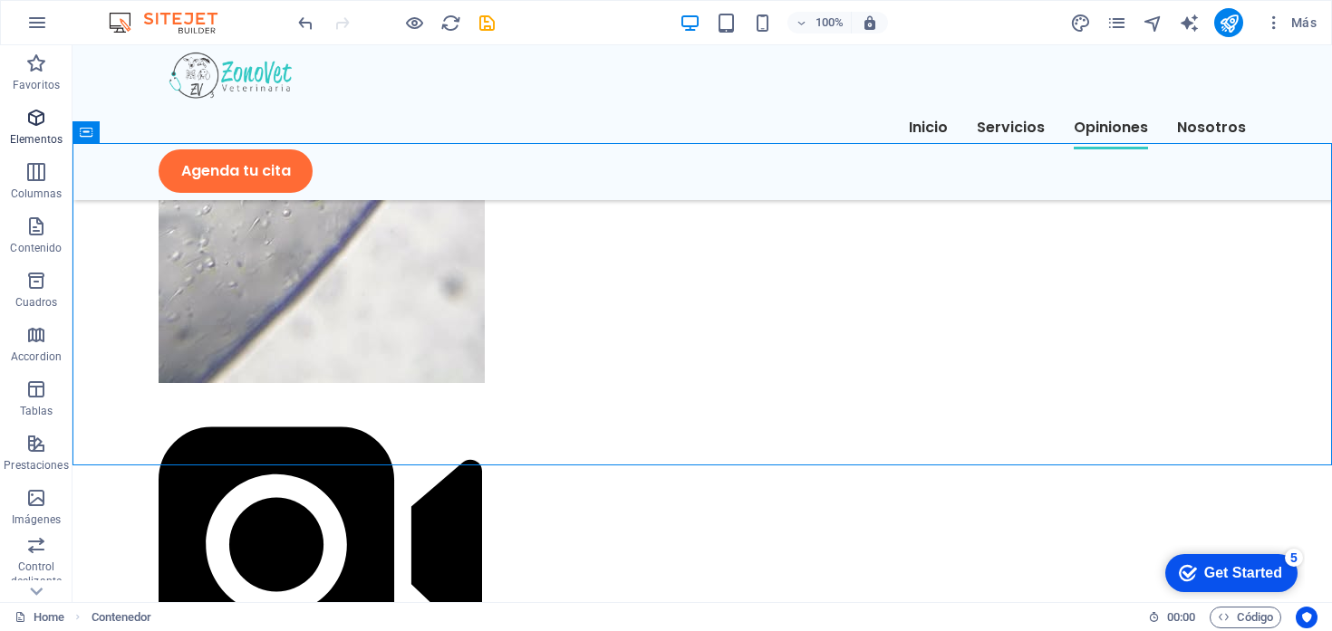
click at [43, 128] on icon "button" at bounding box center [36, 118] width 22 height 22
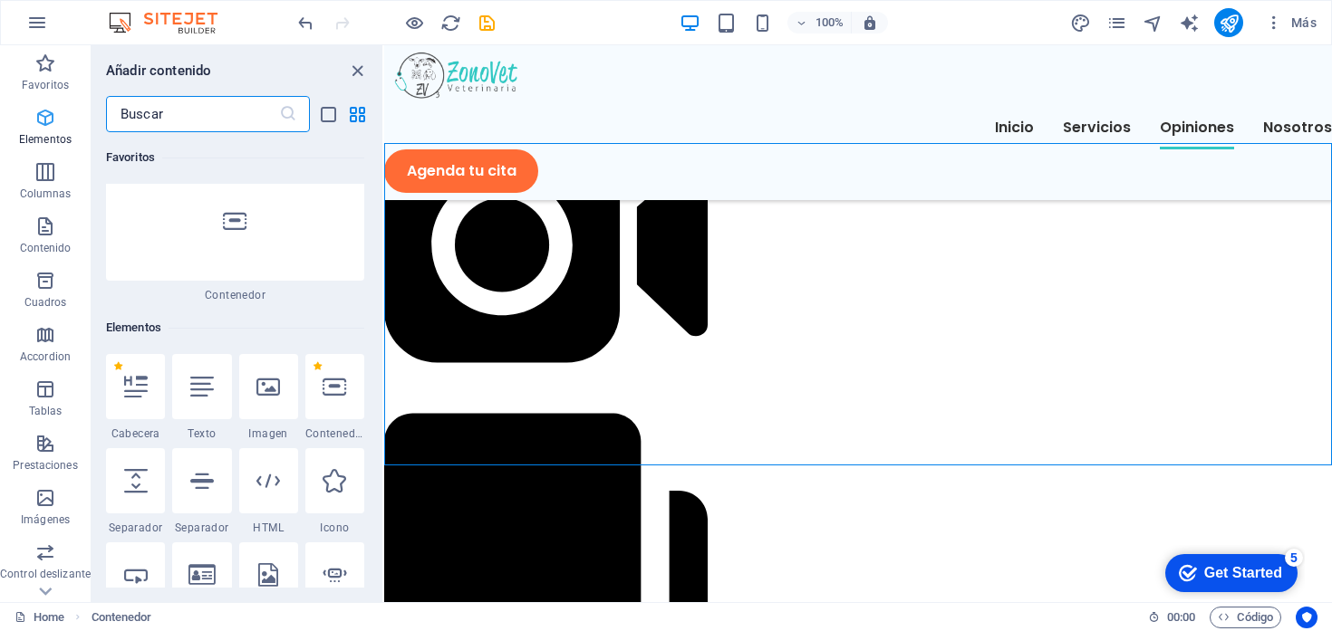
scroll to position [342, 0]
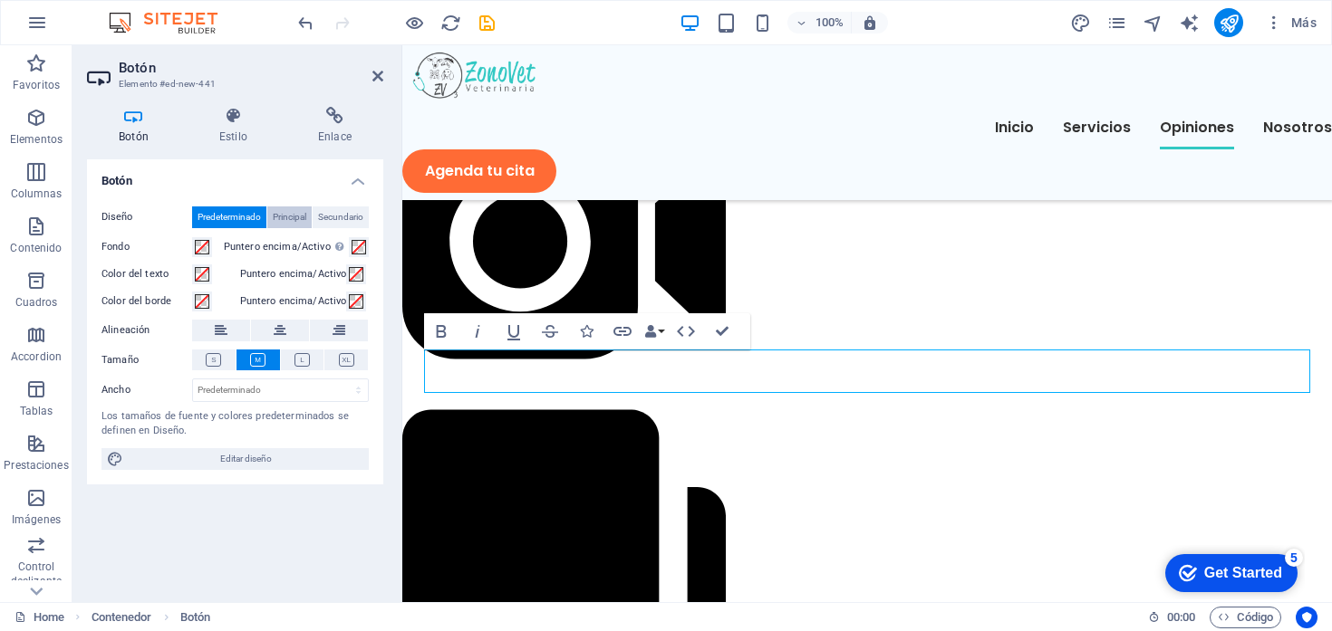
click at [289, 213] on span "Principal" at bounding box center [290, 218] width 34 height 22
click at [342, 213] on span "Secundario" at bounding box center [340, 218] width 45 height 22
click at [293, 220] on span "Principal" at bounding box center [290, 218] width 34 height 22
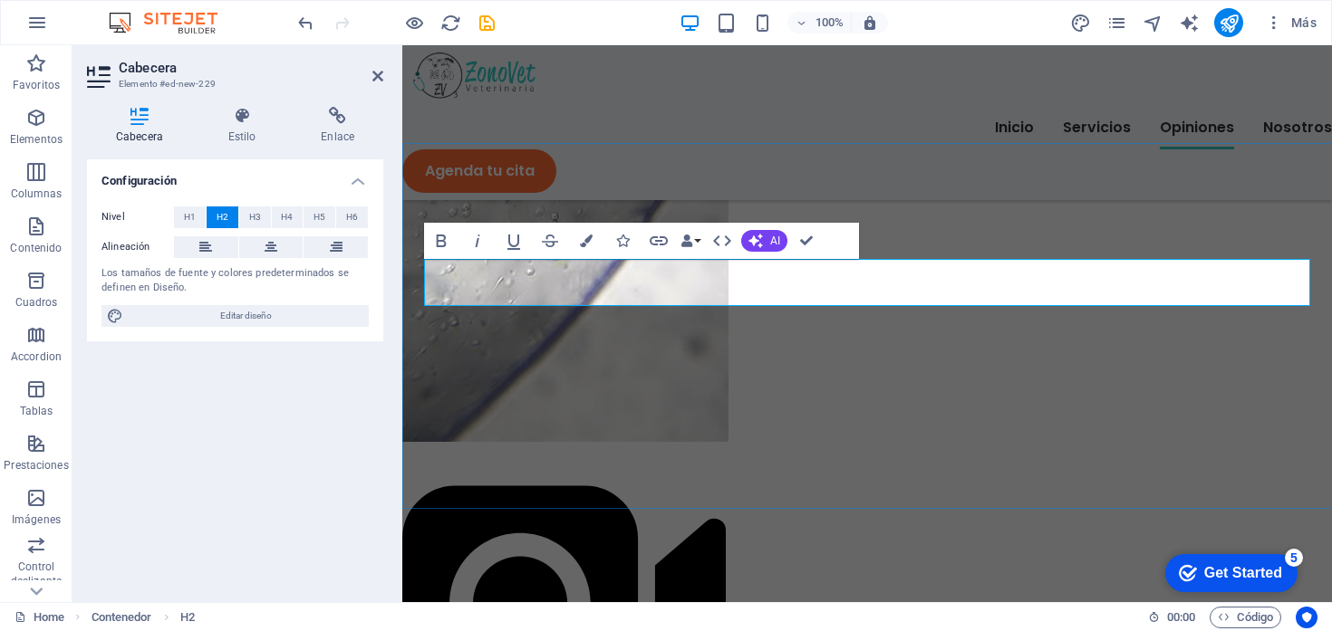
scroll to position [20923, 0]
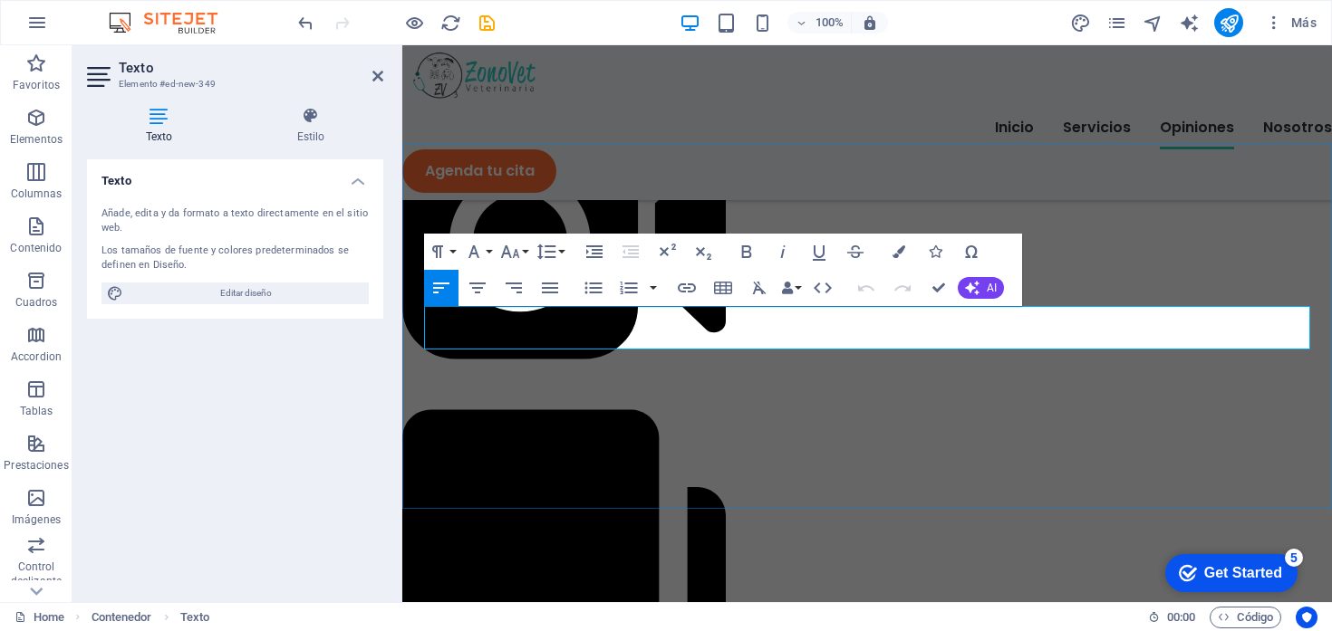
drag, startPoint x: 858, startPoint y: 337, endPoint x: 394, endPoint y: 323, distance: 464.1
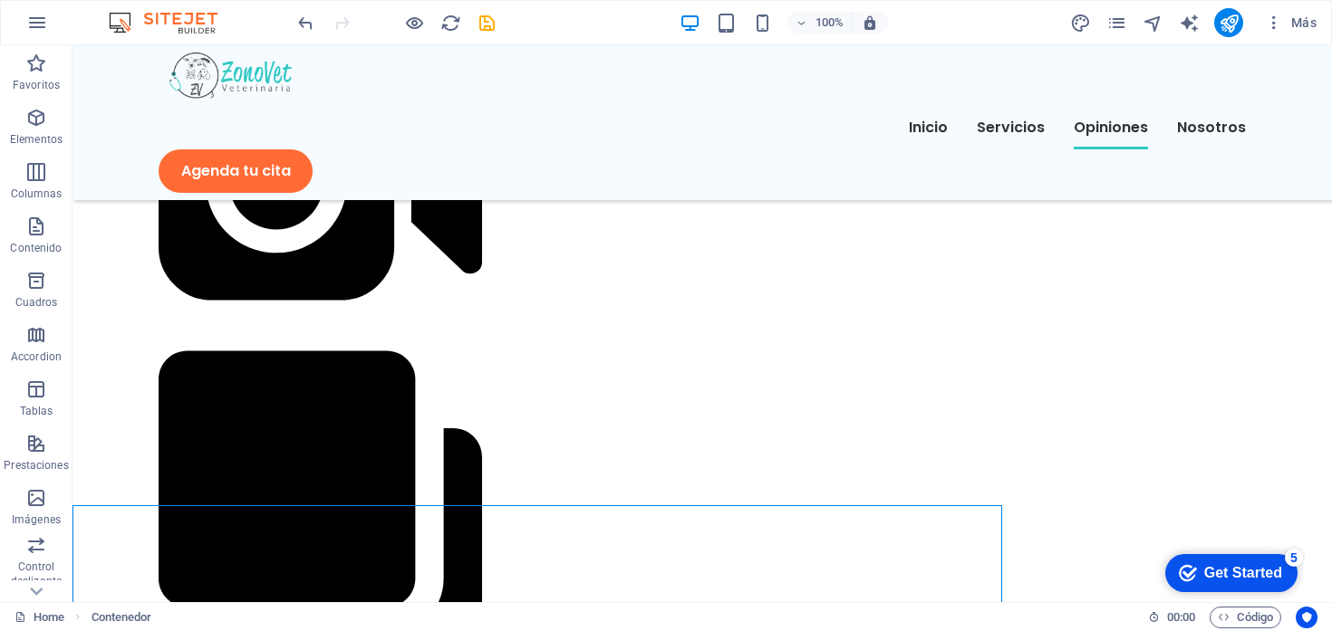
scroll to position [20561, 0]
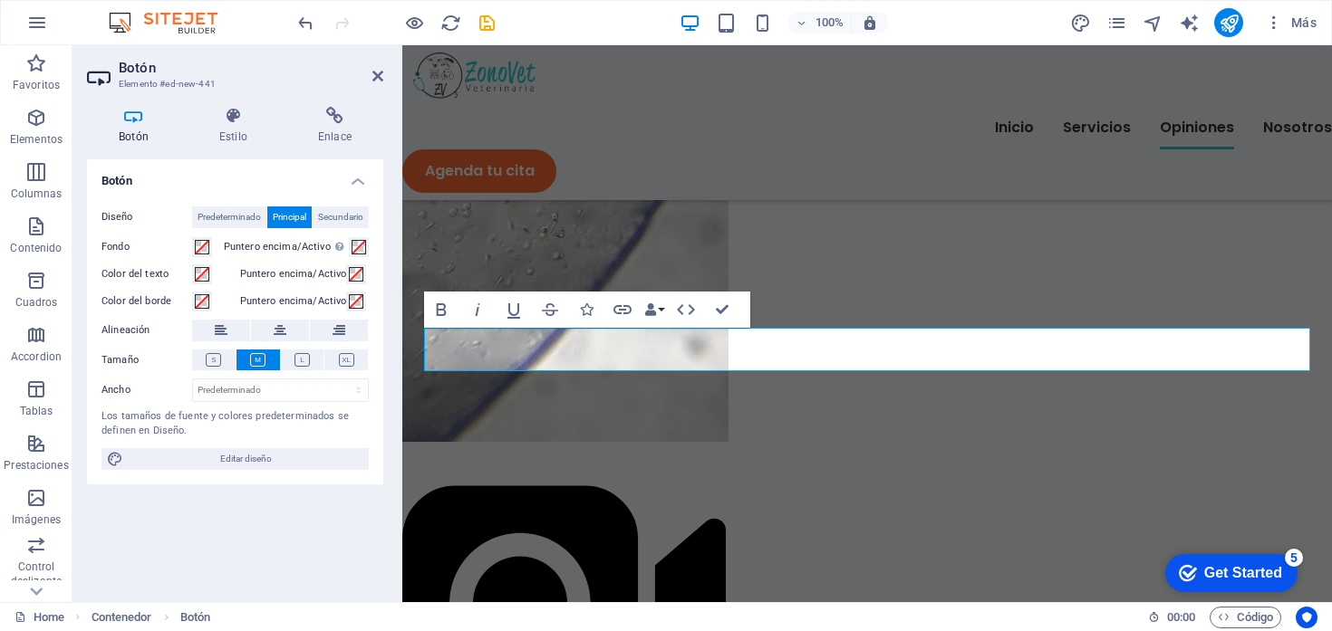
scroll to position [20923, 0]
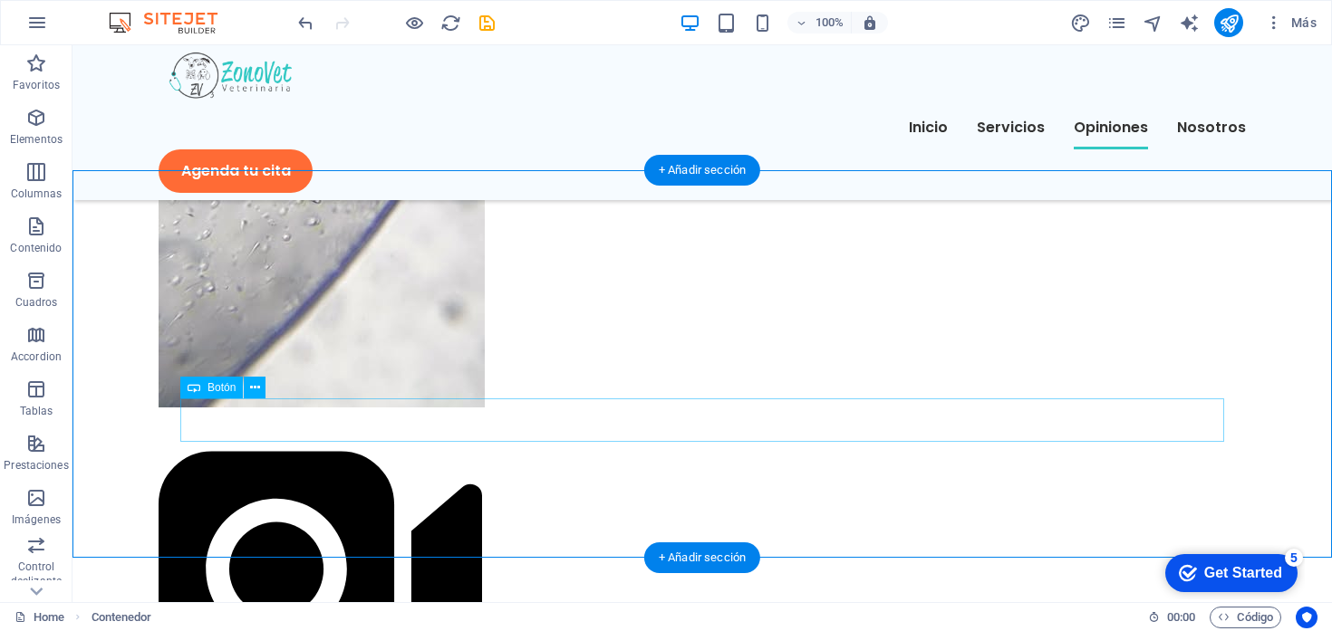
scroll to position [20533, 0]
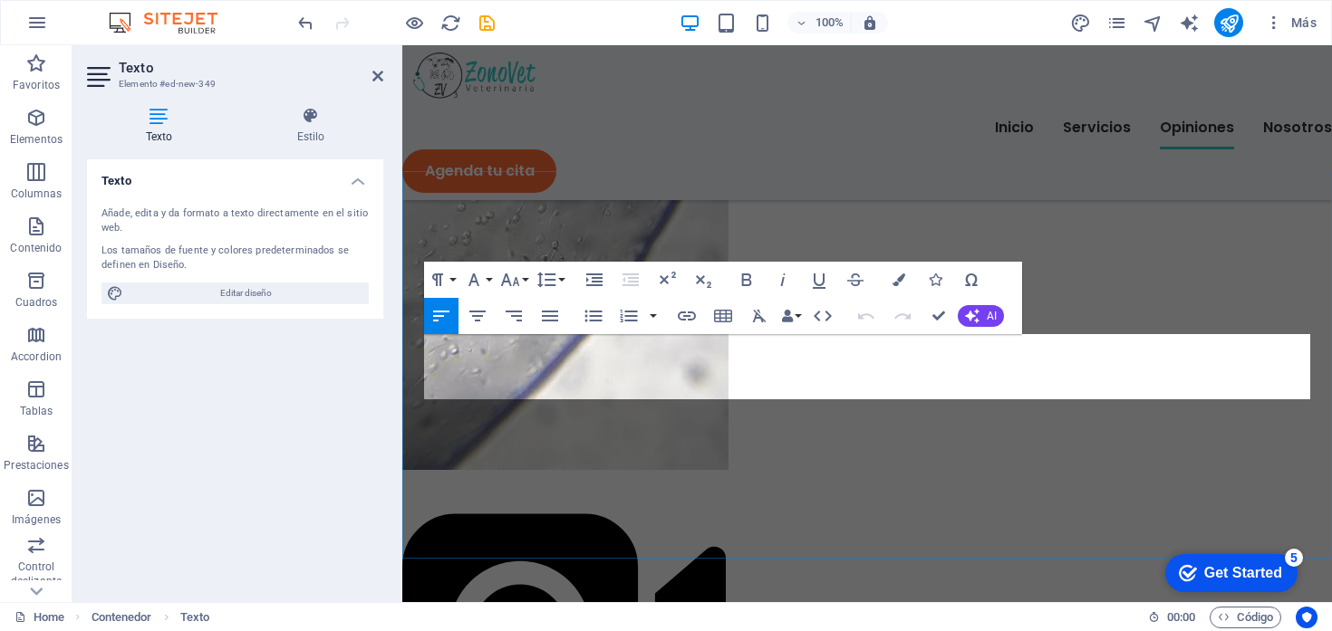
scroll to position [20895, 0]
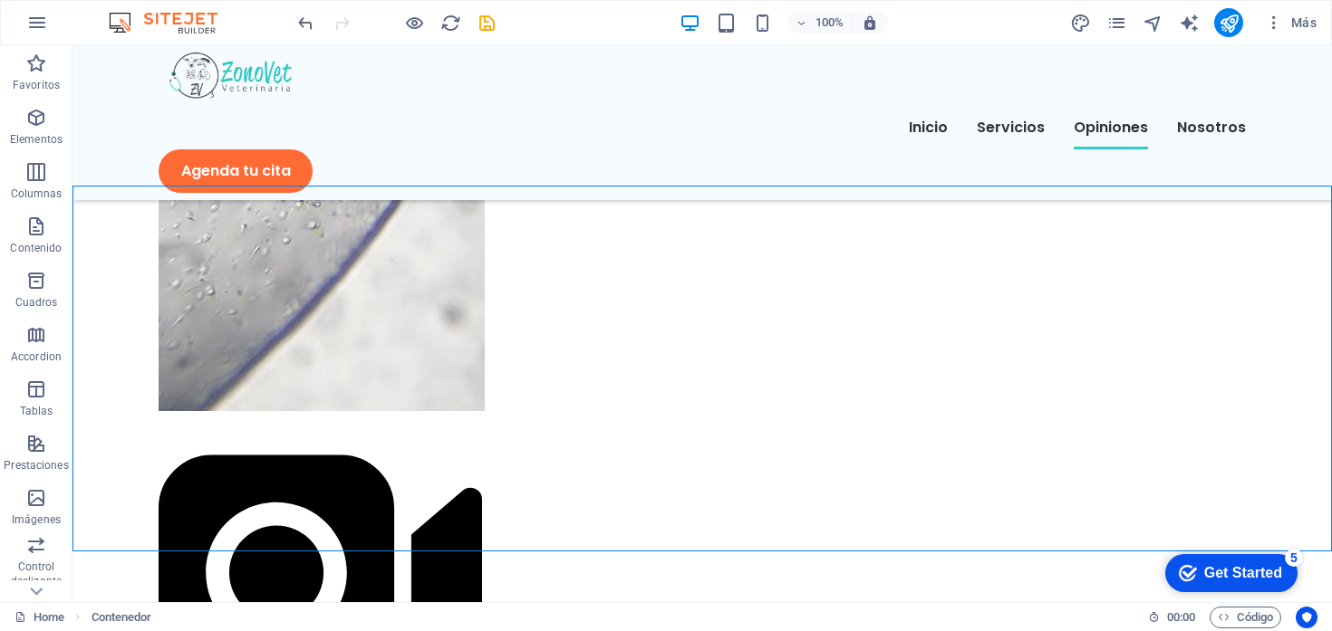
scroll to position [20515, 0]
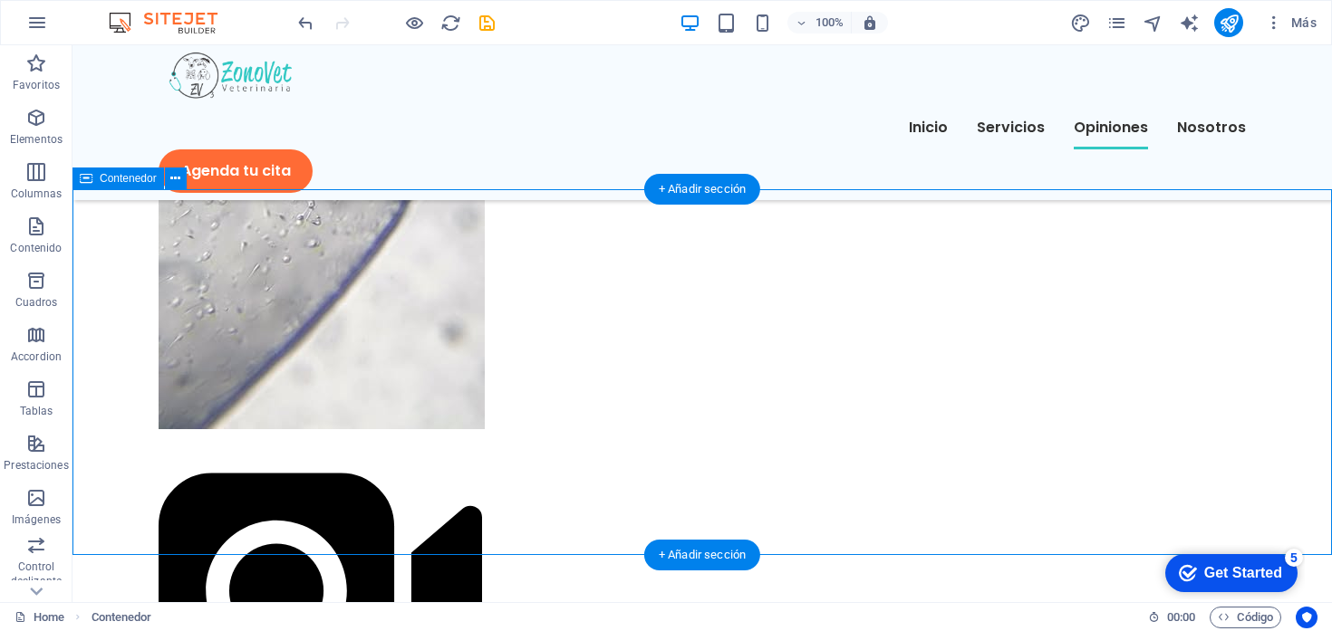
select select "px"
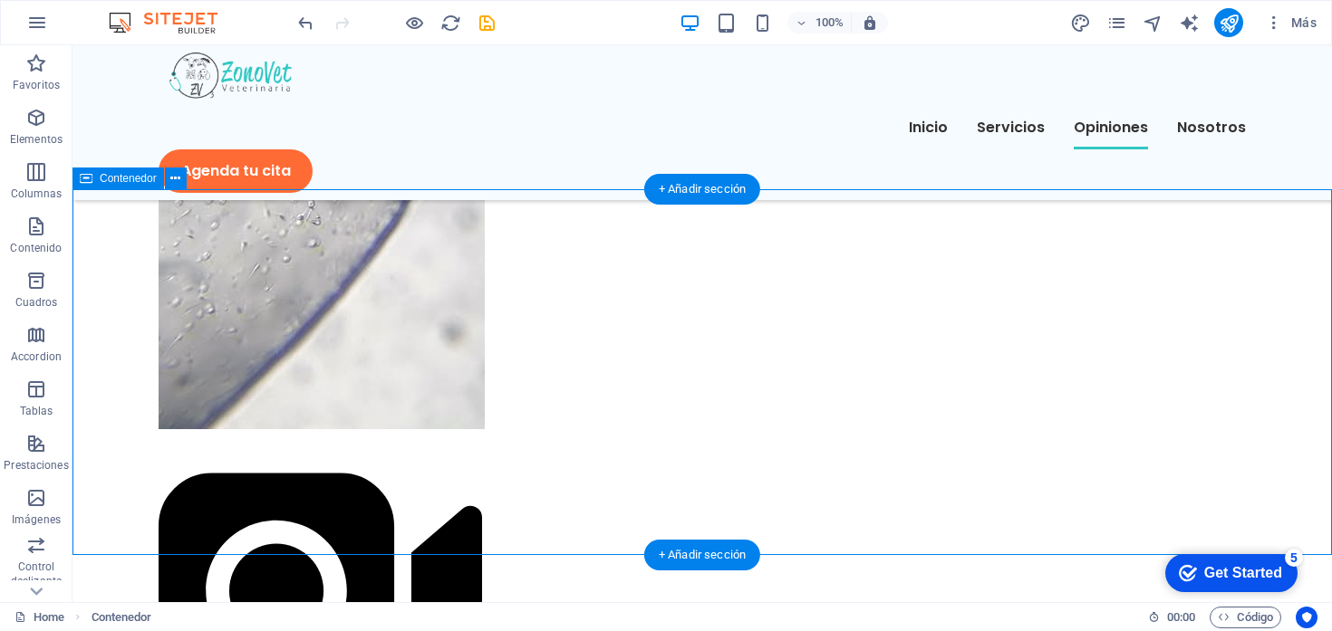
select select "px"
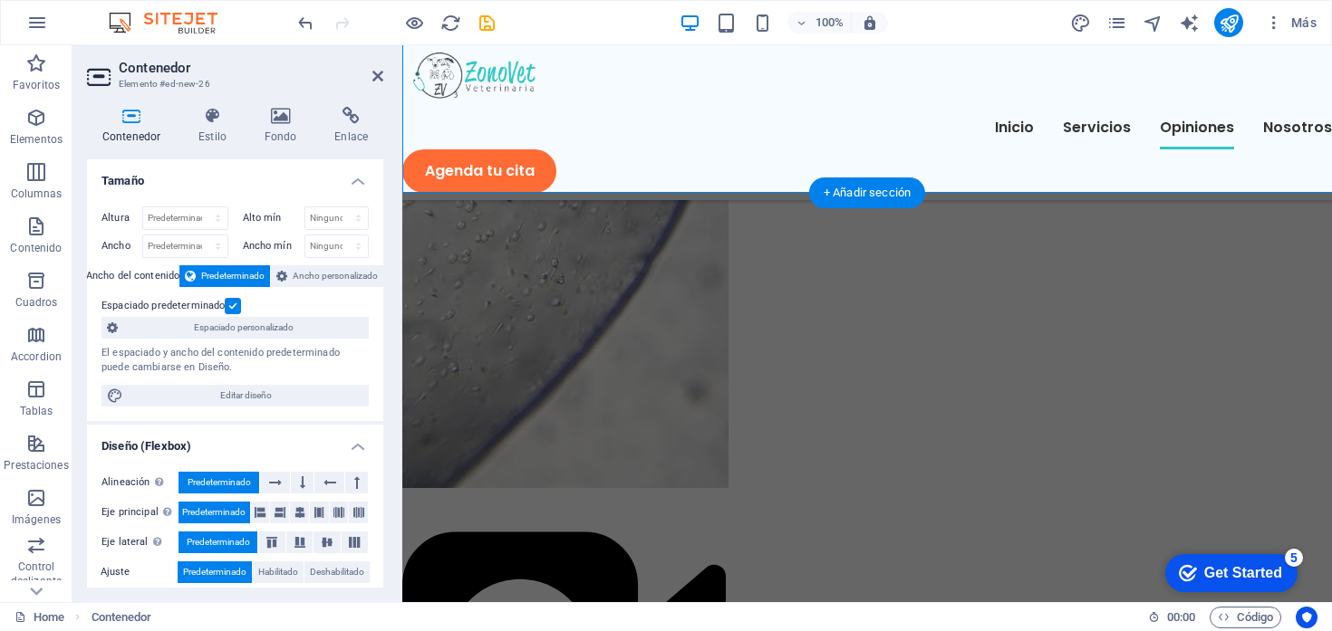
scroll to position [20877, 0]
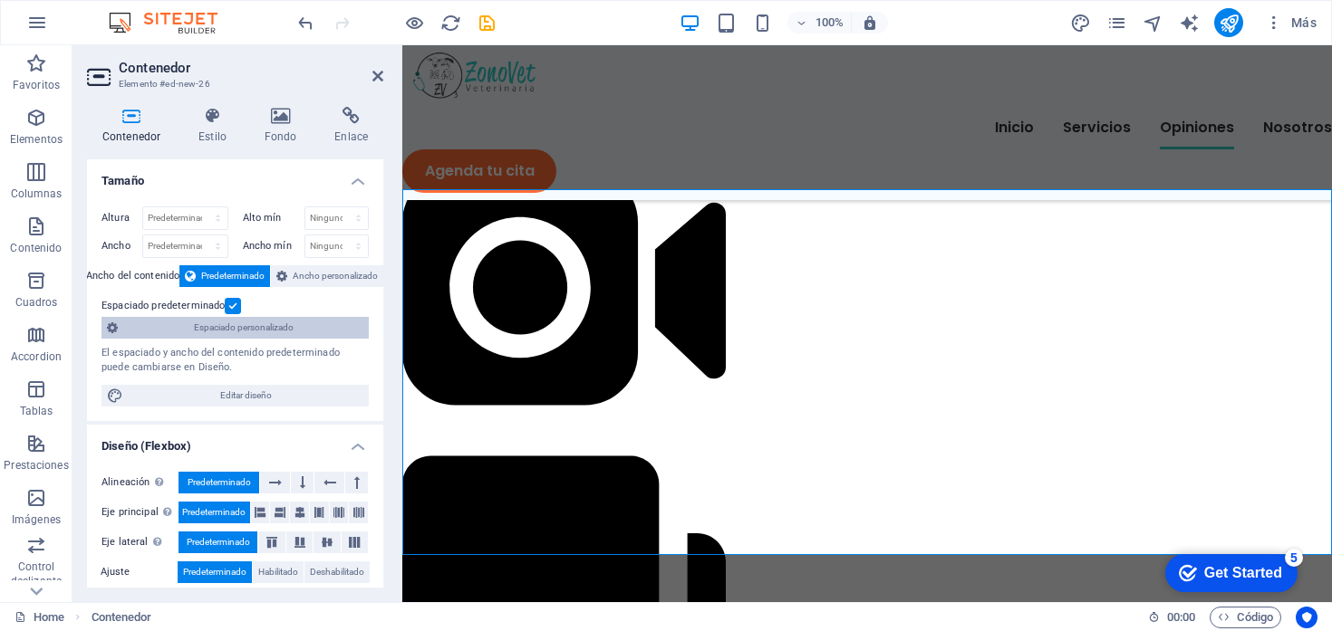
click at [236, 330] on span "Espaciado personalizado" at bounding box center [243, 328] width 240 height 22
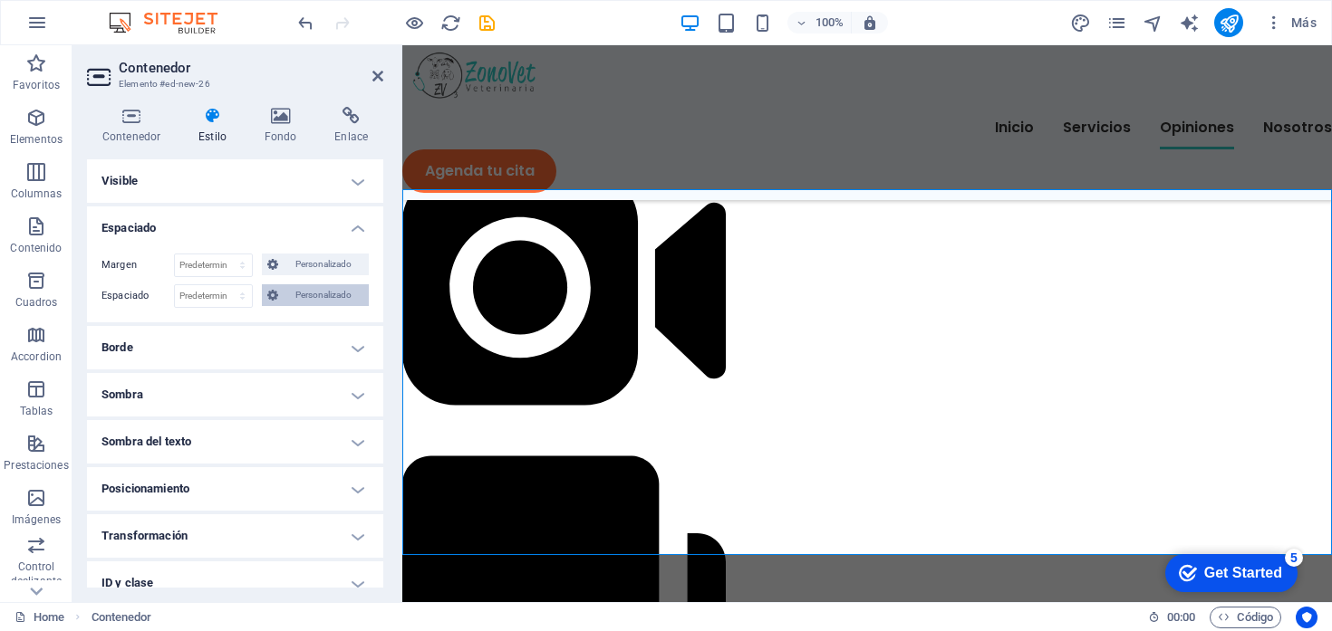
click at [291, 293] on span "Personalizado" at bounding box center [324, 295] width 80 height 22
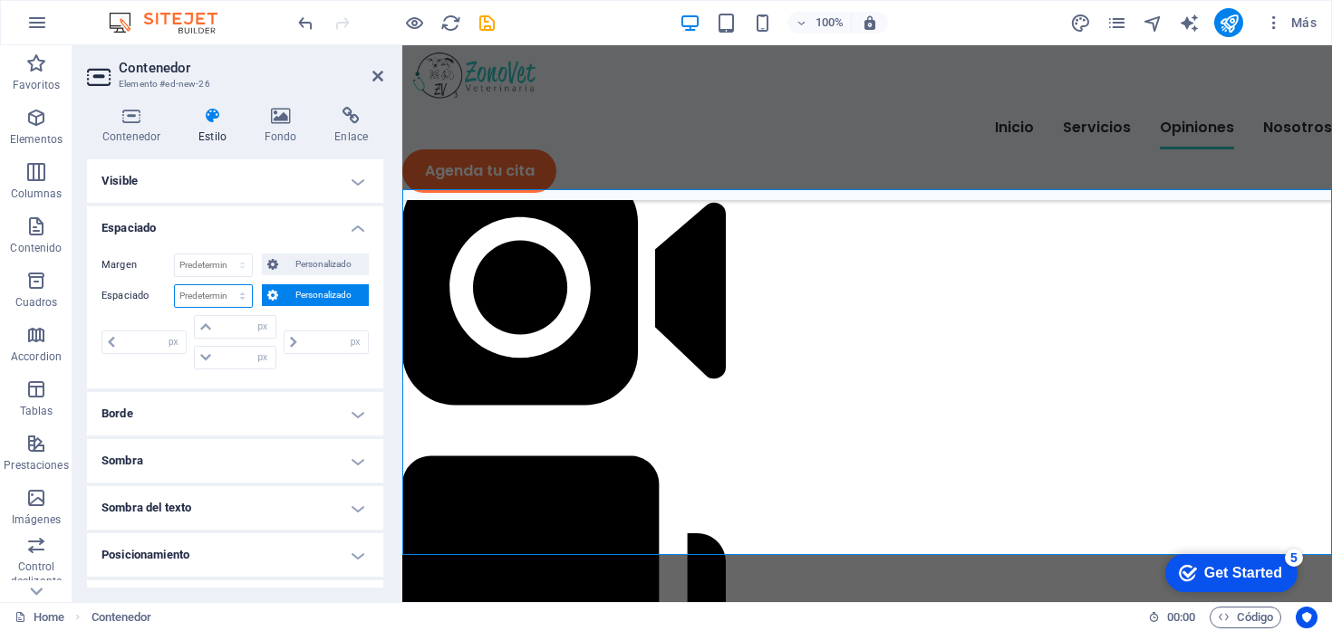
click at [247, 298] on select "Predeterminado px rem % vh vw Personalizado" at bounding box center [213, 296] width 77 height 22
select select "rem"
click at [224, 285] on select "Predeterminado px rem % vh vw Personalizado" at bounding box center [213, 296] width 77 height 22
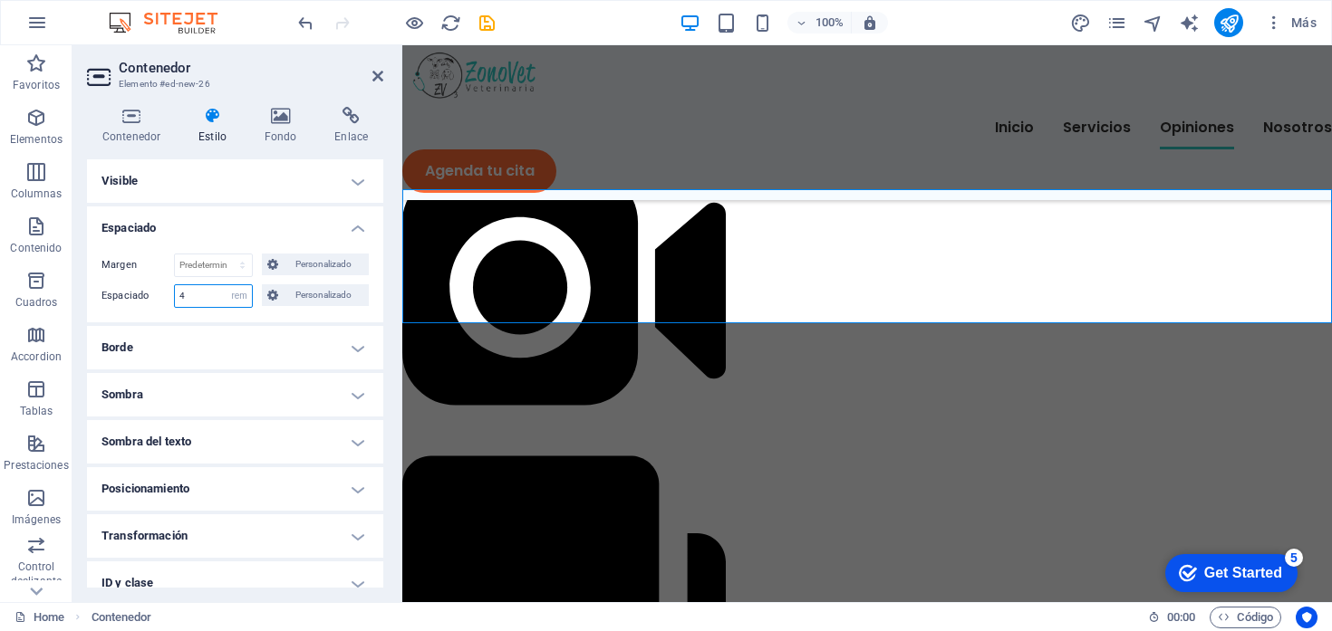
type input "4"
click at [289, 320] on div "Margen Predeterminado automático px % rem vw vh Personalizado Personalizado aut…" at bounding box center [235, 280] width 296 height 83
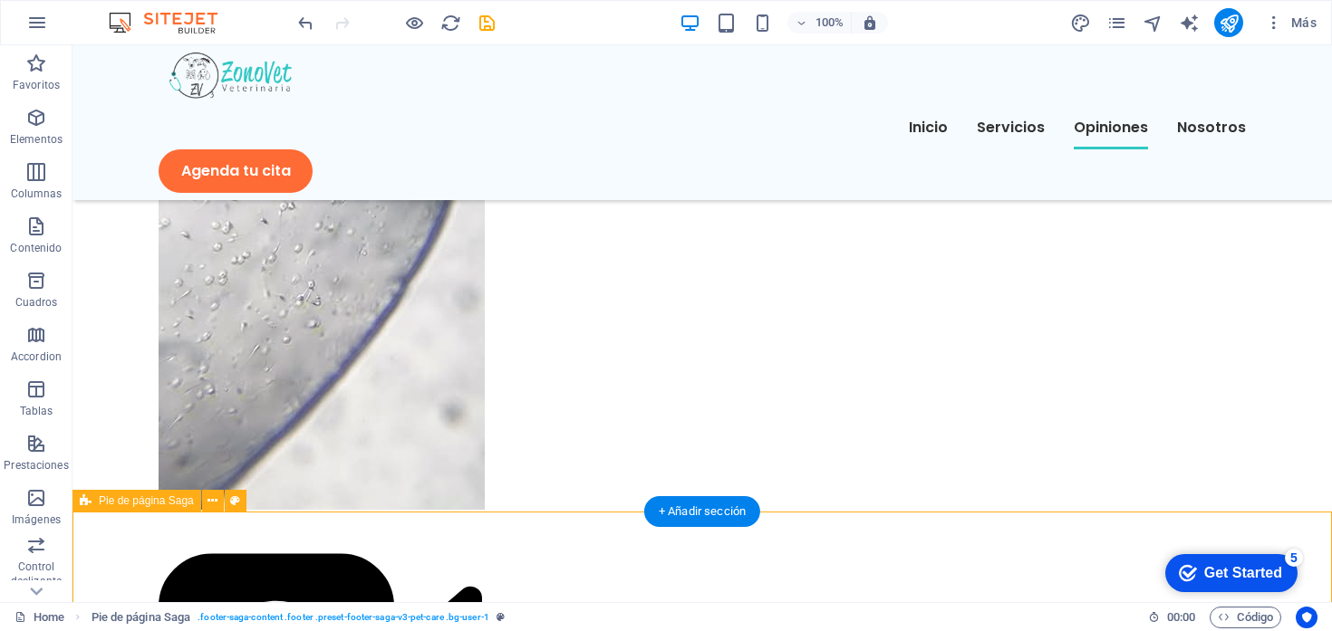
scroll to position [20420, 0]
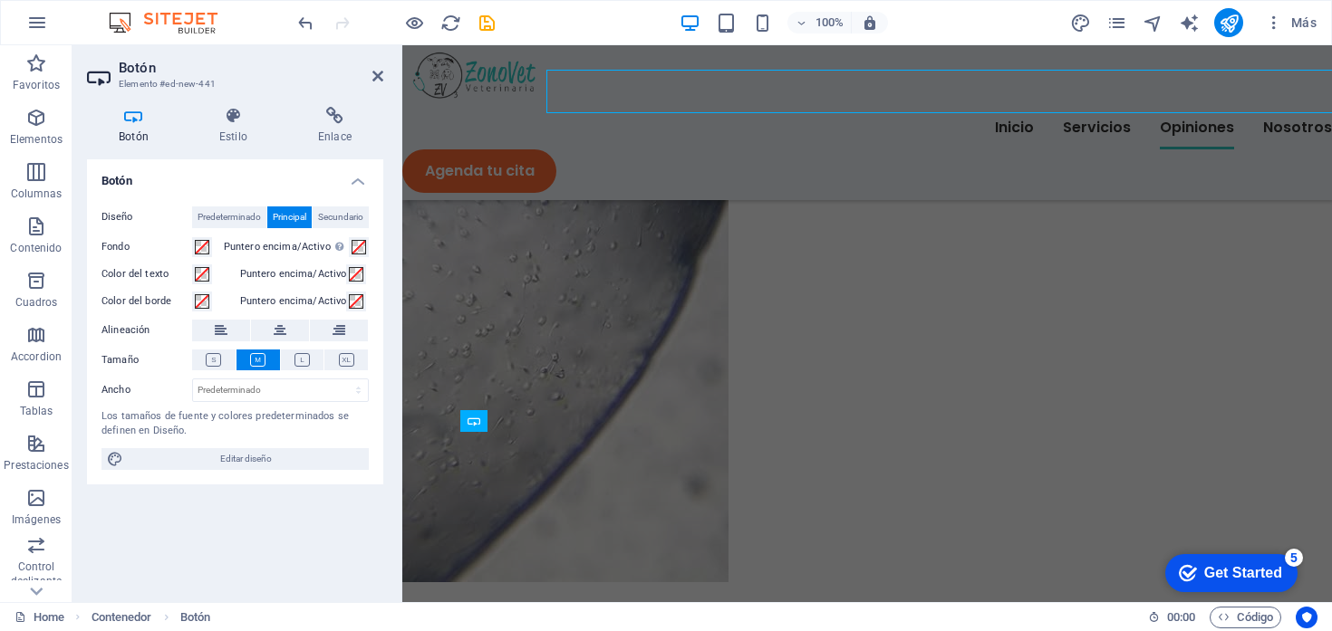
scroll to position [20783, 0]
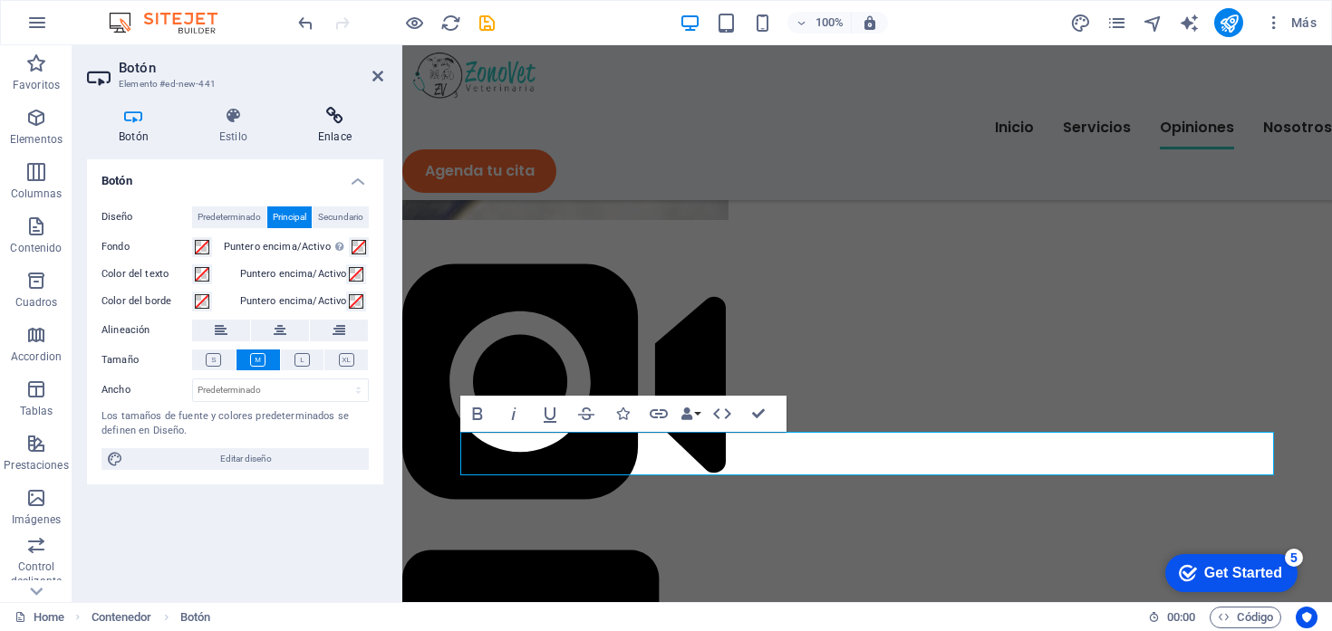
click at [351, 112] on icon at bounding box center [334, 116] width 97 height 18
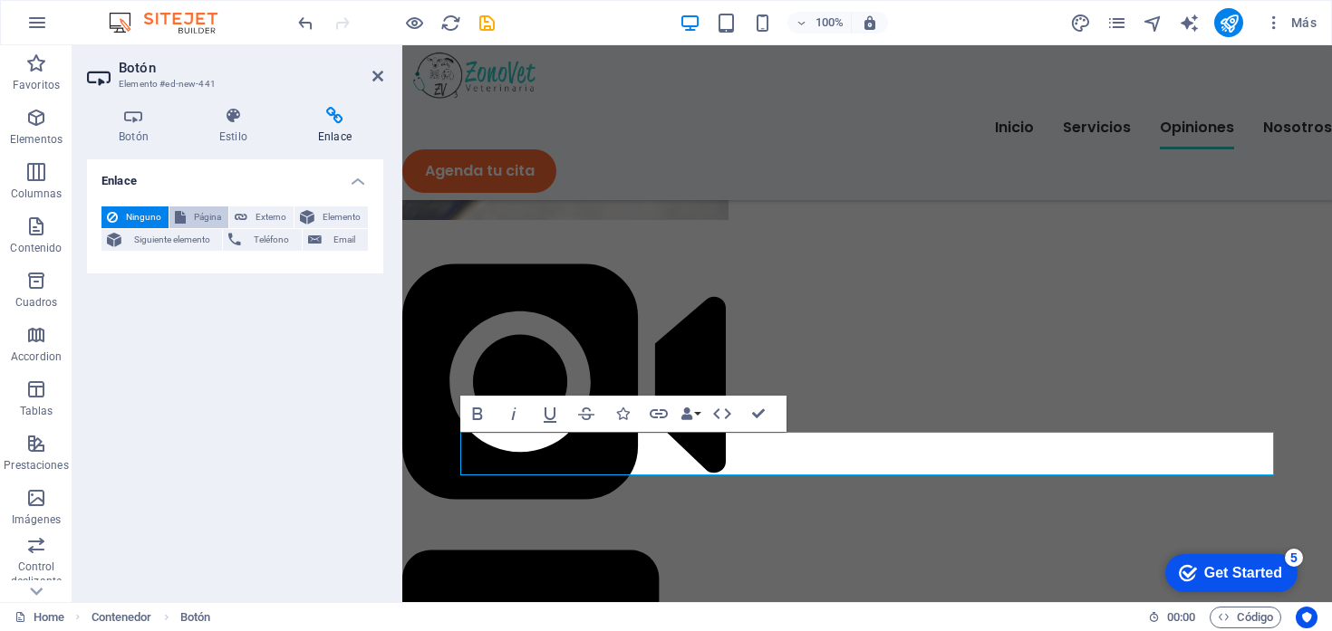
click at [202, 217] on span "Página" at bounding box center [207, 218] width 32 height 22
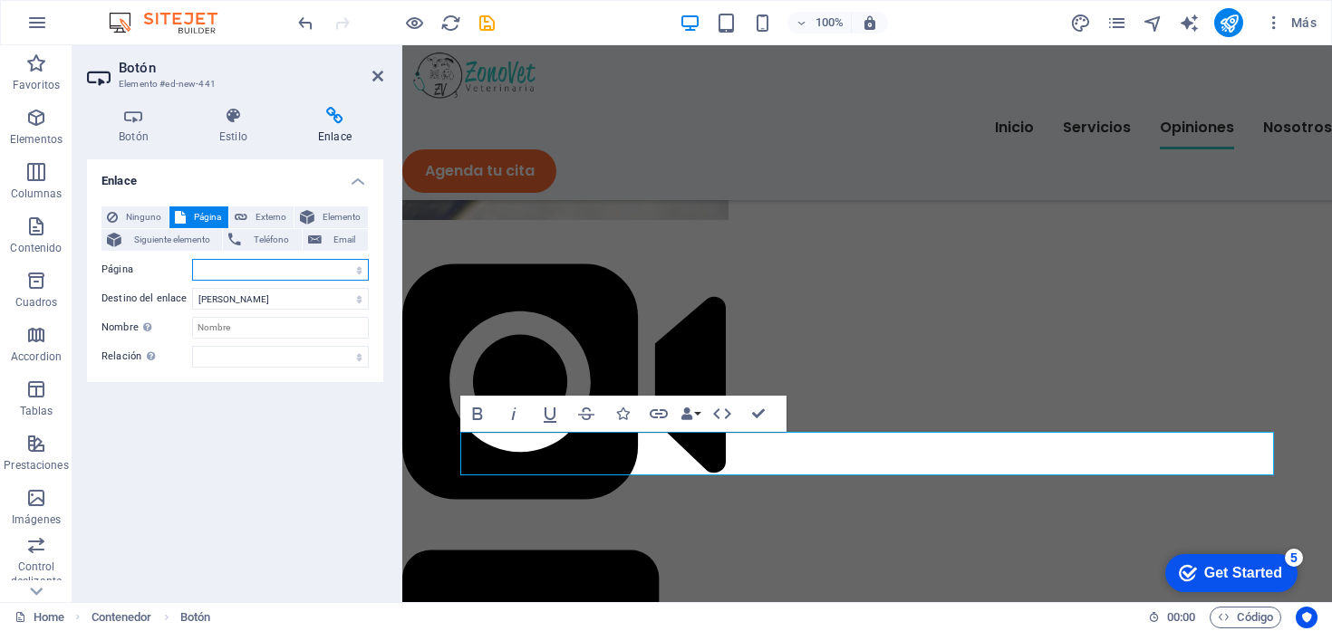
click at [217, 265] on select "Home Nosotros Califícanos Services" at bounding box center [280, 270] width 177 height 22
select select "2"
click at [192, 259] on select "Home Nosotros Califícanos Services" at bounding box center [280, 270] width 177 height 22
click at [186, 445] on div "Enlace Ninguno Página Externo Elemento Siguiente elemento Teléfono Email Página…" at bounding box center [235, 373] width 296 height 429
click at [487, 25] on icon "save" at bounding box center [487, 23] width 21 height 21
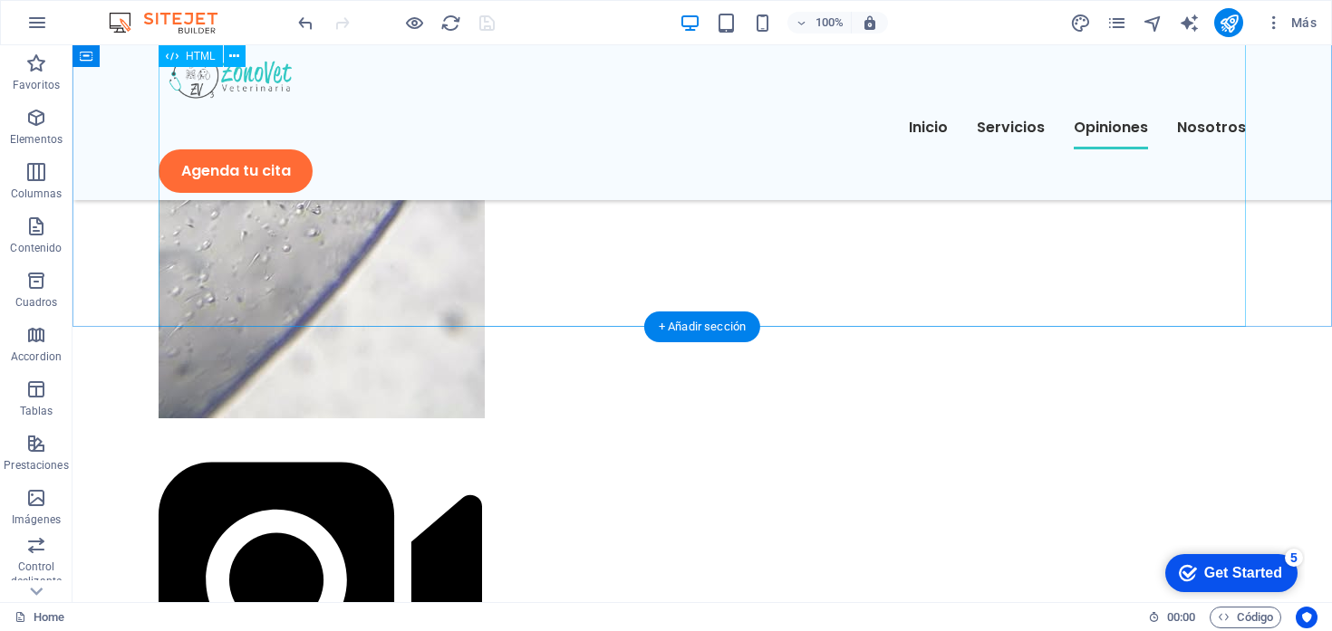
scroll to position [20235, 0]
